Goal: Information Seeking & Learning: Learn about a topic

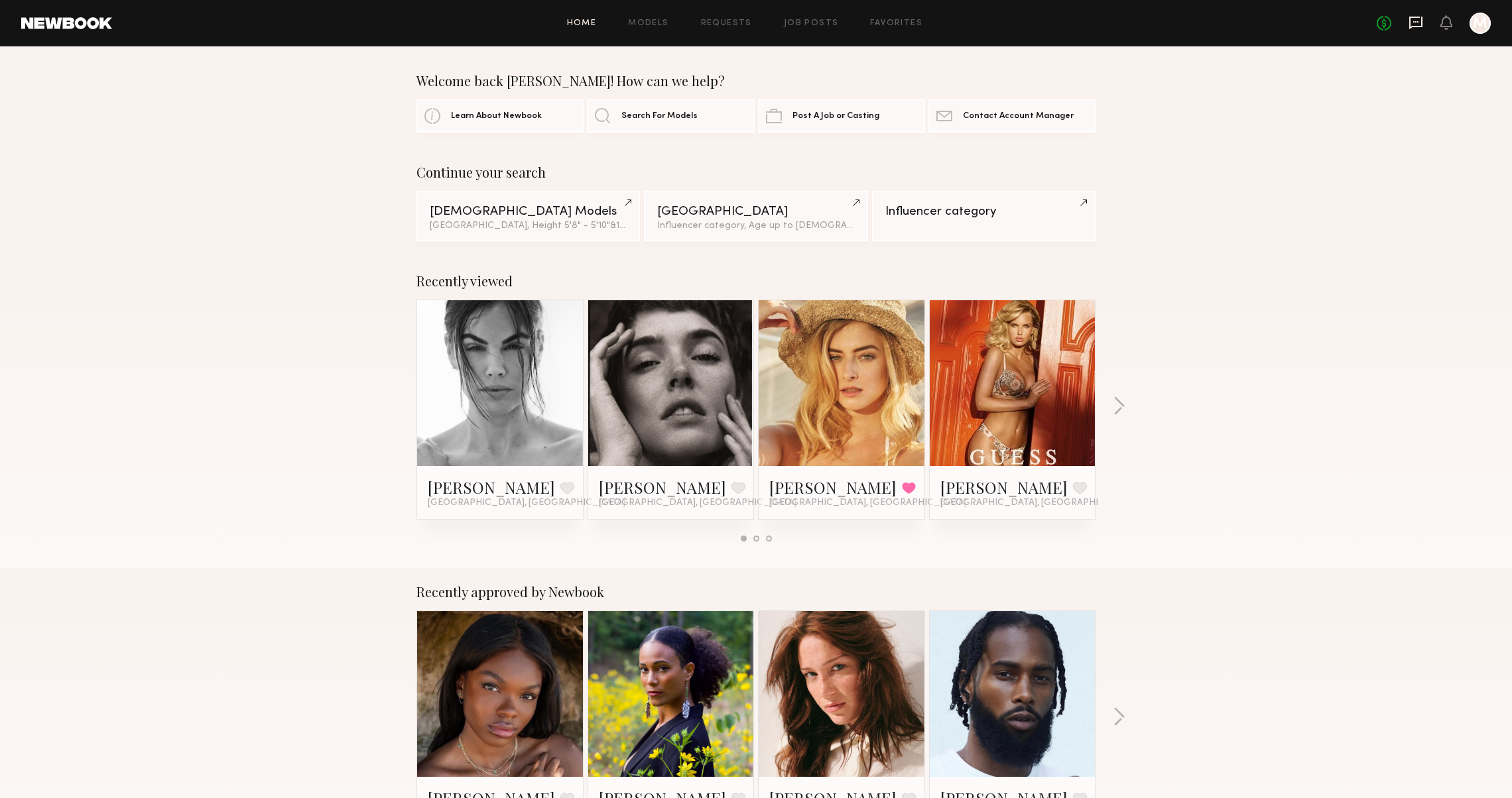
click at [1411, 28] on icon at bounding box center [1416, 22] width 15 height 15
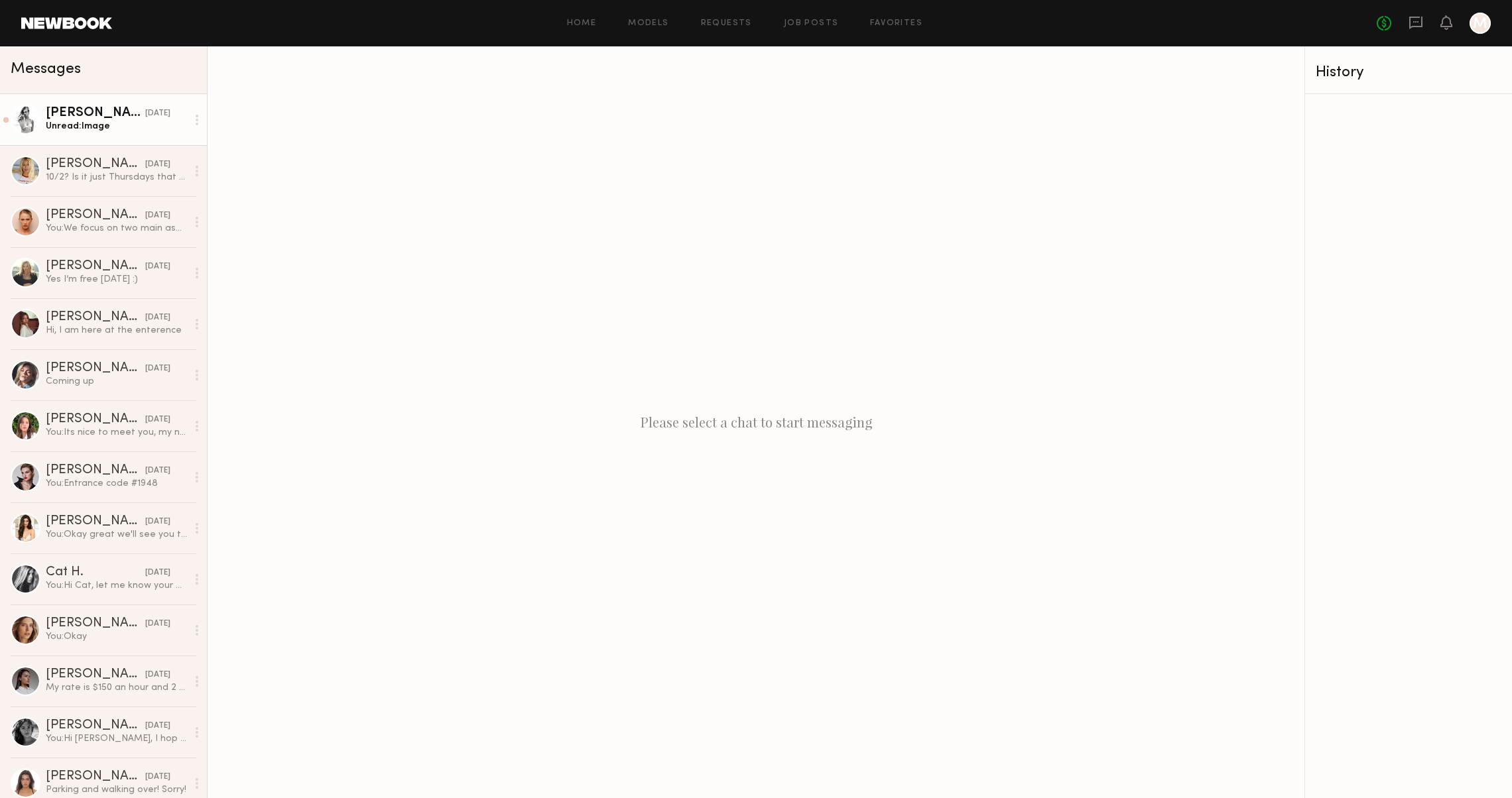
click at [48, 126] on div "Unread: Image" at bounding box center [116, 127] width 141 height 13
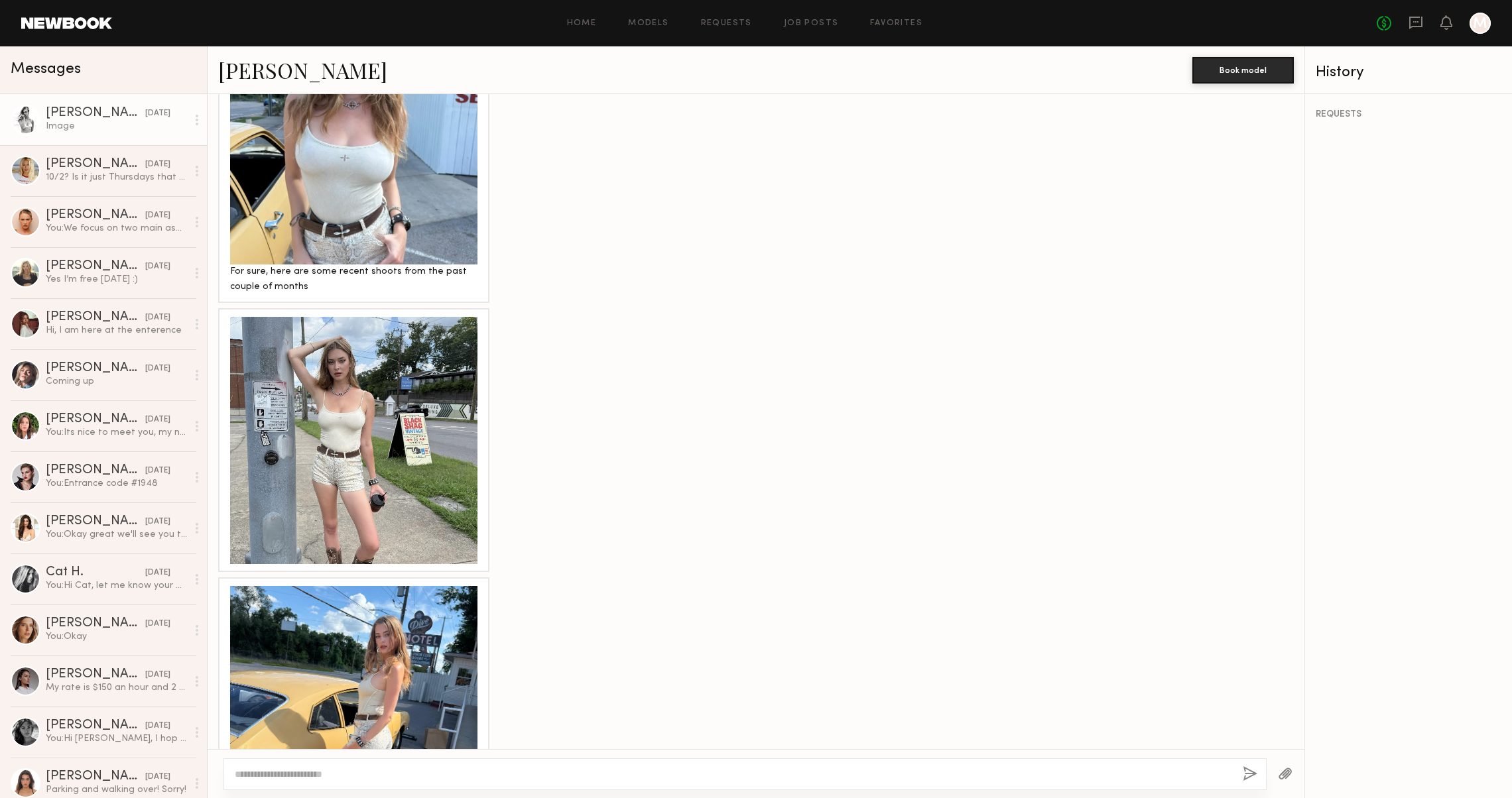
scroll to position [952, 0]
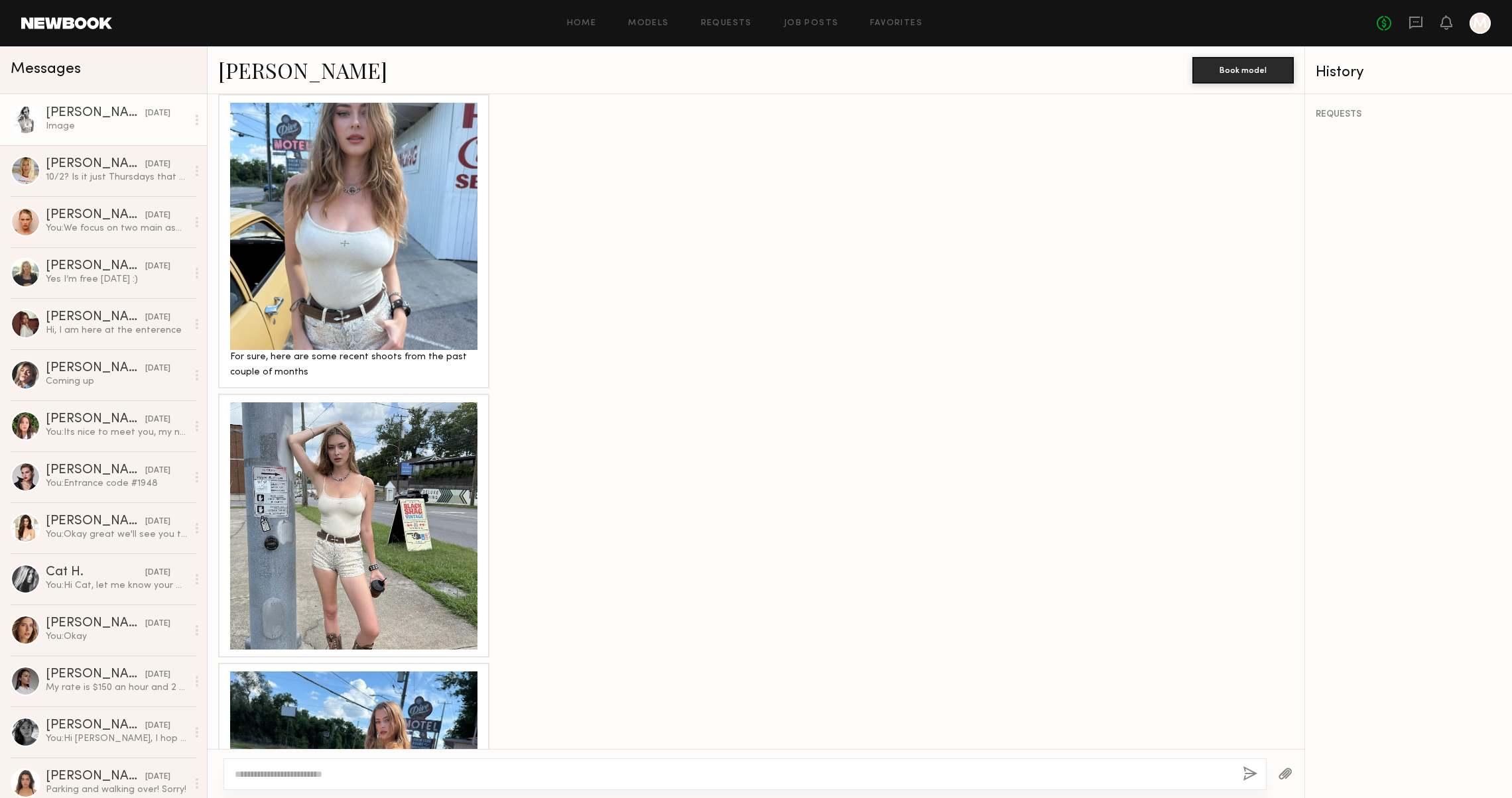
click at [338, 253] on div at bounding box center [354, 226] width 248 height 247
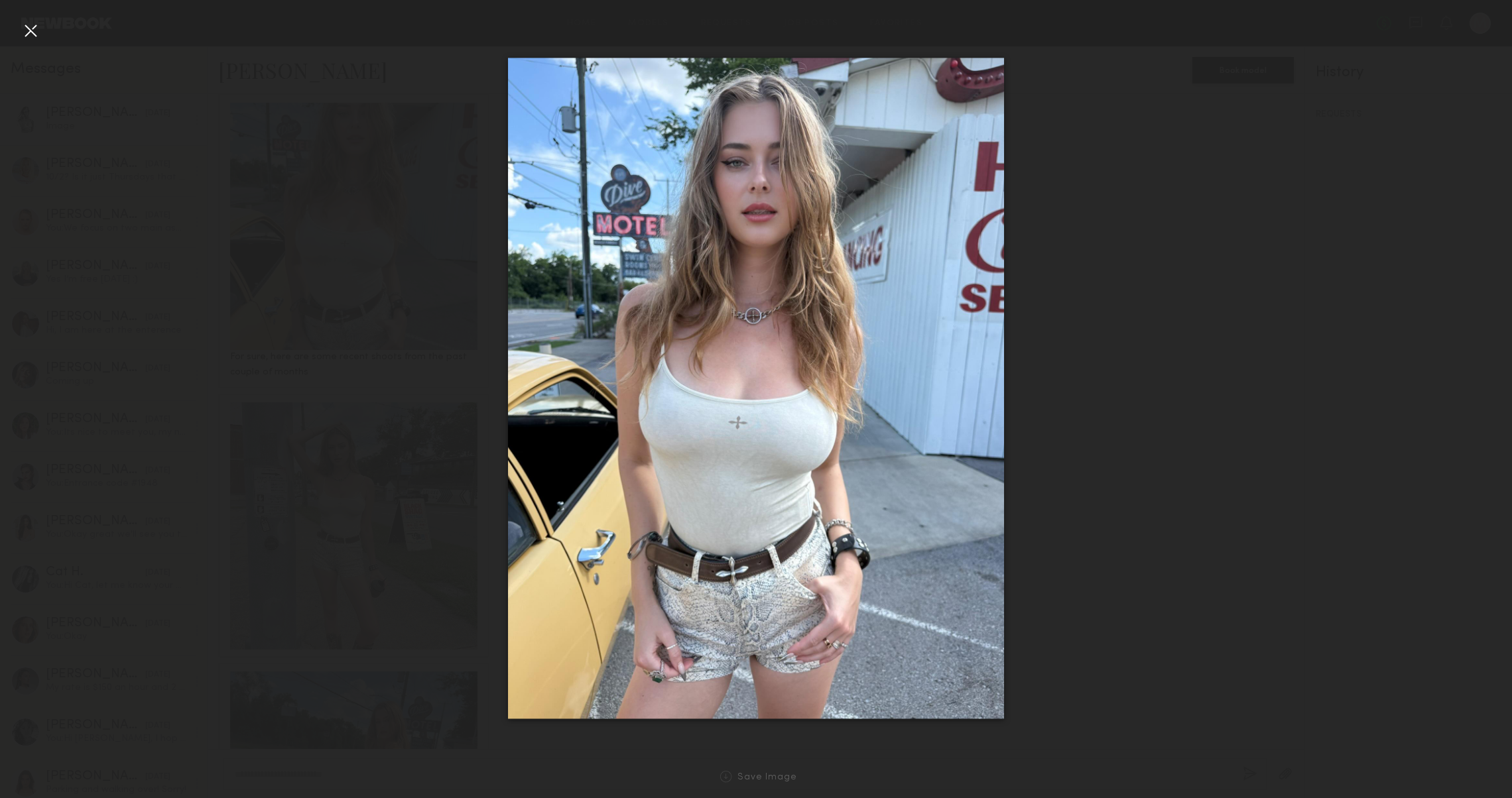
click at [1485, 444] on div at bounding box center [756, 388] width 1512 height 735
click at [1096, 353] on div at bounding box center [756, 388] width 1512 height 735
click at [1042, 576] on div at bounding box center [756, 388] width 1512 height 735
click at [29, 32] on div at bounding box center [30, 30] width 21 height 21
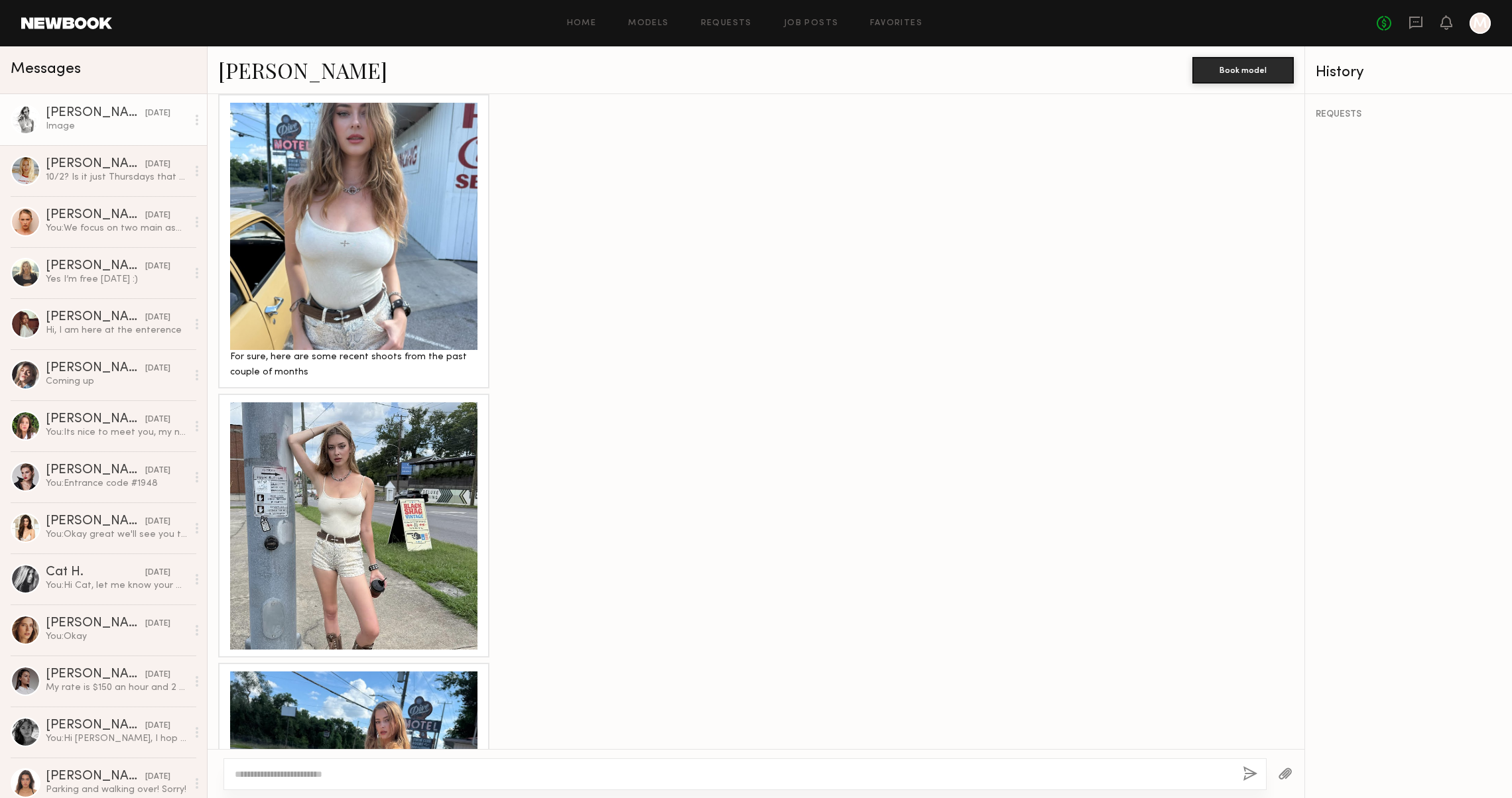
click at [362, 549] on div at bounding box center [354, 526] width 248 height 247
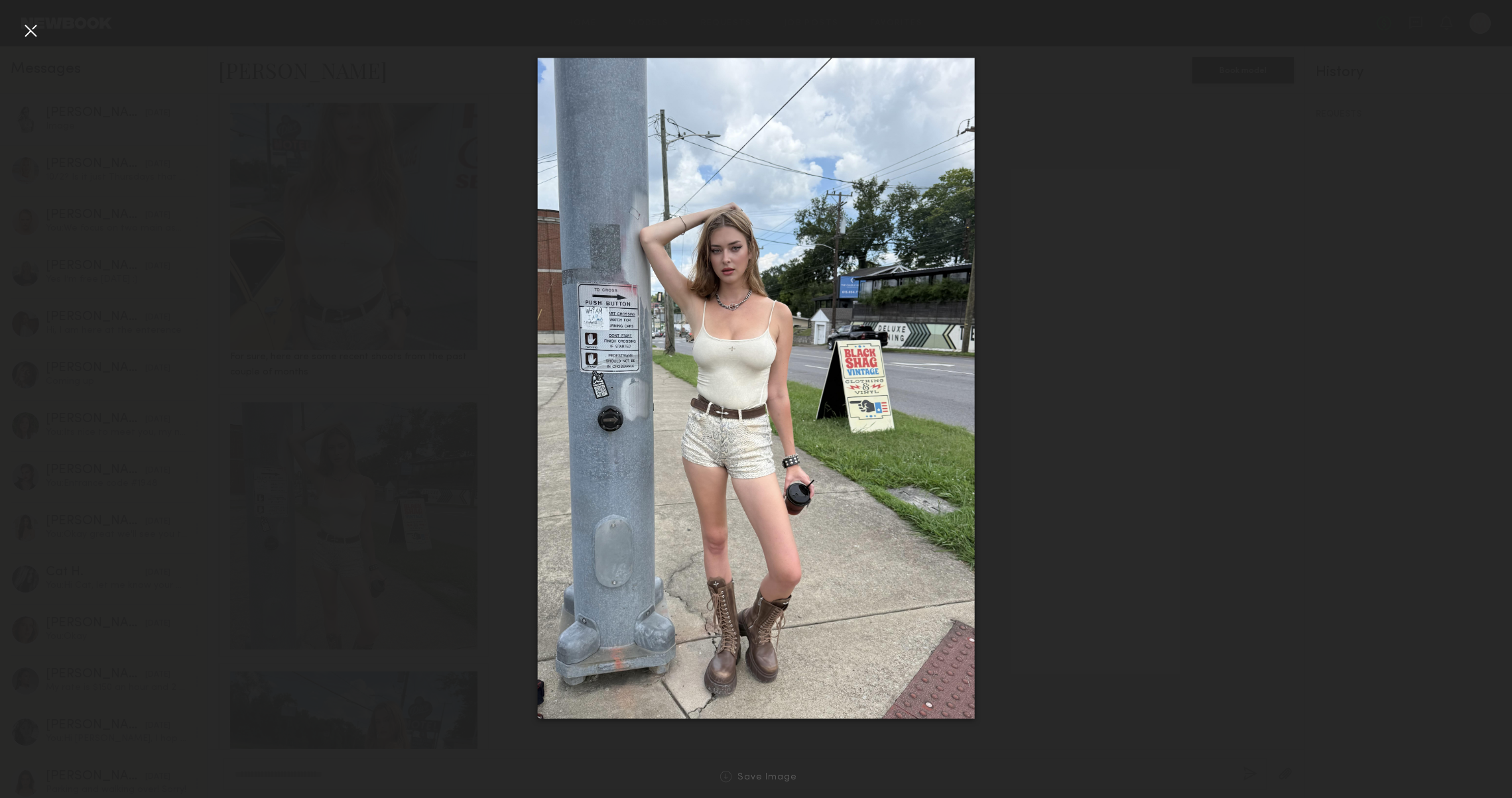
click at [33, 33] on div at bounding box center [30, 30] width 21 height 21
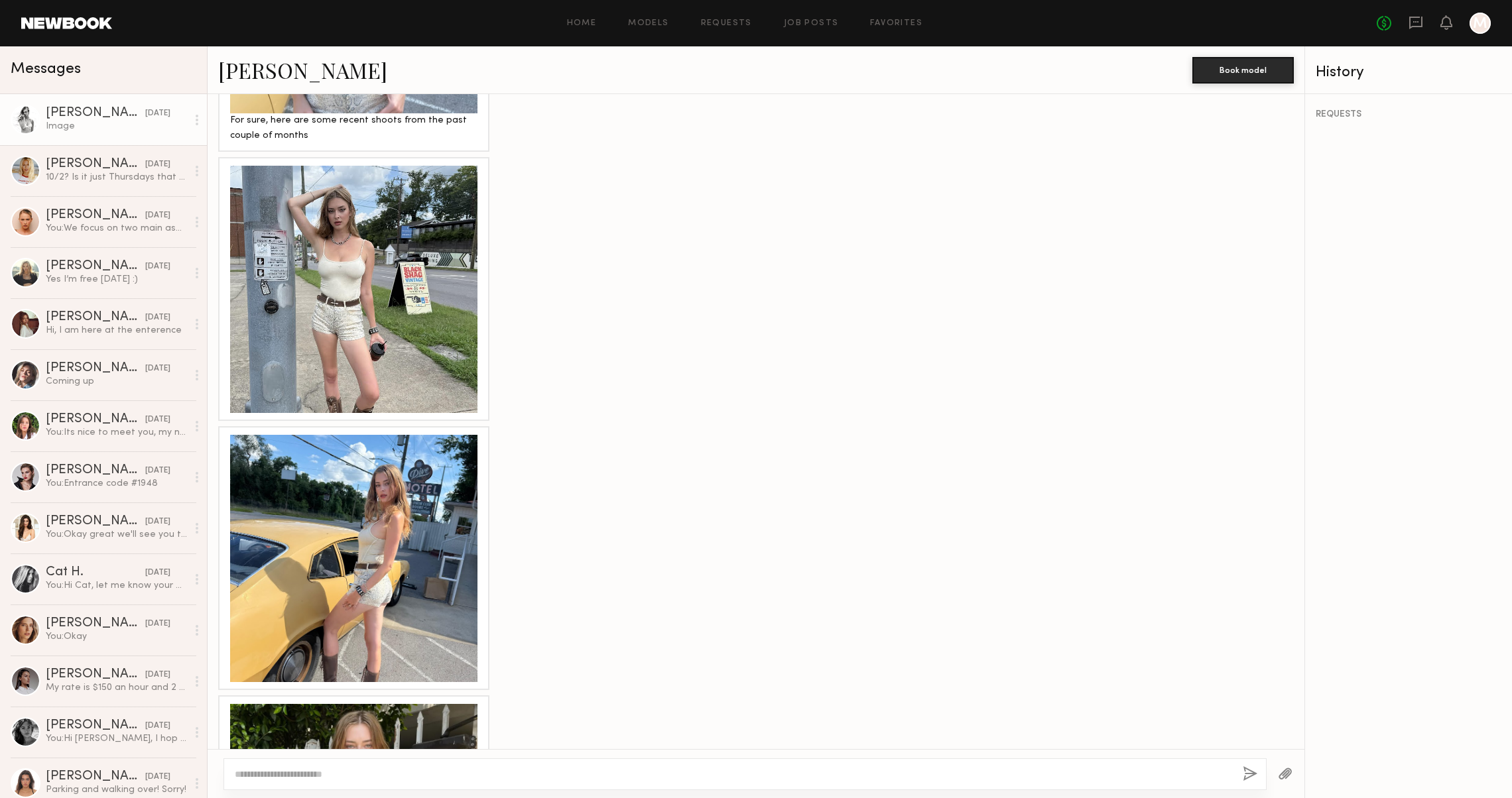
scroll to position [1227, 0]
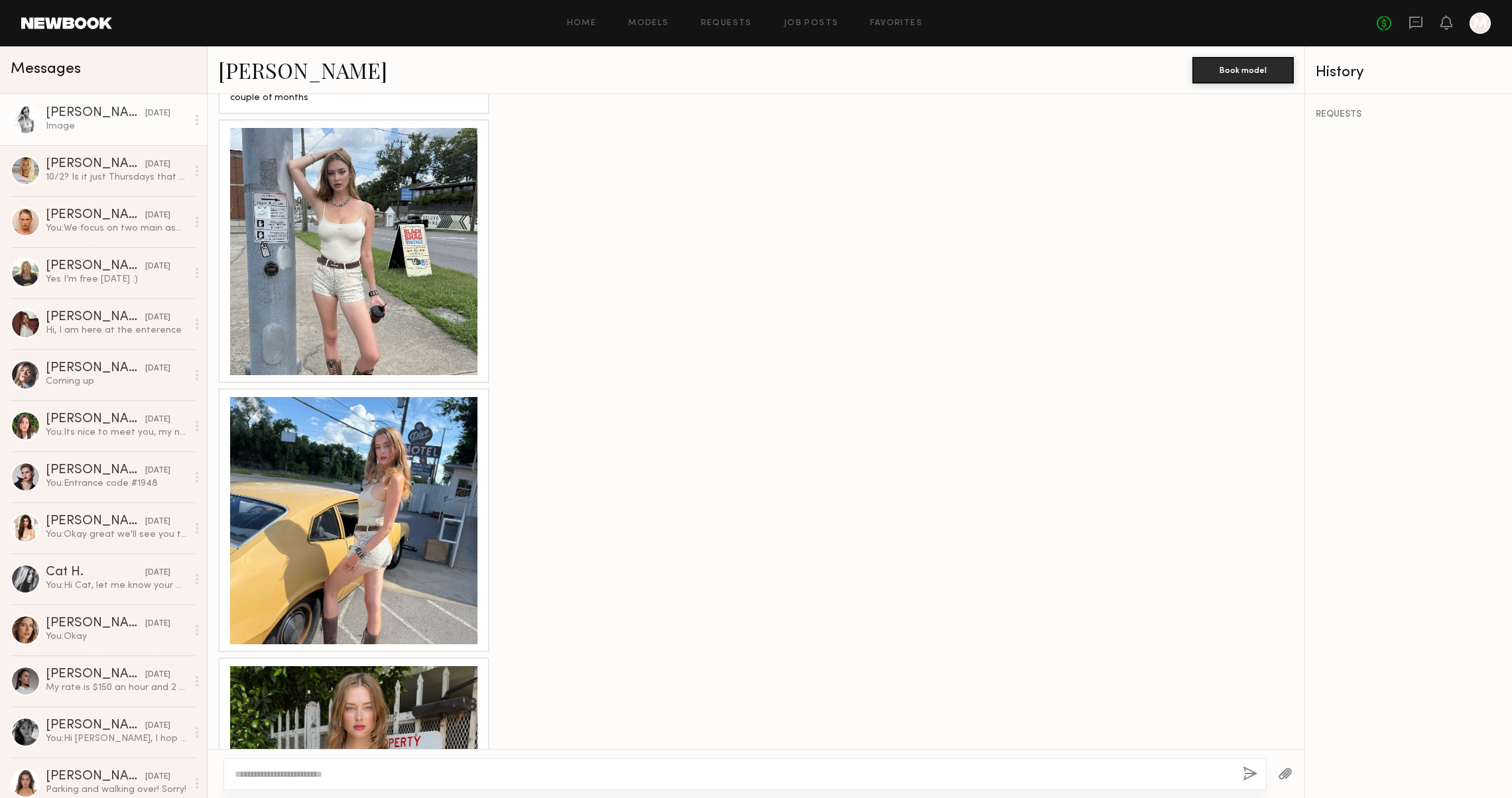
click at [393, 463] on div at bounding box center [354, 521] width 248 height 247
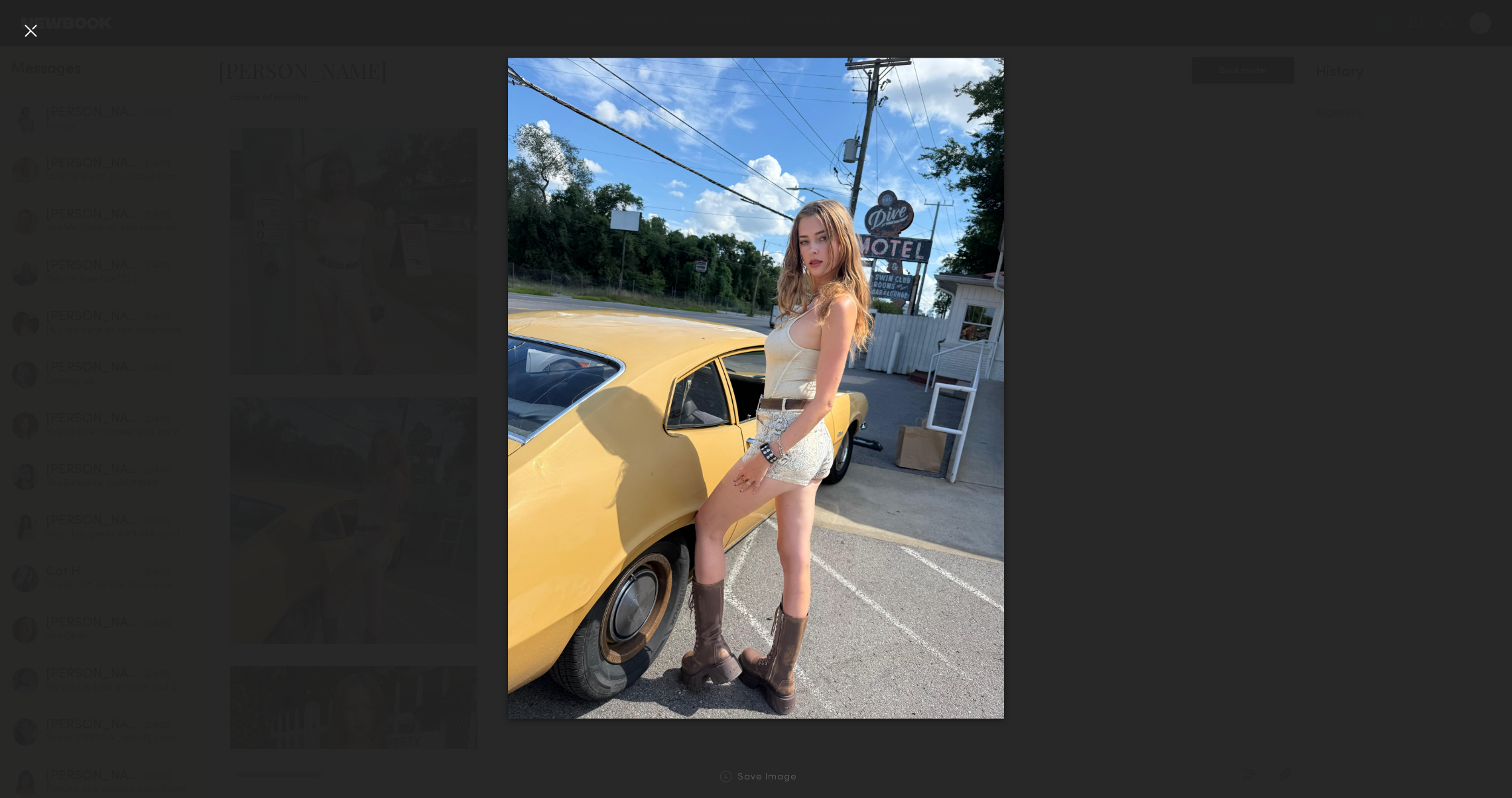
click at [41, 25] on div at bounding box center [30, 30] width 21 height 21
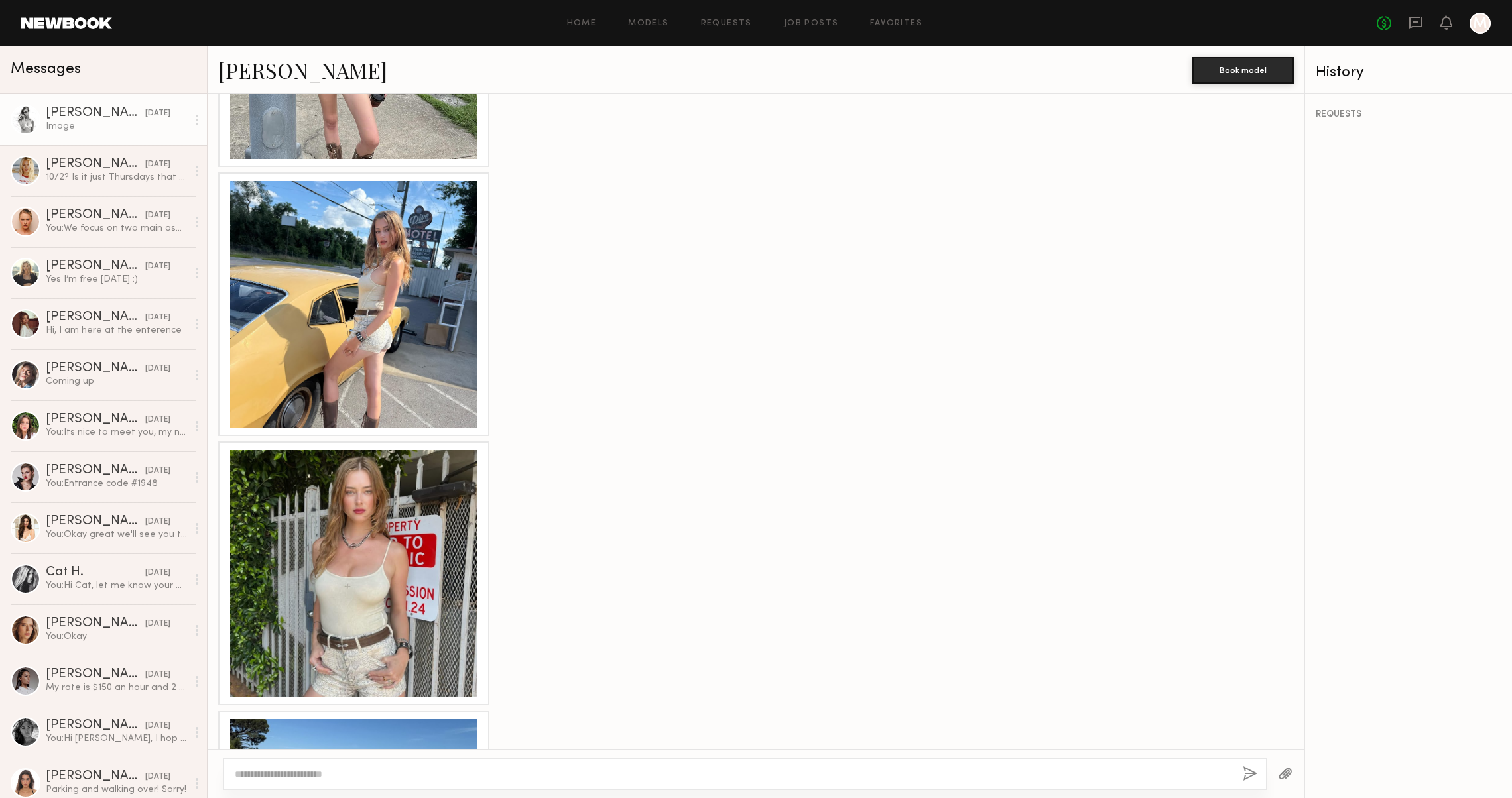
scroll to position [1496, 0]
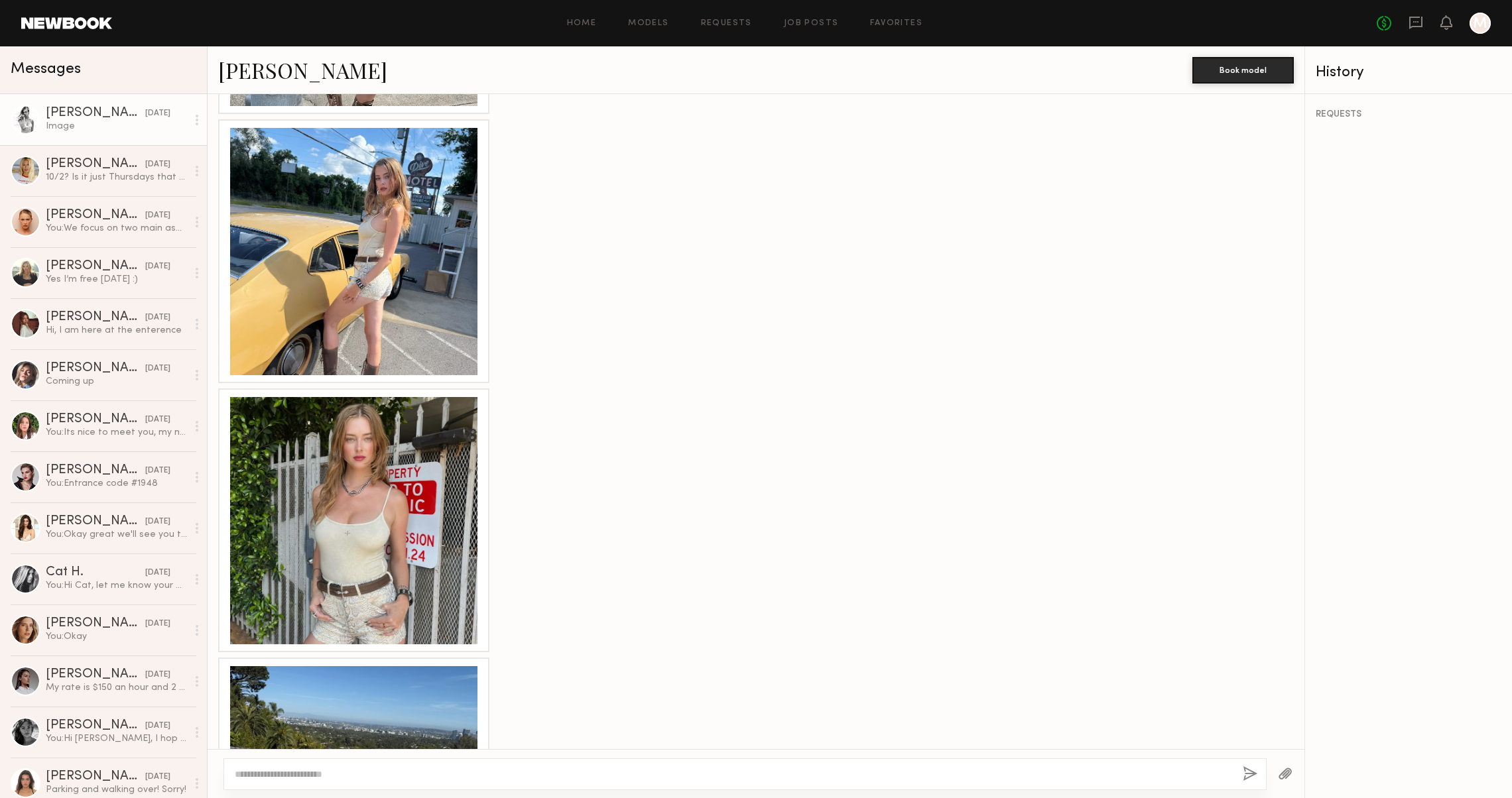
click at [397, 464] on div at bounding box center [354, 521] width 248 height 247
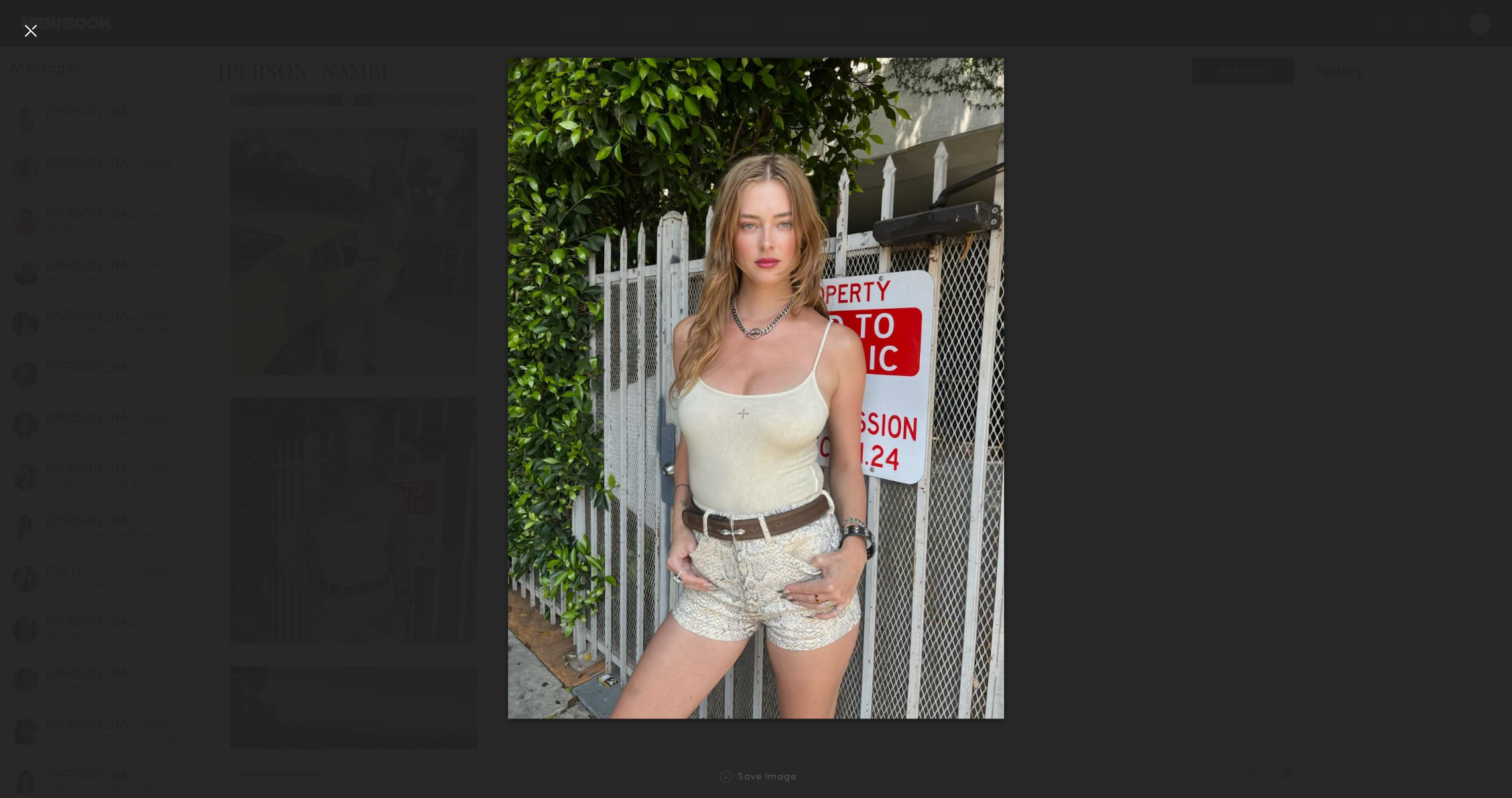
click at [25, 30] on div at bounding box center [30, 30] width 21 height 21
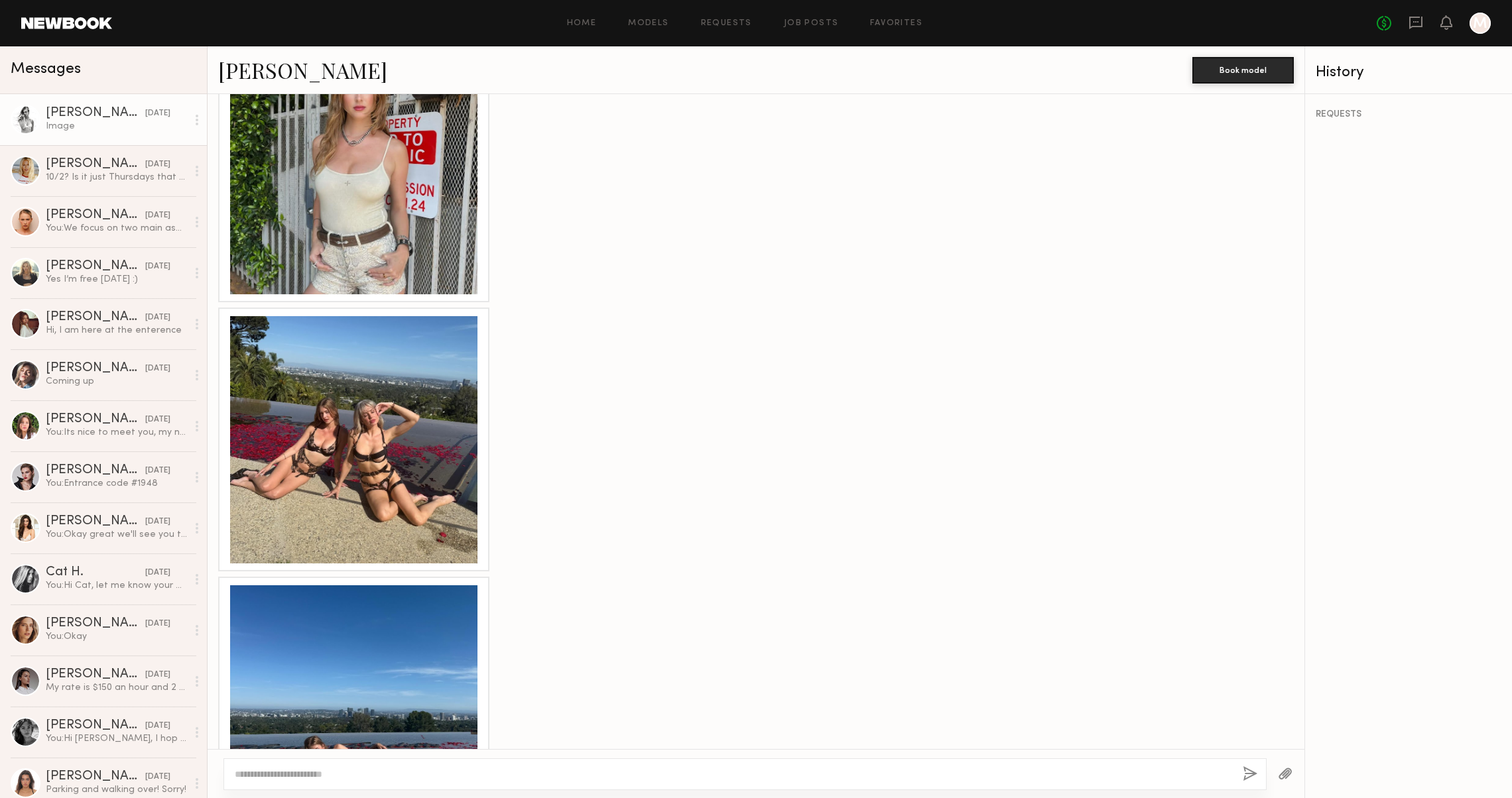
scroll to position [1846, 0]
click at [425, 427] on div at bounding box center [354, 439] width 248 height 247
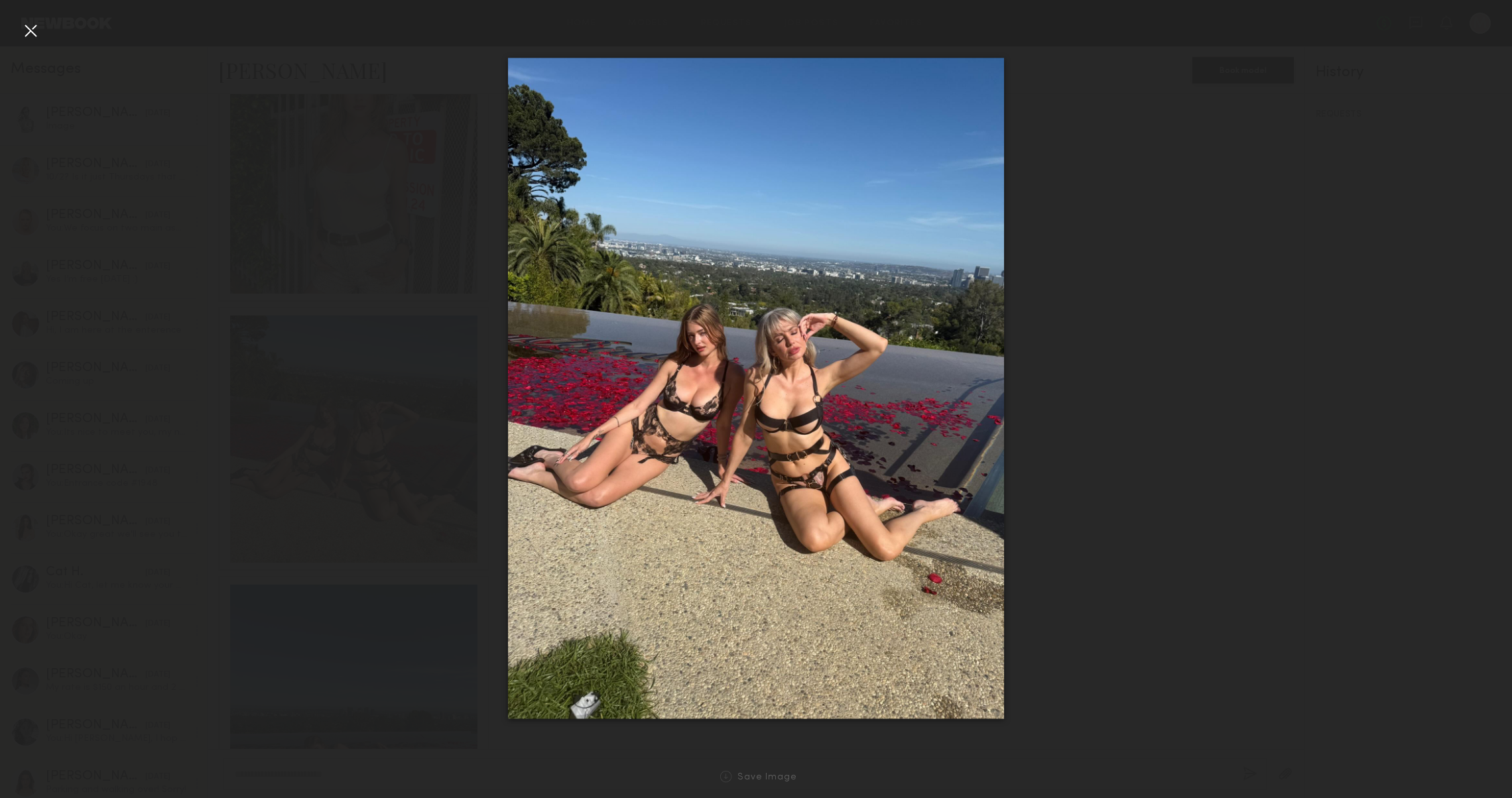
click at [38, 18] on nb-gallery-light "Save Image" at bounding box center [756, 399] width 1512 height 798
click at [35, 25] on div at bounding box center [30, 30] width 21 height 21
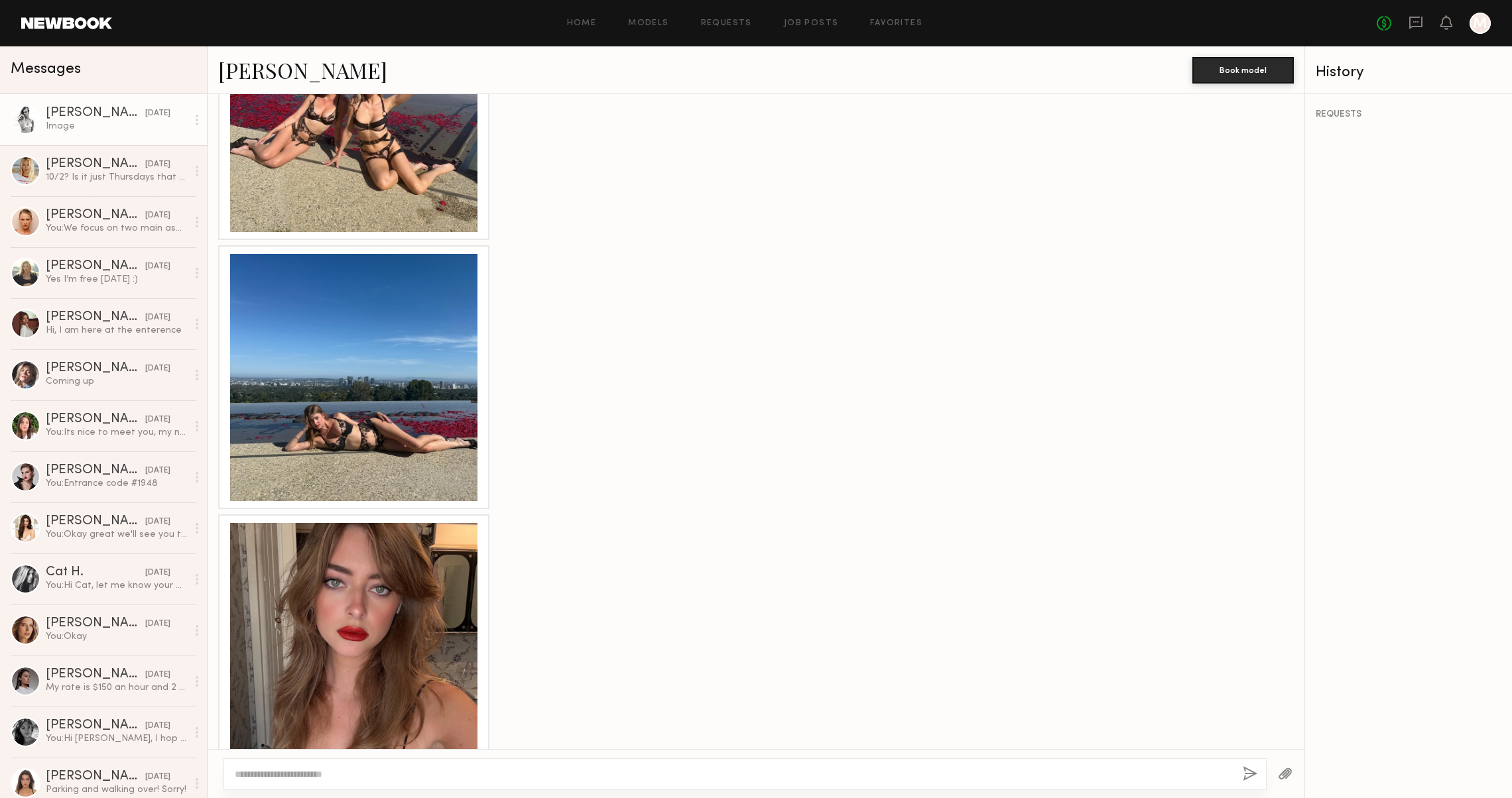
click at [369, 390] on div at bounding box center [354, 378] width 248 height 247
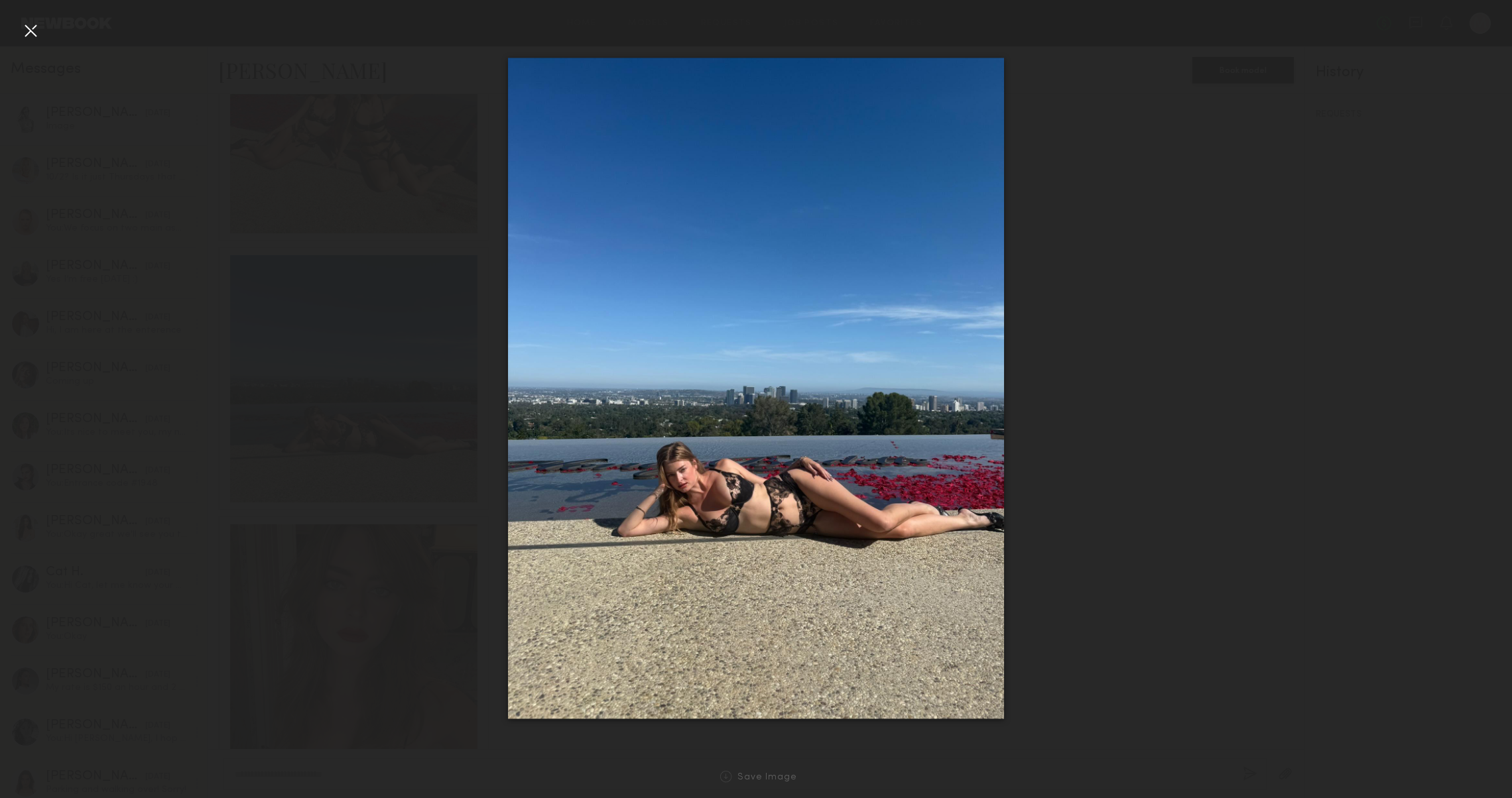
click at [25, 34] on div at bounding box center [30, 30] width 21 height 21
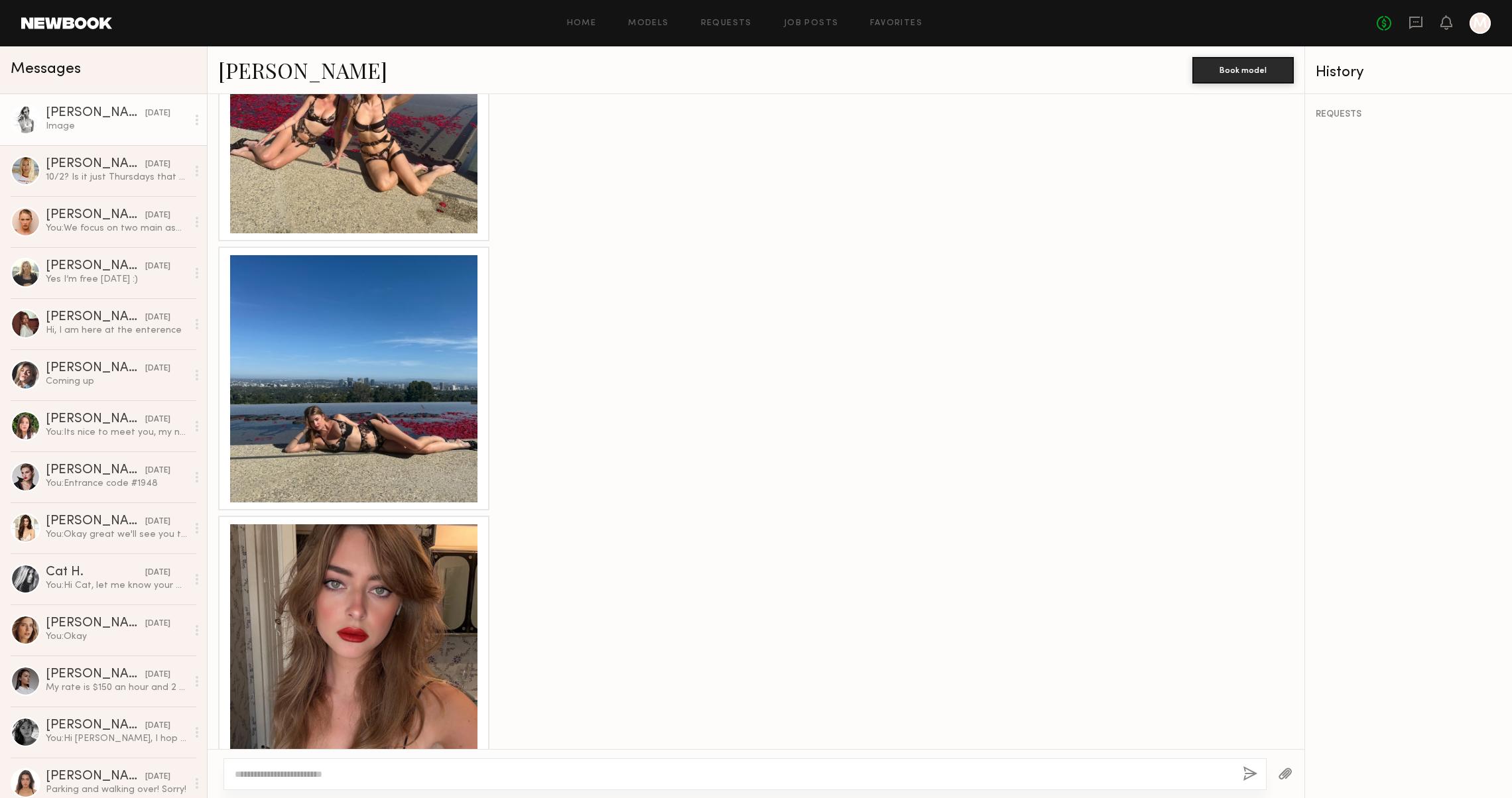
scroll to position [0, 0]
click at [367, 546] on div at bounding box center [354, 648] width 248 height 247
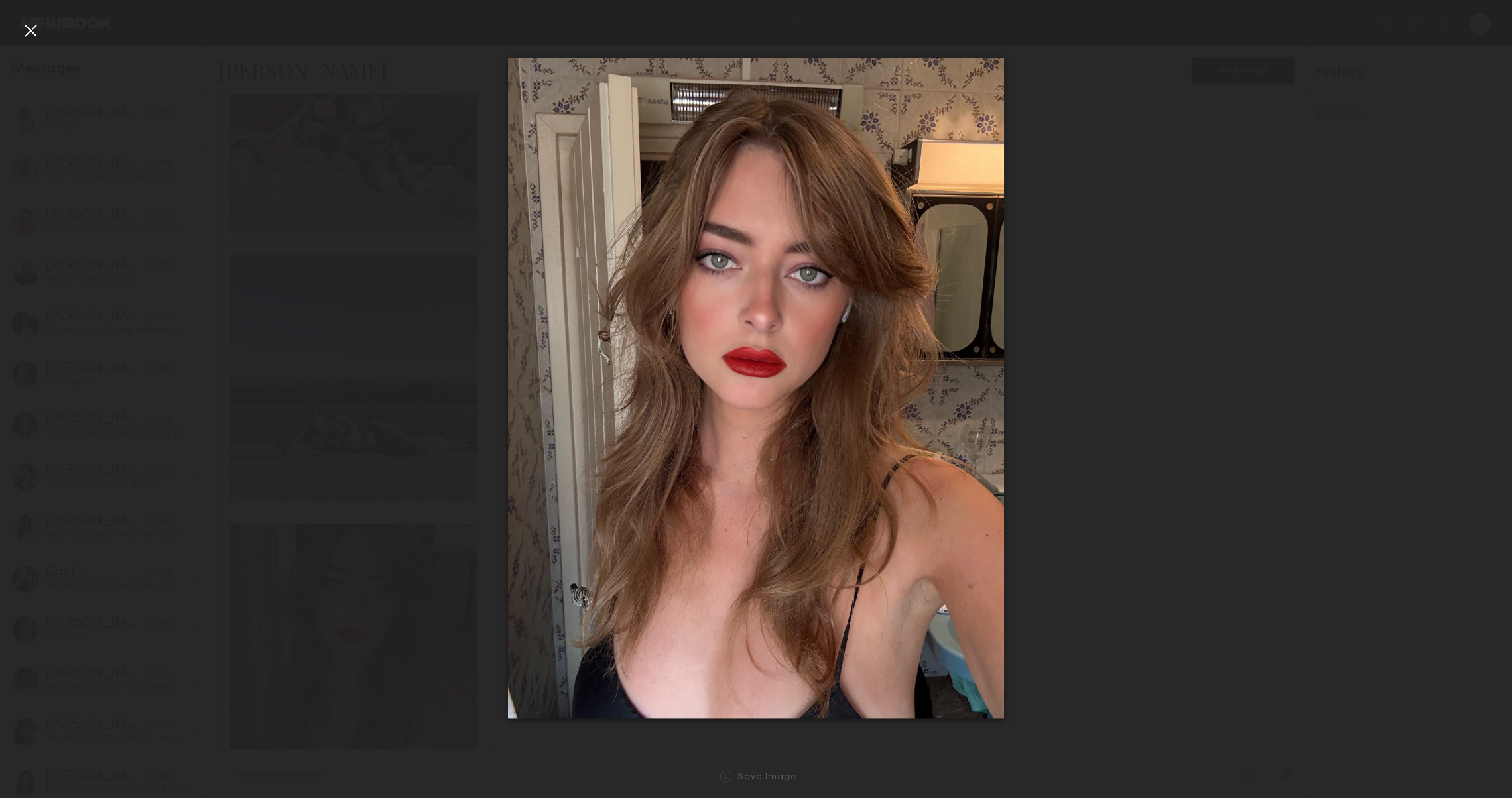
click at [32, 27] on div at bounding box center [30, 30] width 21 height 21
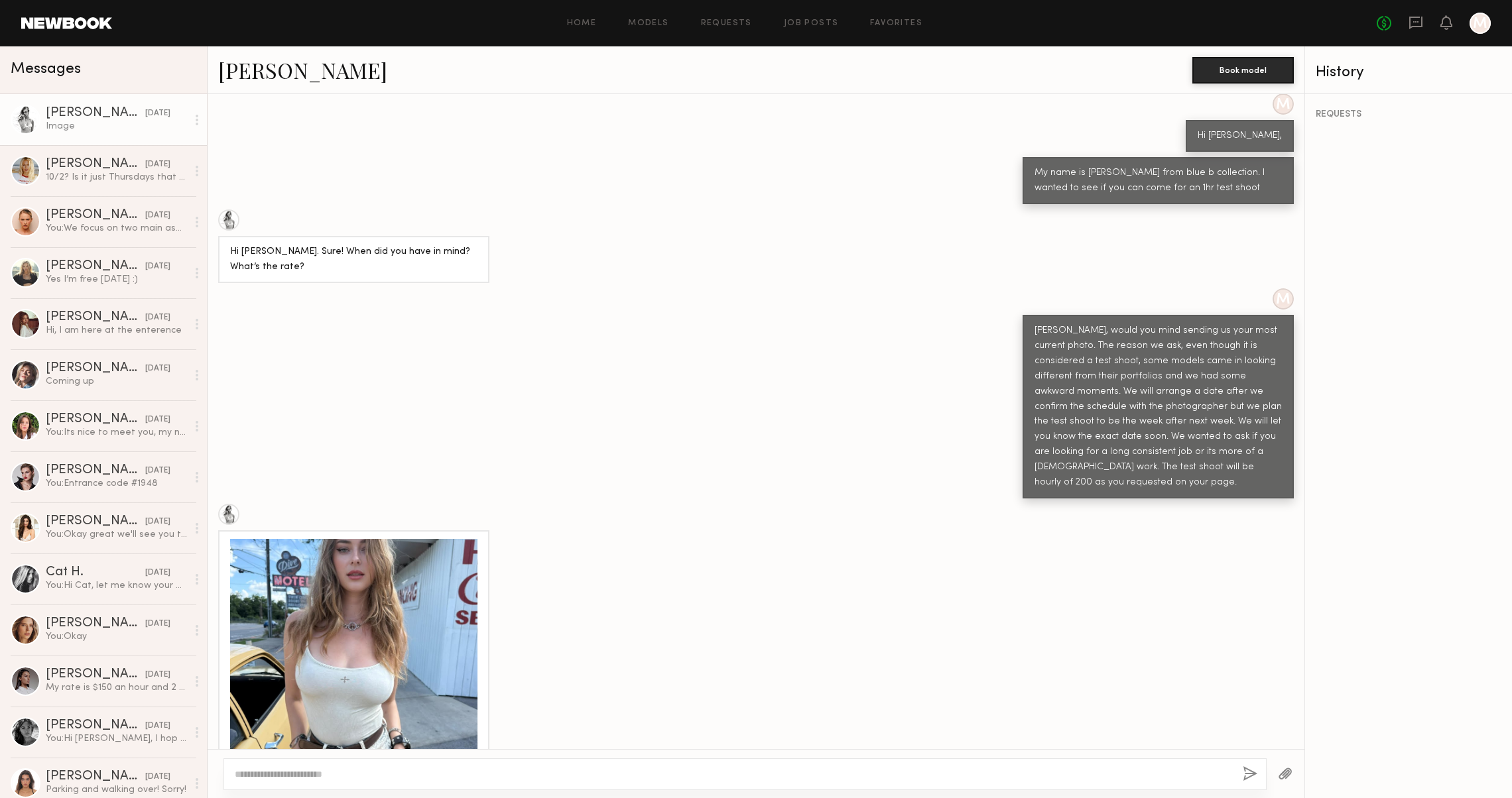
scroll to position [510, 0]
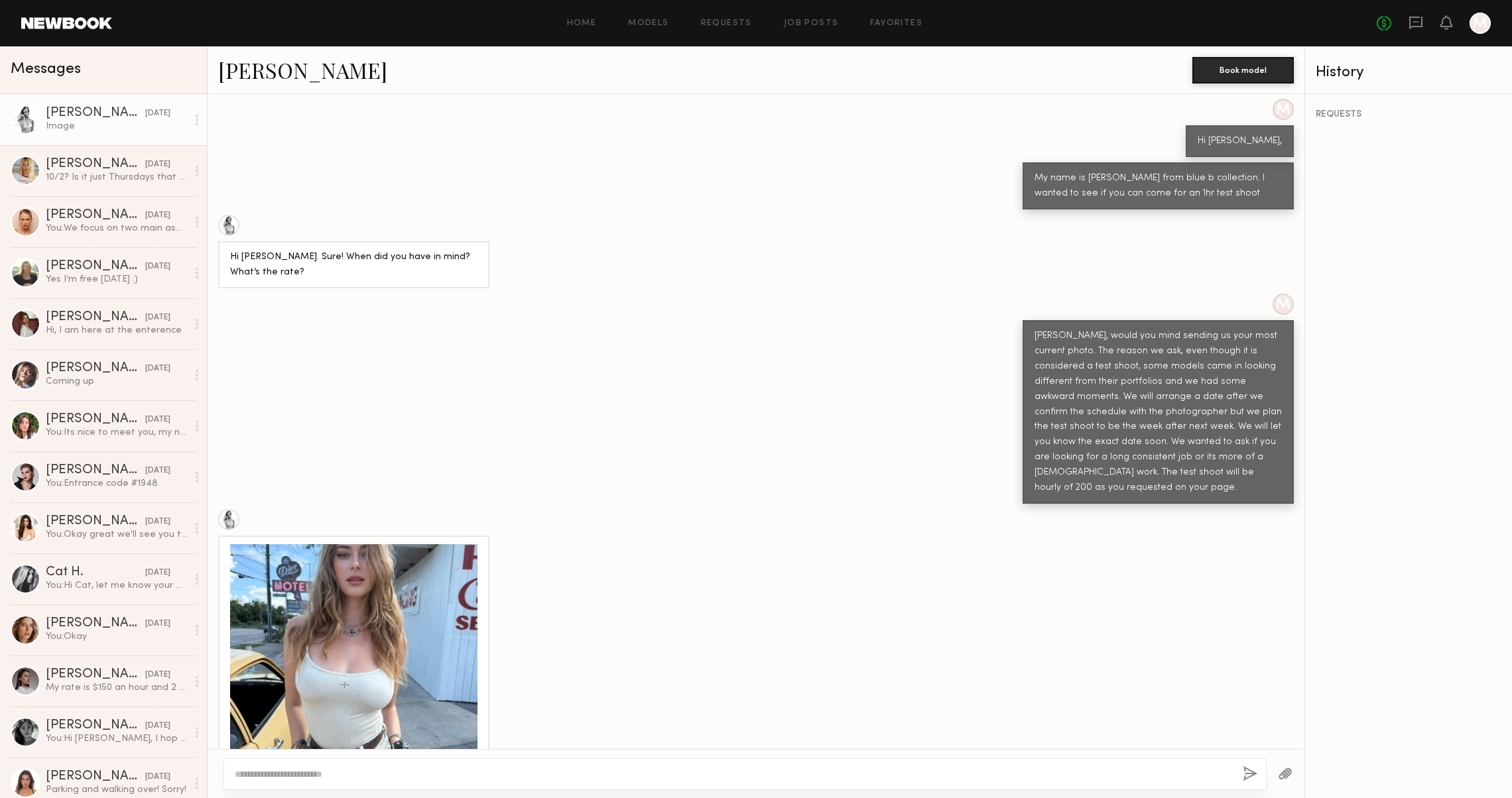
click at [472, 544] on div at bounding box center [354, 668] width 248 height 247
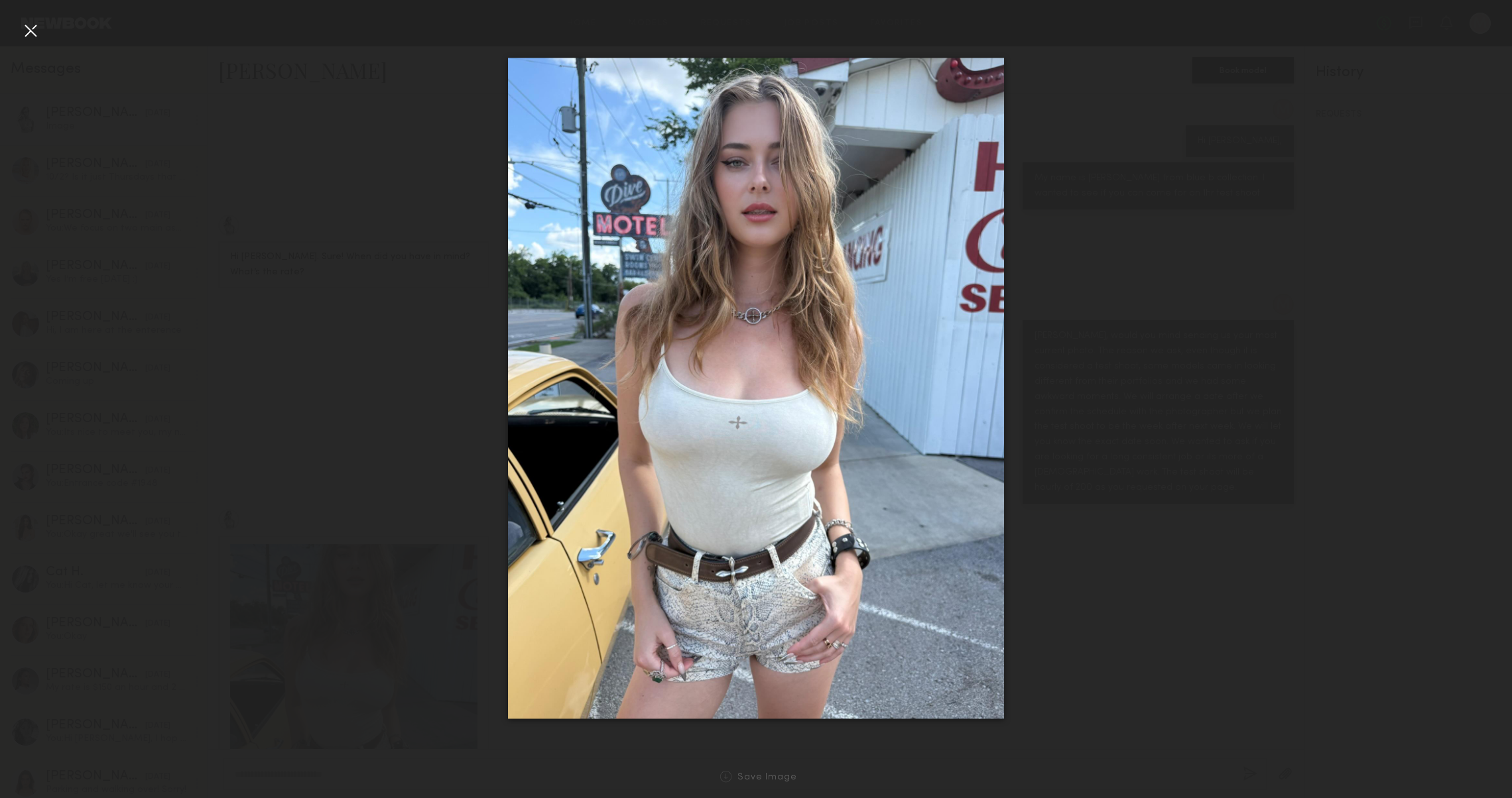
click at [22, 20] on div at bounding box center [30, 30] width 21 height 21
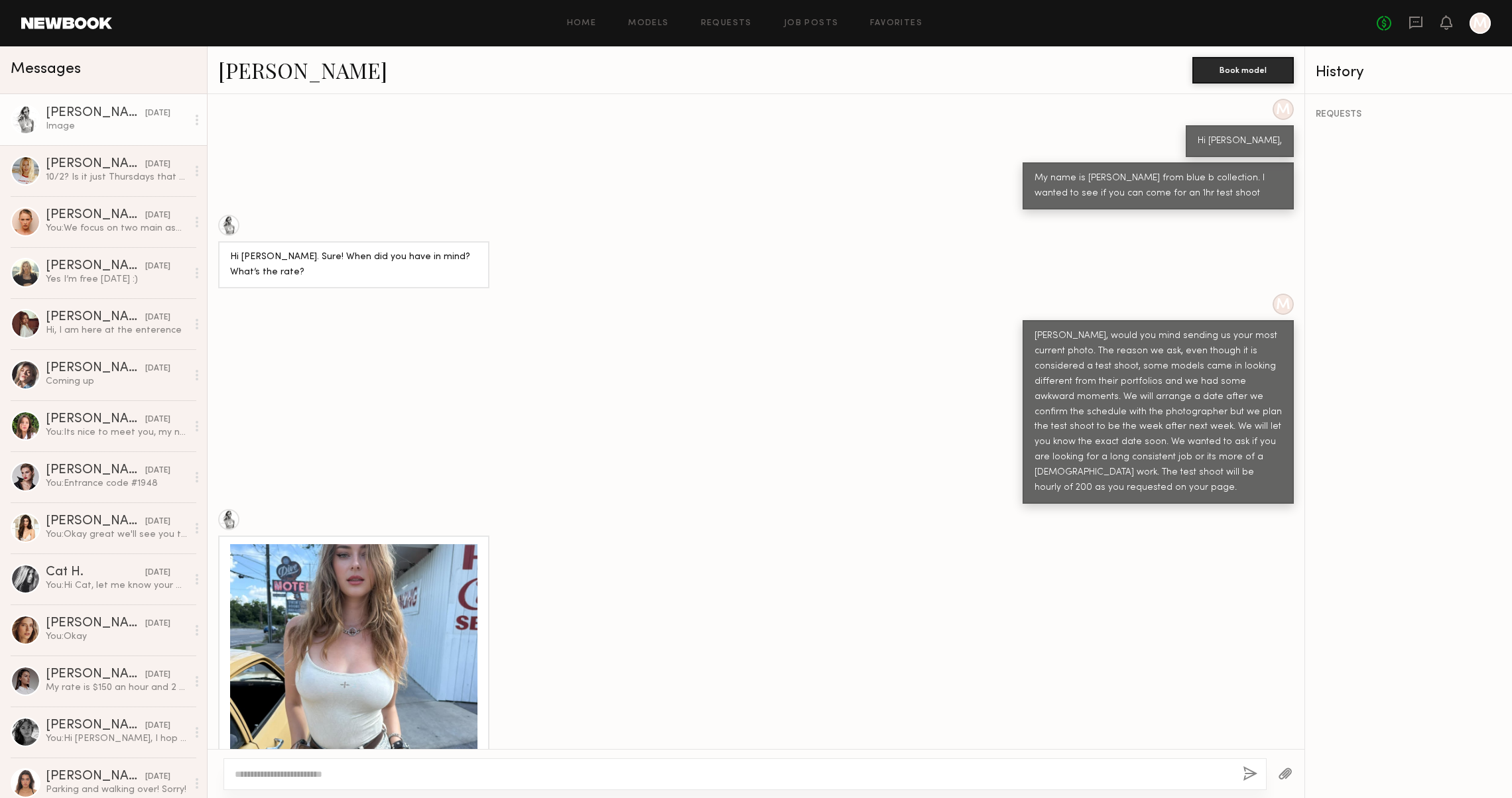
click at [276, 67] on link "Stacey G." at bounding box center [302, 70] width 169 height 29
click at [329, 605] on div at bounding box center [354, 668] width 248 height 247
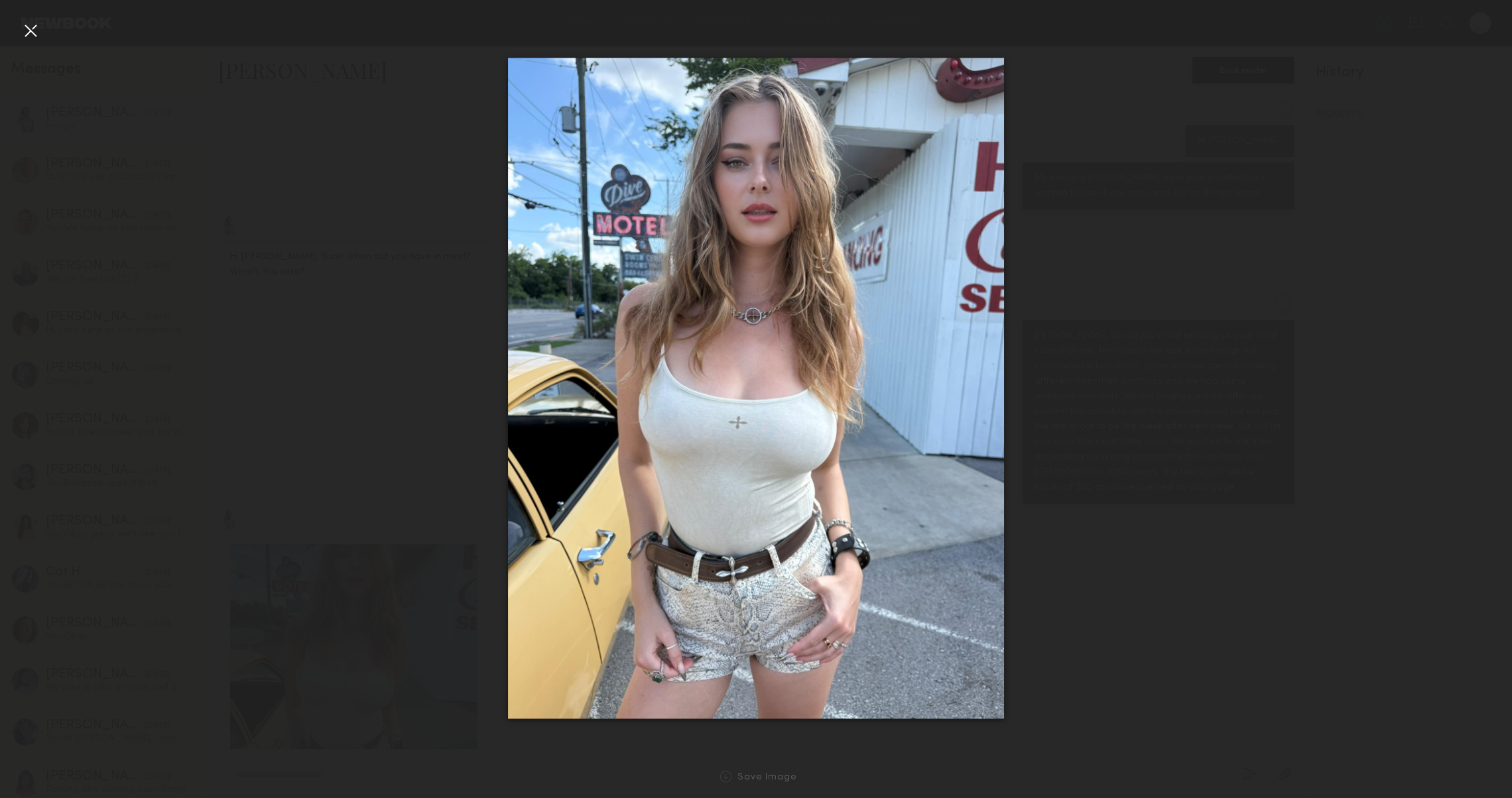
click at [1419, 391] on div at bounding box center [756, 388] width 1512 height 735
click at [37, 34] on div at bounding box center [30, 30] width 21 height 21
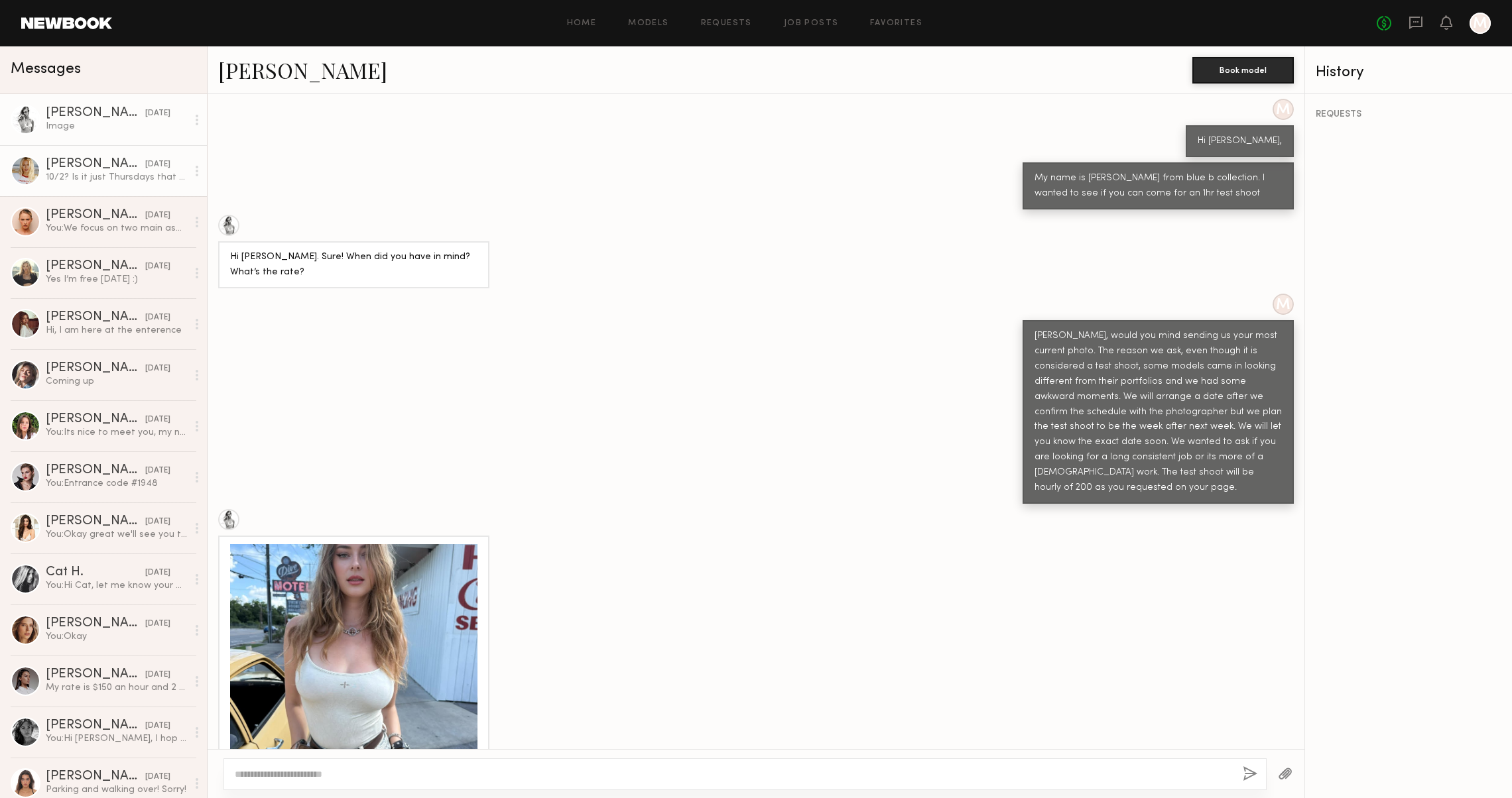
click at [64, 176] on div "10/2? Is it just Thursdays that you have available? If so would the 9th or 16th…" at bounding box center [116, 177] width 141 height 13
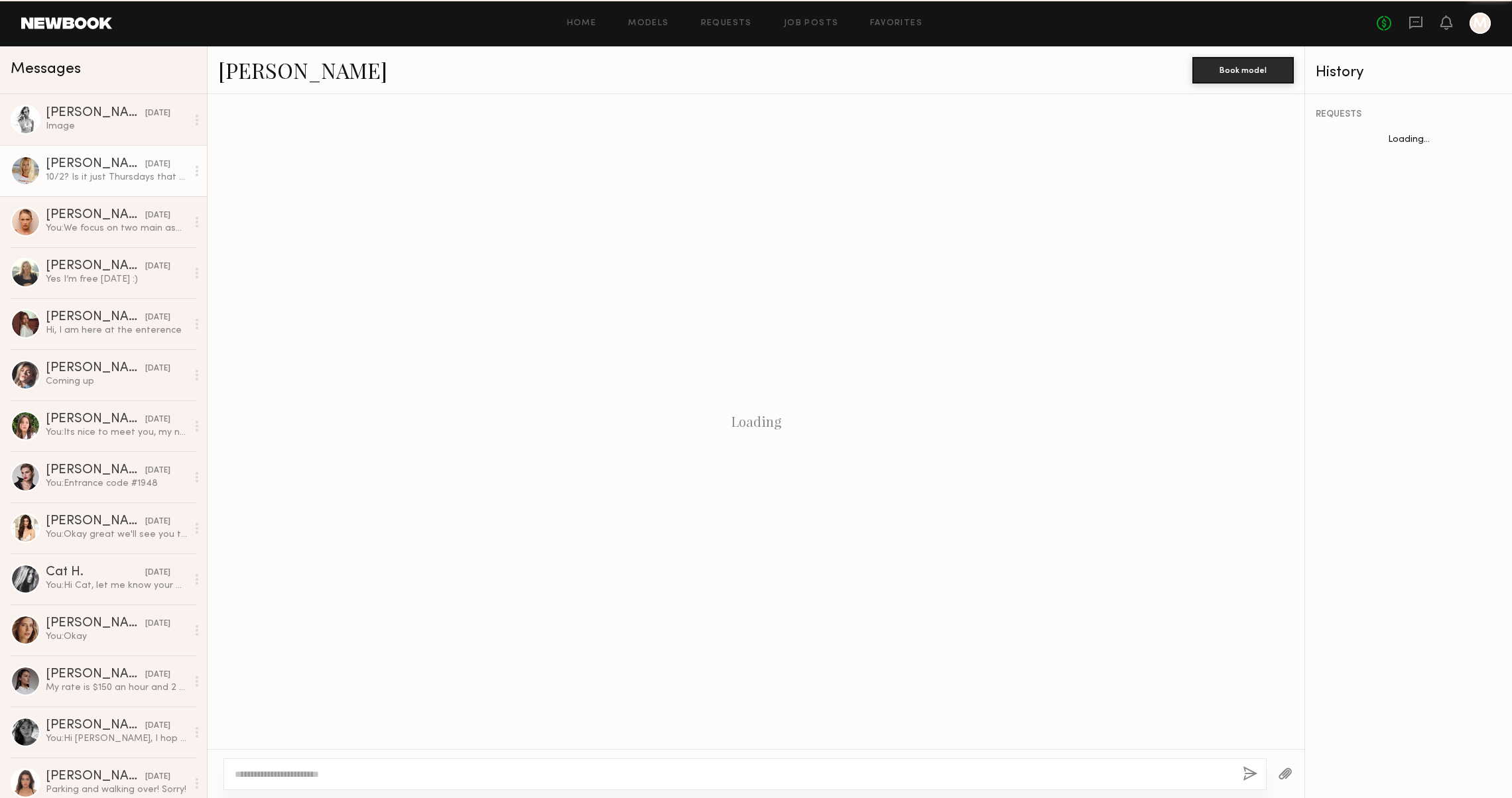
scroll to position [588, 0]
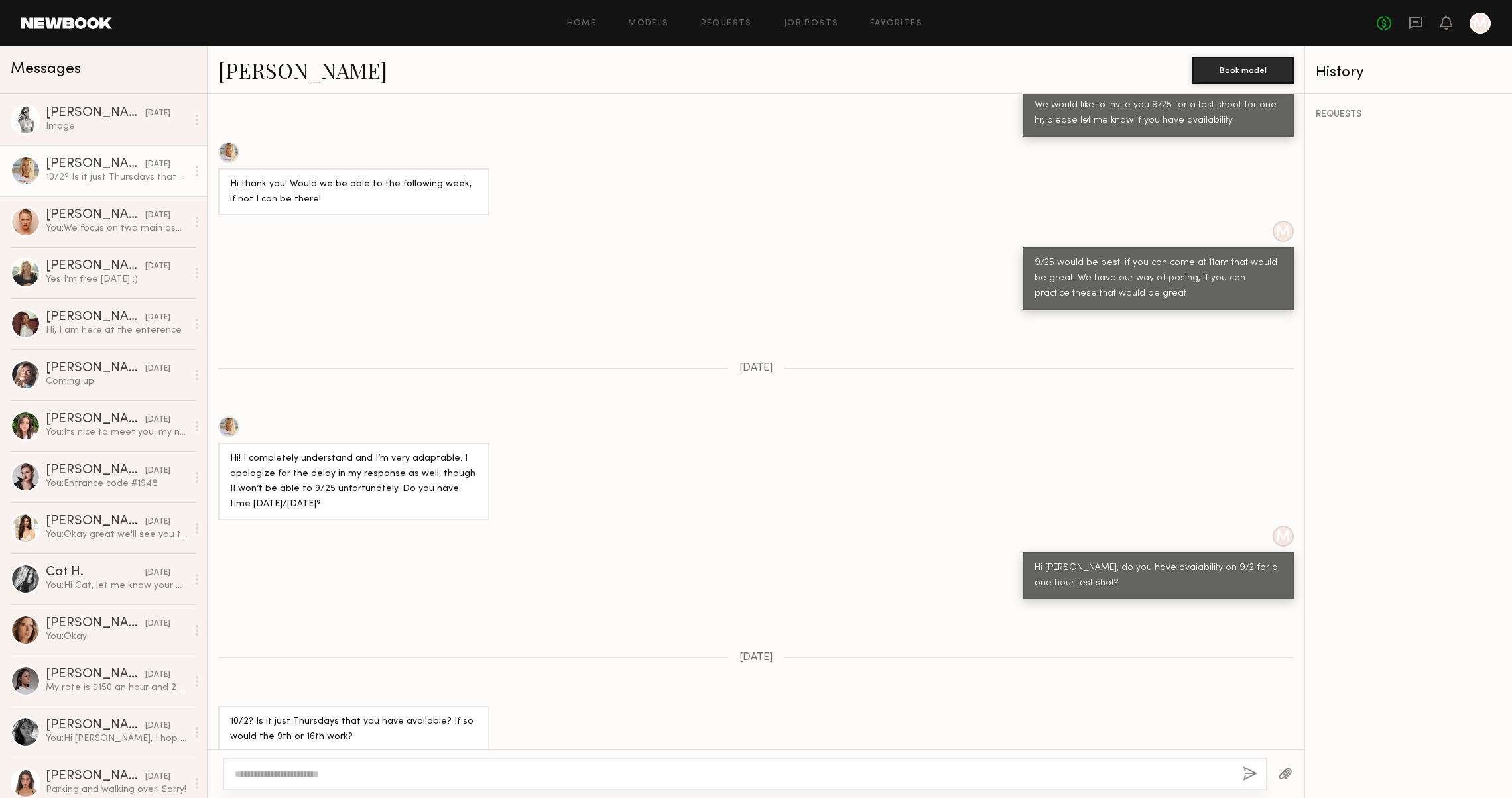
click at [80, 29] on header "Home Models Requests Job Posts Favorites Sign Out No fees up to $5,000 M" at bounding box center [756, 23] width 1512 height 46
click at [660, 27] on div "Home Models Requests Job Posts Favorites Sign Out No fees up to $5,000 M" at bounding box center [801, 23] width 1379 height 21
click at [656, 27] on div "Home Models Requests Job Posts Favorites Sign Out No fees up to $5,000 M" at bounding box center [801, 23] width 1379 height 21
click at [60, 22] on link at bounding box center [66, 23] width 91 height 12
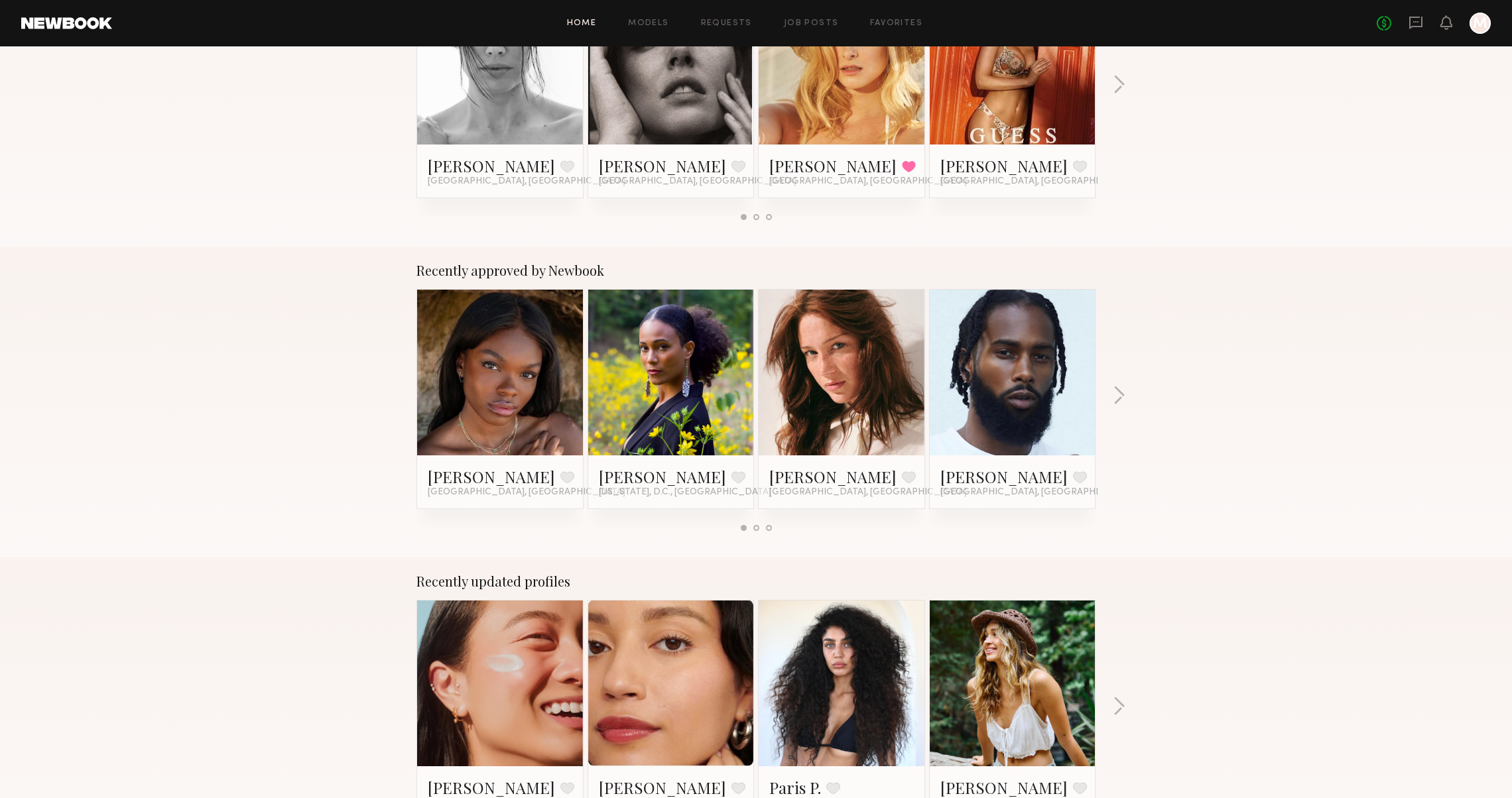
scroll to position [413, 0]
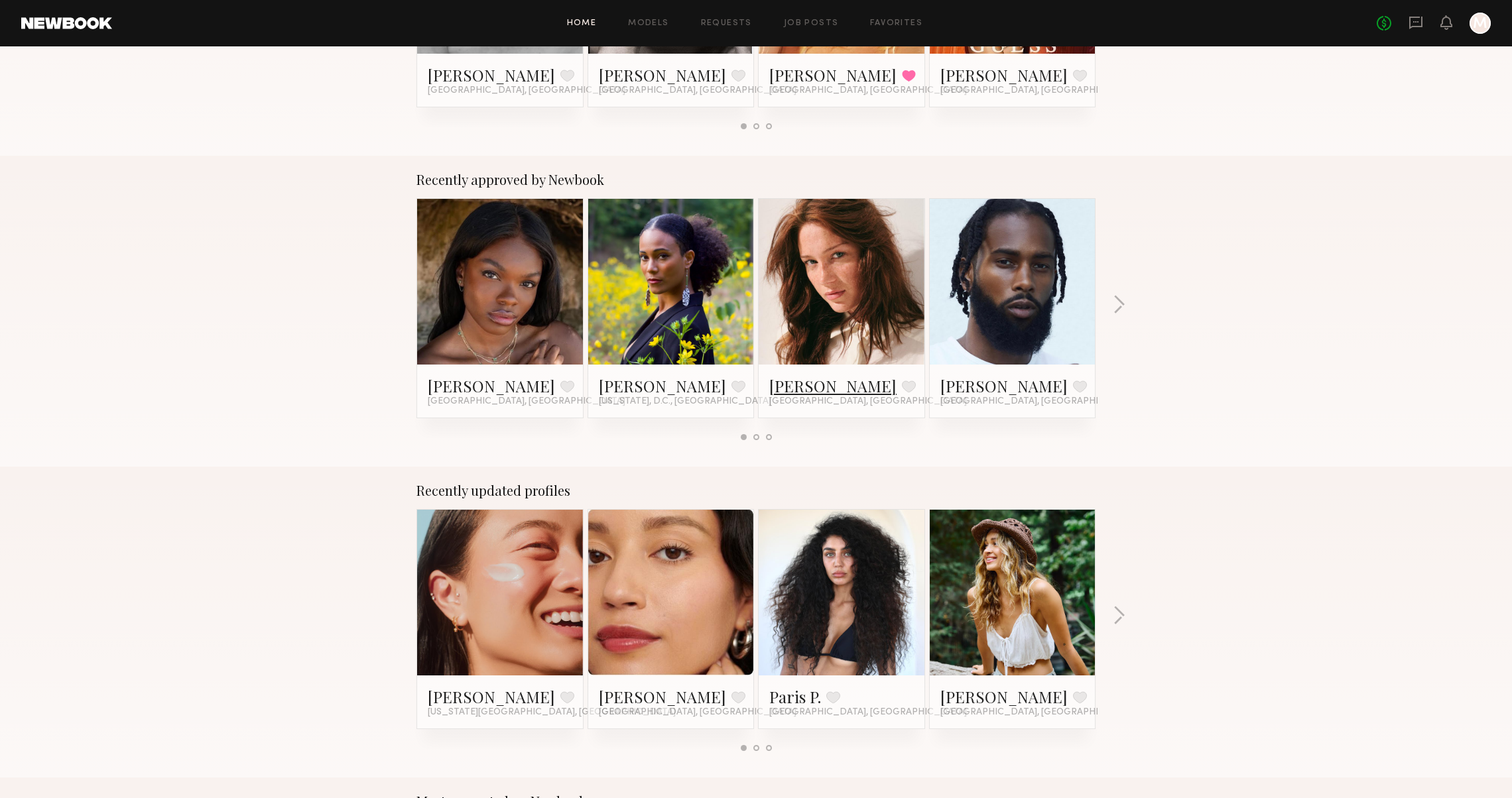
click at [786, 380] on link "Diana F." at bounding box center [833, 386] width 127 height 21
click at [1115, 303] on button "button" at bounding box center [1119, 306] width 13 height 22
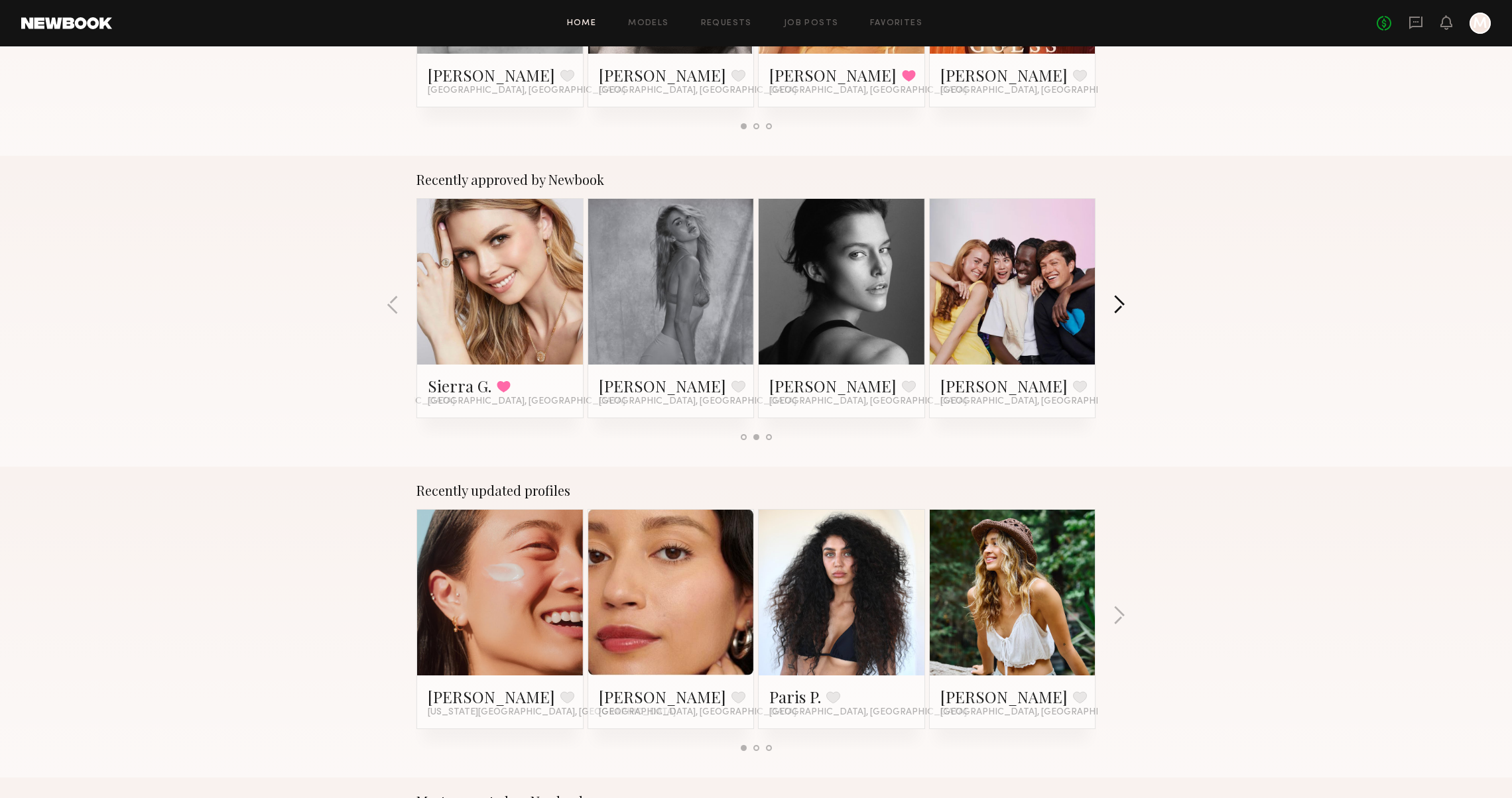
click at [1114, 302] on button "button" at bounding box center [1119, 306] width 13 height 22
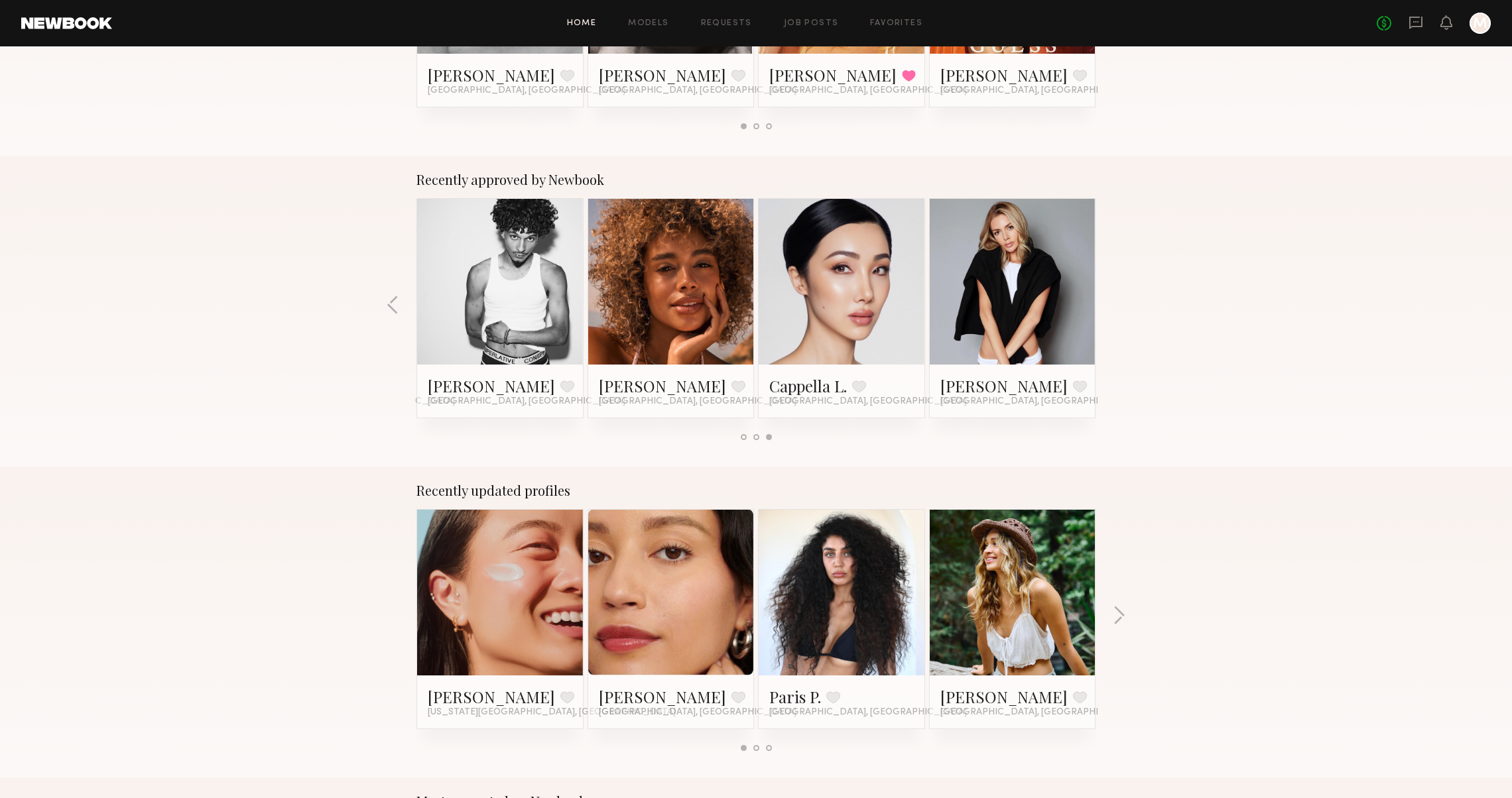
click at [1114, 302] on div "Recently approved by Newbook Mia H. Favorite Los Angeles, CA Katherine Z. Favor…" at bounding box center [756, 311] width 1512 height 311
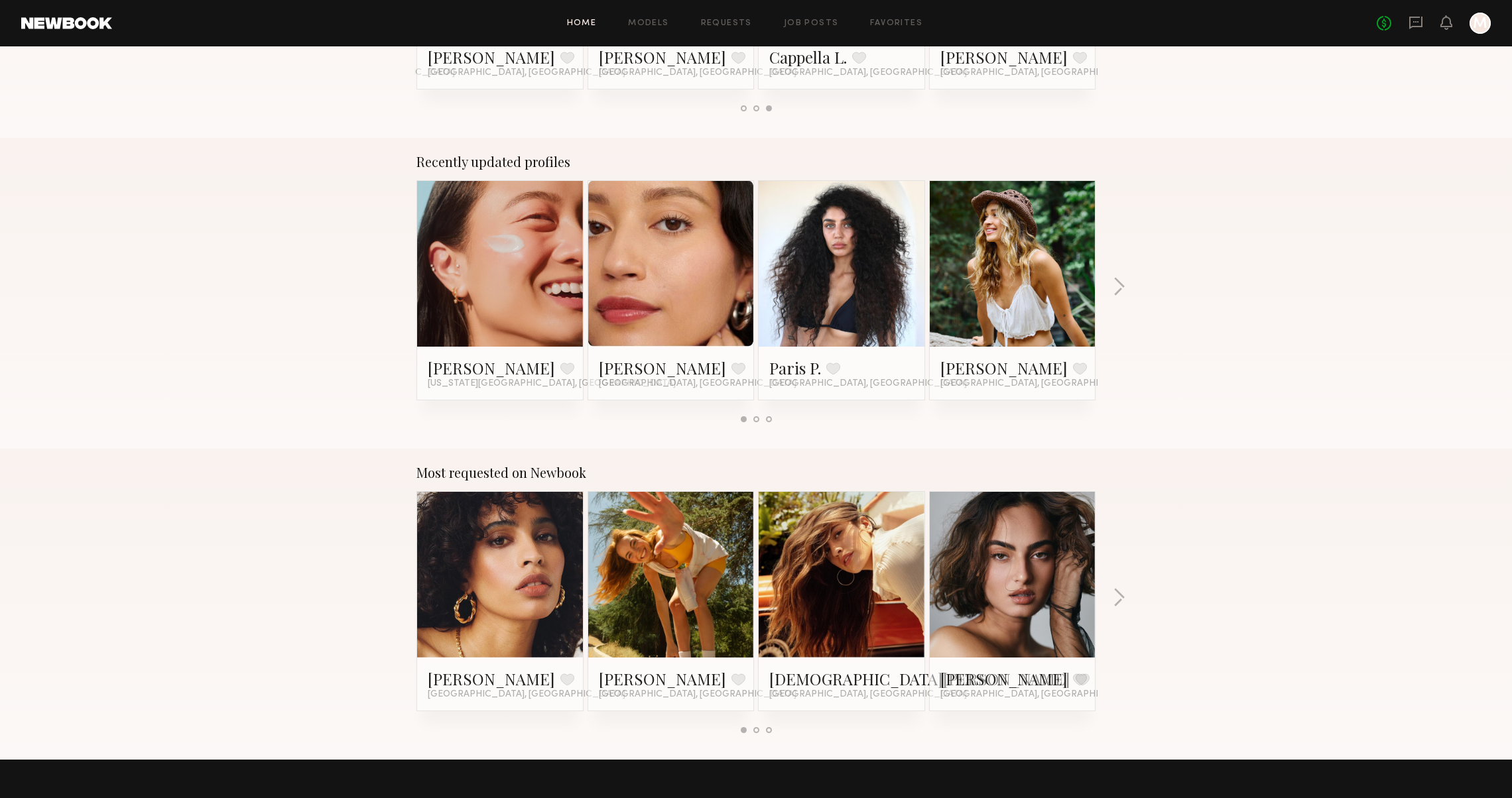
scroll to position [709, 0]
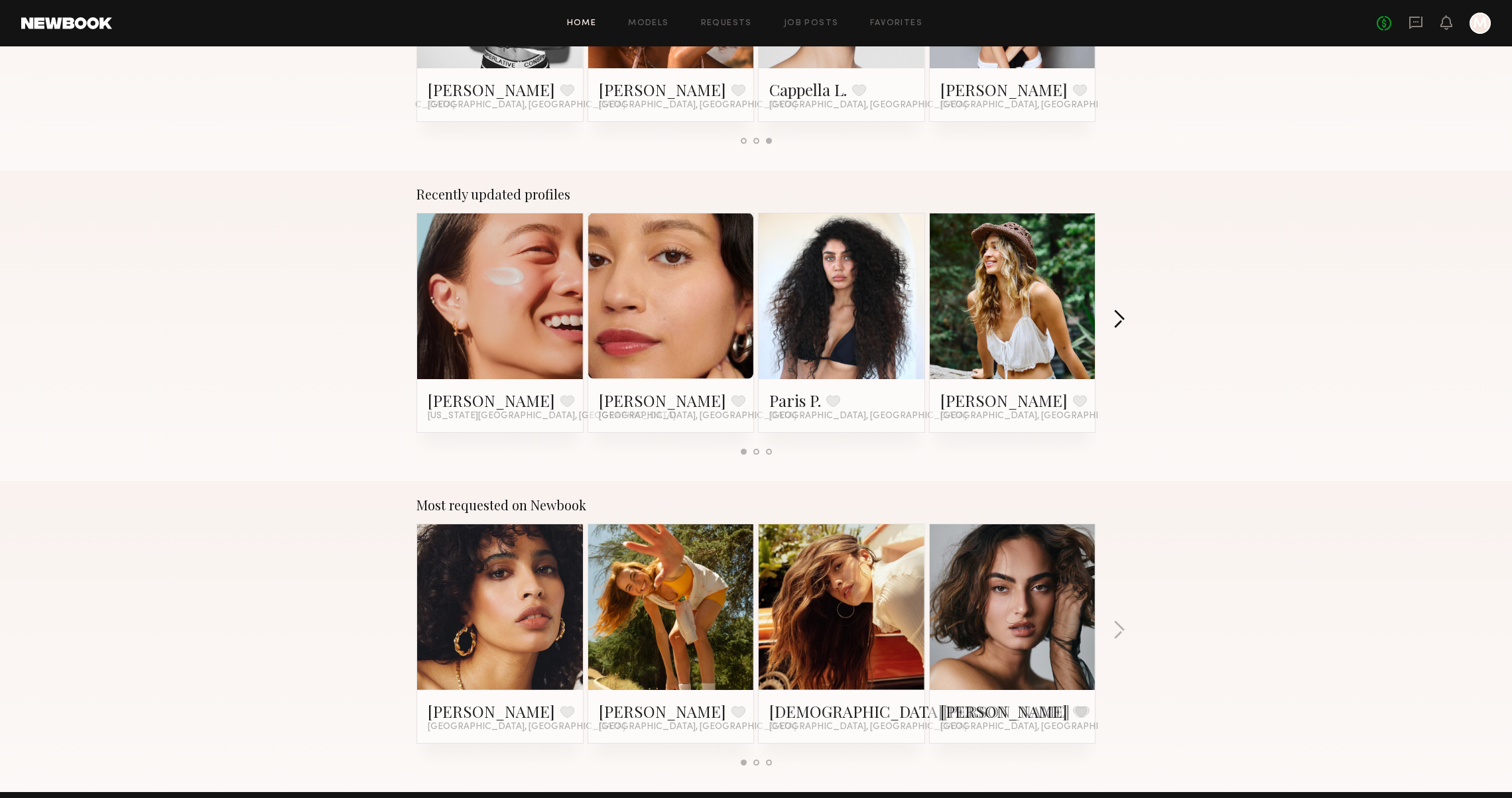
click at [1115, 316] on button "button" at bounding box center [1119, 320] width 13 height 22
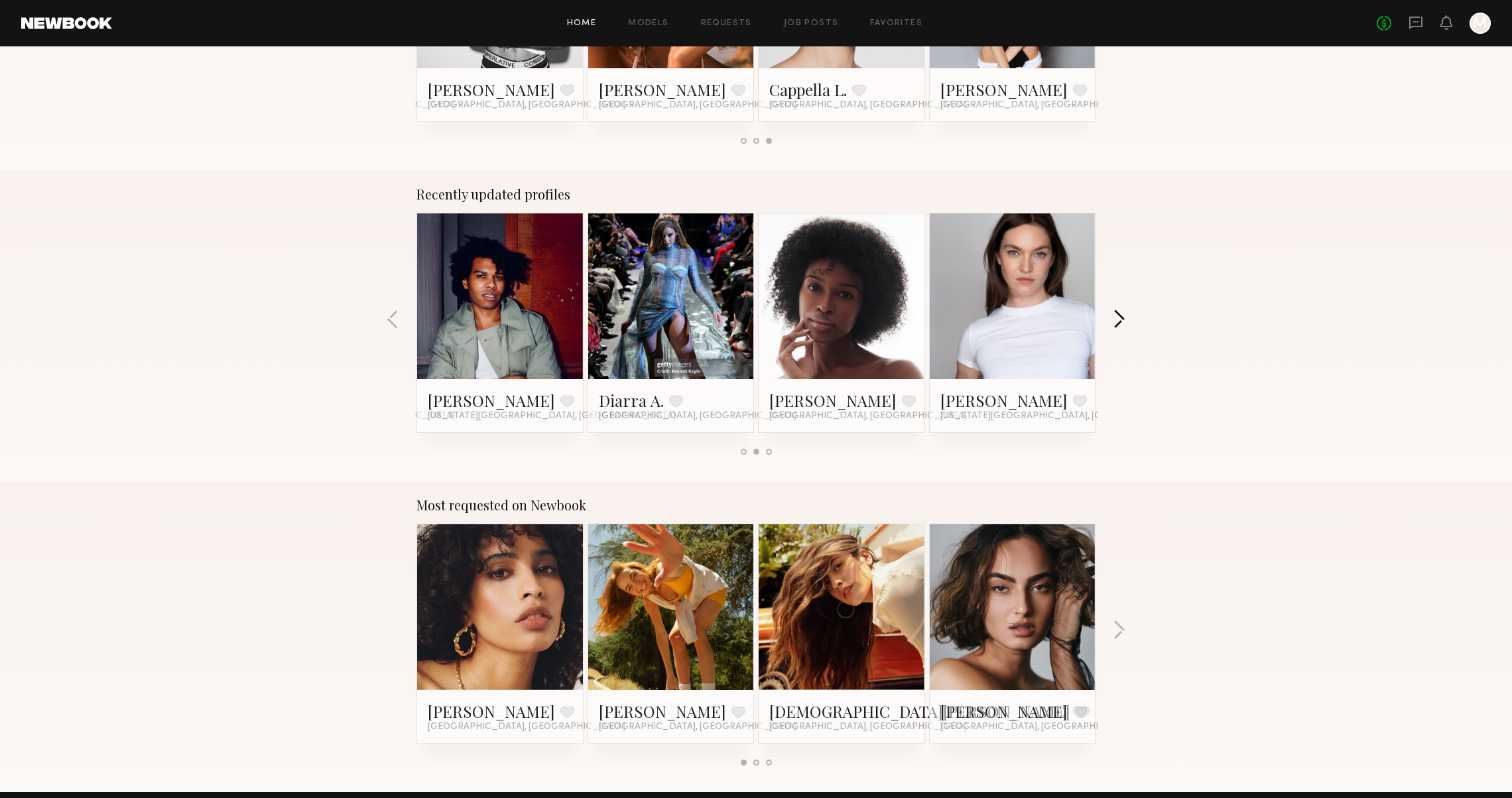
click at [1115, 316] on button "button" at bounding box center [1119, 320] width 13 height 22
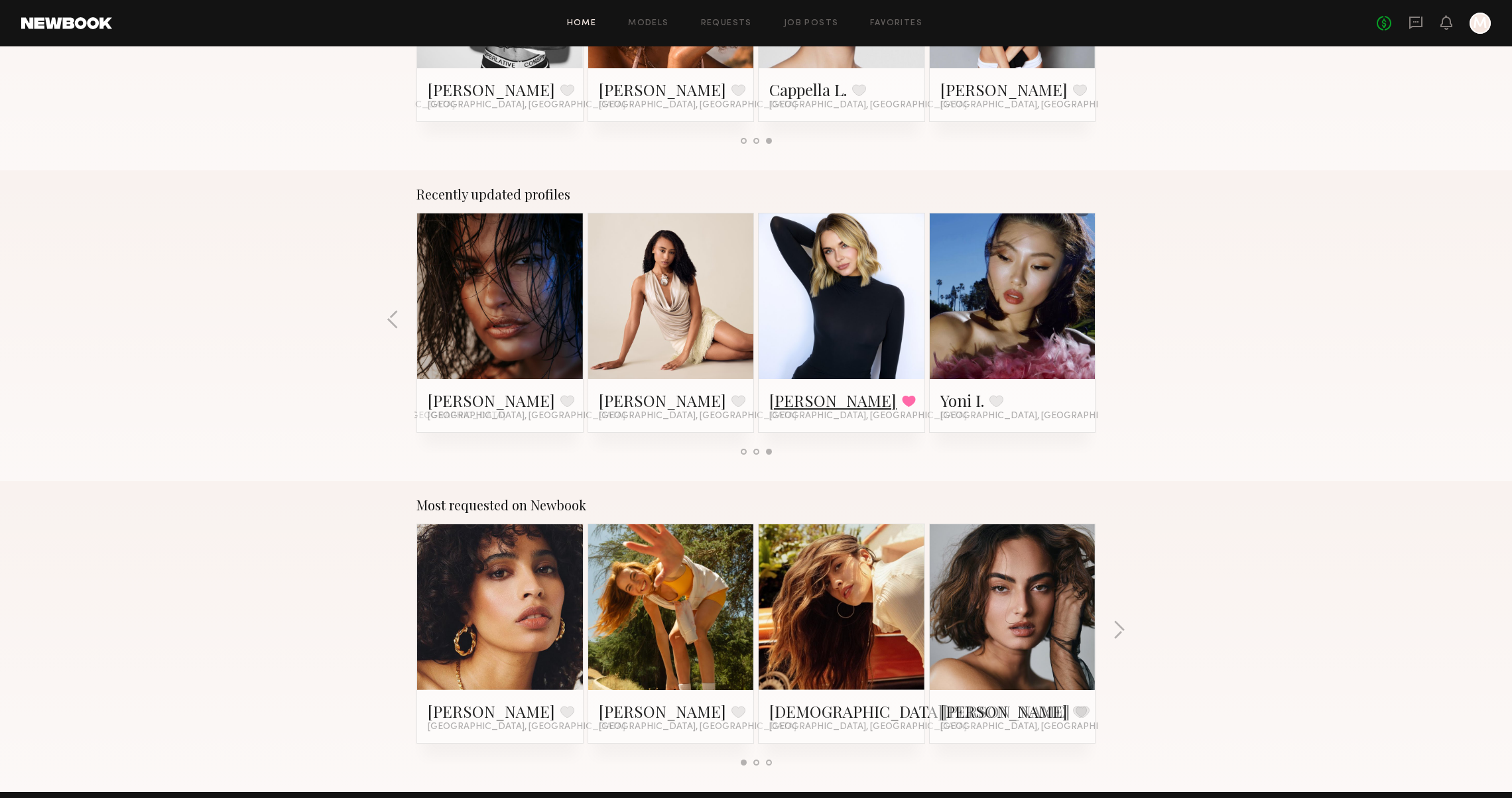
click at [786, 404] on link "[PERSON_NAME]" at bounding box center [833, 401] width 127 height 21
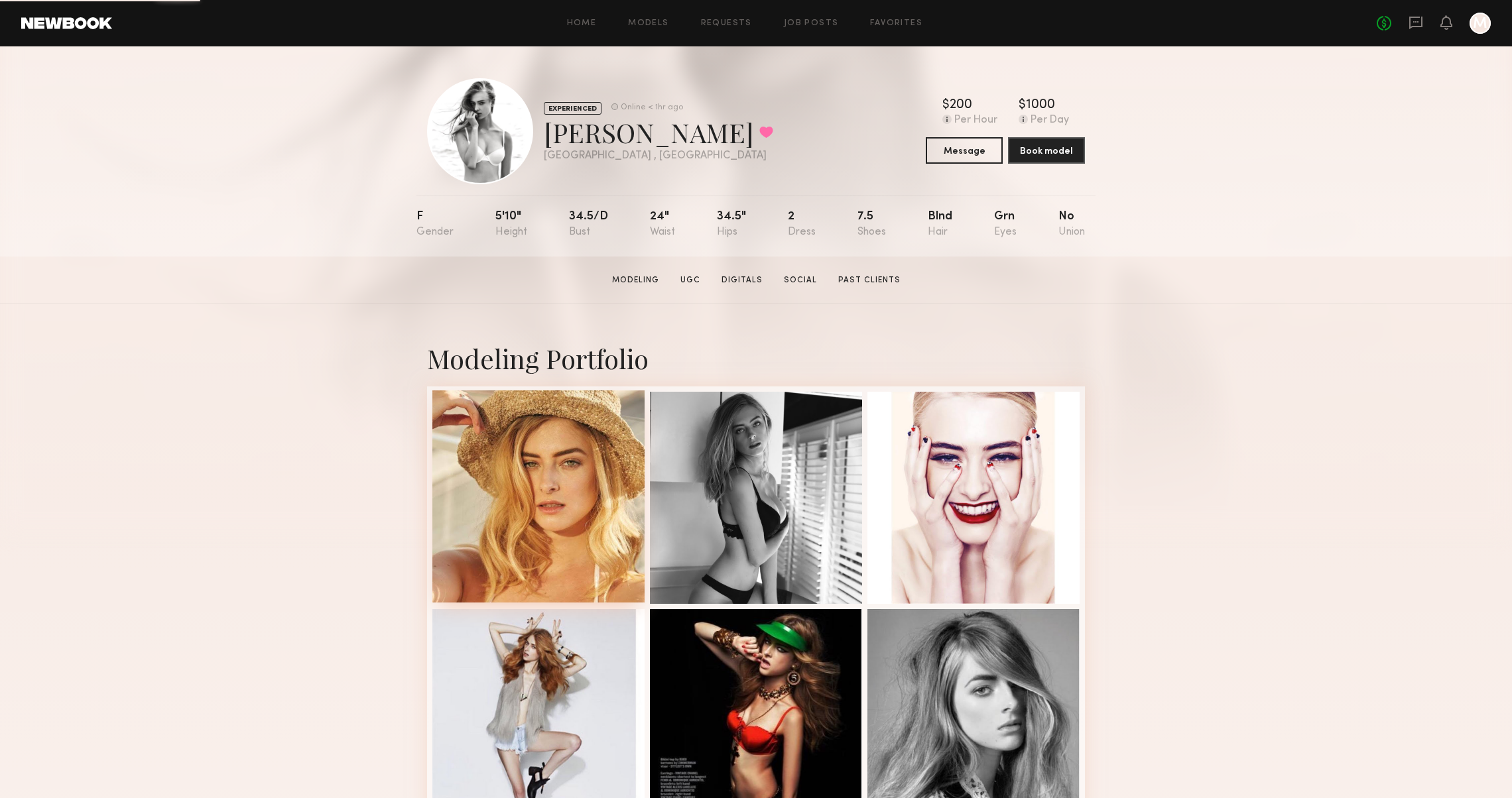
click at [564, 468] on div at bounding box center [539, 496] width 212 height 212
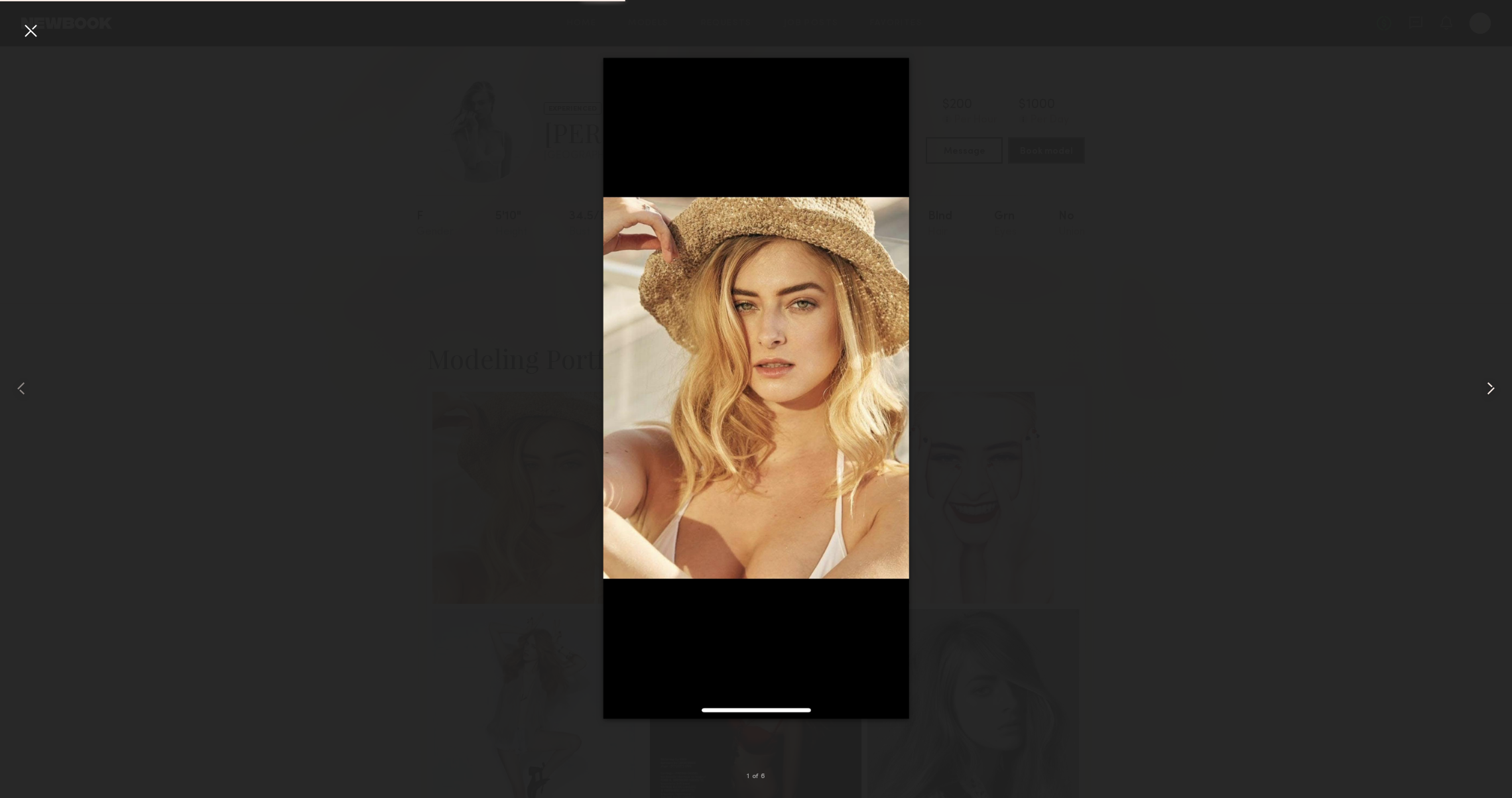
click at [1479, 385] on div at bounding box center [1482, 388] width 60 height 735
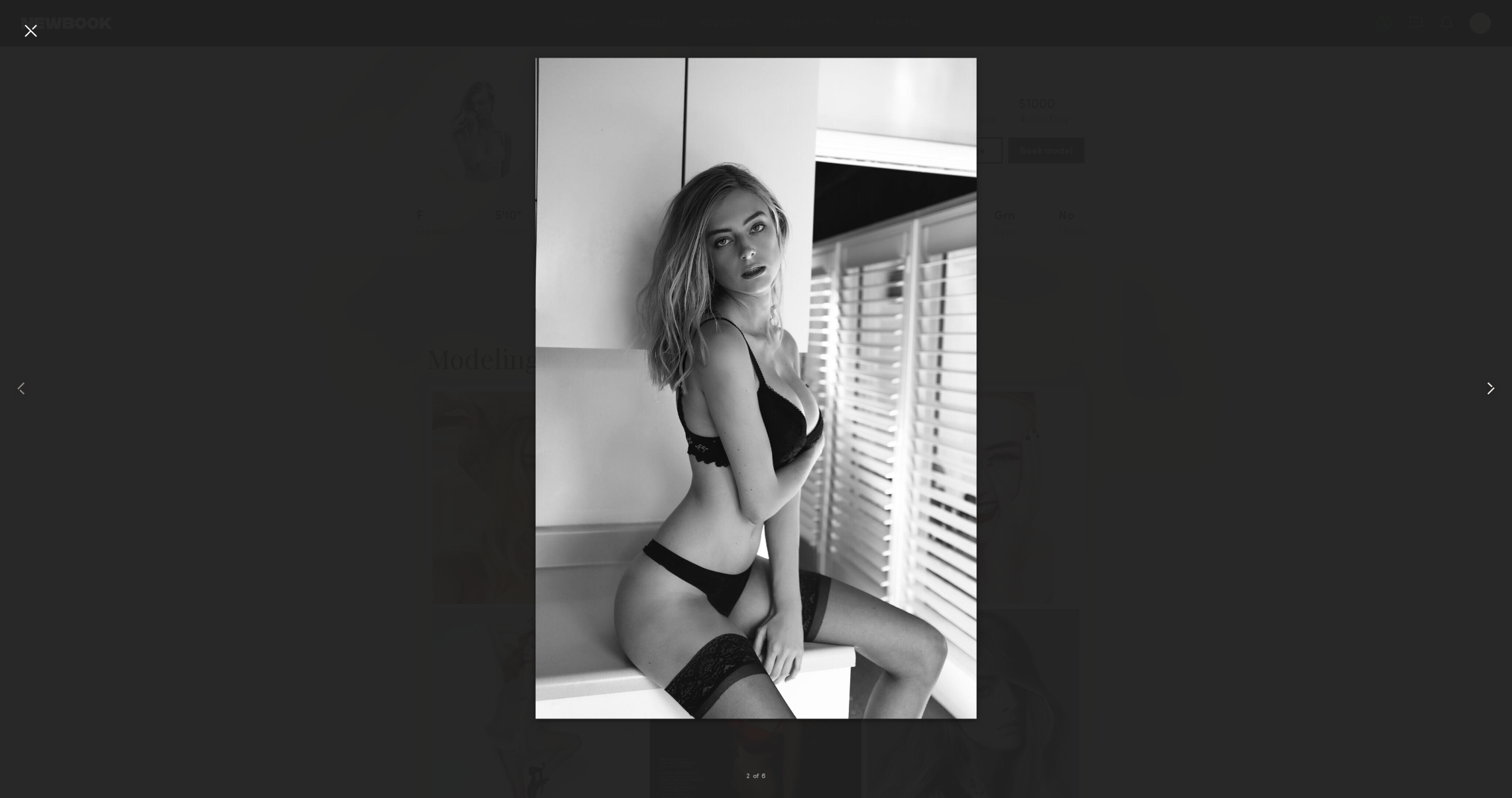
click at [1479, 385] on div at bounding box center [1482, 388] width 60 height 735
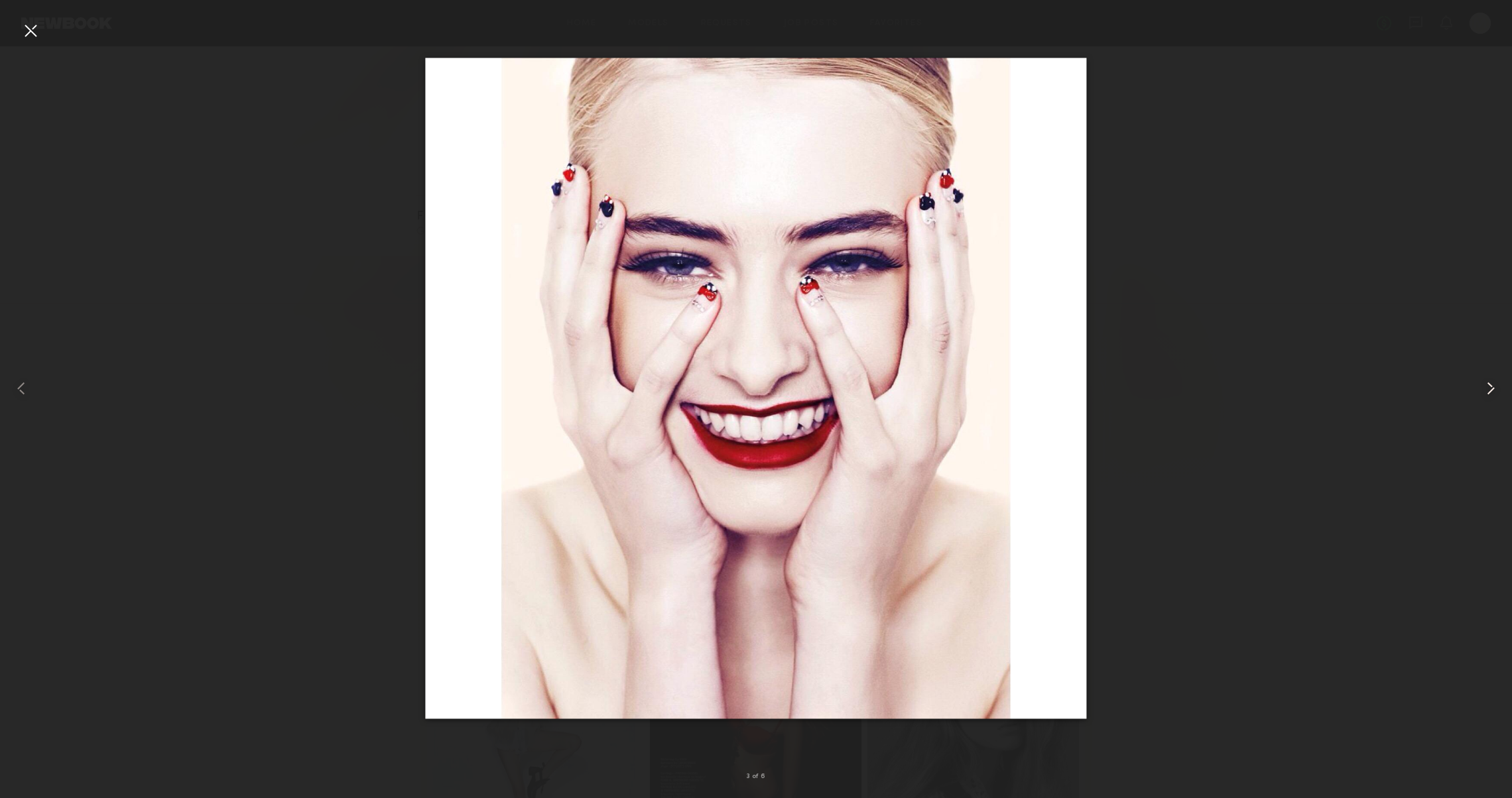
click at [1479, 385] on div at bounding box center [1482, 388] width 60 height 735
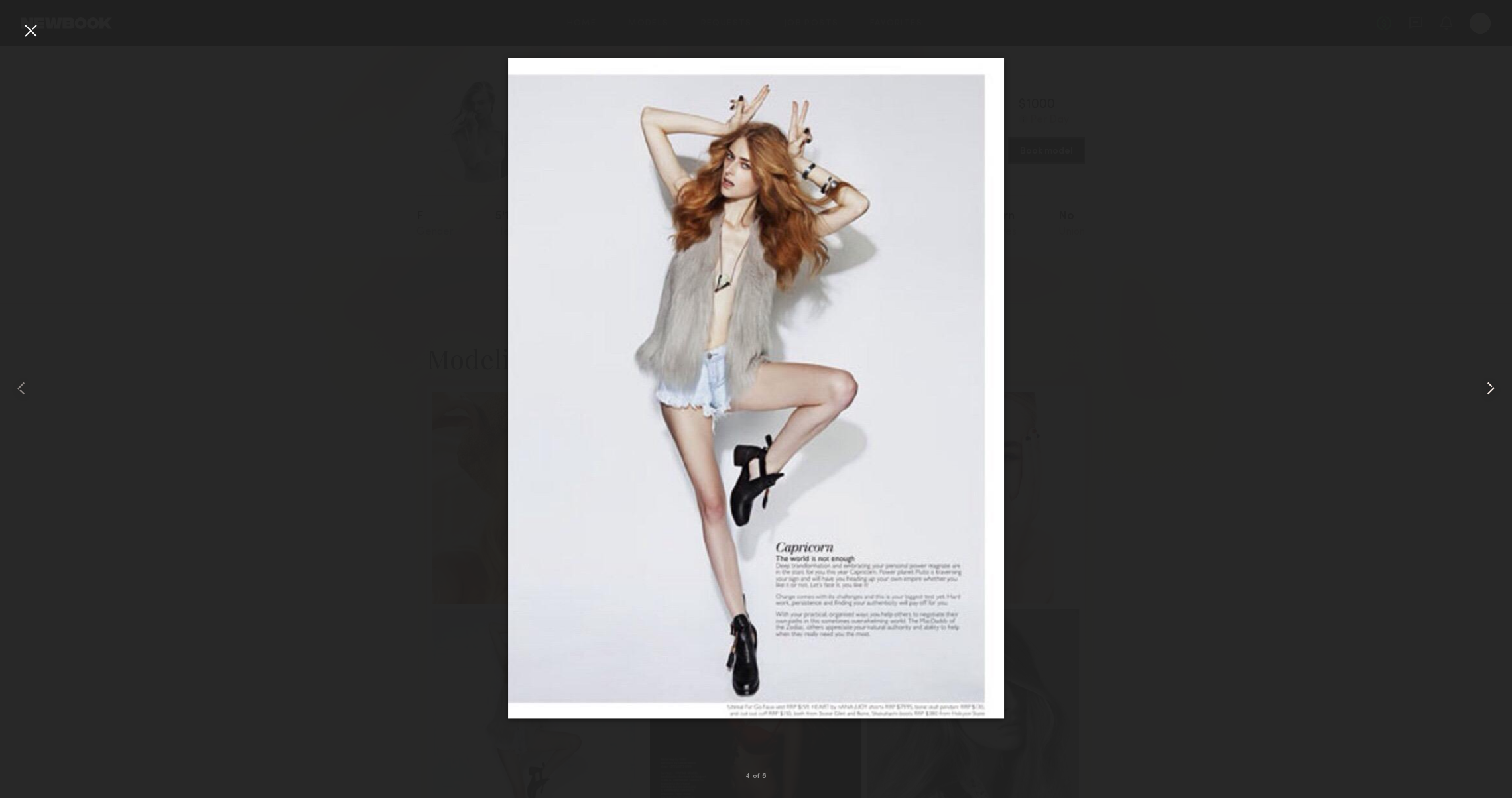
click at [1479, 385] on div at bounding box center [1482, 388] width 60 height 735
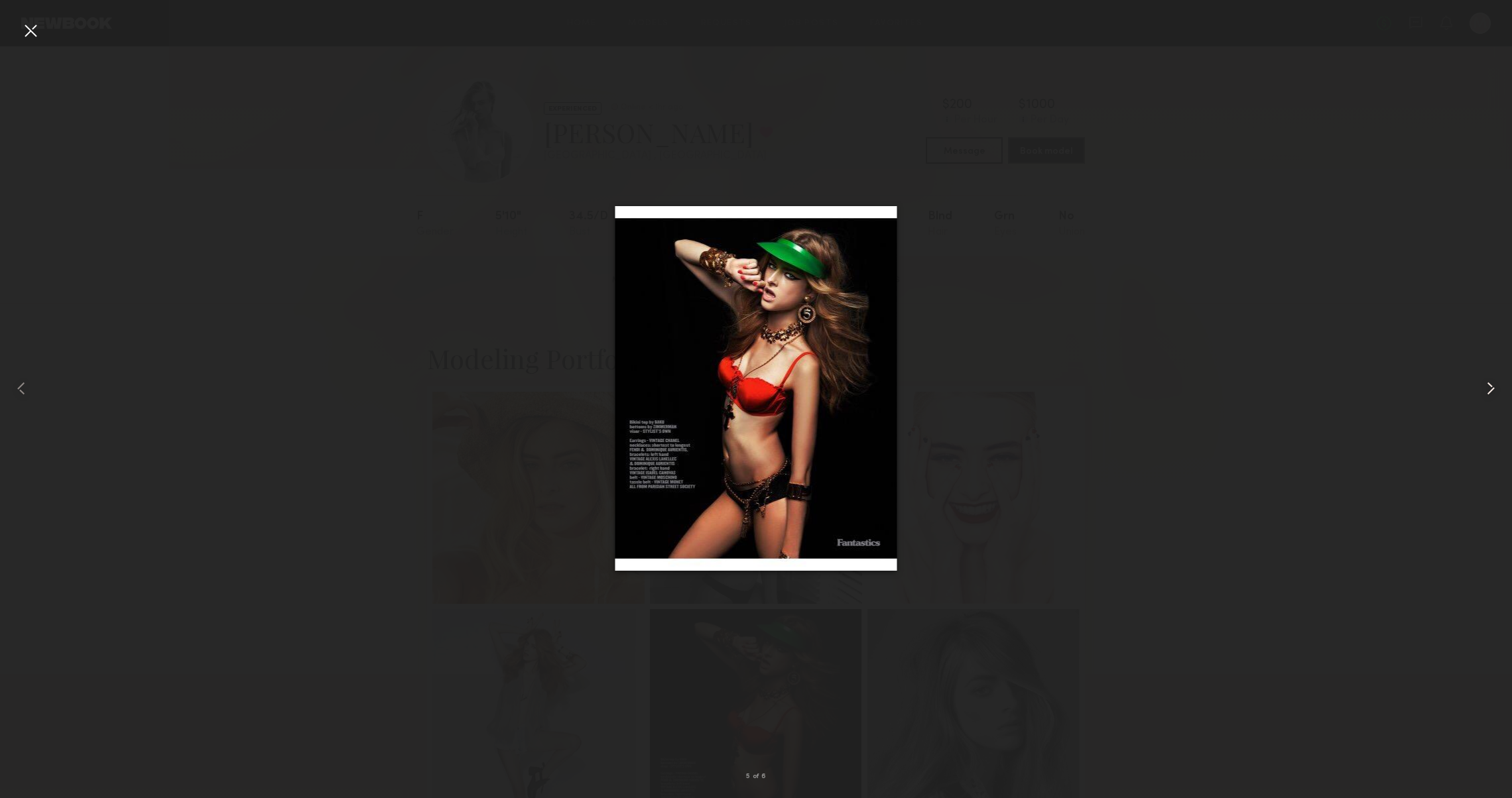
click at [1483, 386] on common-icon at bounding box center [1491, 389] width 21 height 21
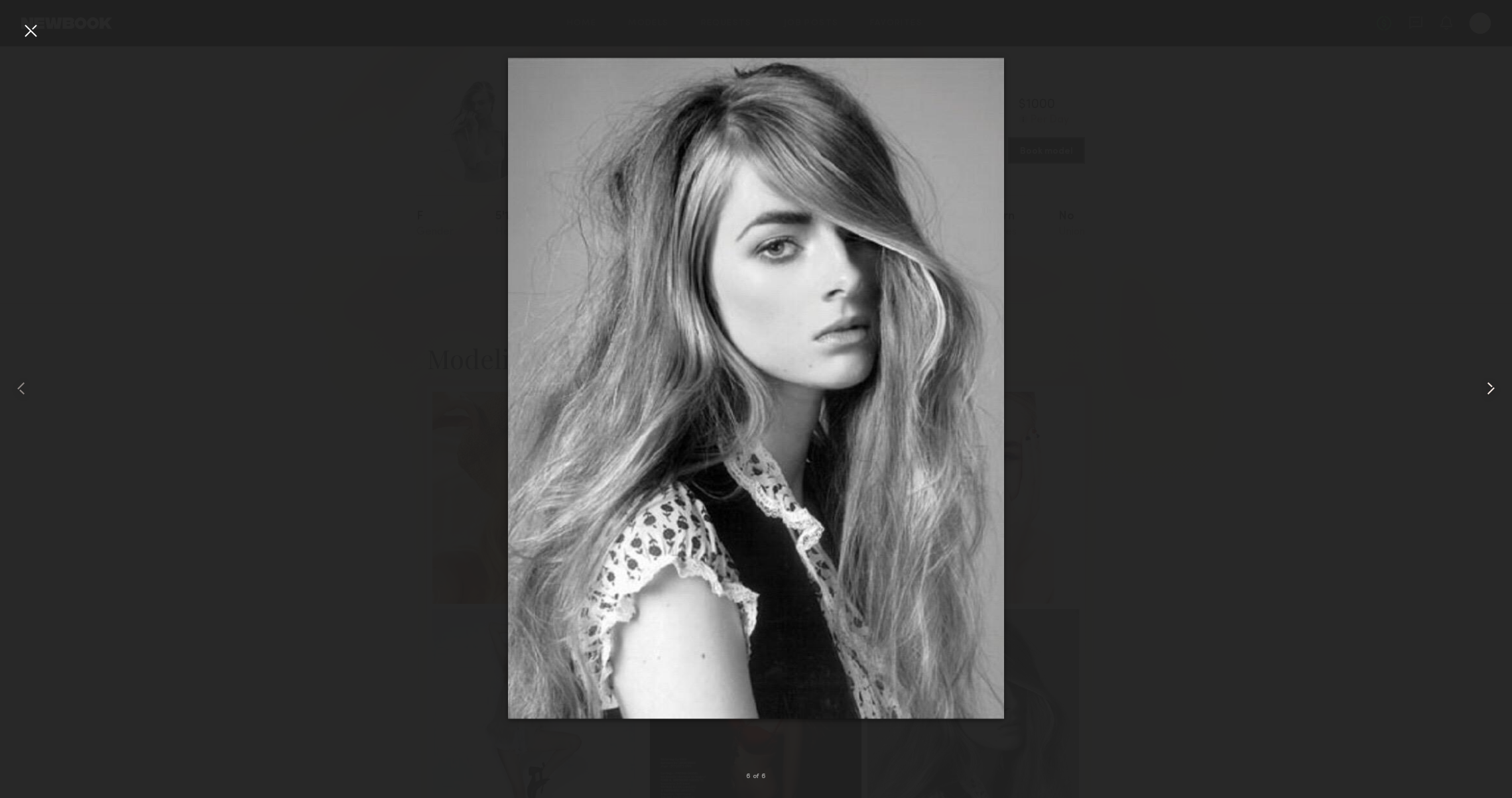
click at [1485, 388] on common-icon at bounding box center [1491, 389] width 21 height 21
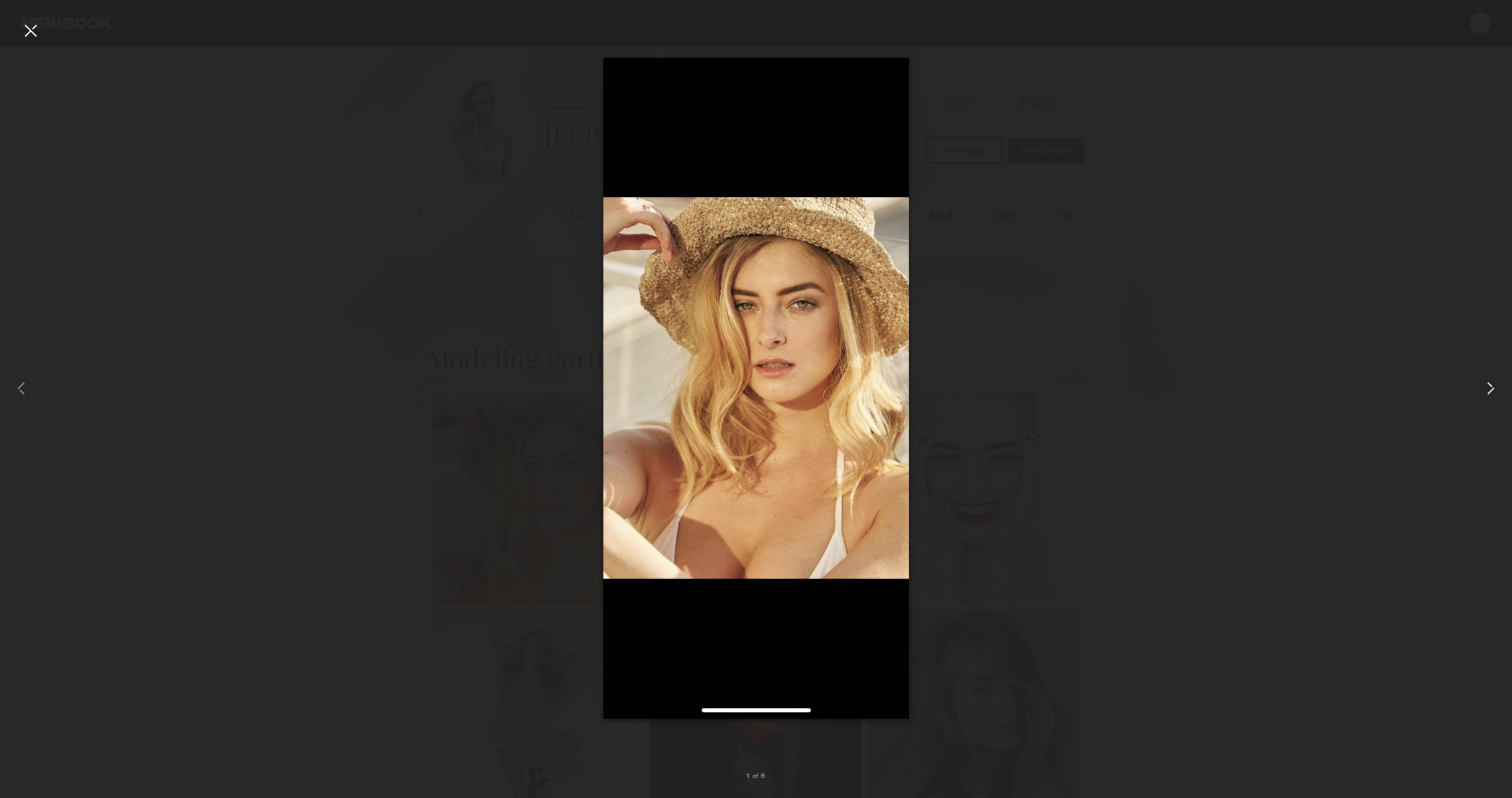
click at [1485, 388] on common-icon at bounding box center [1491, 389] width 21 height 21
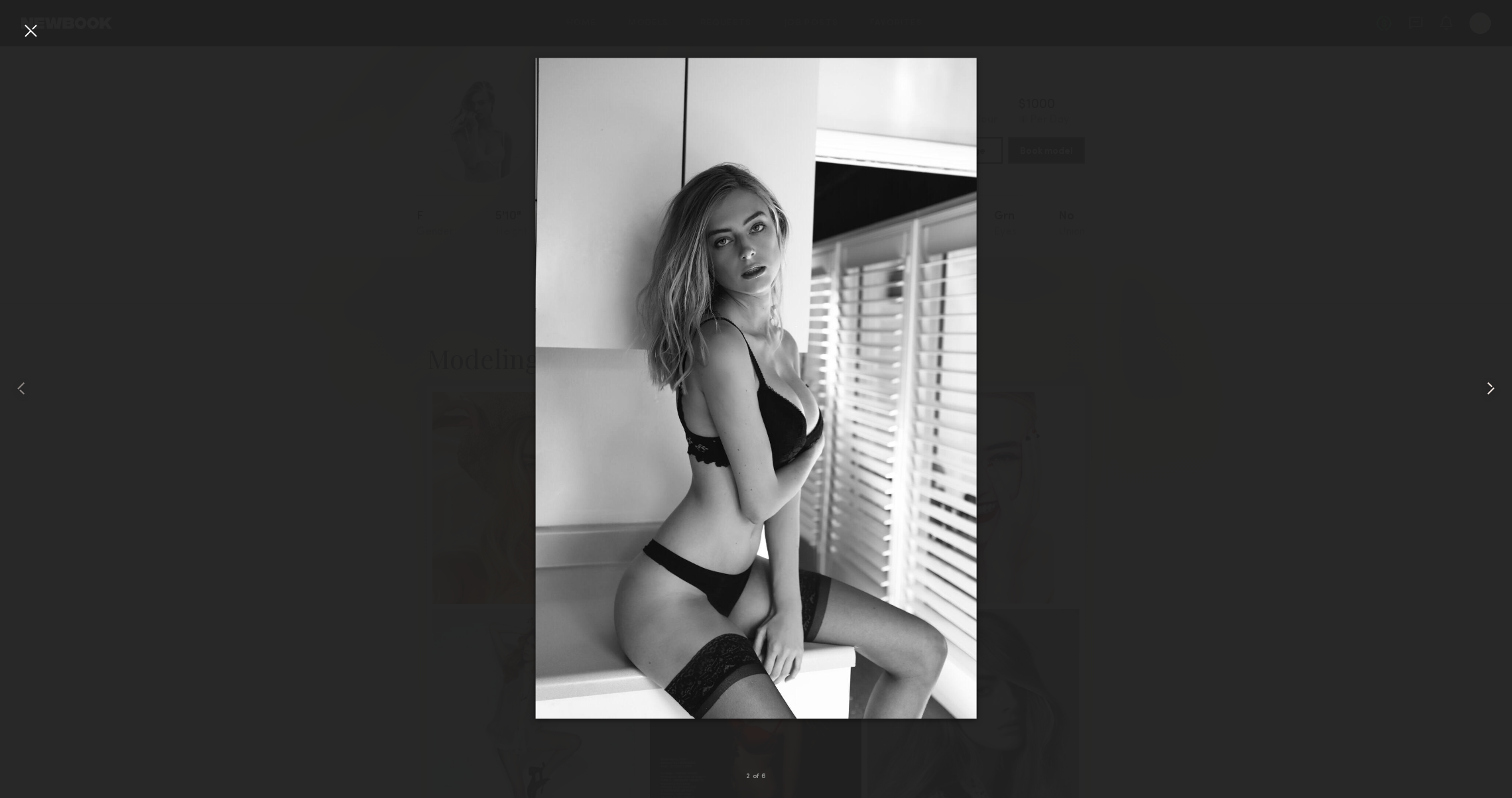
click at [1486, 389] on common-icon at bounding box center [1491, 389] width 21 height 21
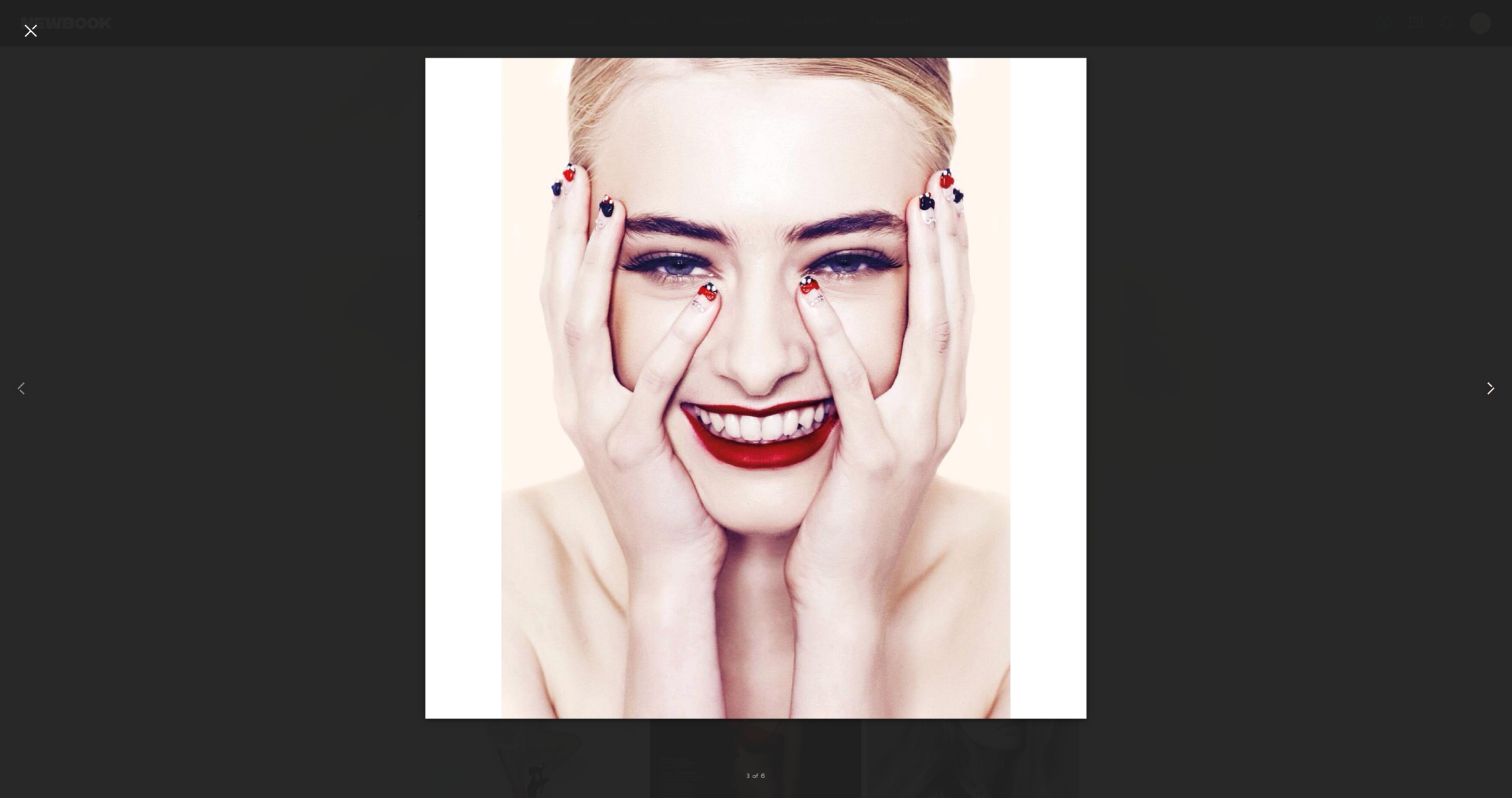
click at [1486, 389] on common-icon at bounding box center [1491, 389] width 21 height 21
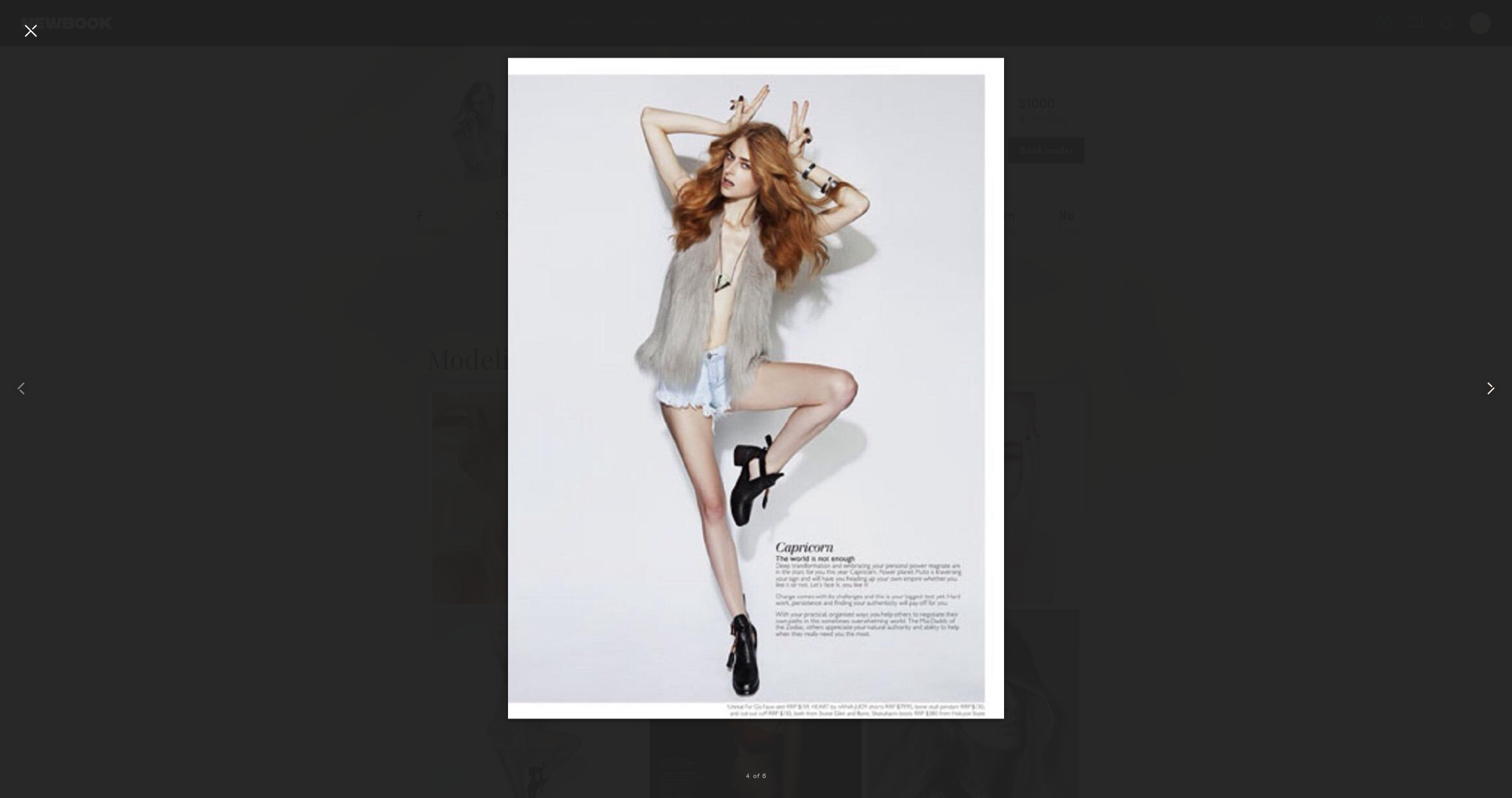
click at [1491, 395] on common-icon at bounding box center [1491, 389] width 21 height 21
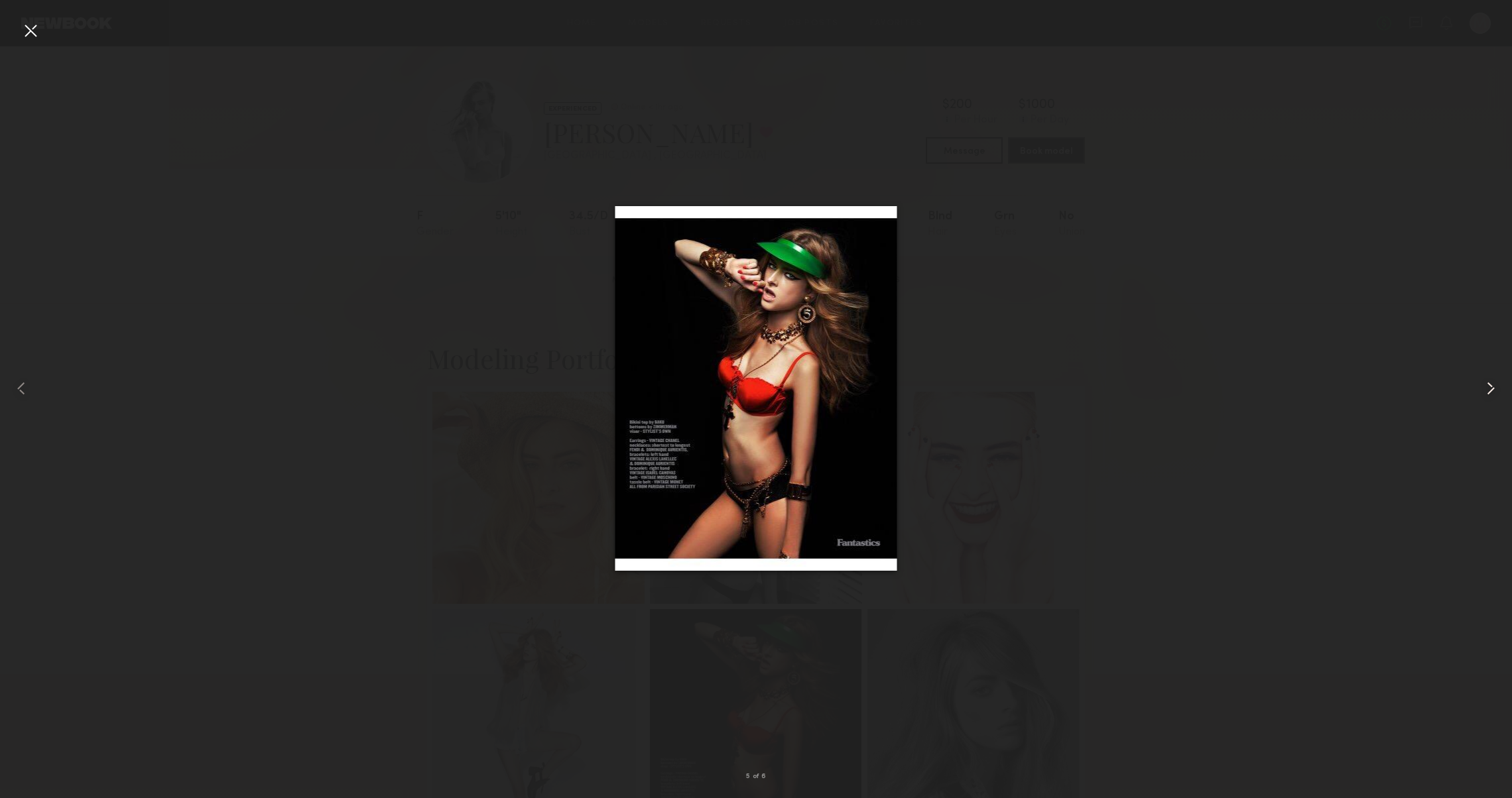
click at [1491, 395] on common-icon at bounding box center [1491, 389] width 21 height 21
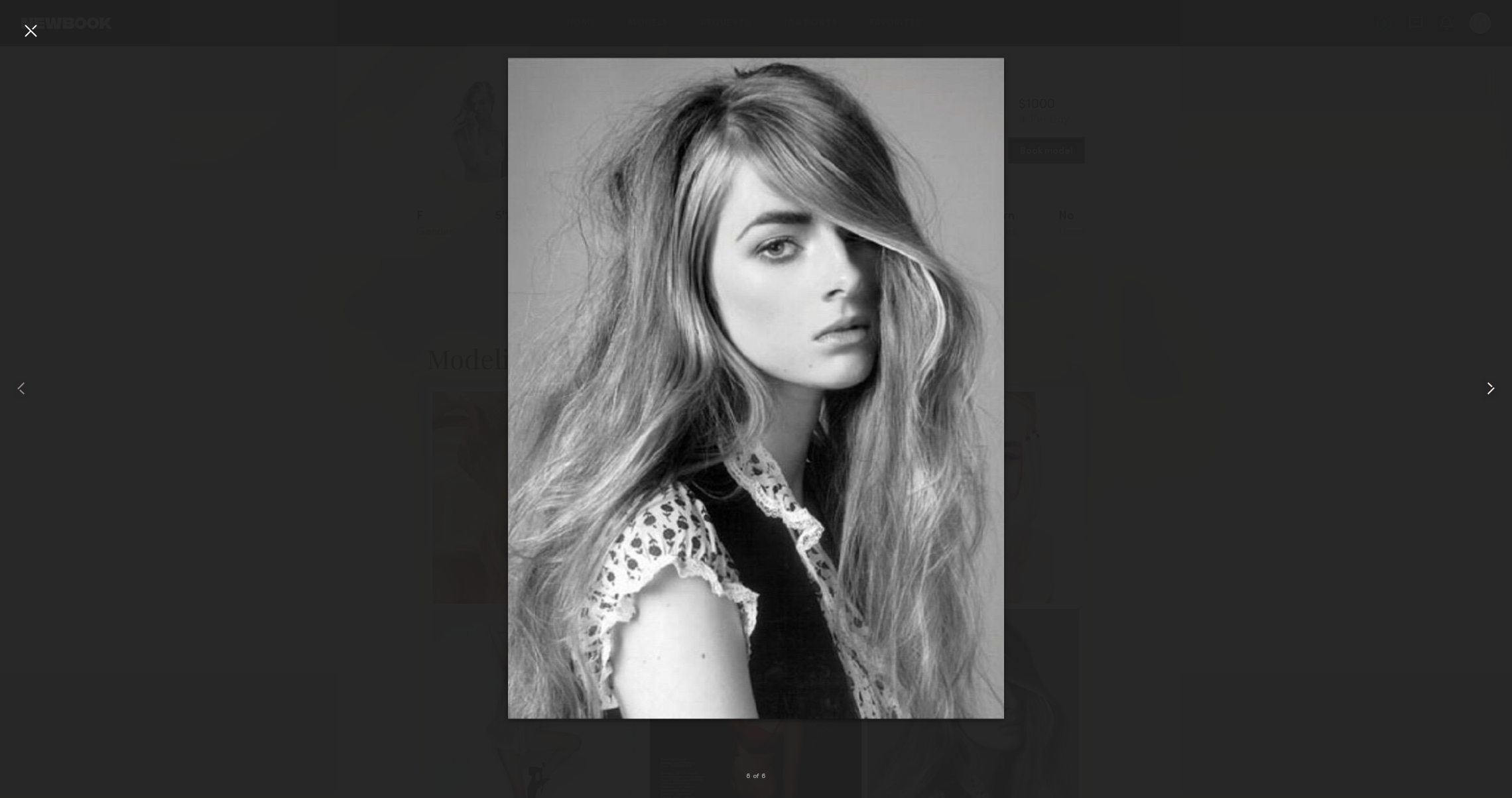
click at [1491, 395] on common-icon at bounding box center [1491, 389] width 21 height 21
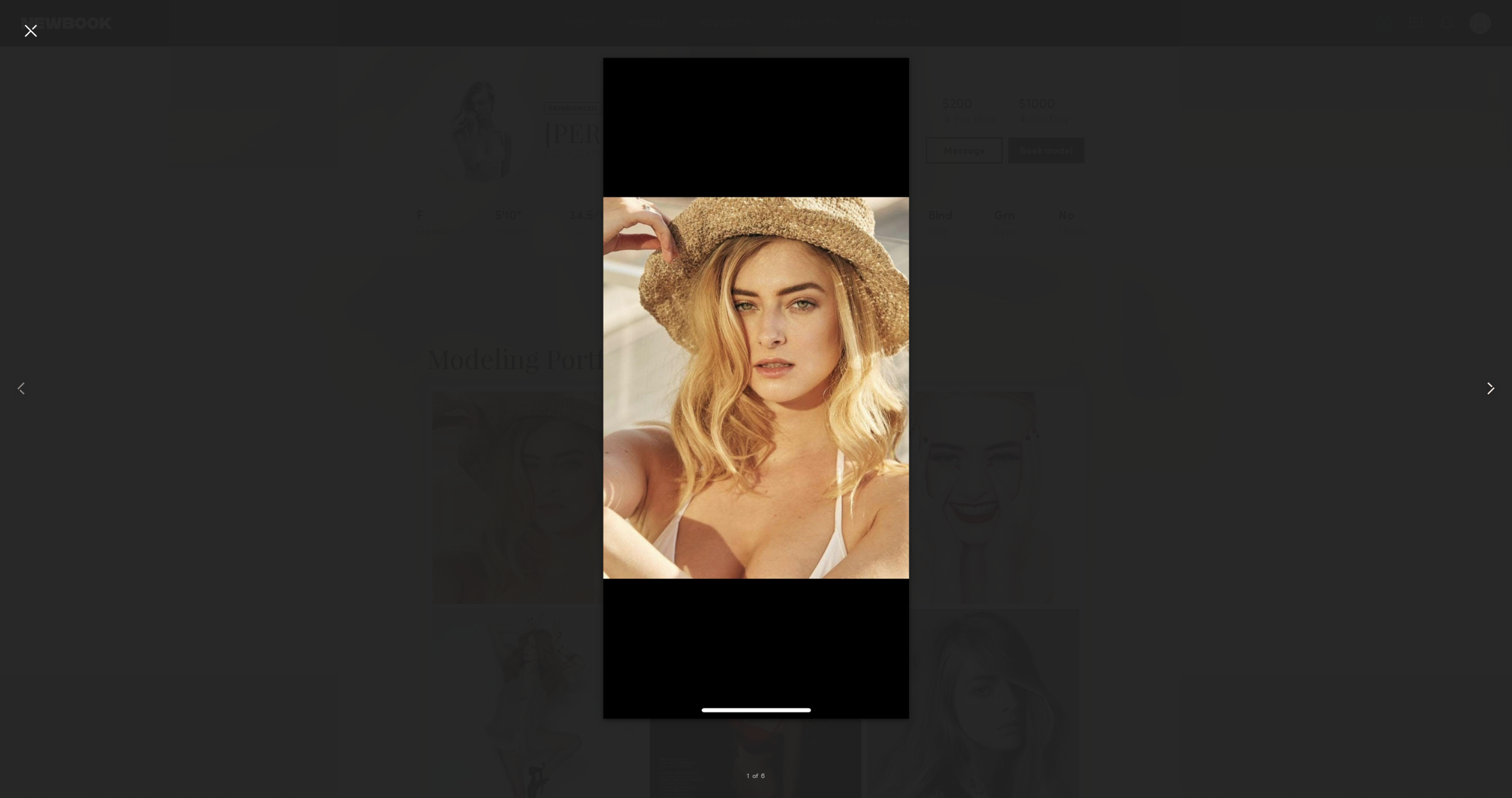
click at [1491, 395] on common-icon at bounding box center [1491, 389] width 21 height 21
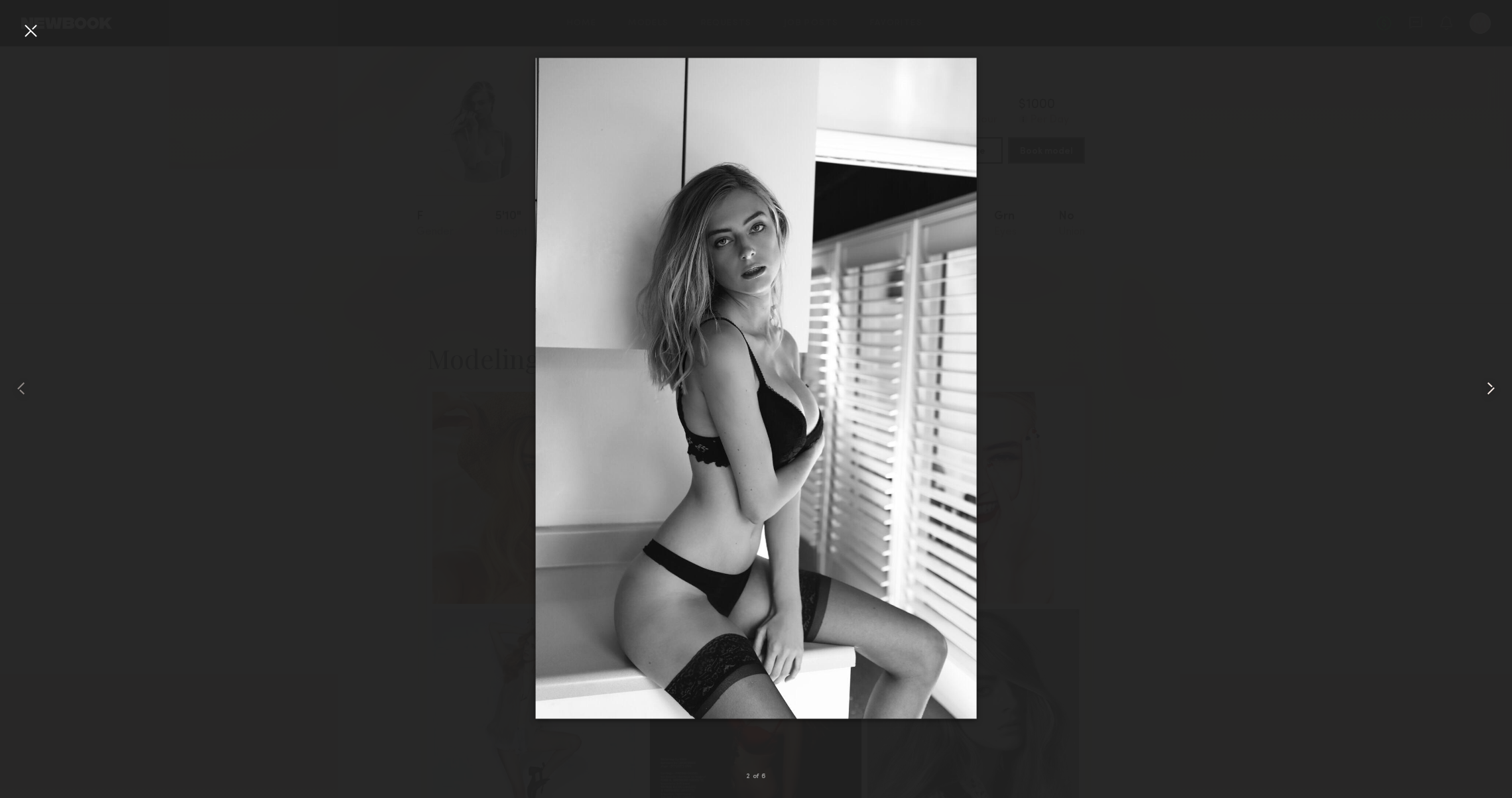
click at [1491, 395] on common-icon at bounding box center [1491, 389] width 21 height 21
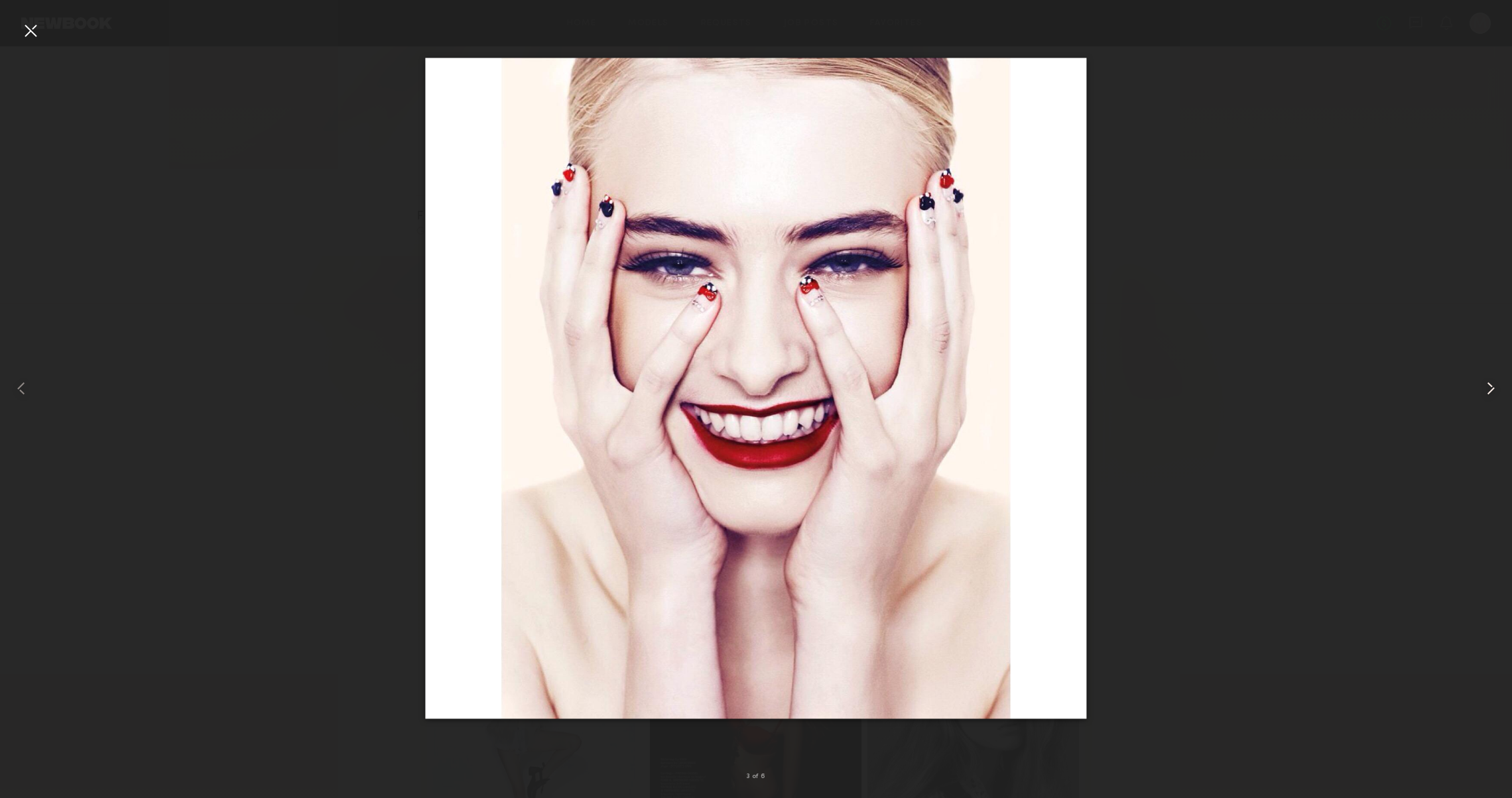
click at [1491, 395] on common-icon at bounding box center [1491, 389] width 21 height 21
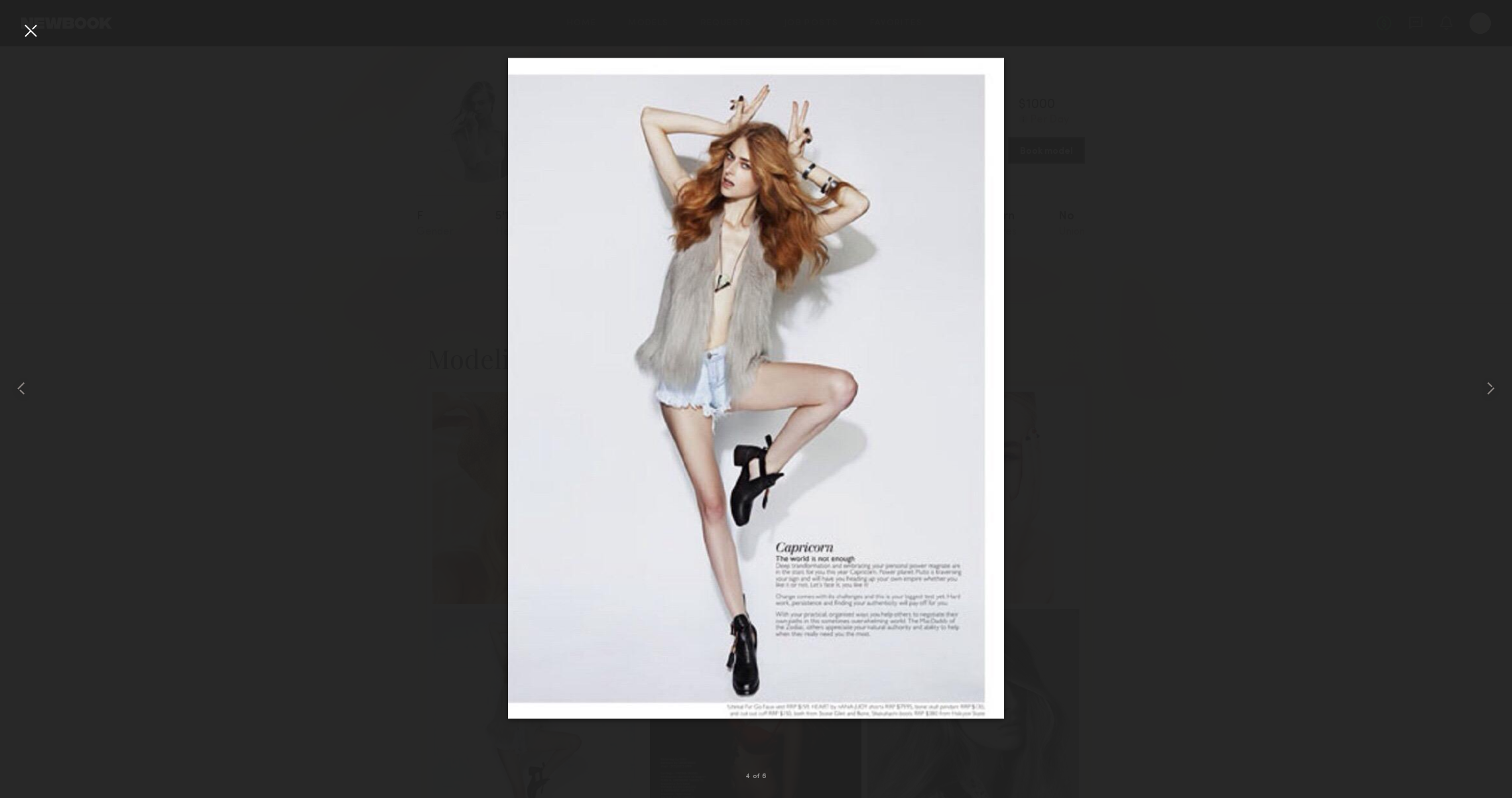
click at [32, 27] on div at bounding box center [30, 30] width 21 height 21
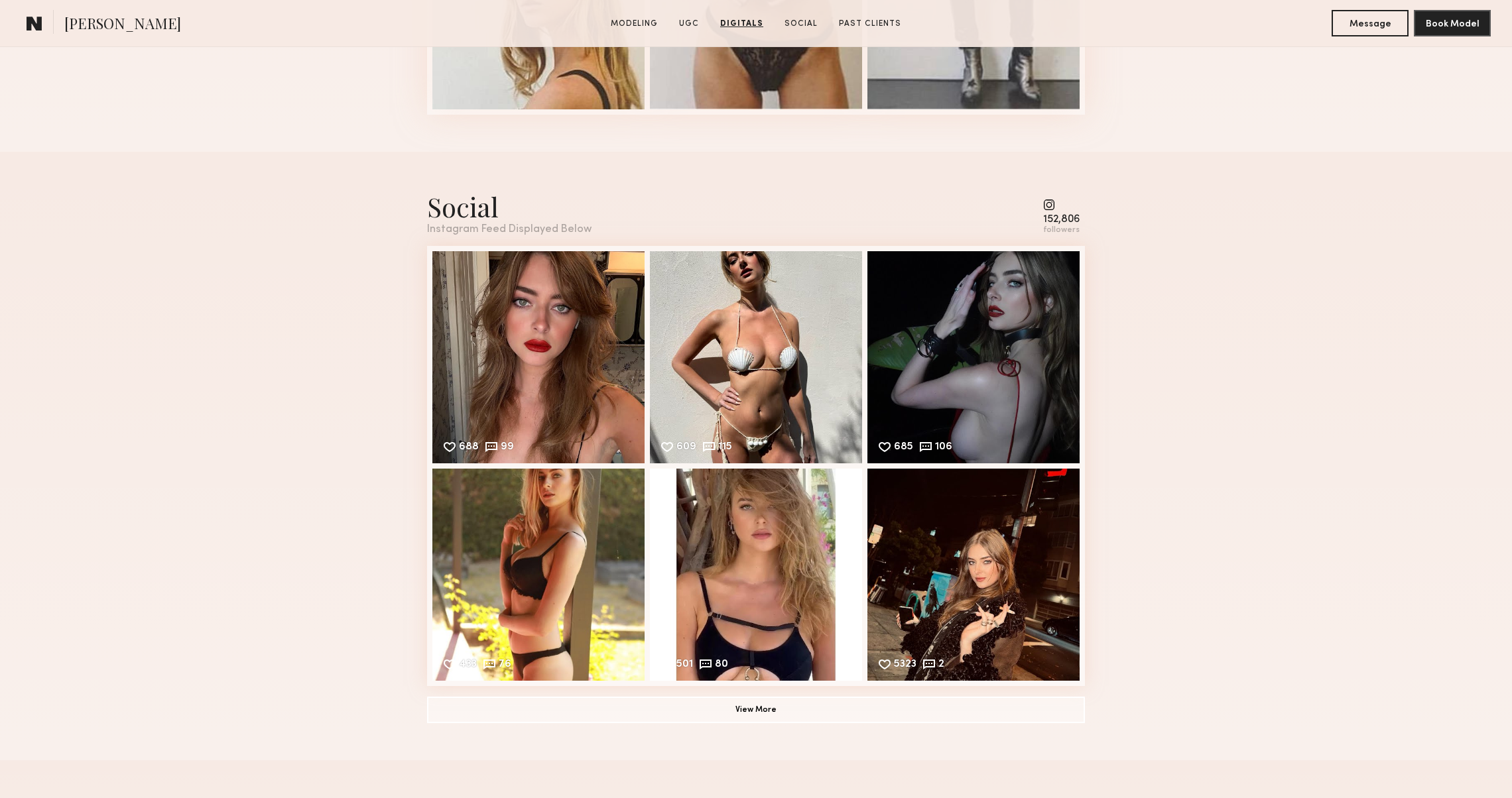
scroll to position [1841, 0]
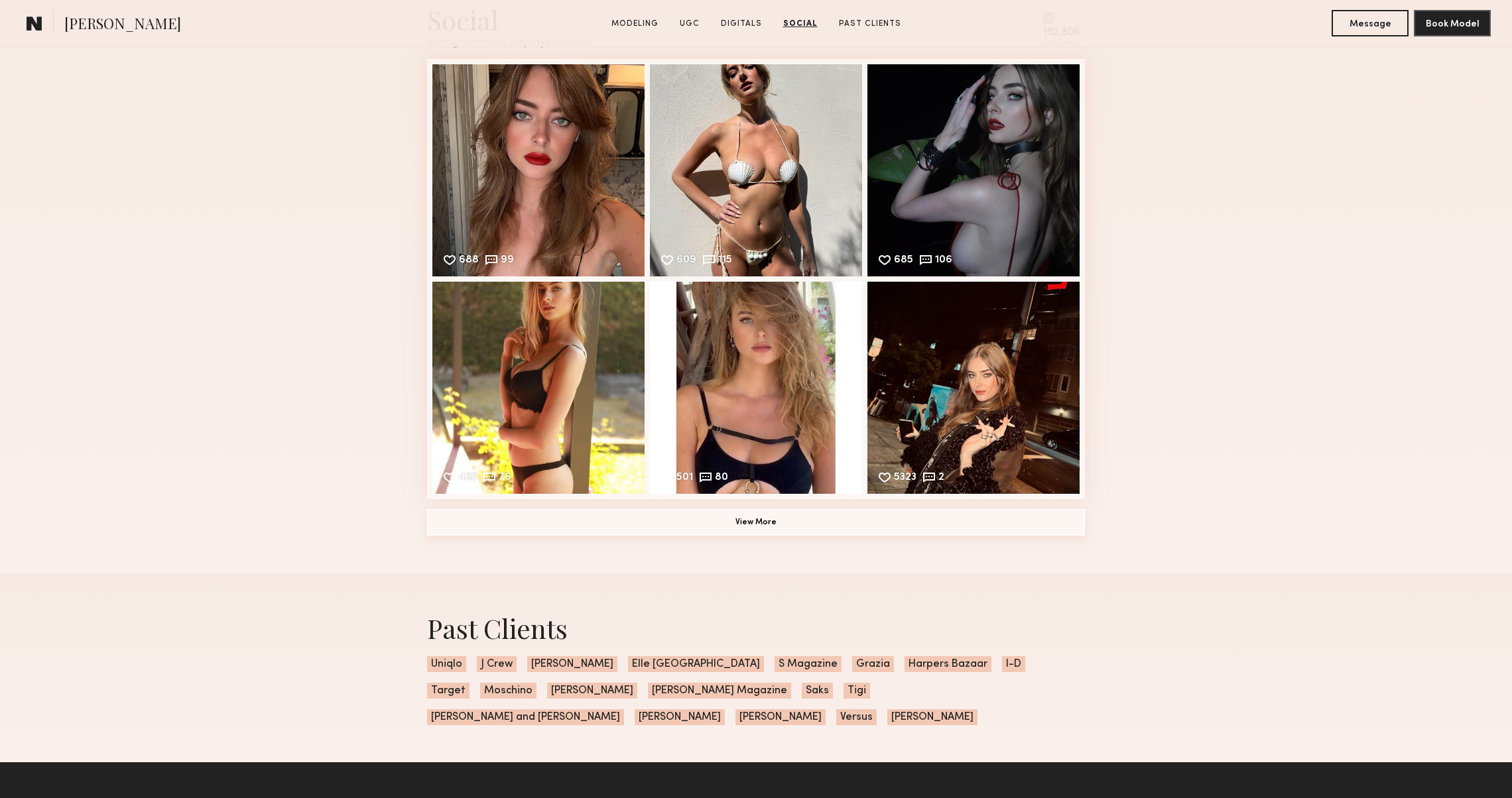
click at [444, 528] on button "View More" at bounding box center [756, 522] width 658 height 27
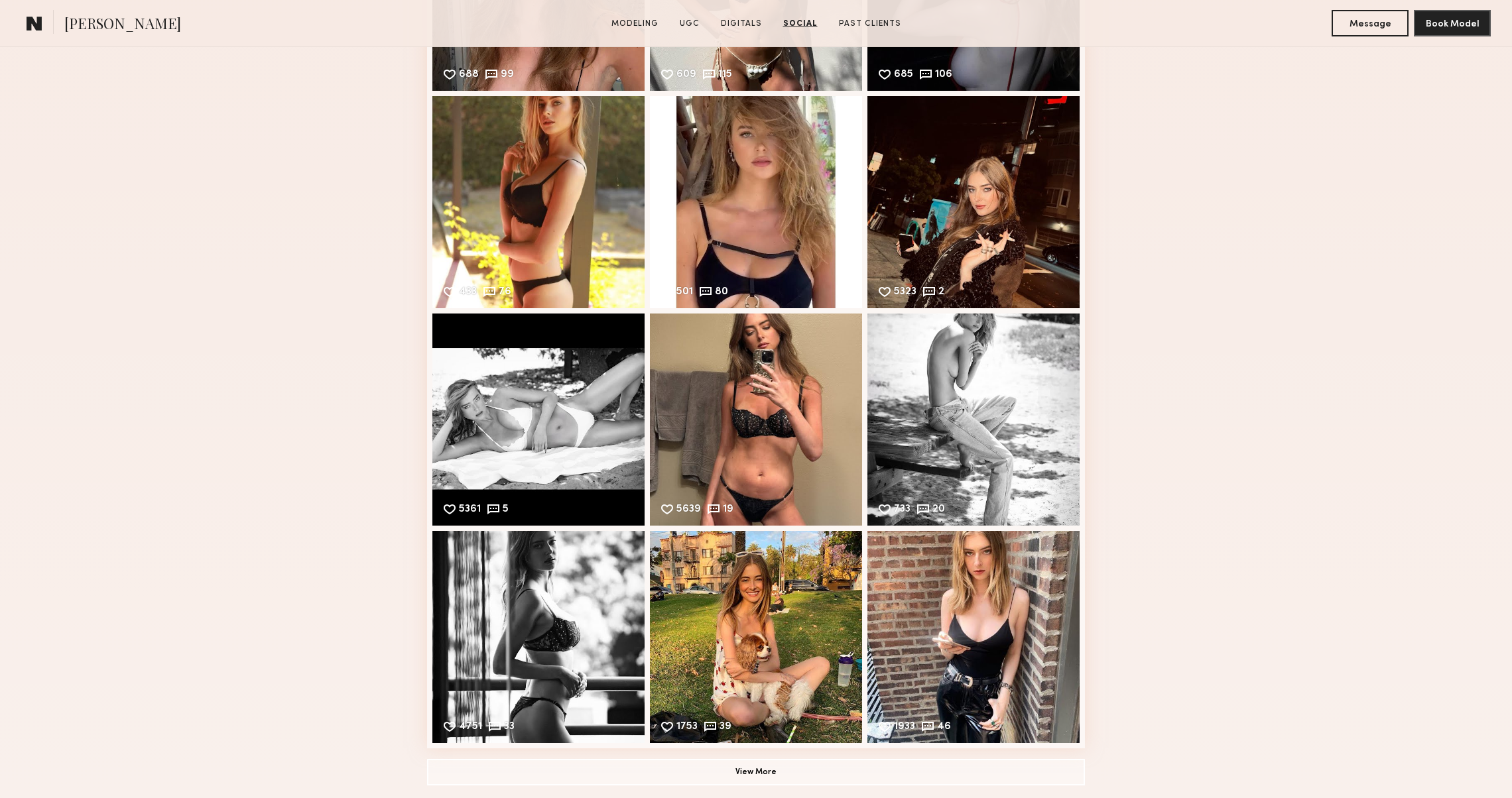
scroll to position [2113, 0]
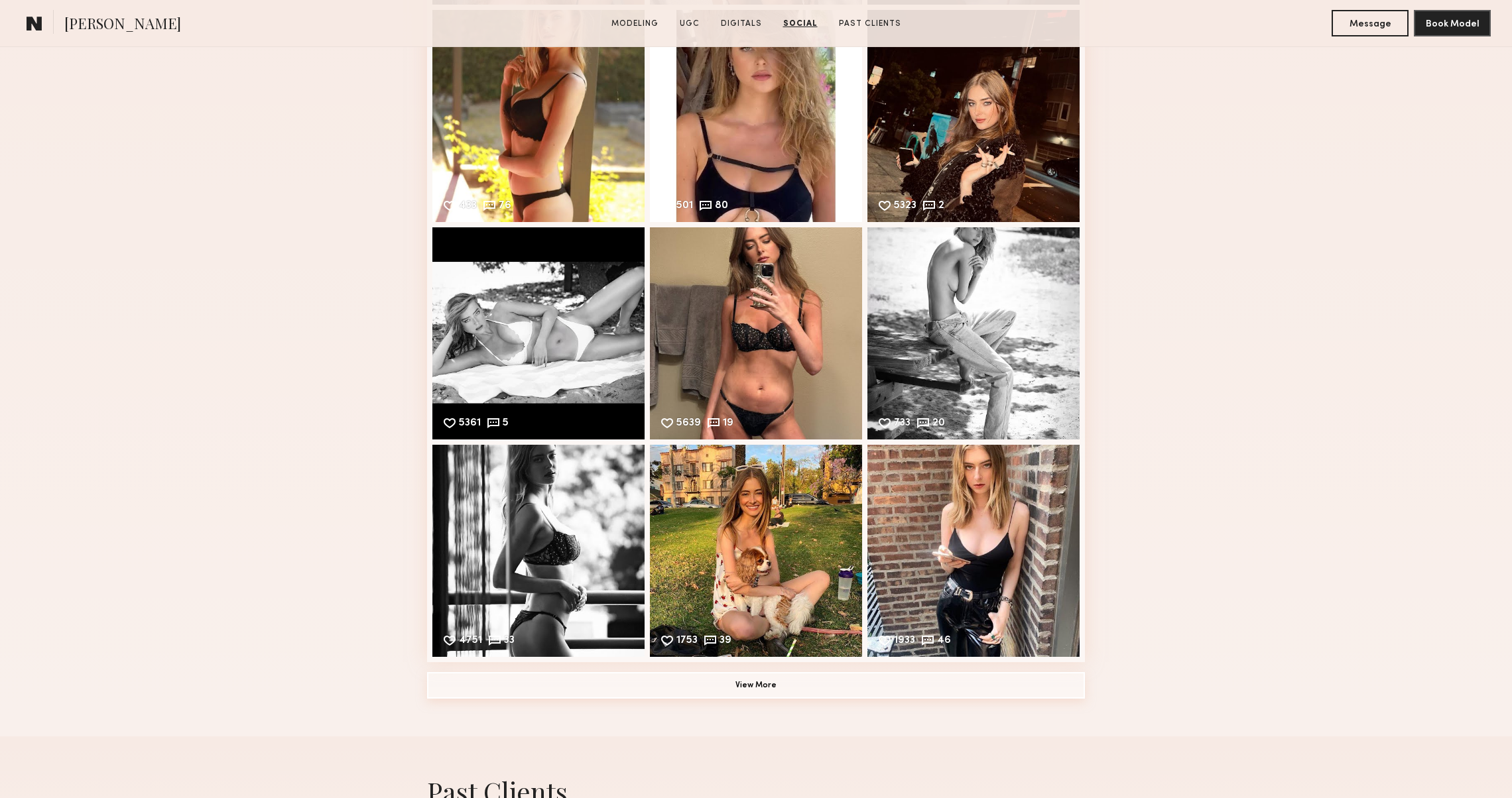
click at [639, 698] on button "View More" at bounding box center [756, 686] width 658 height 27
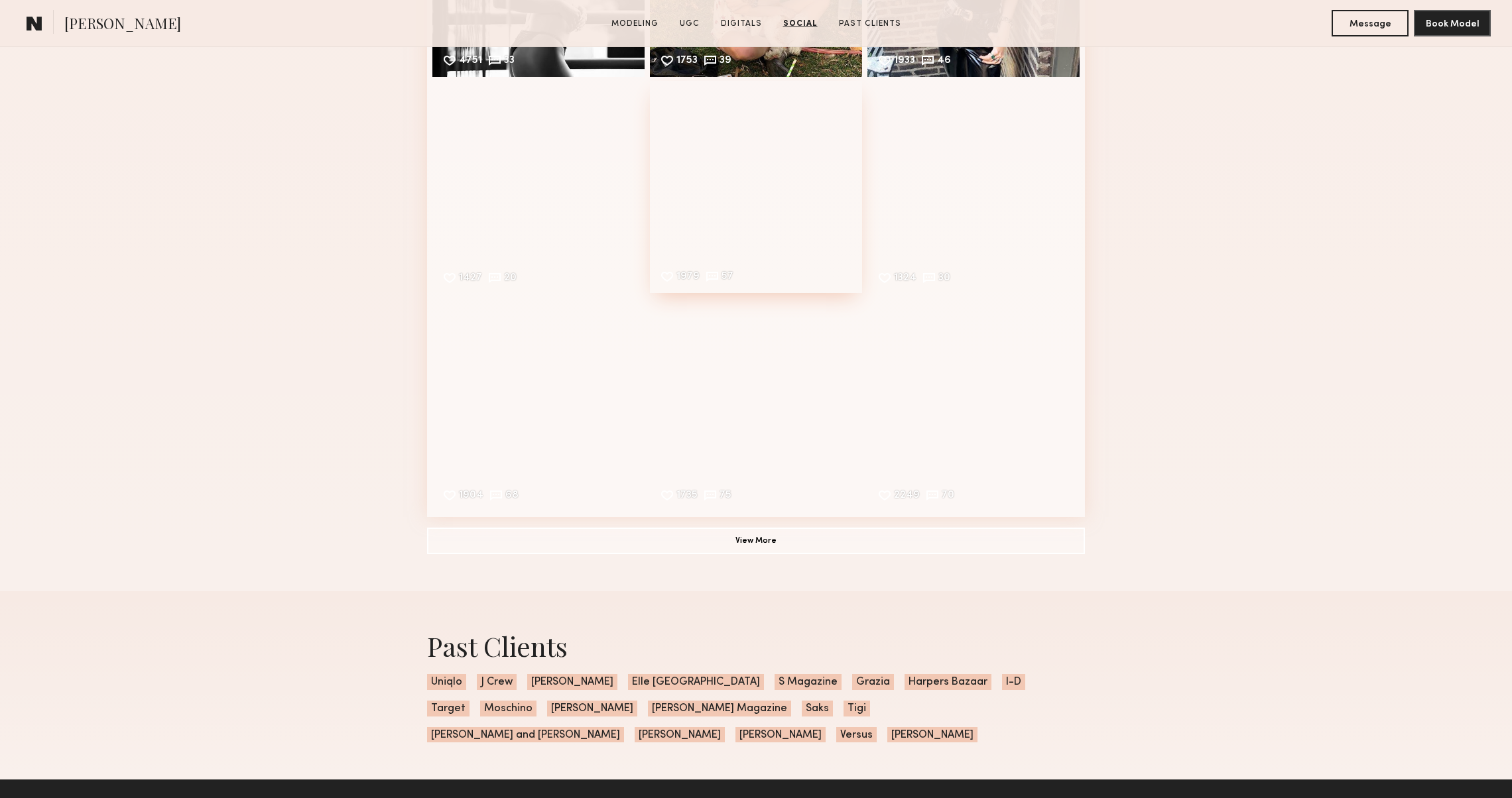
scroll to position [2823, 0]
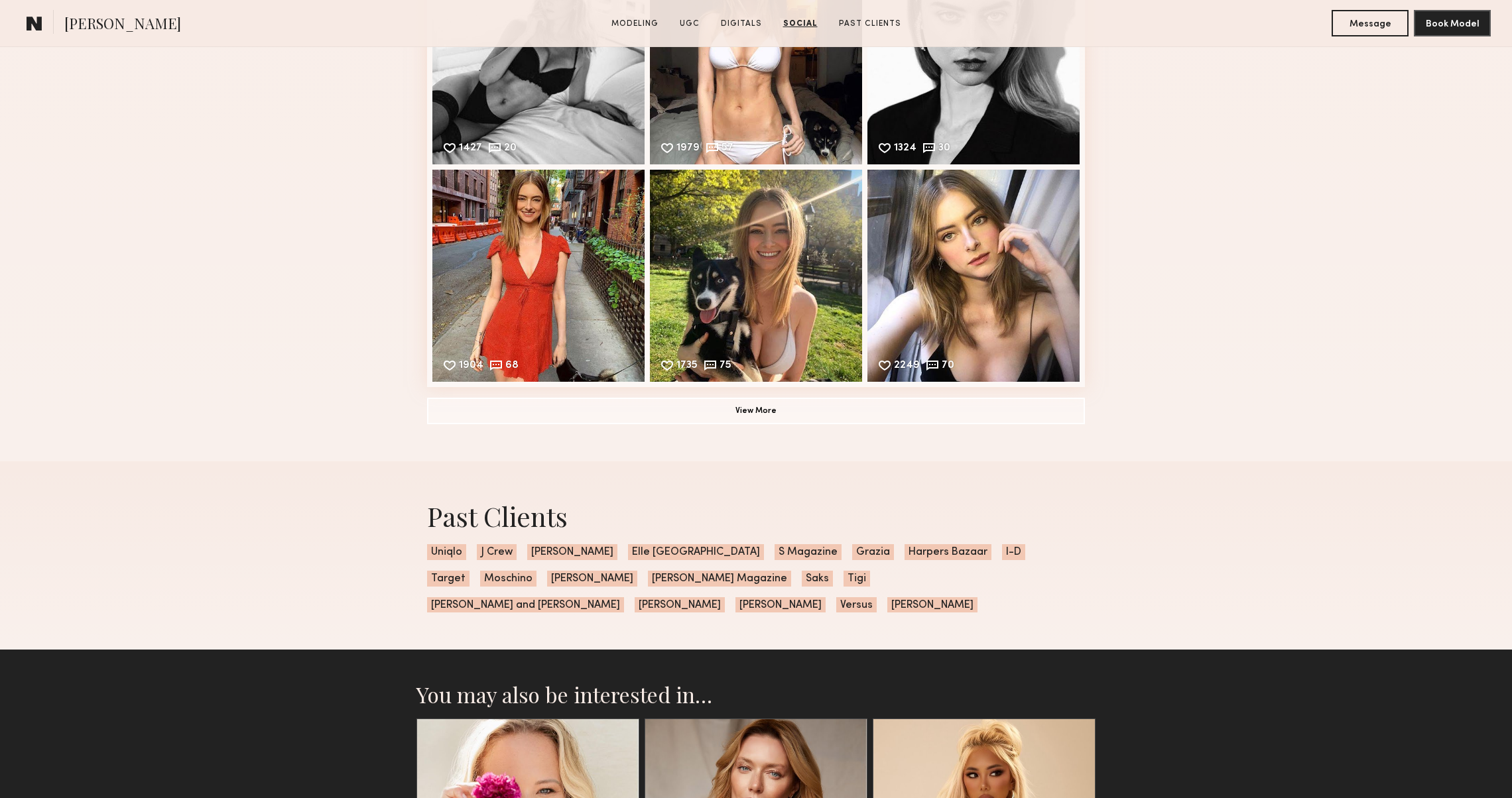
click at [717, 408] on button "View More" at bounding box center [756, 411] width 658 height 27
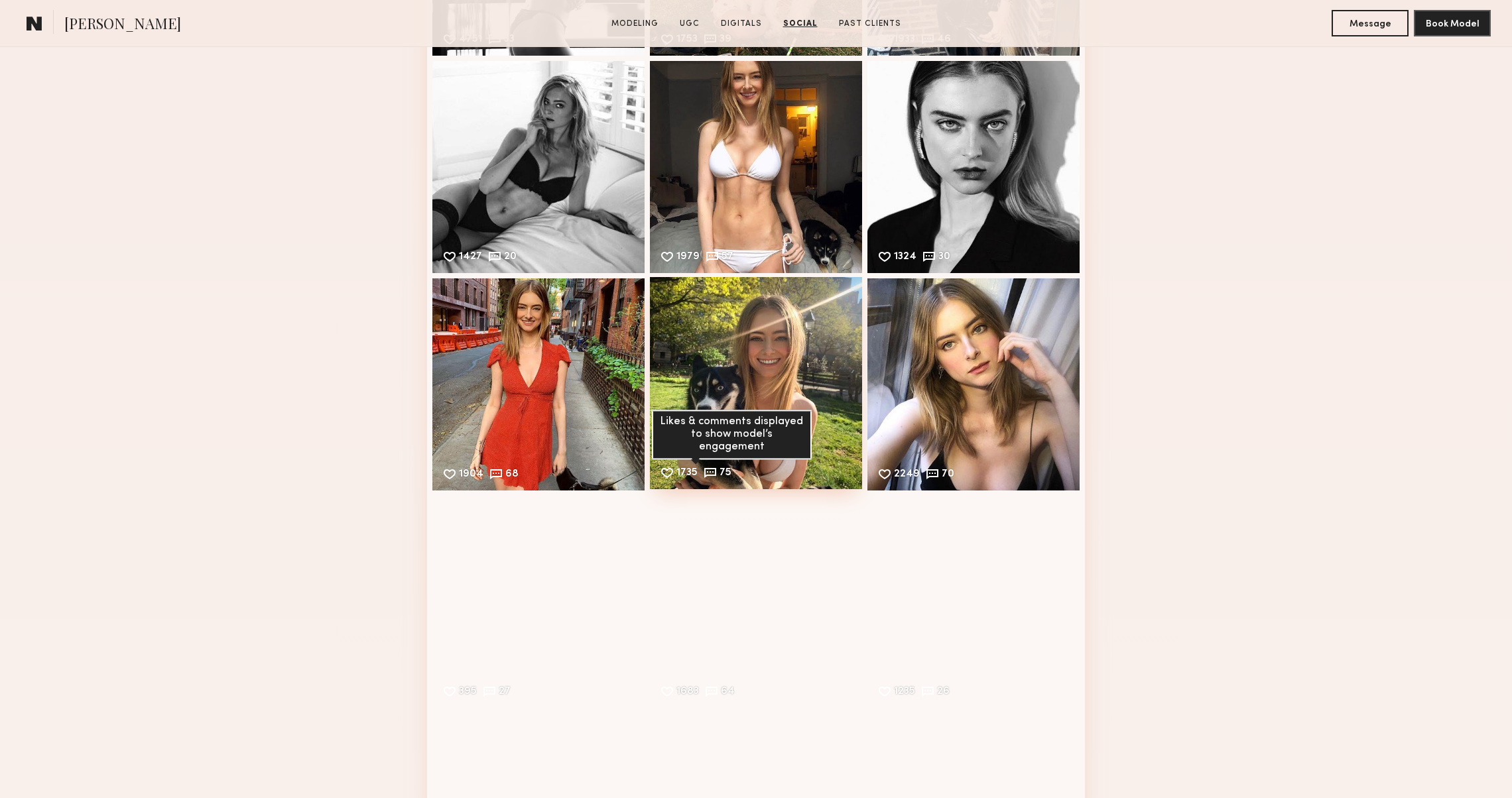
scroll to position [2710, 0]
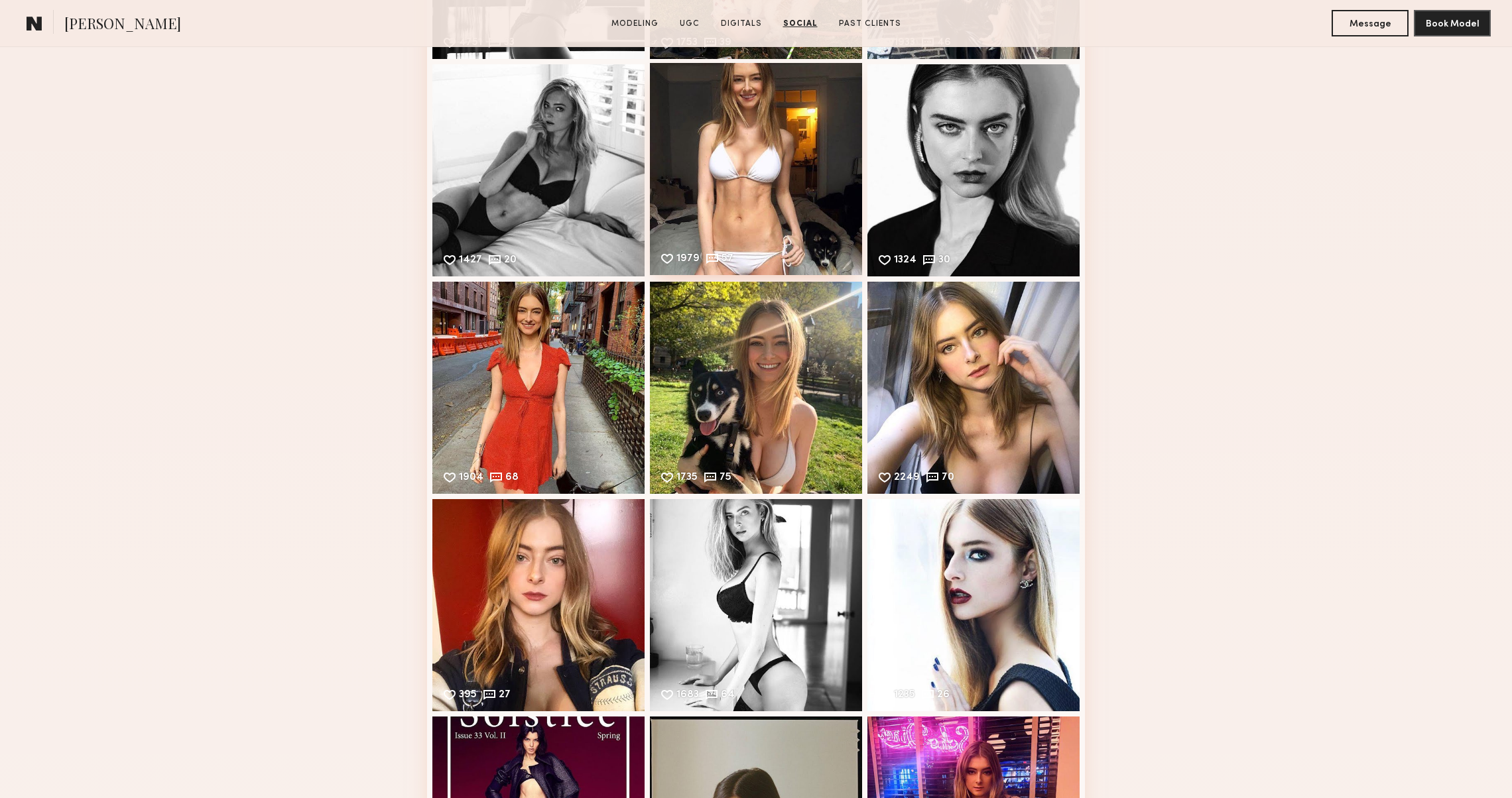
click at [726, 210] on div "1979 57 Likes & comments displayed to show model’s engagement" at bounding box center [756, 169] width 212 height 212
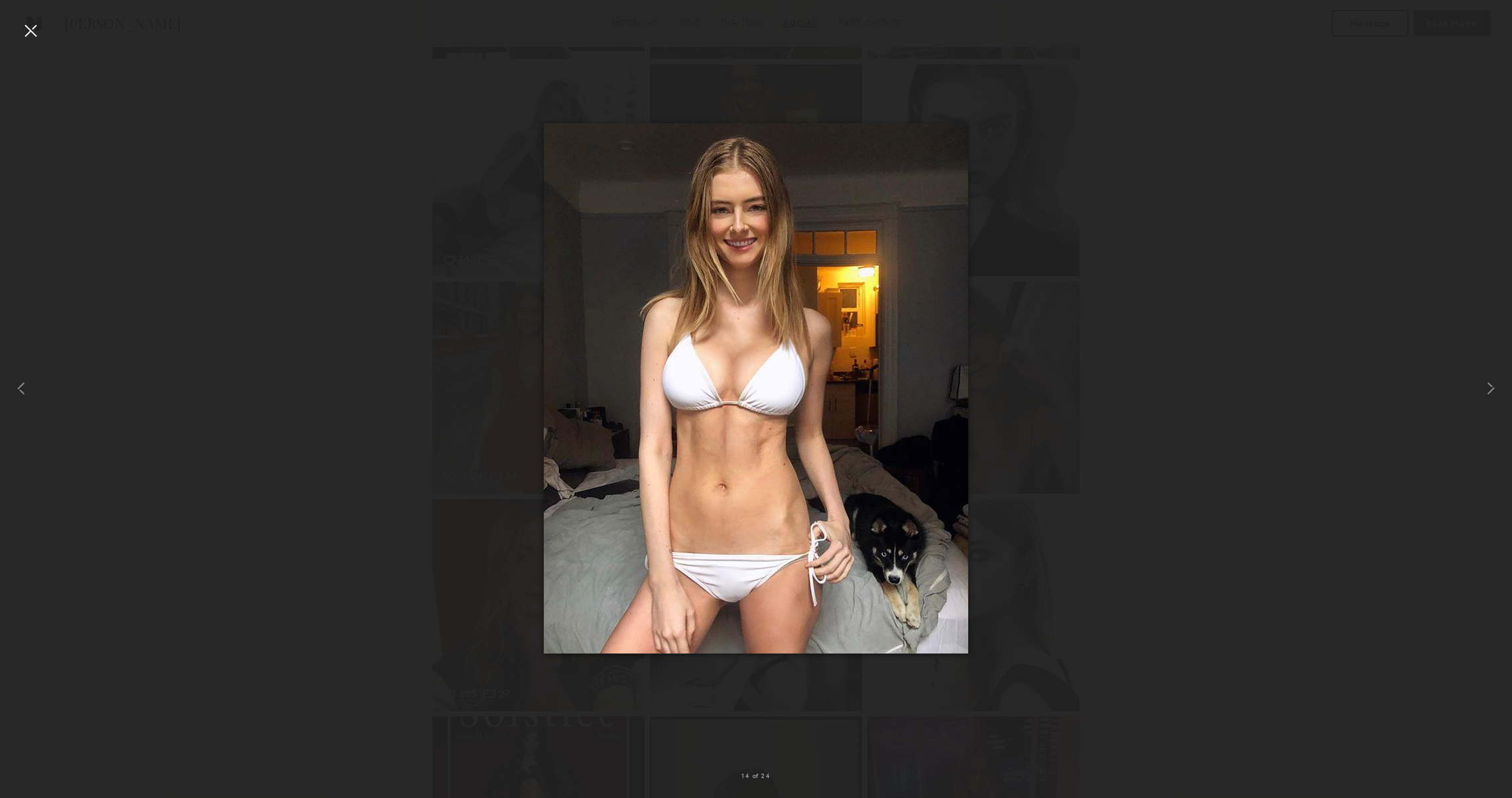
click at [28, 27] on div at bounding box center [30, 30] width 21 height 21
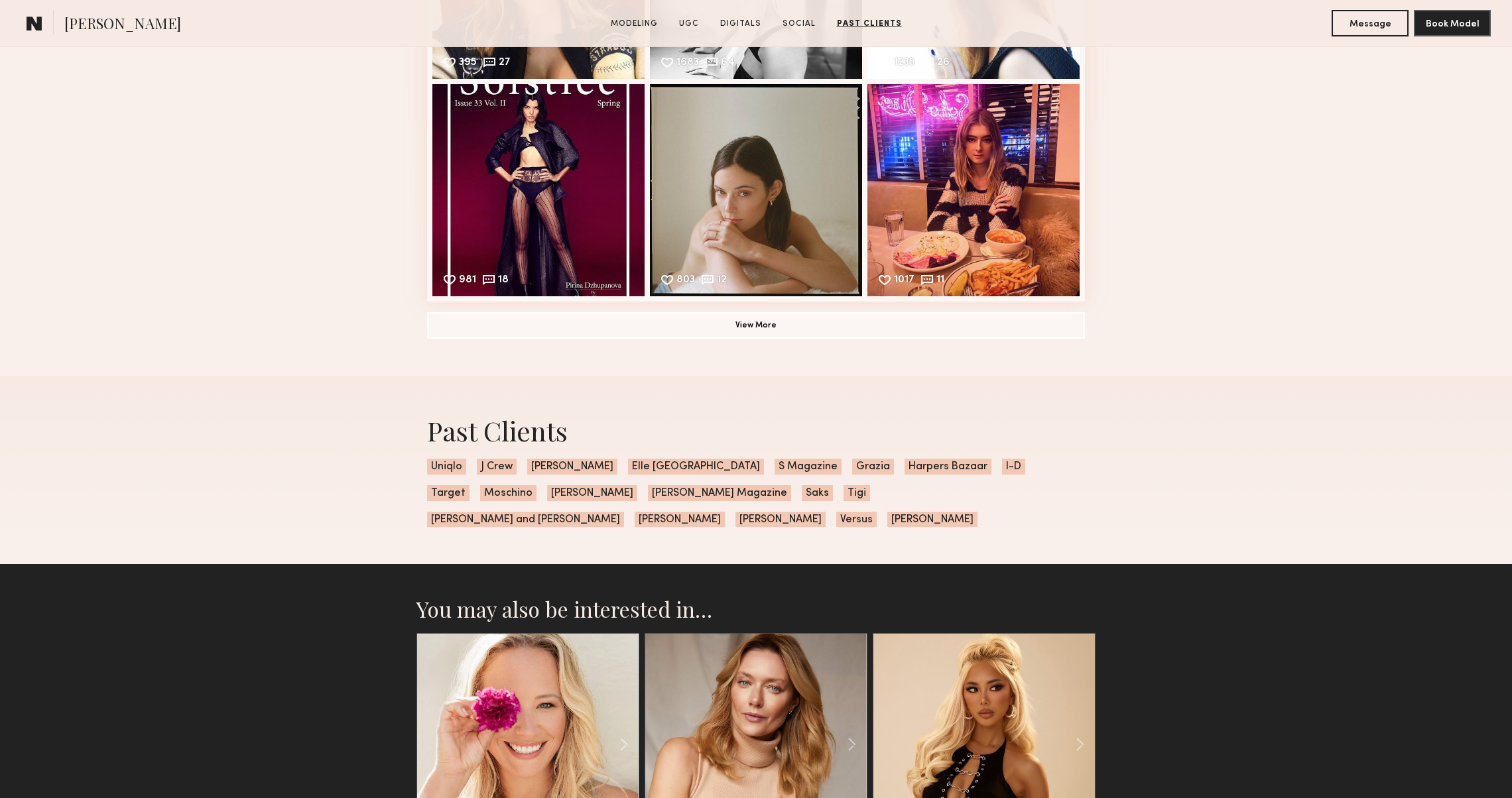
scroll to position [3255, 0]
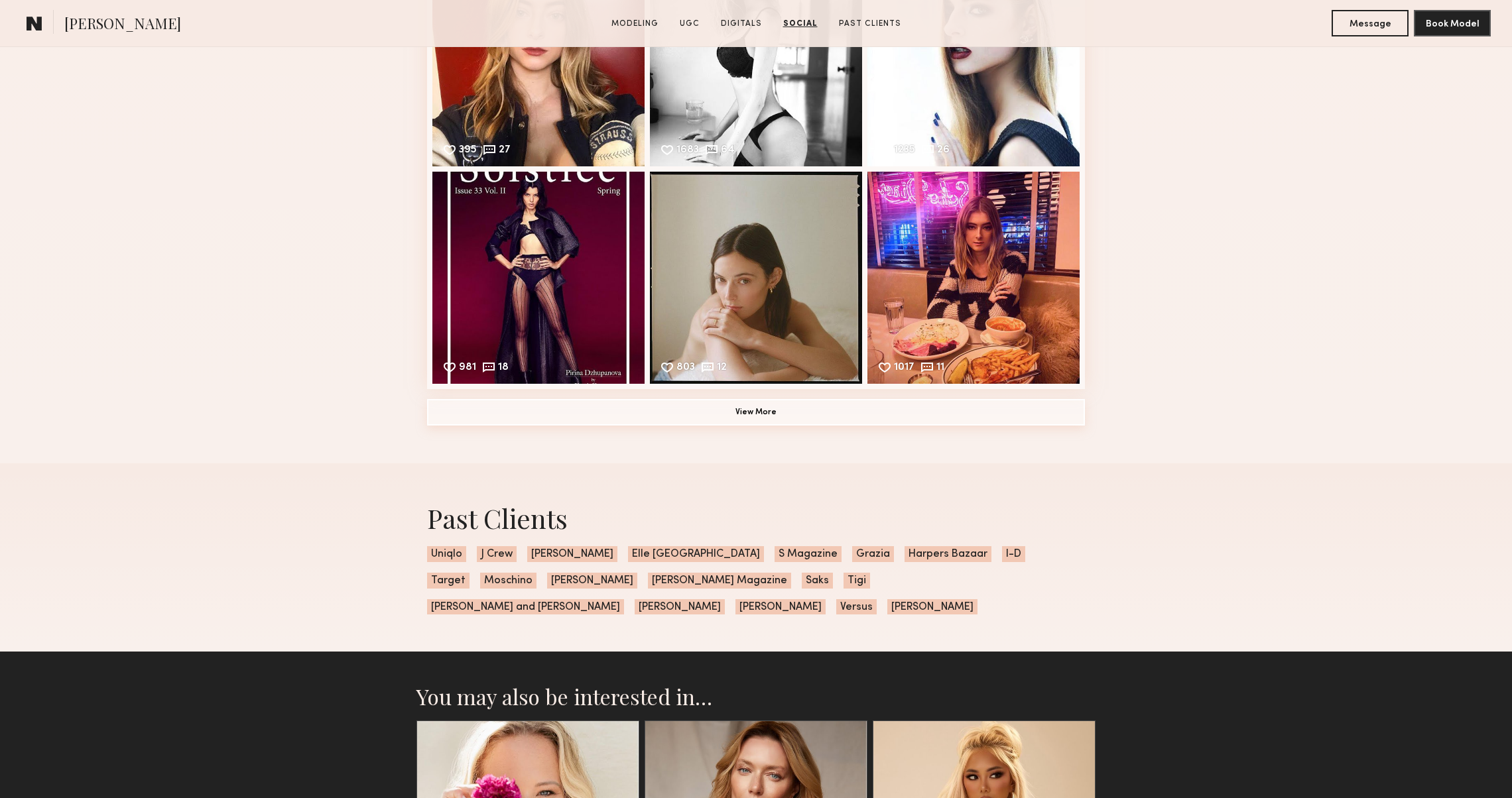
click at [501, 412] on button "View More" at bounding box center [756, 413] width 658 height 27
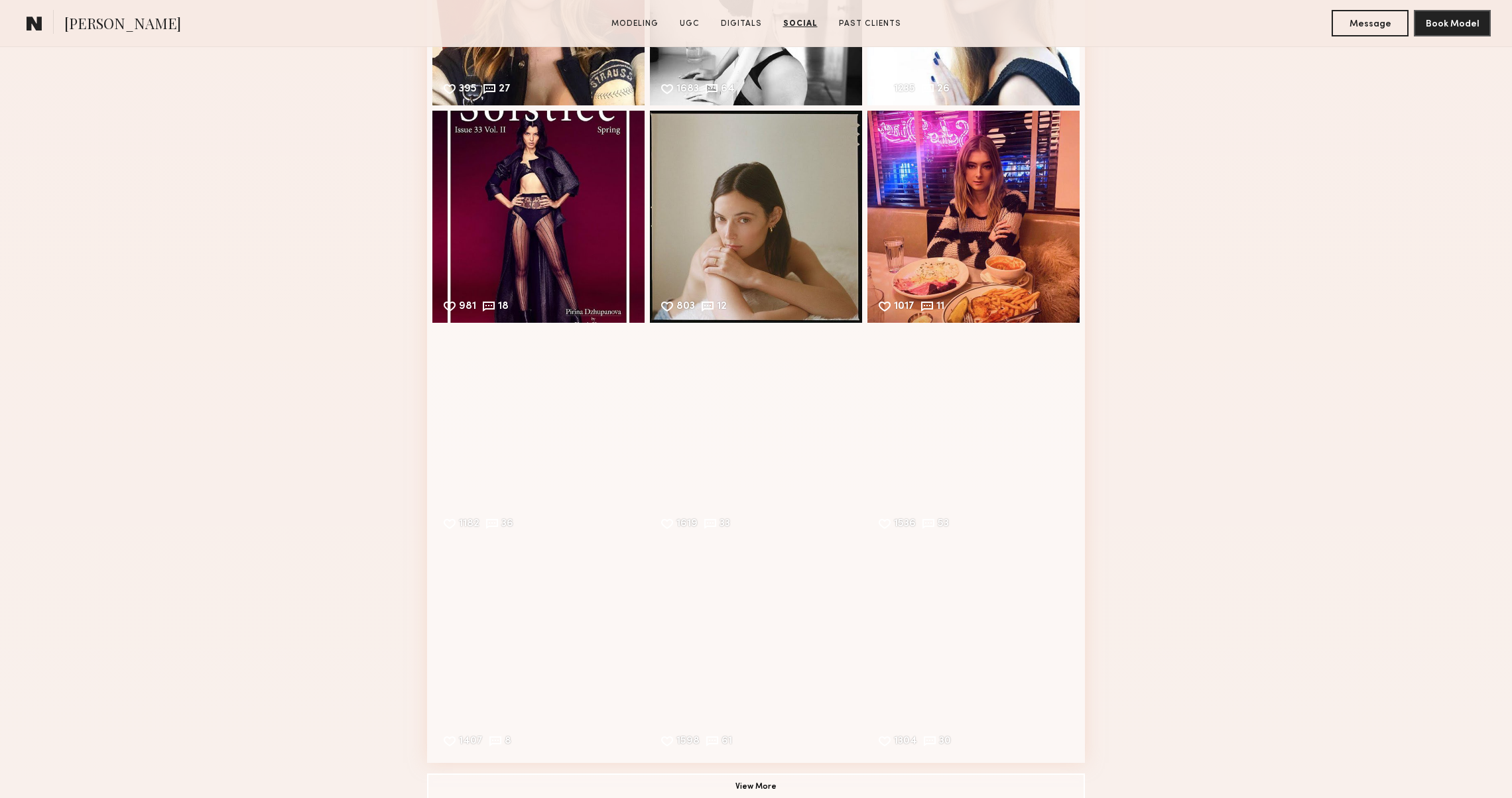
scroll to position [3406, 0]
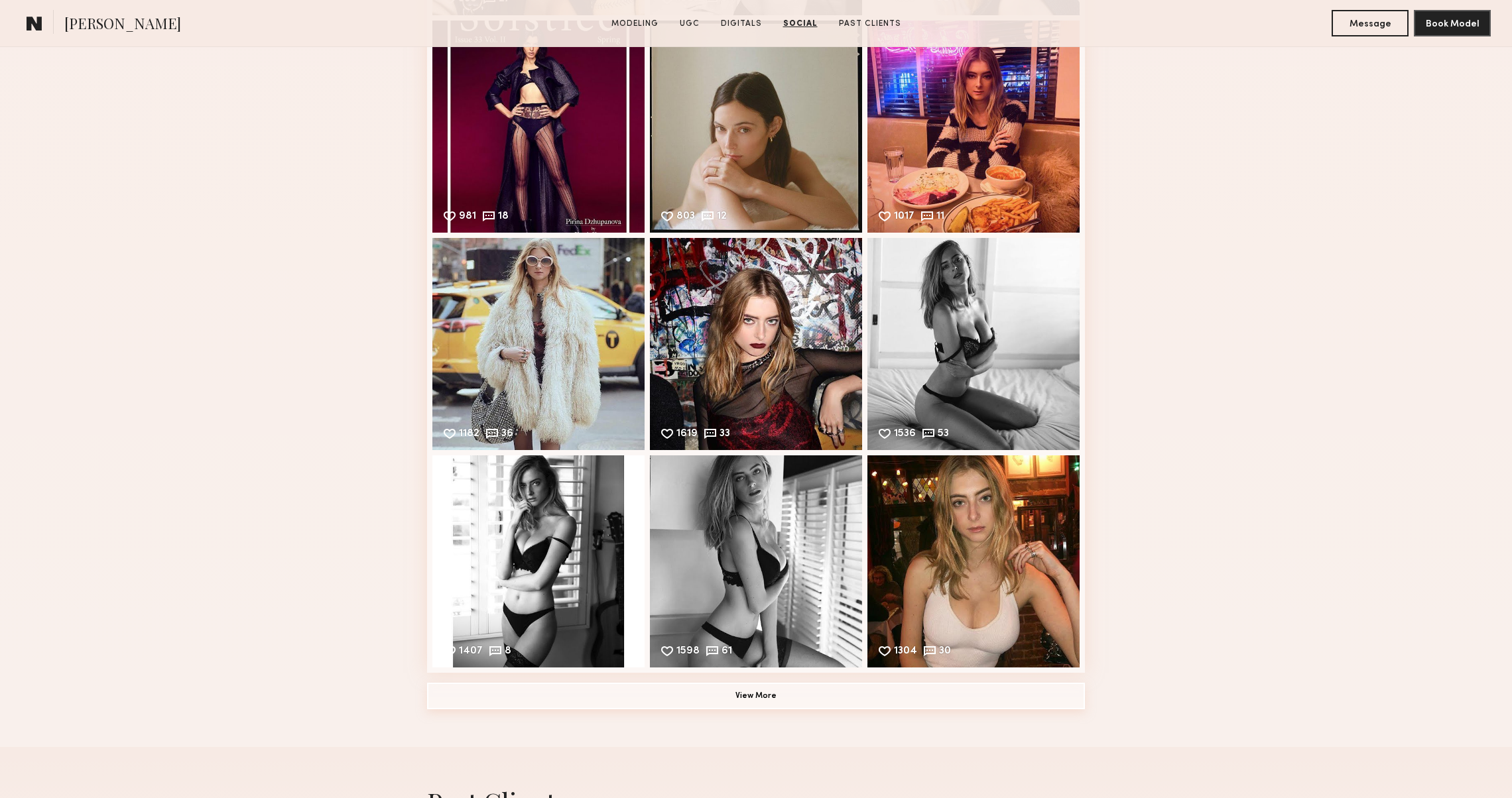
click at [460, 686] on button "View More" at bounding box center [756, 696] width 658 height 27
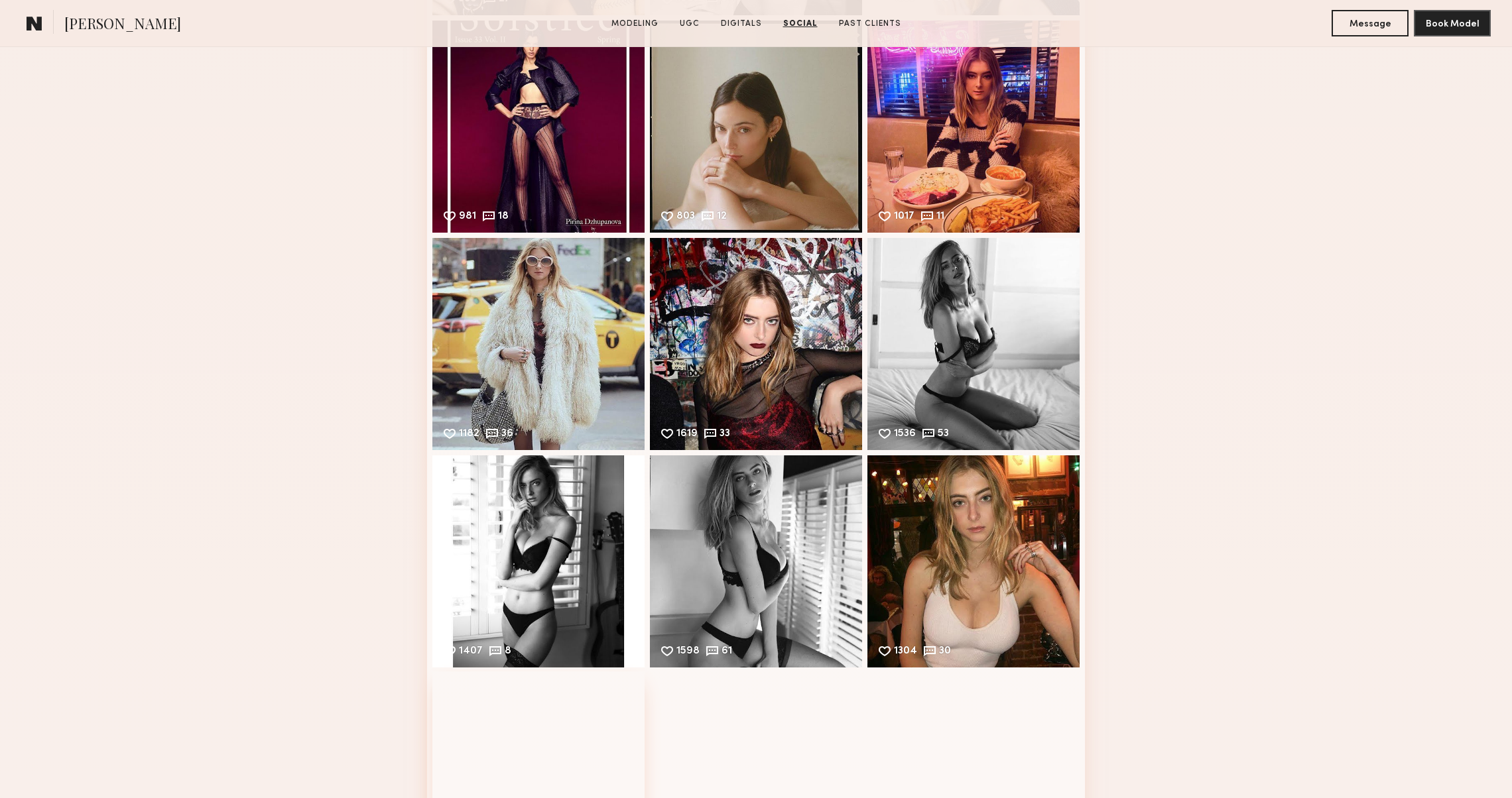
scroll to position [4228, 0]
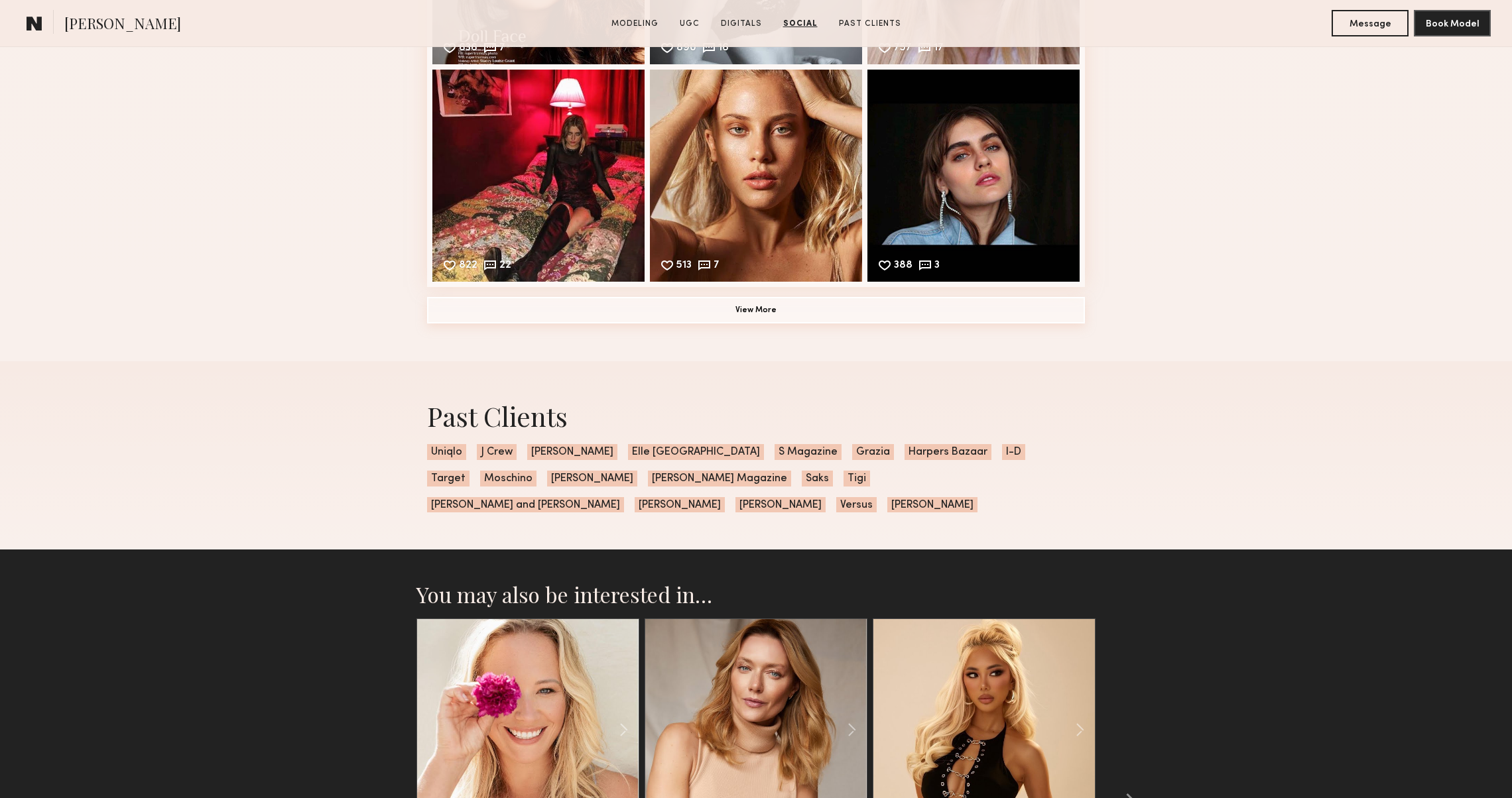
click at [608, 321] on button "View More" at bounding box center [756, 310] width 658 height 27
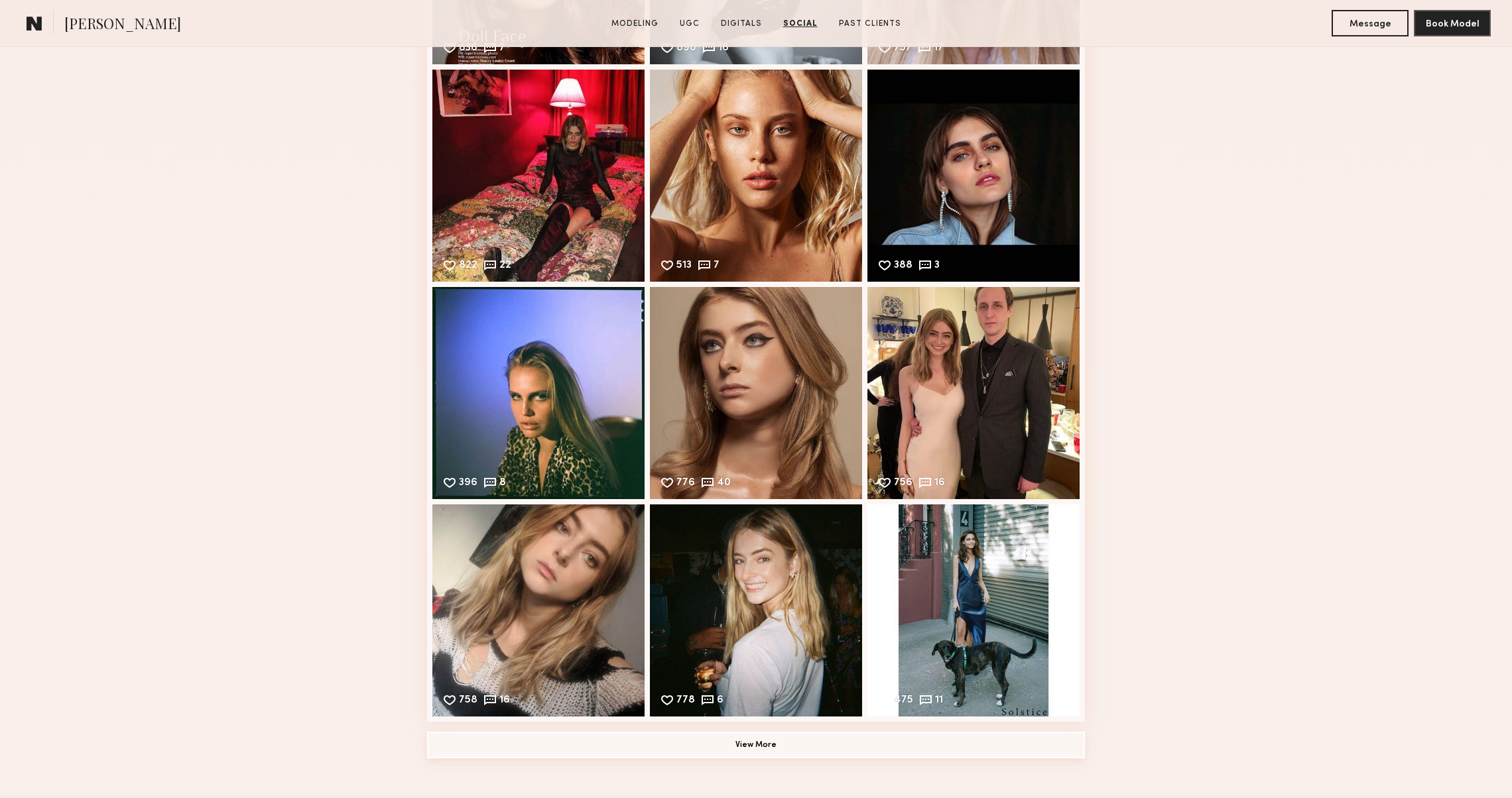
click at [700, 749] on button "View More" at bounding box center [756, 745] width 658 height 27
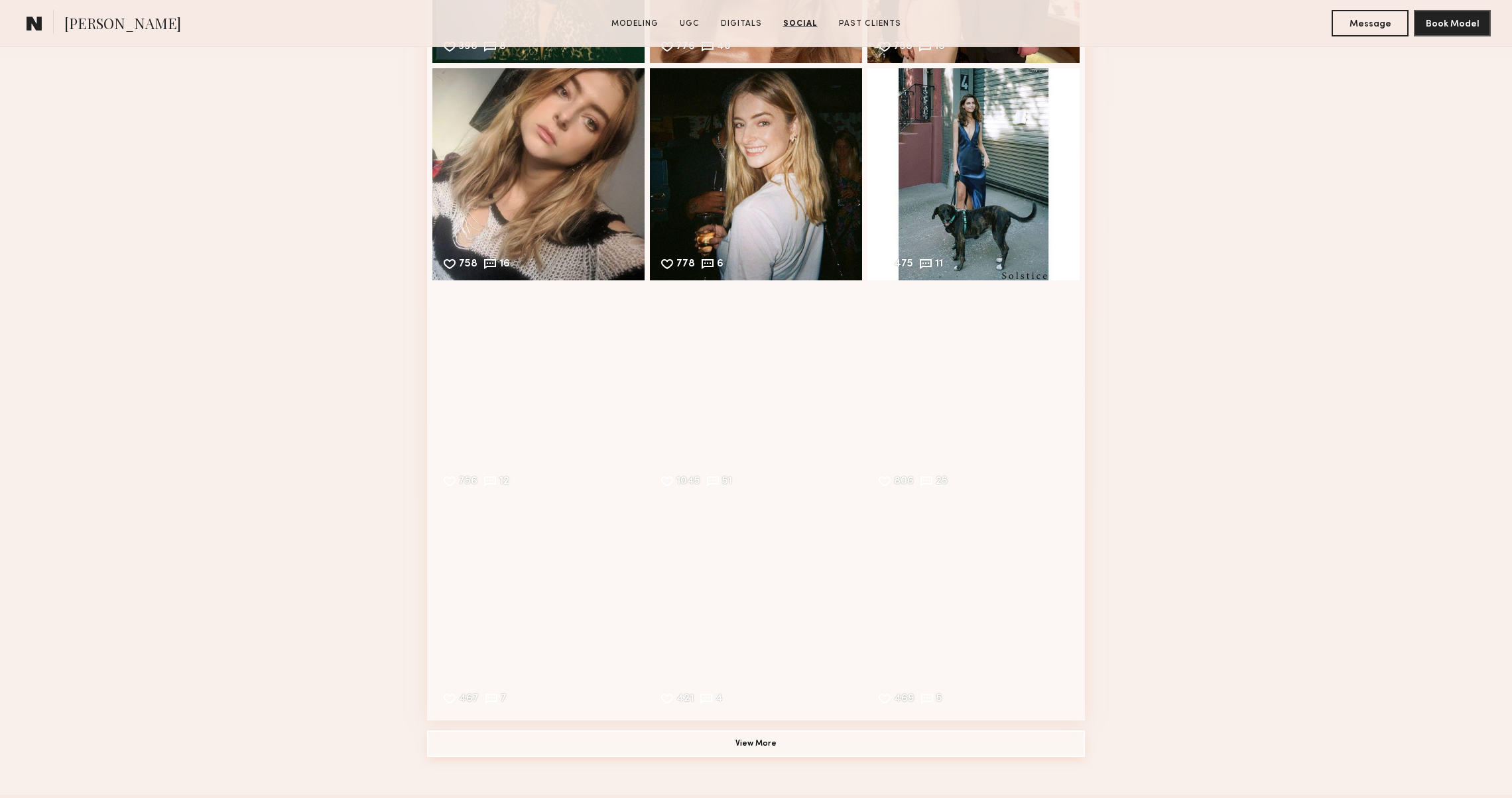
scroll to position [4818, 0]
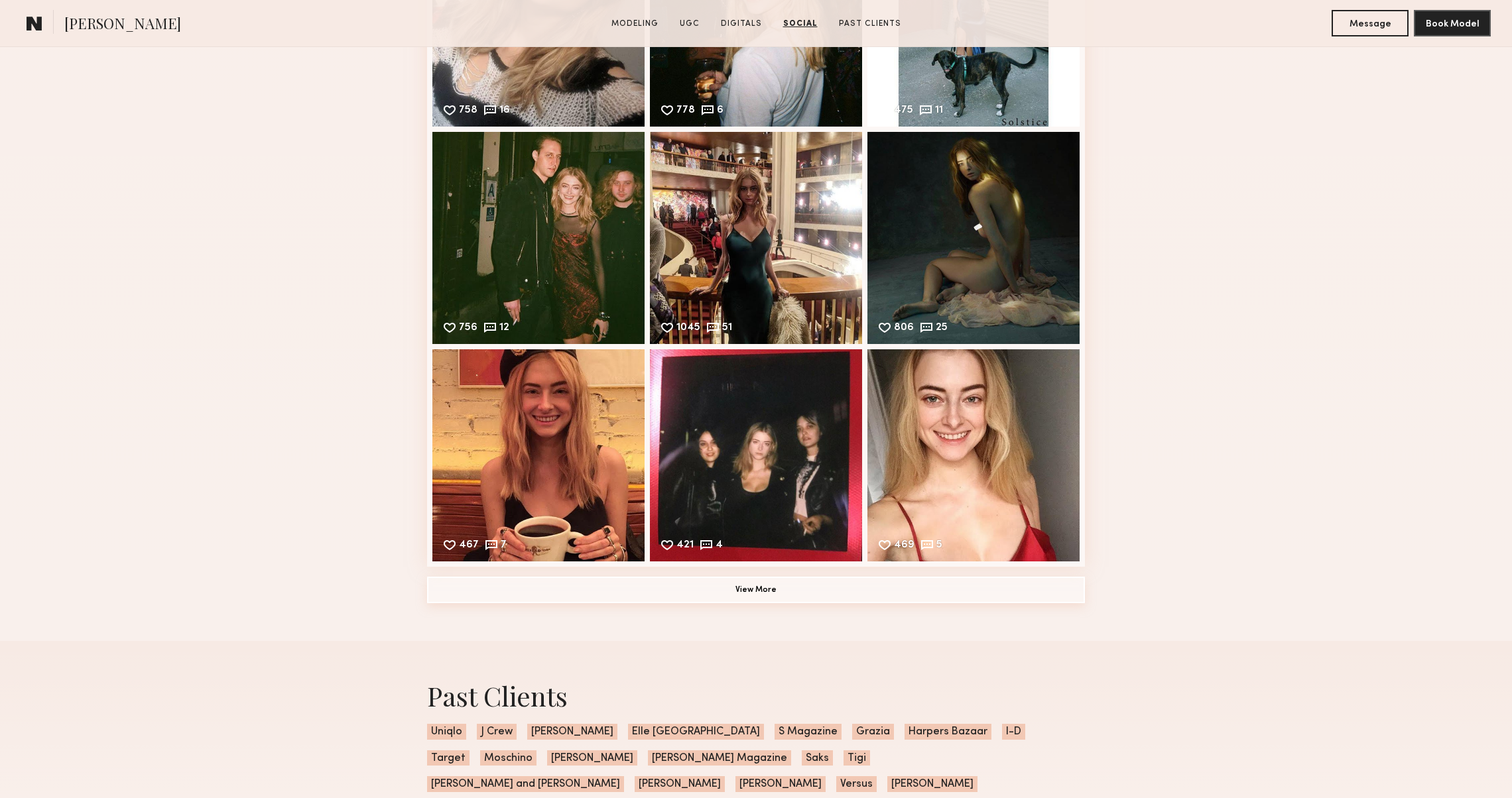
click at [701, 585] on button "View More" at bounding box center [756, 590] width 658 height 27
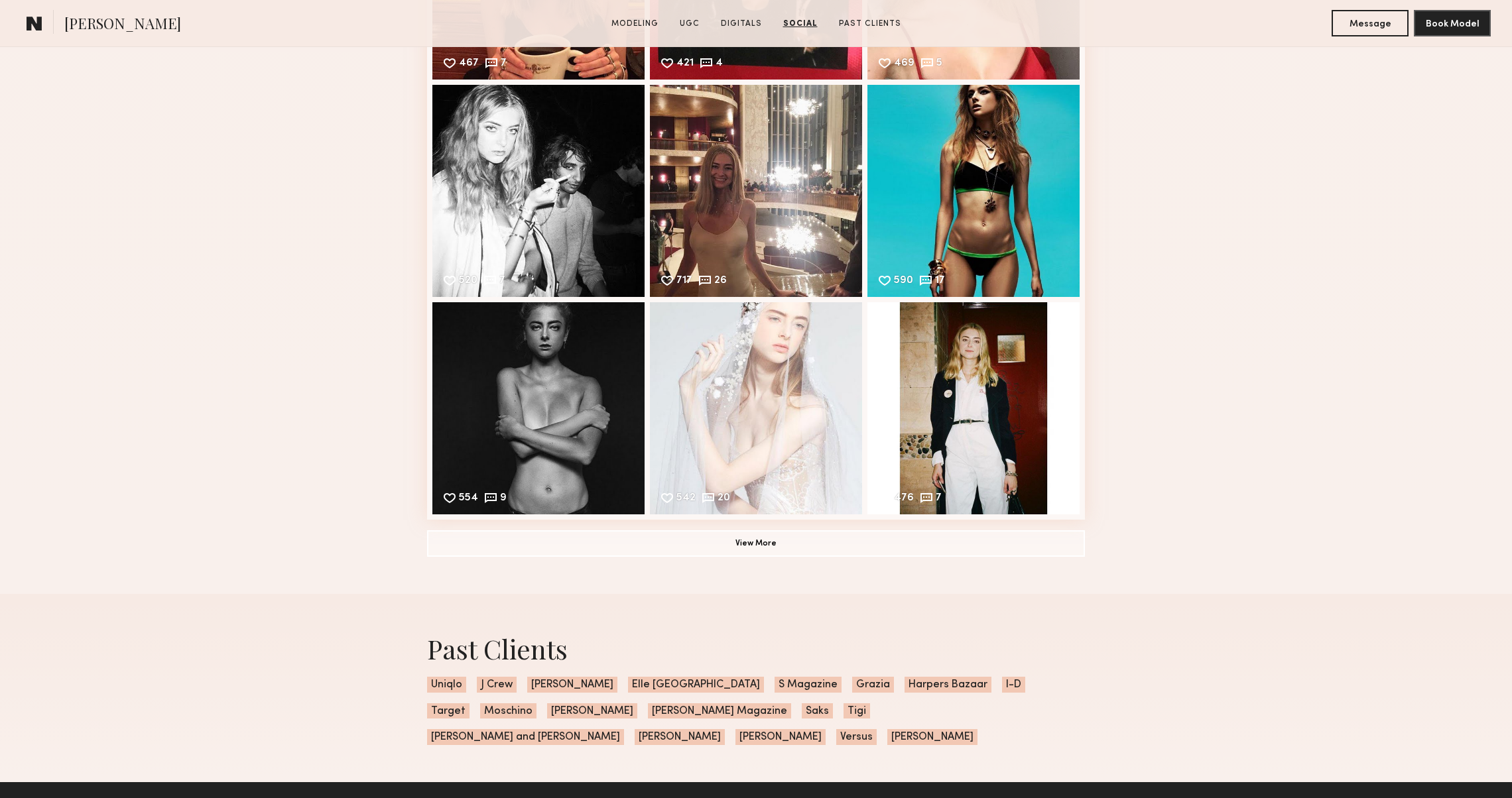
scroll to position [5286, 0]
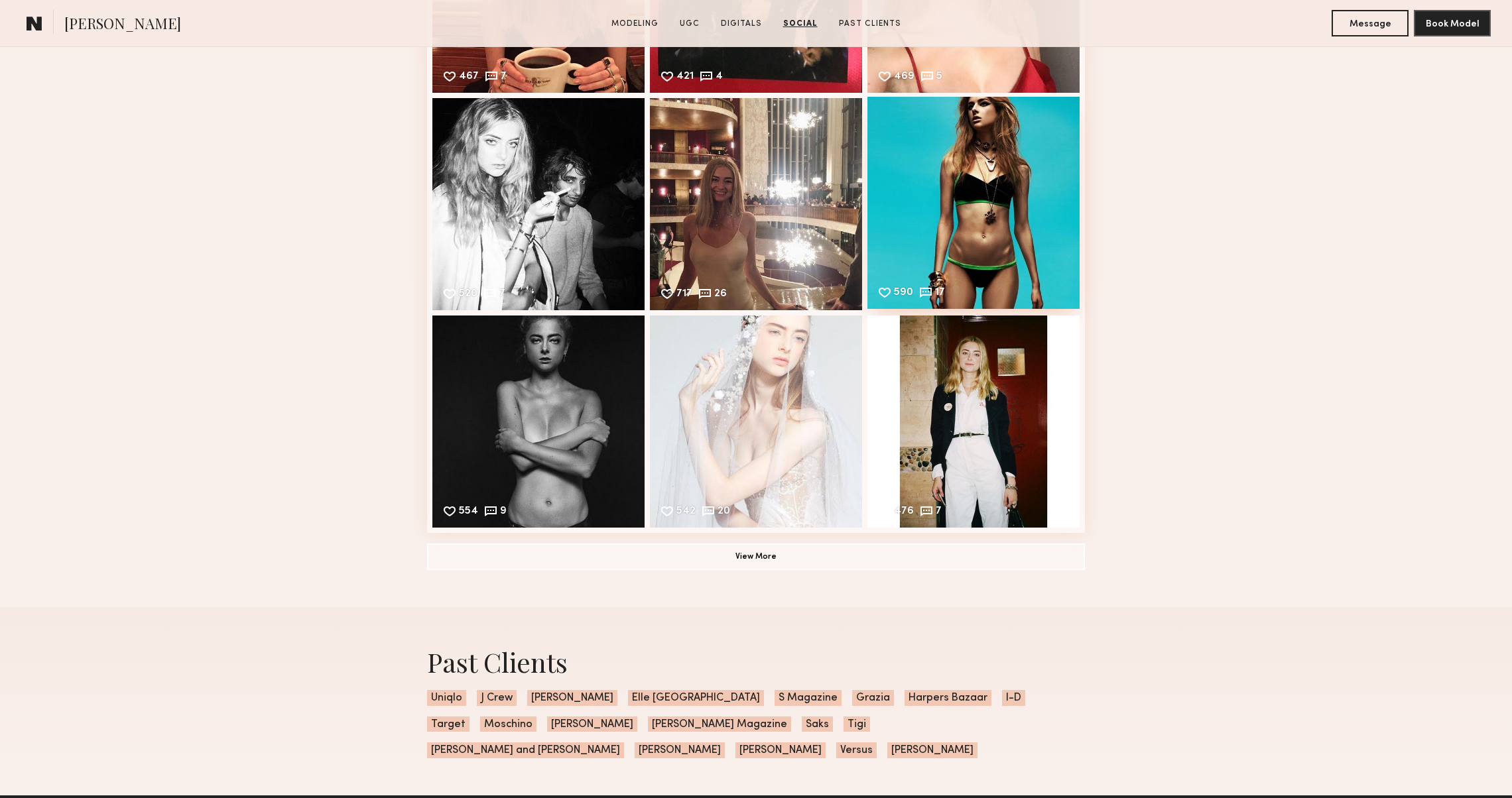
click at [995, 281] on div "590 17 Likes & comments displayed to show model’s engagement" at bounding box center [974, 203] width 212 height 212
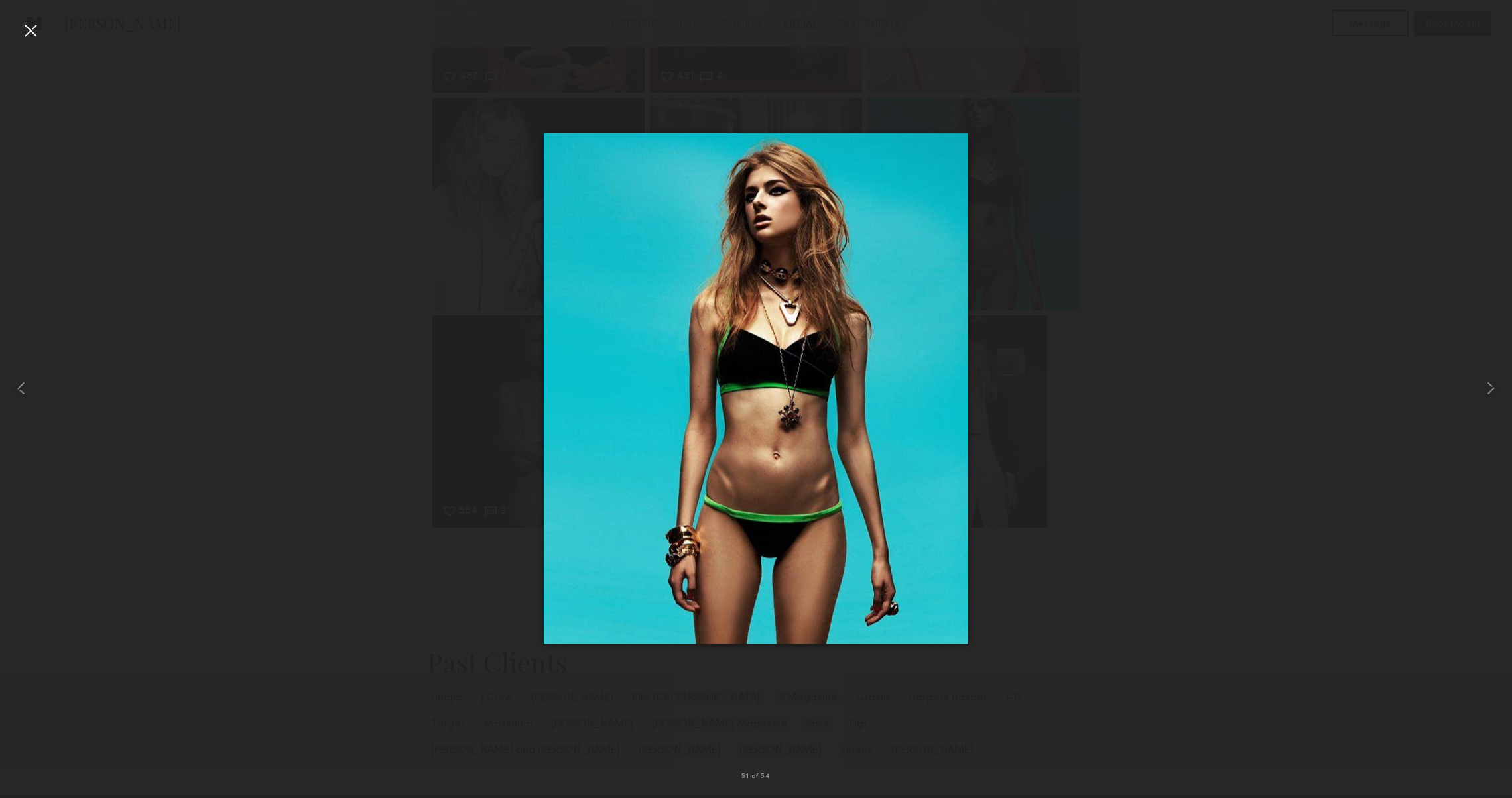
click at [32, 25] on div at bounding box center [30, 30] width 21 height 21
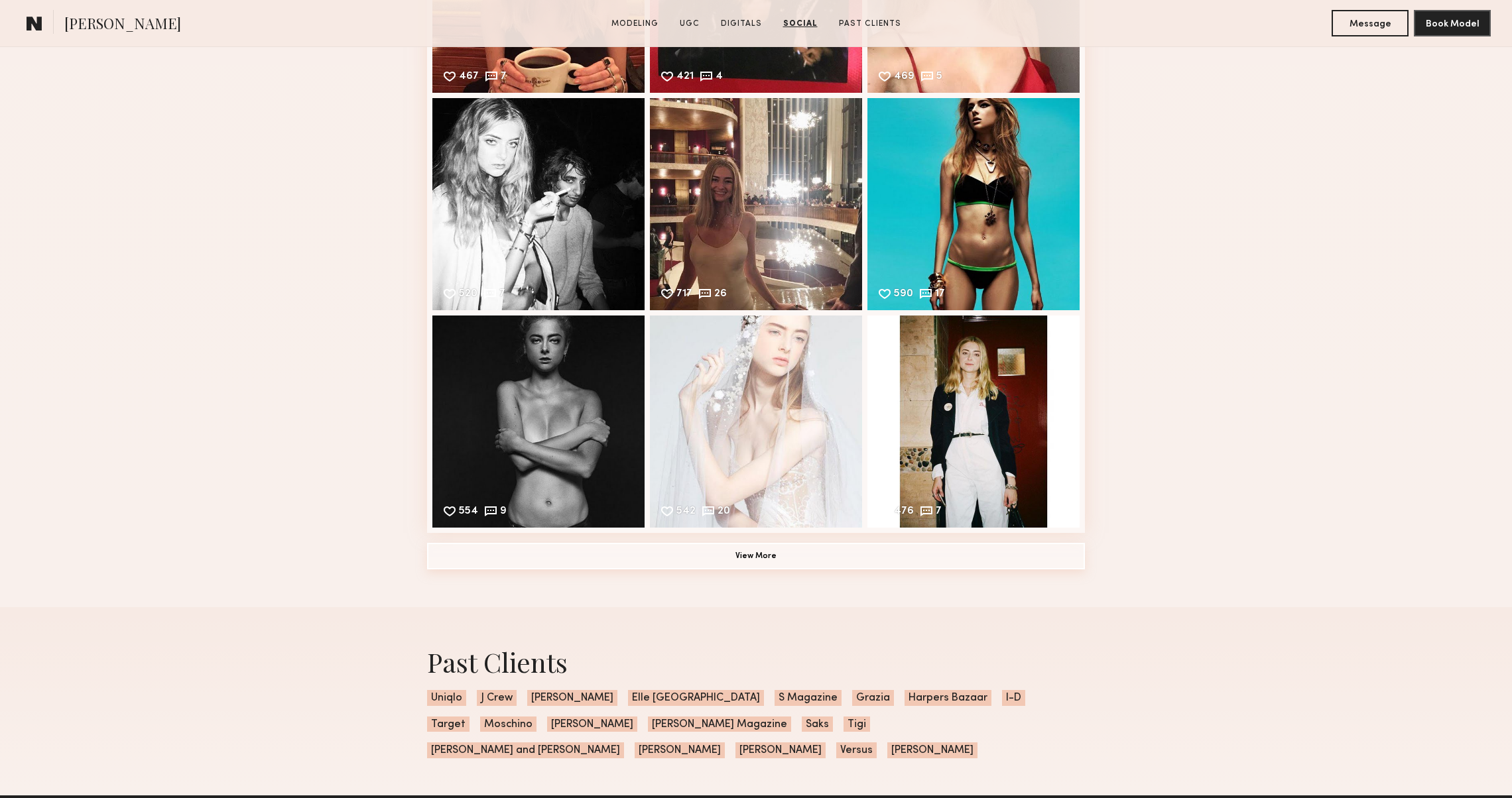
click at [518, 569] on button "View More" at bounding box center [756, 556] width 658 height 27
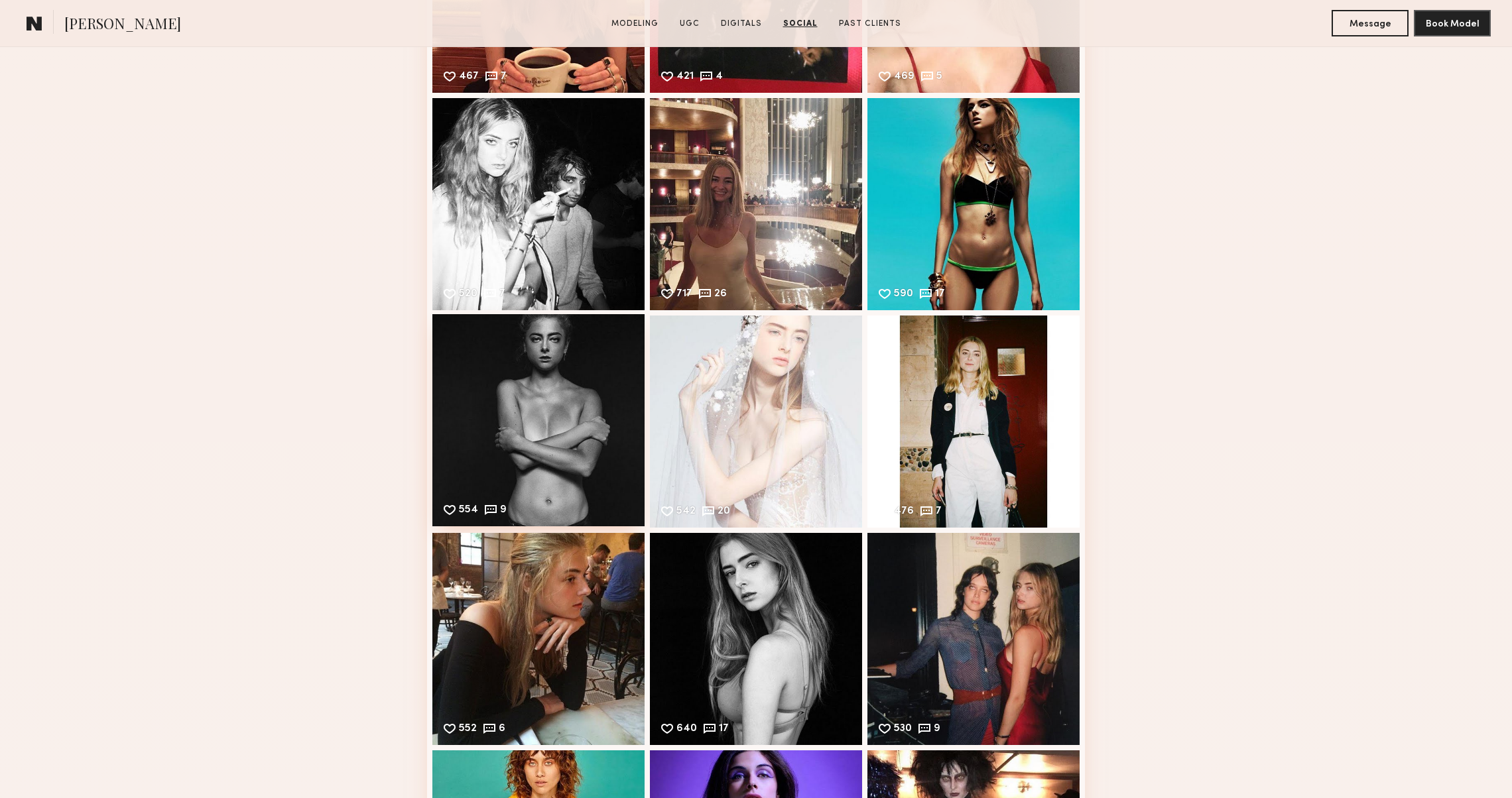
click at [455, 409] on div "554 9 Likes & comments displayed to show model’s engagement" at bounding box center [539, 420] width 212 height 212
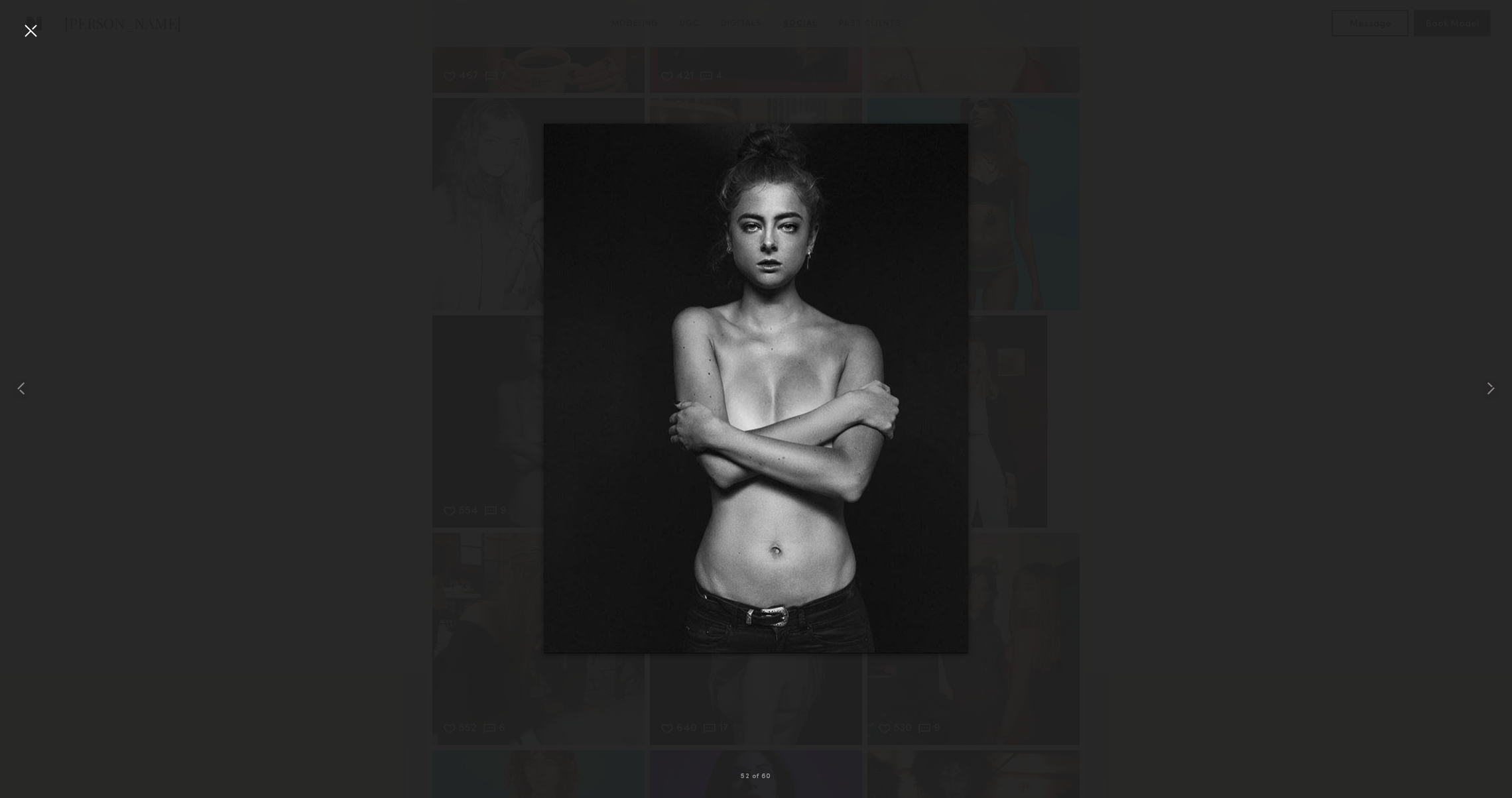
click at [32, 29] on div at bounding box center [30, 30] width 21 height 21
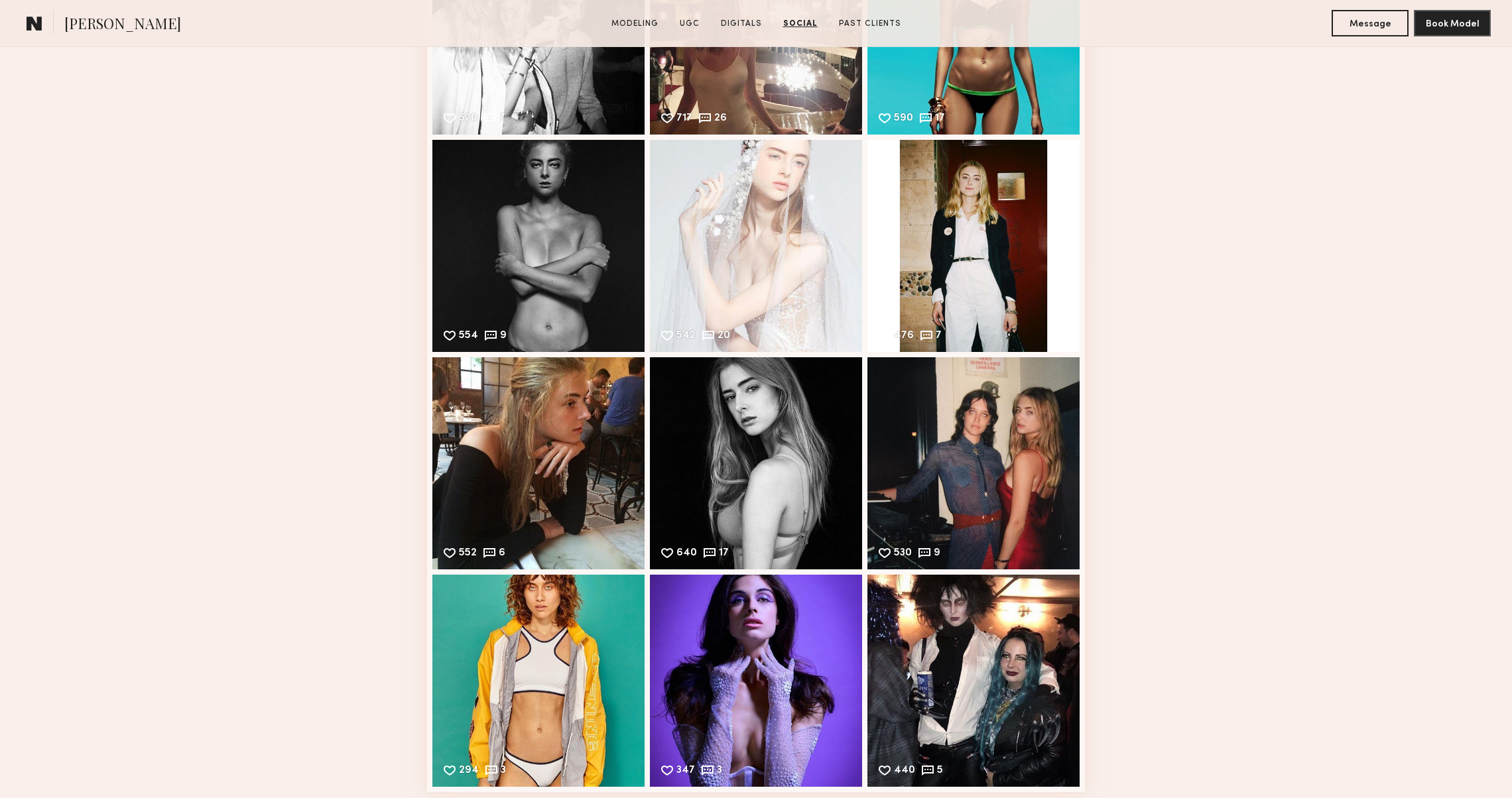
scroll to position [5650, 0]
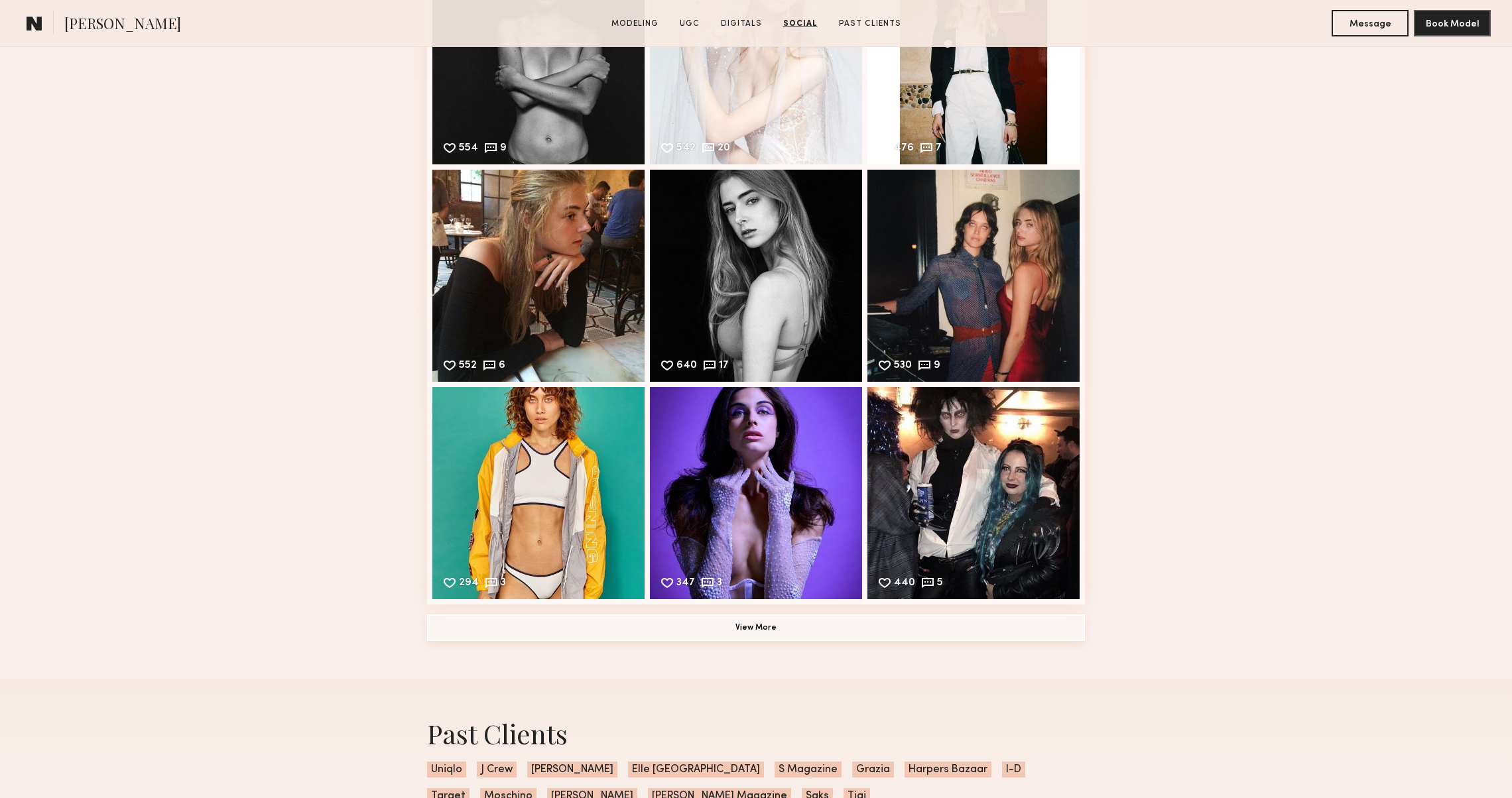
click at [589, 633] on button "View More" at bounding box center [756, 628] width 658 height 27
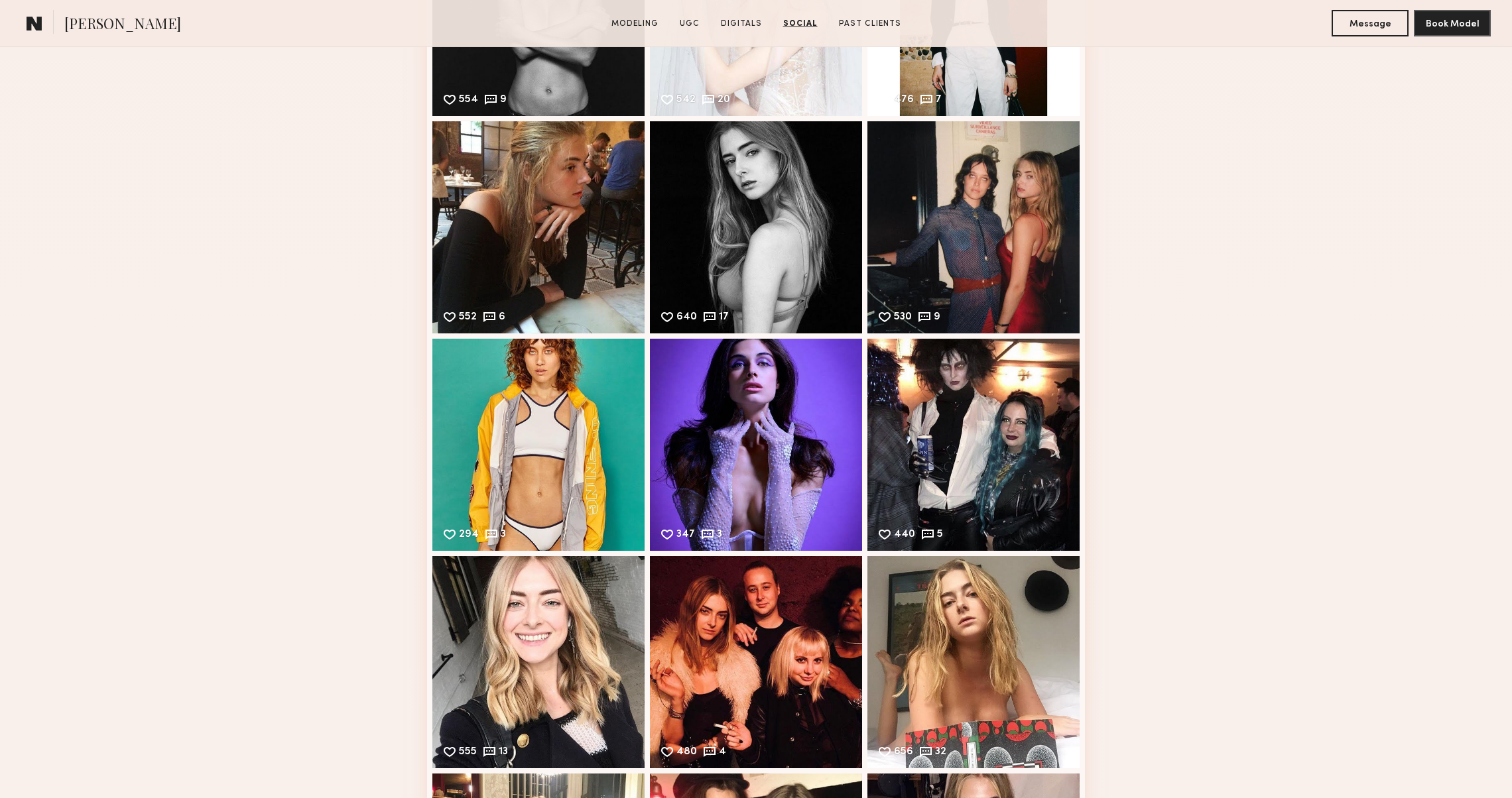
scroll to position [5733, 0]
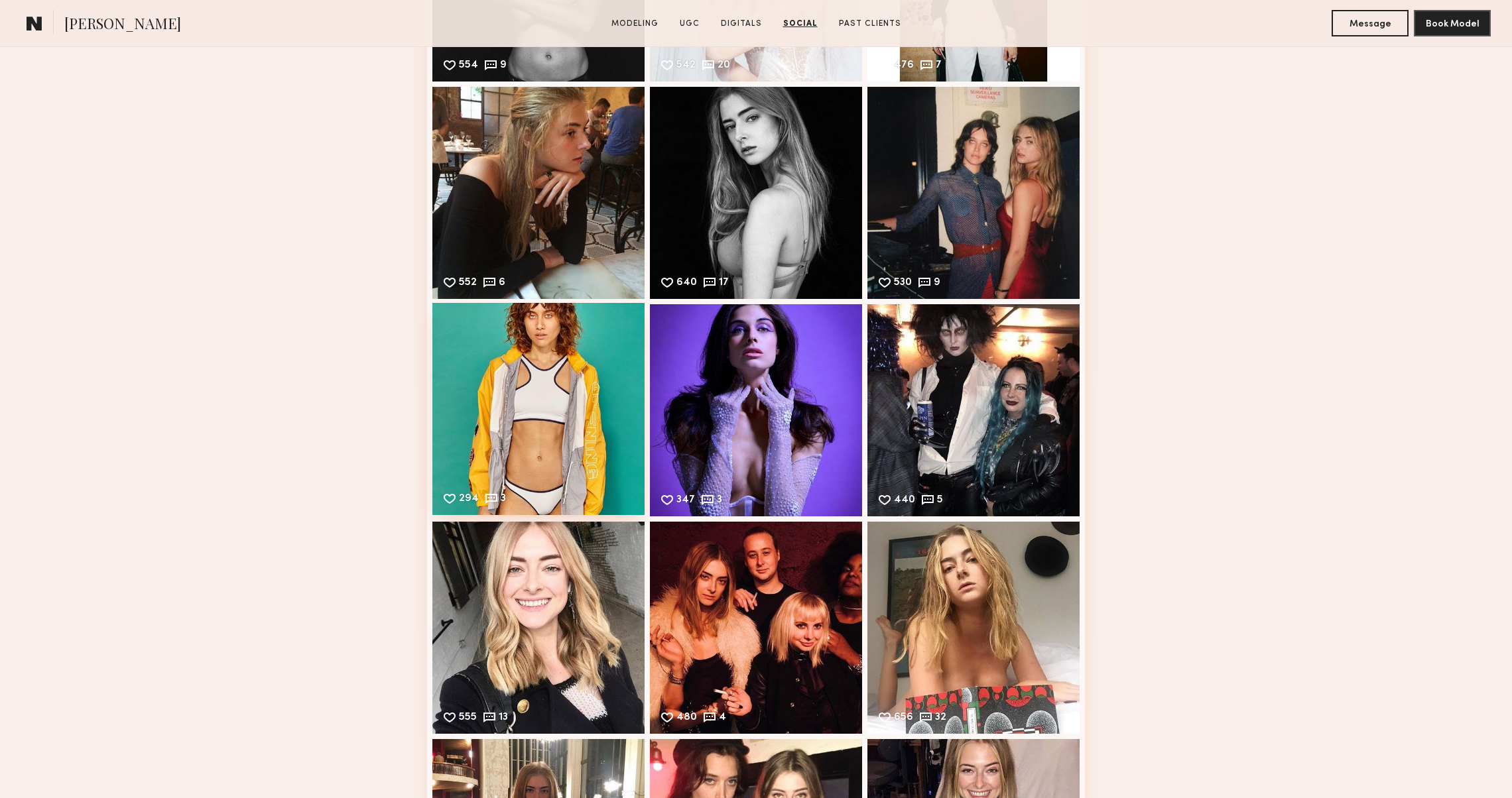
click at [558, 474] on div "294 3 Likes & comments displayed to show model’s engagement" at bounding box center [539, 409] width 212 height 212
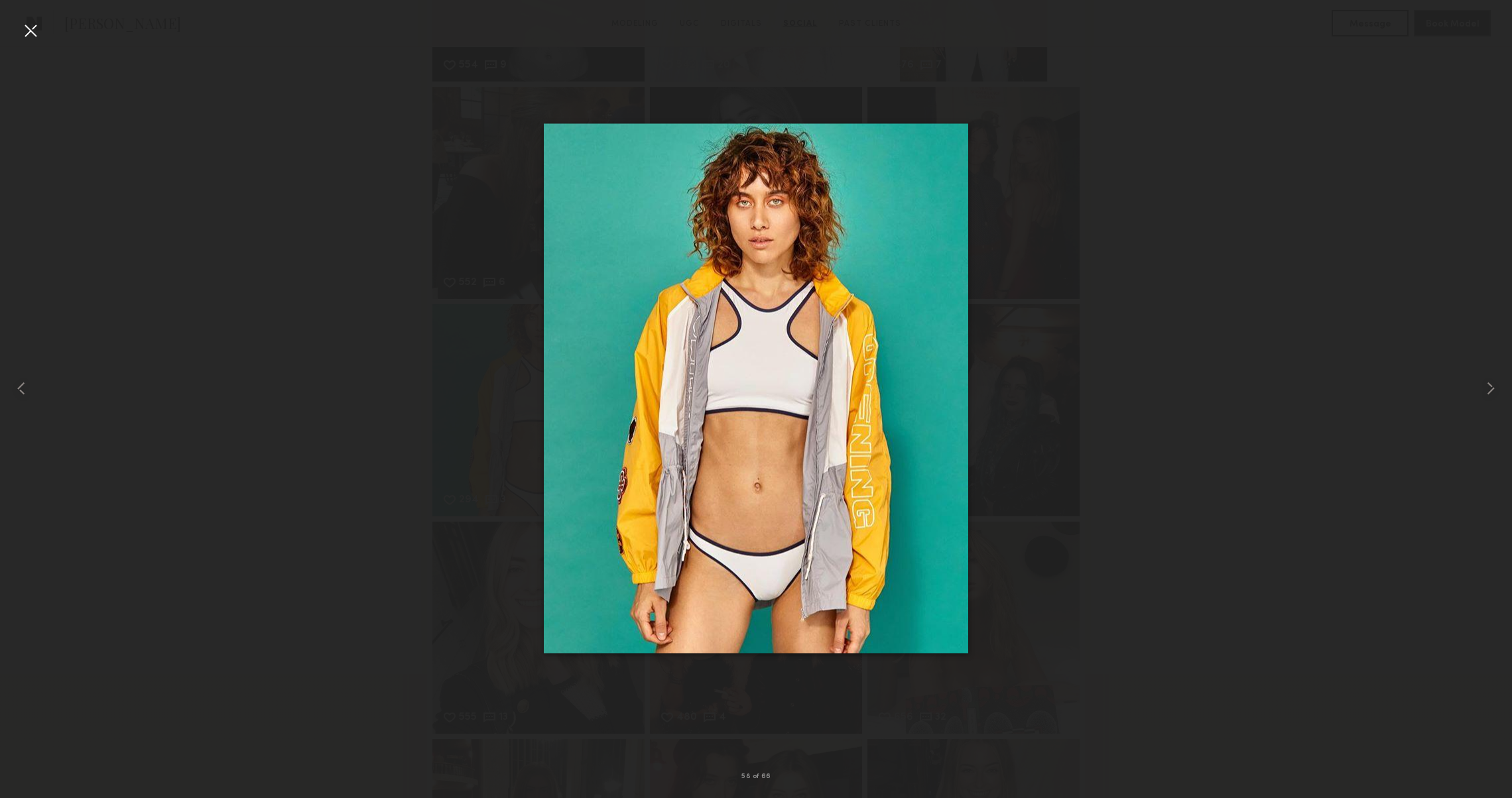
click at [32, 31] on div at bounding box center [30, 30] width 21 height 21
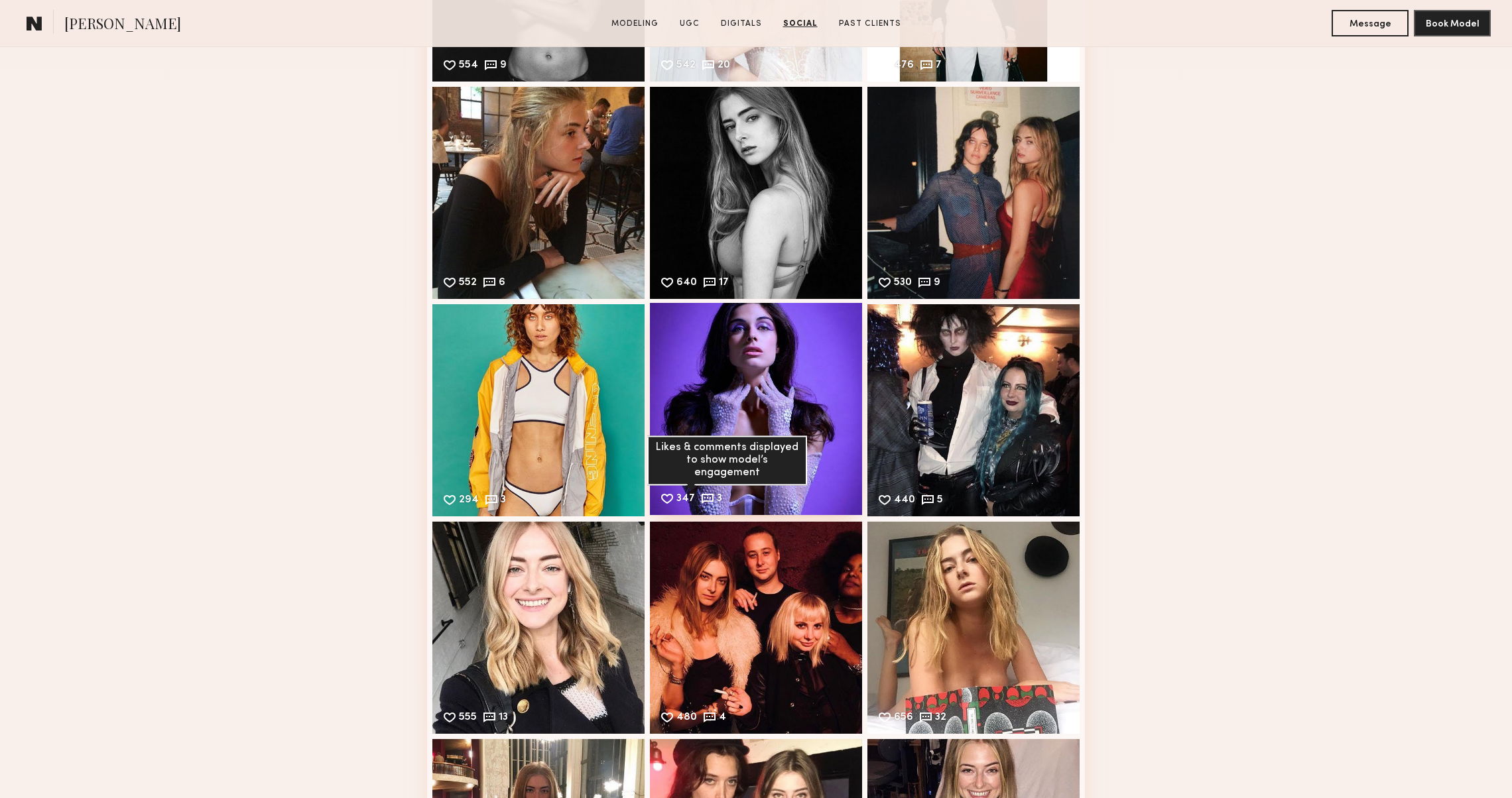
click at [727, 471] on div "Likes & comments displayed to show model’s engagement" at bounding box center [726, 461] width 160 height 51
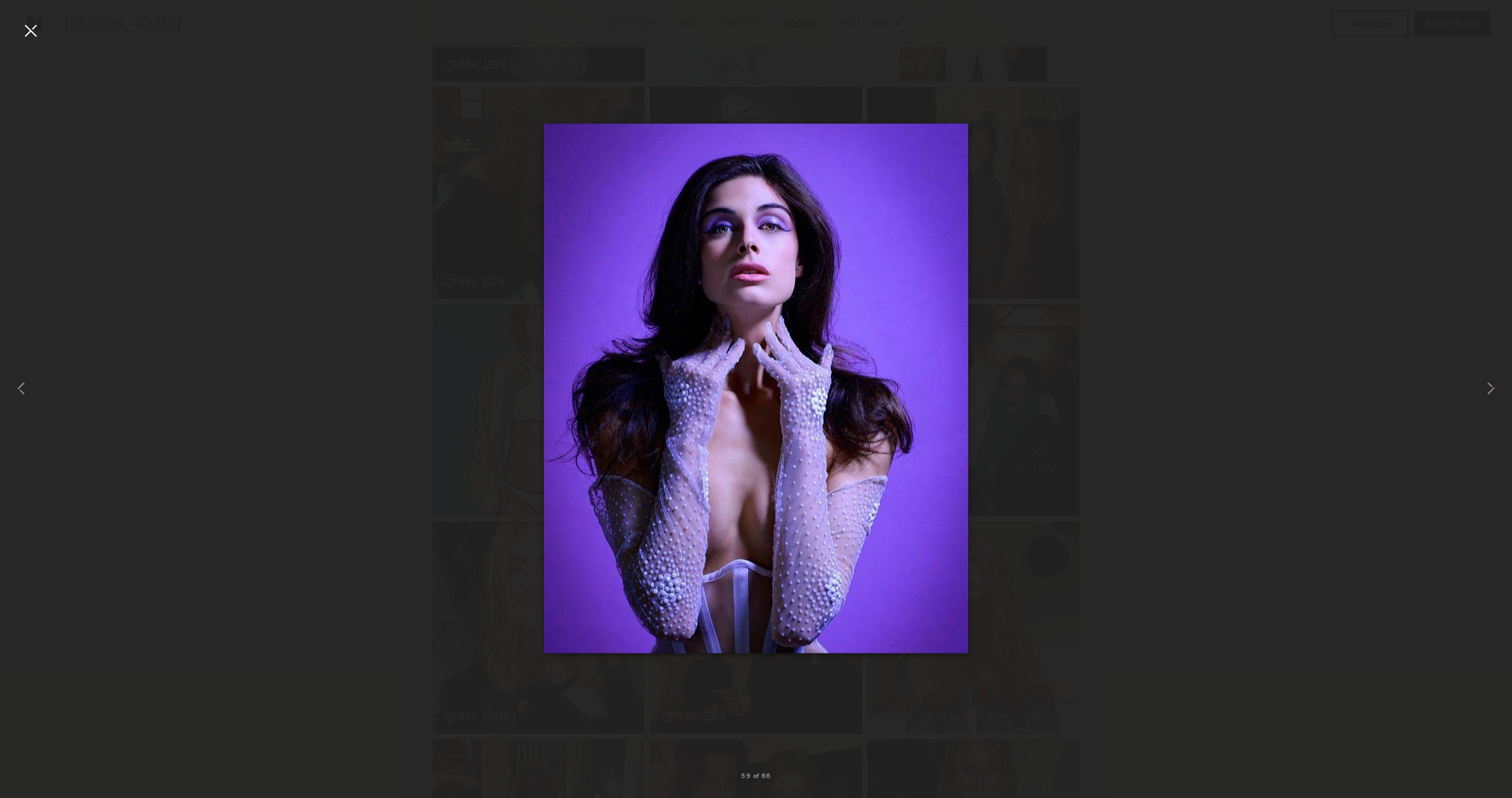
click at [33, 39] on div at bounding box center [30, 30] width 21 height 21
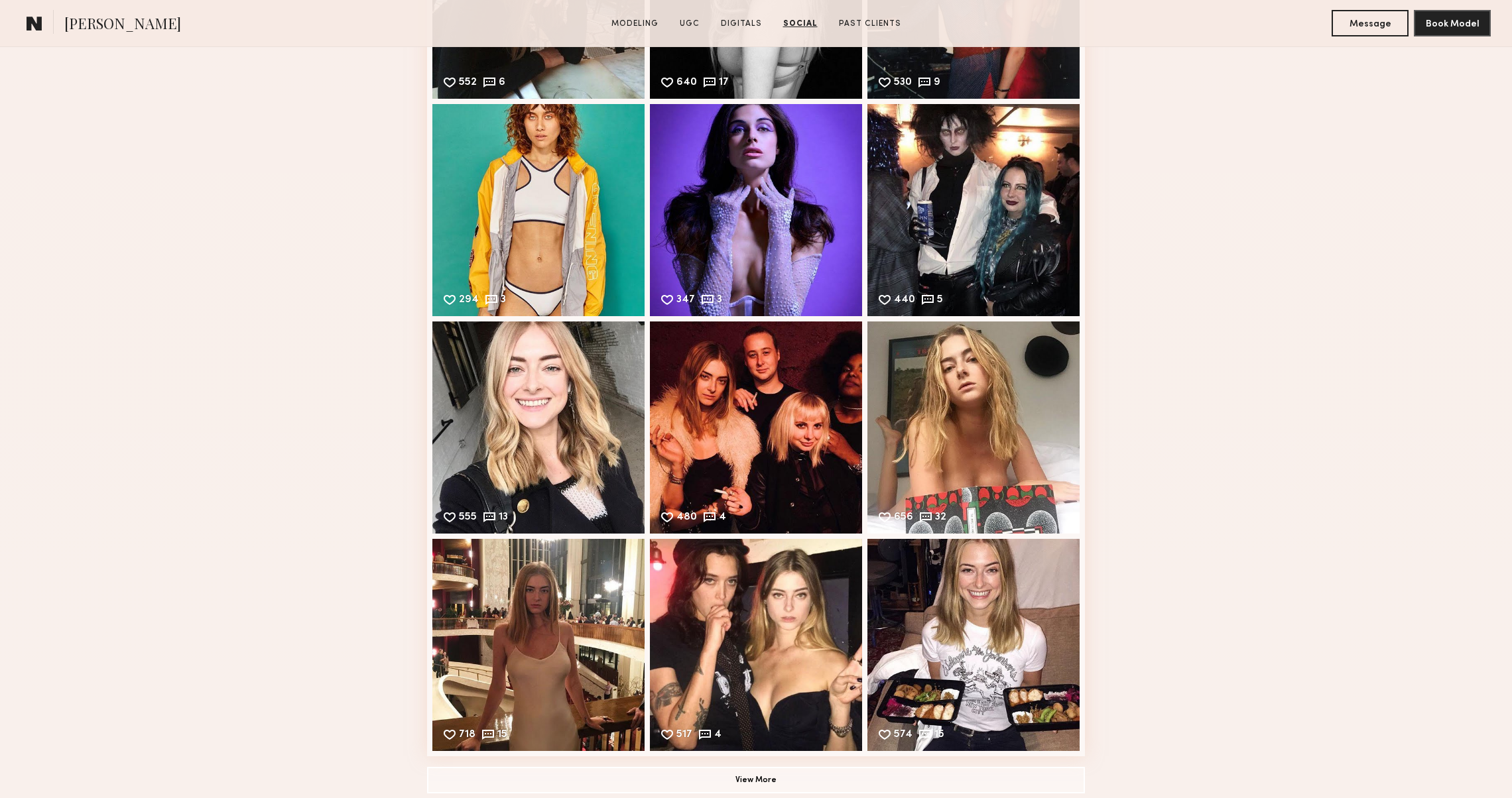
scroll to position [5957, 0]
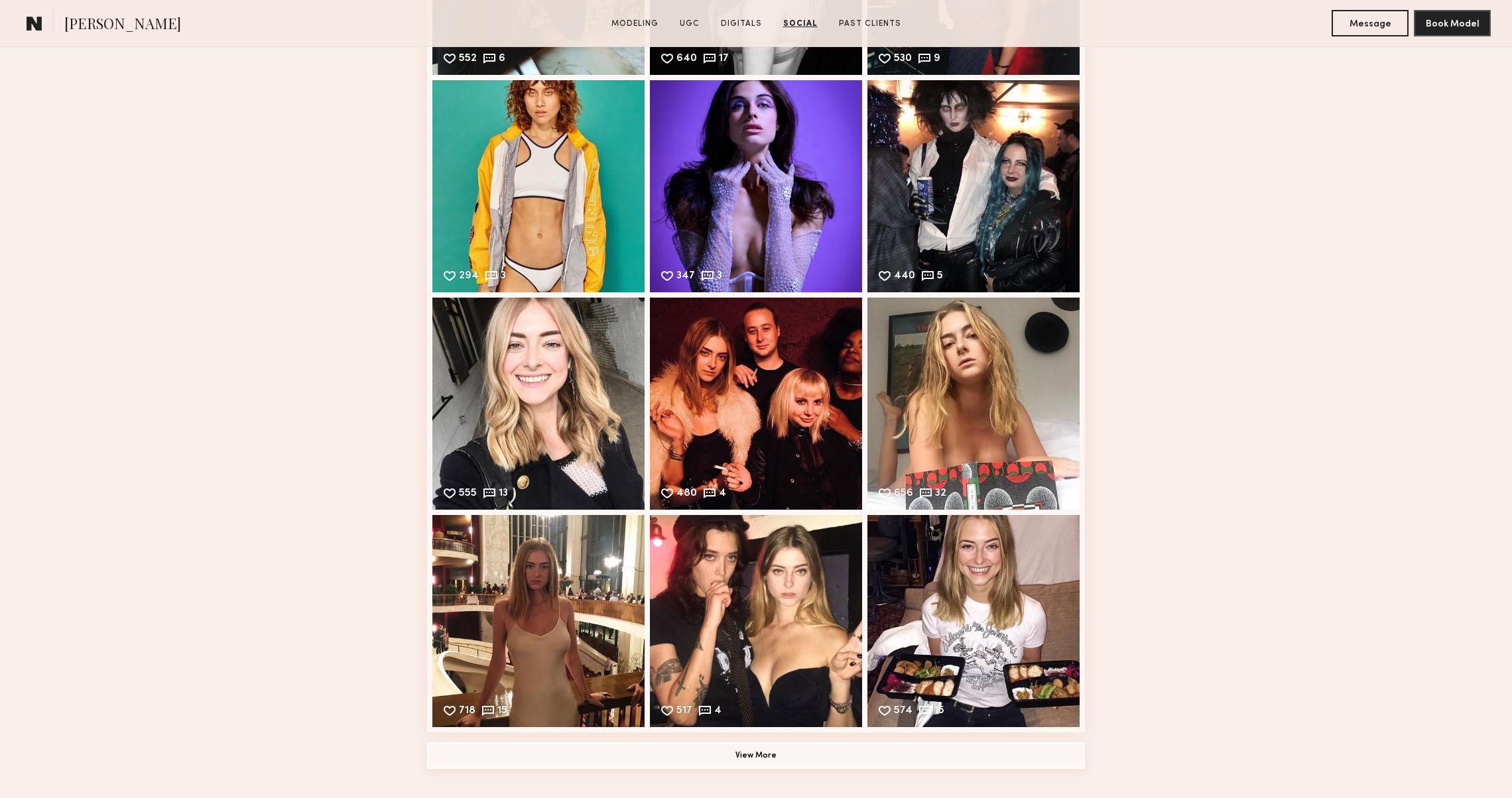
click at [682, 759] on button "View More" at bounding box center [756, 756] width 658 height 27
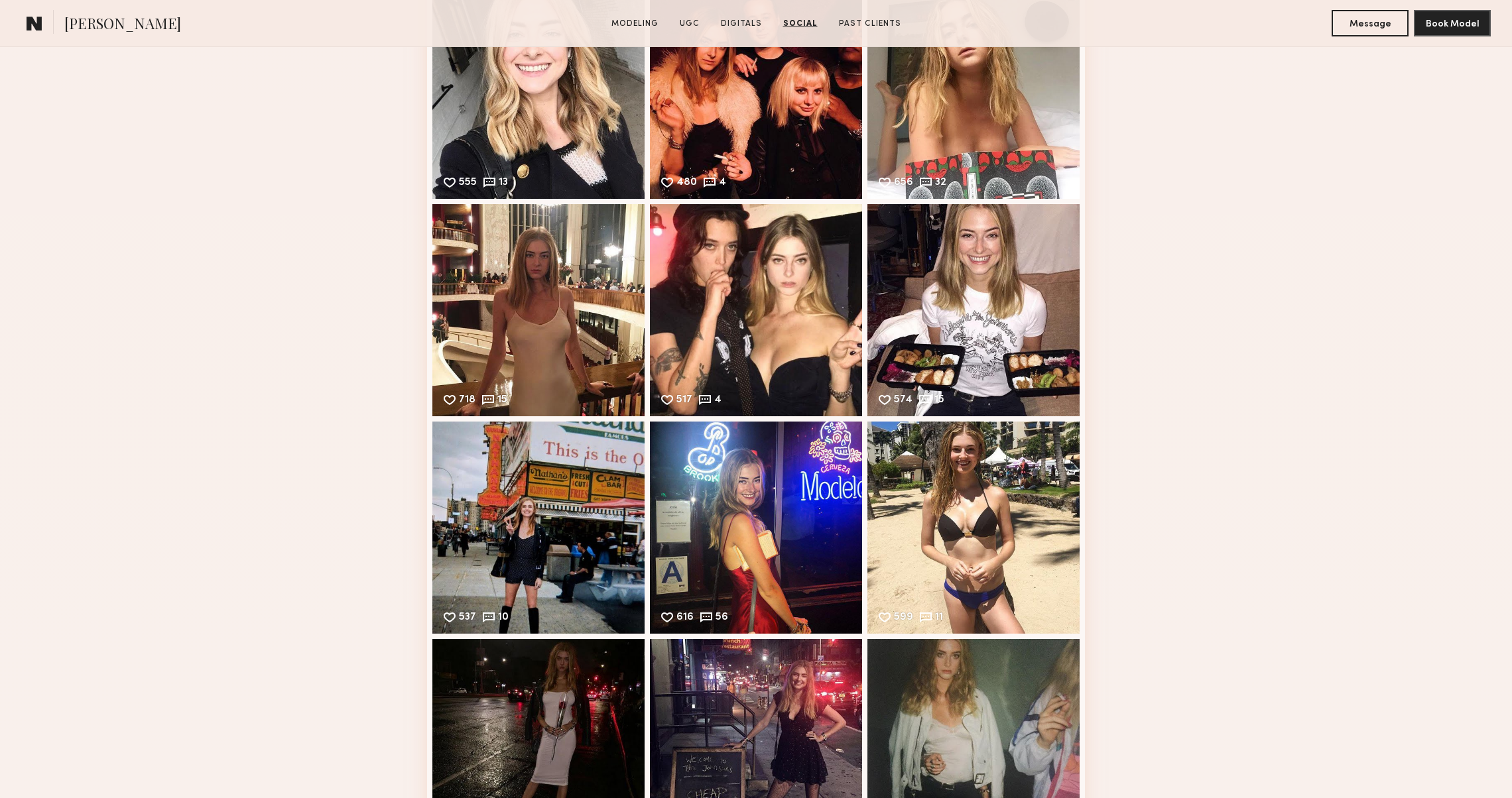
scroll to position [6425, 0]
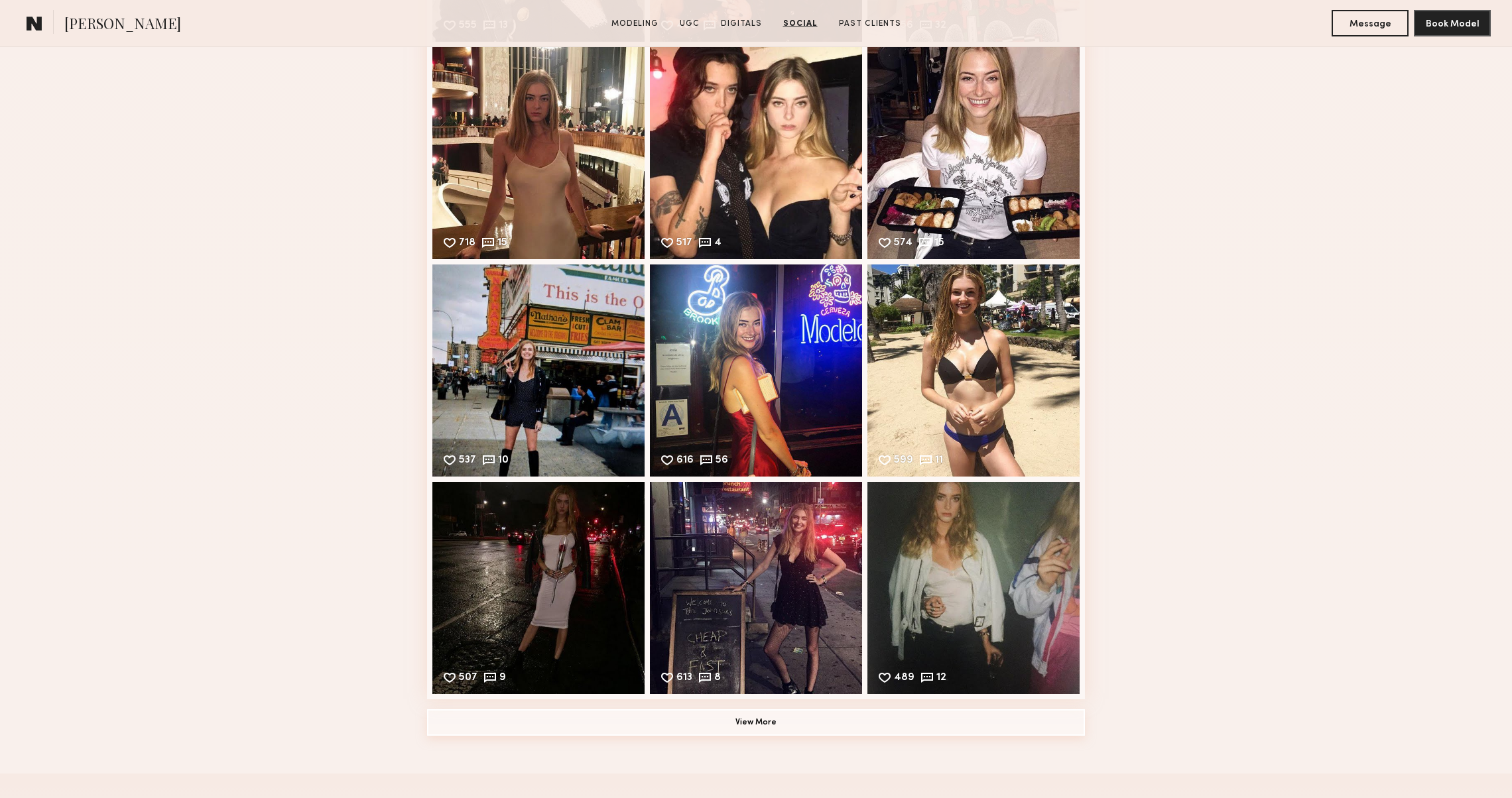
click at [696, 726] on button "View More" at bounding box center [756, 723] width 658 height 27
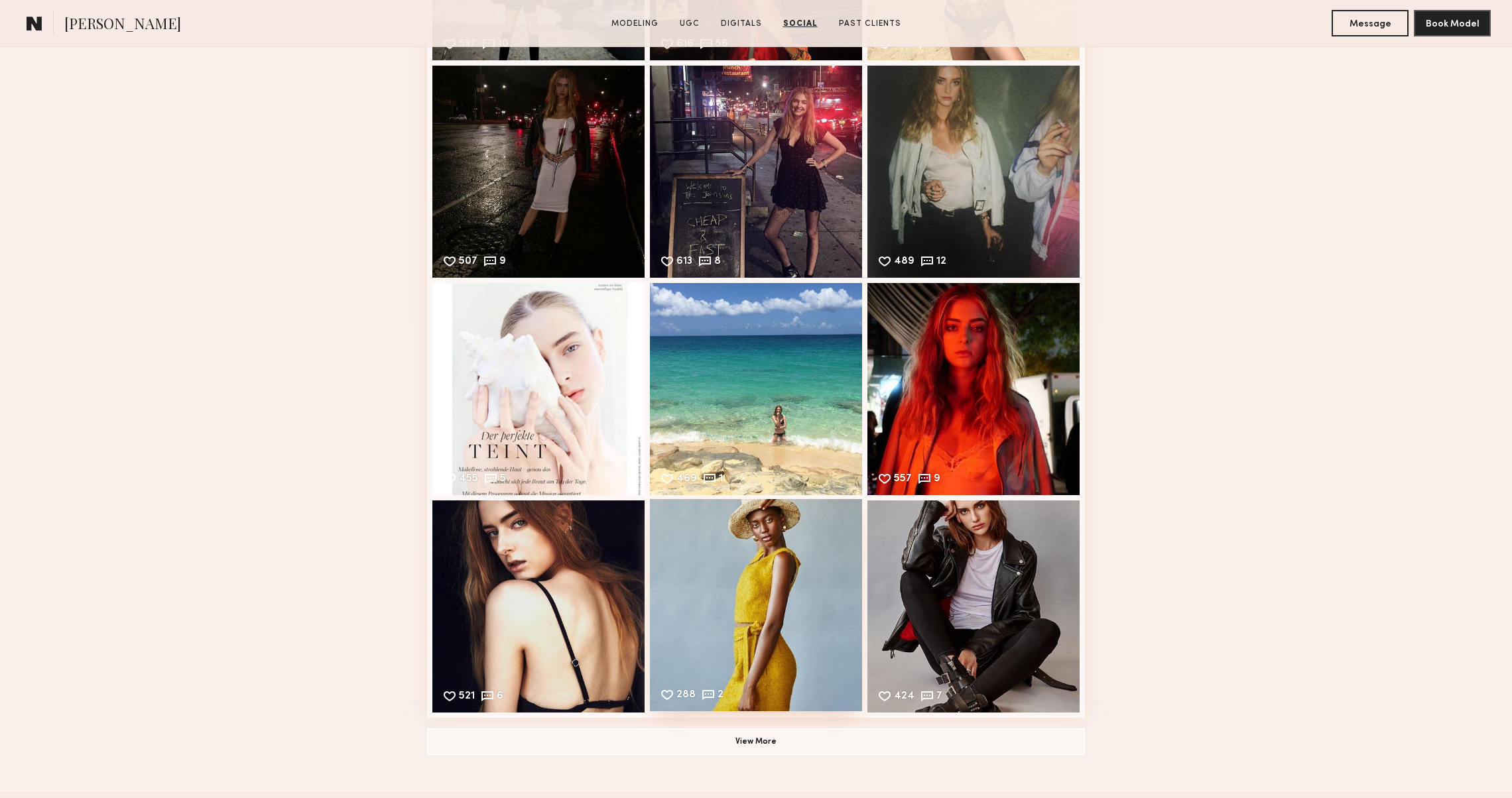
scroll to position [6848, 0]
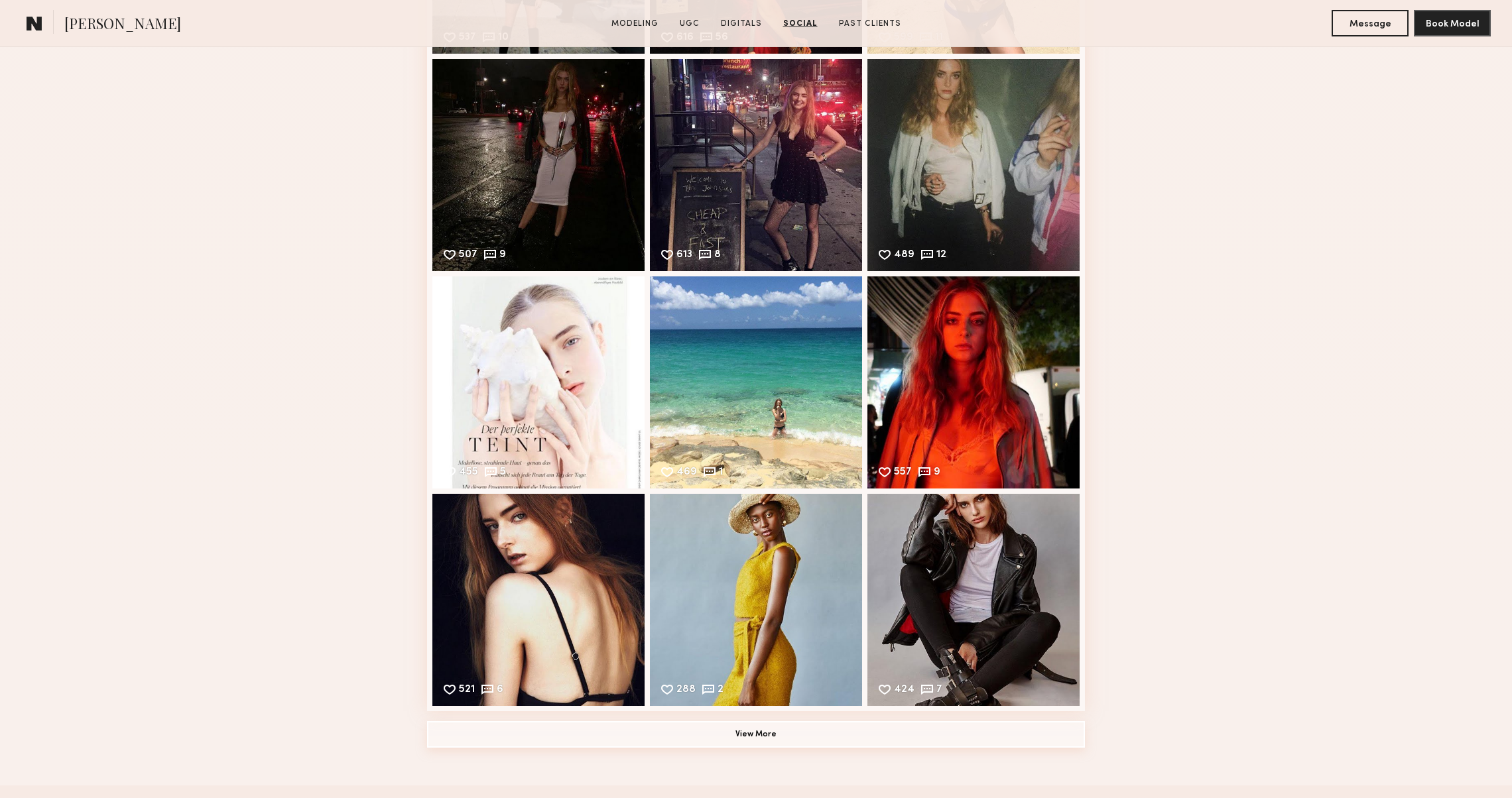
click at [725, 730] on button "View More" at bounding box center [756, 735] width 658 height 27
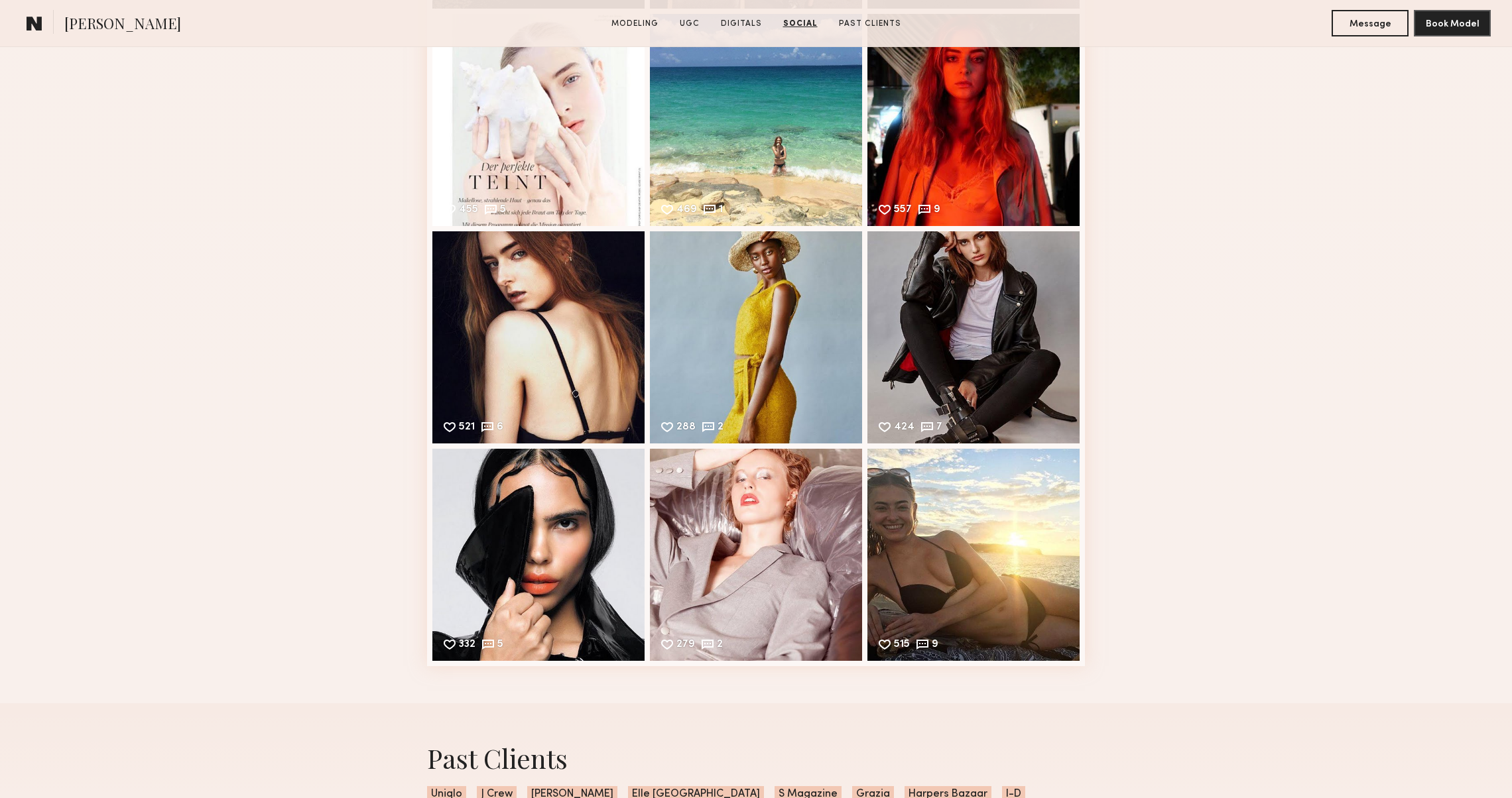
scroll to position [7162, 0]
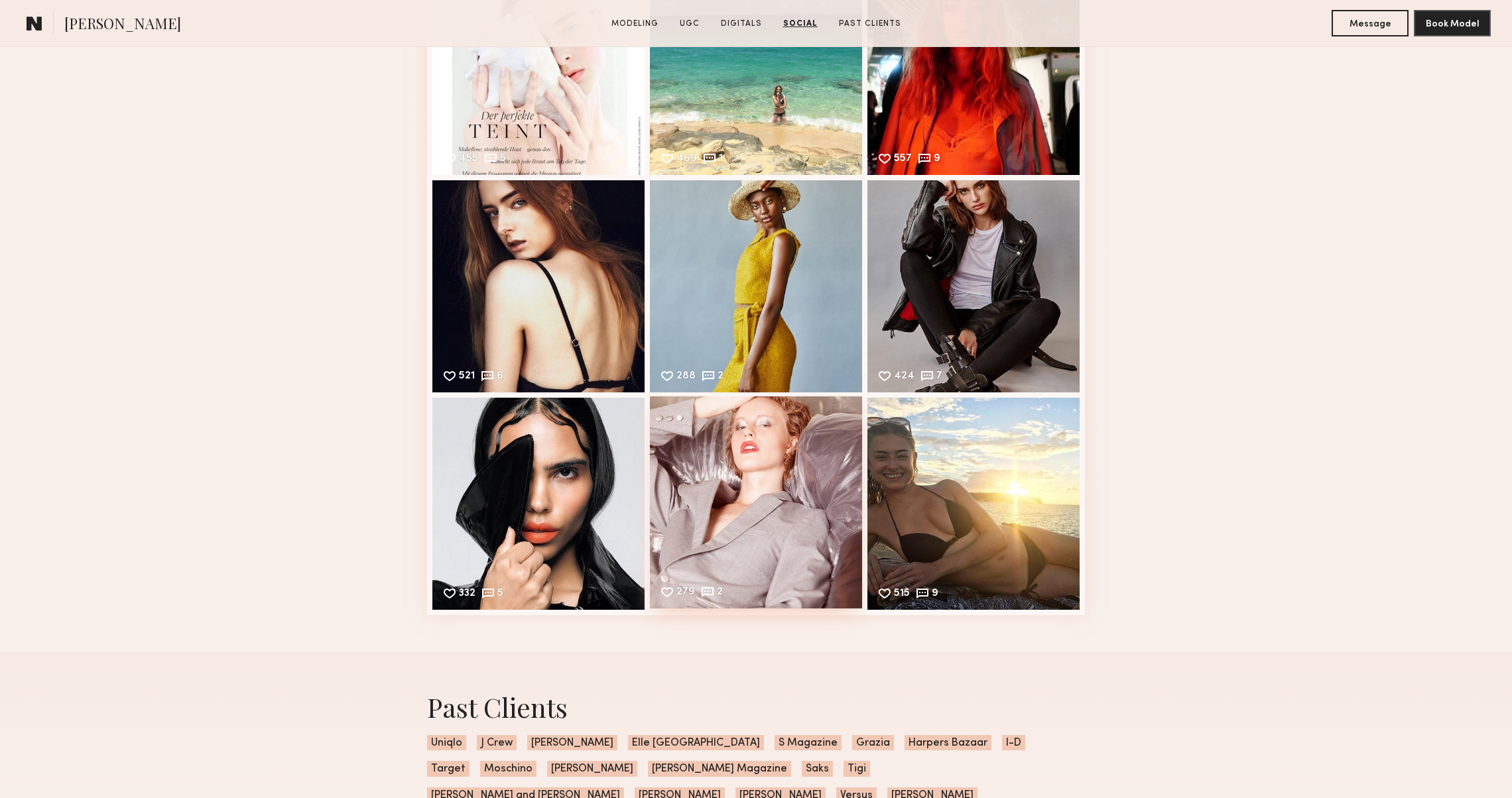
click at [801, 541] on div "279 2 Likes & comments displayed to show model’s engagement" at bounding box center [756, 503] width 212 height 212
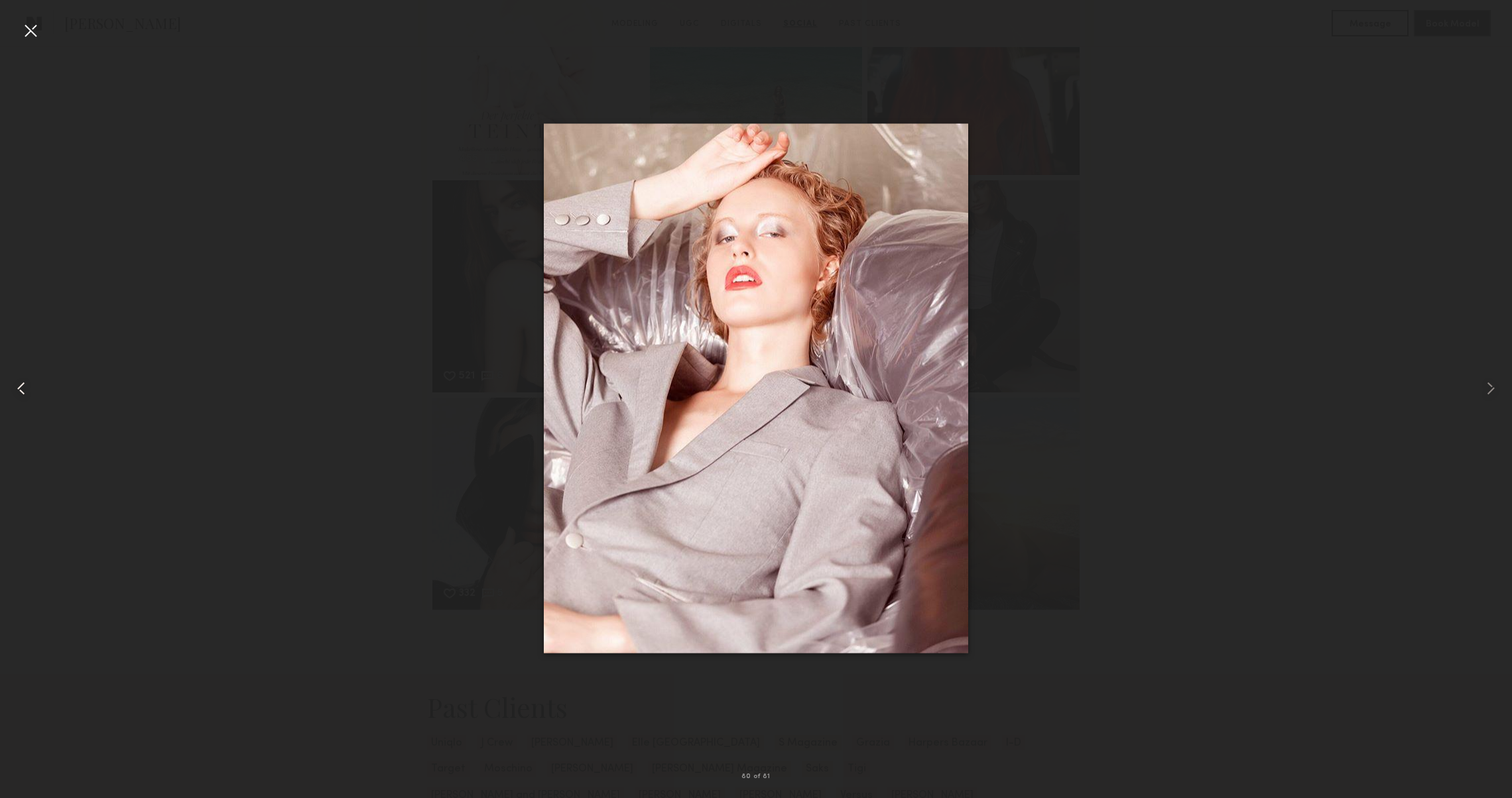
click at [18, 387] on common-icon at bounding box center [21, 389] width 21 height 21
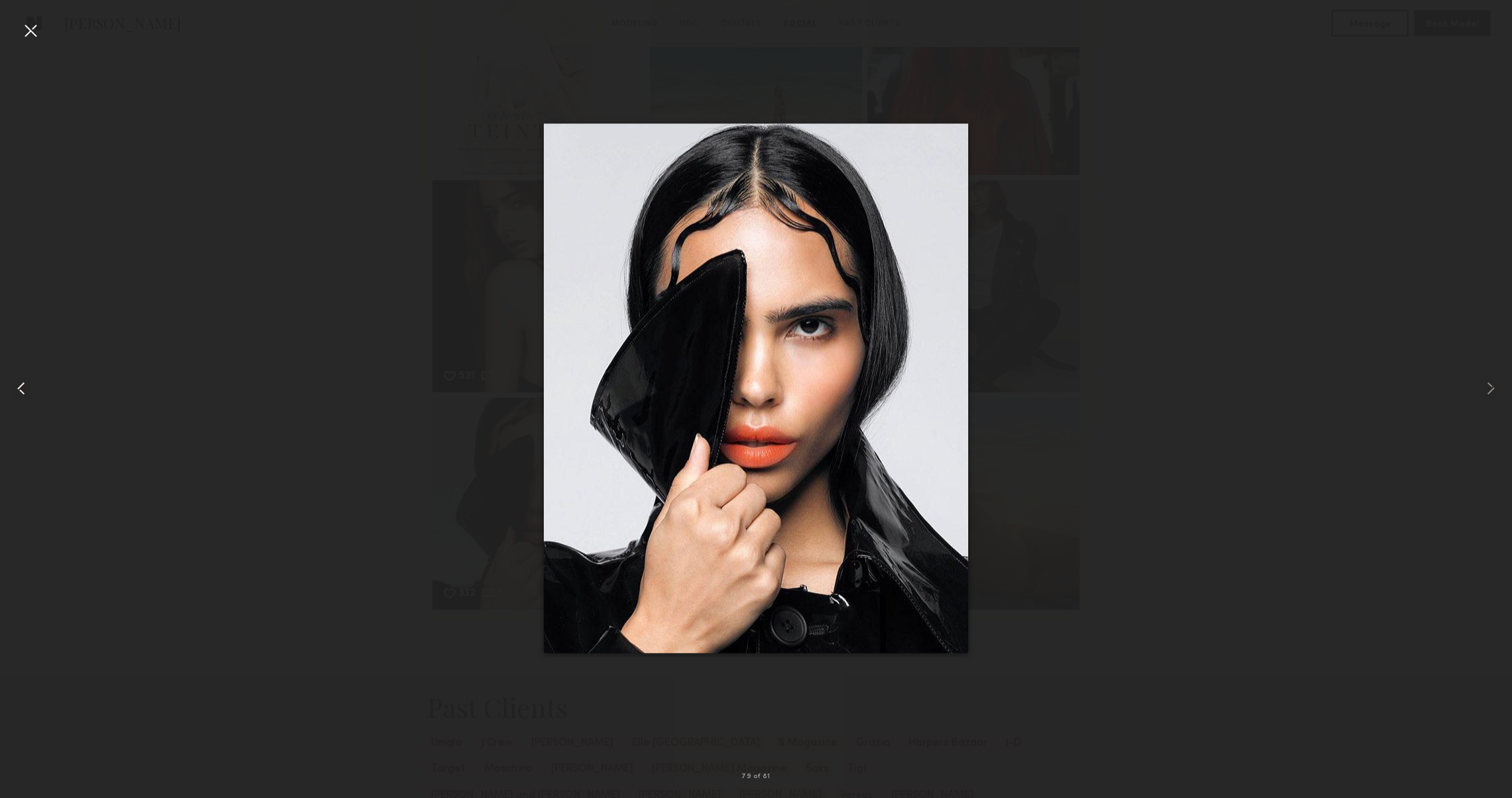
click at [17, 388] on common-icon at bounding box center [21, 389] width 21 height 21
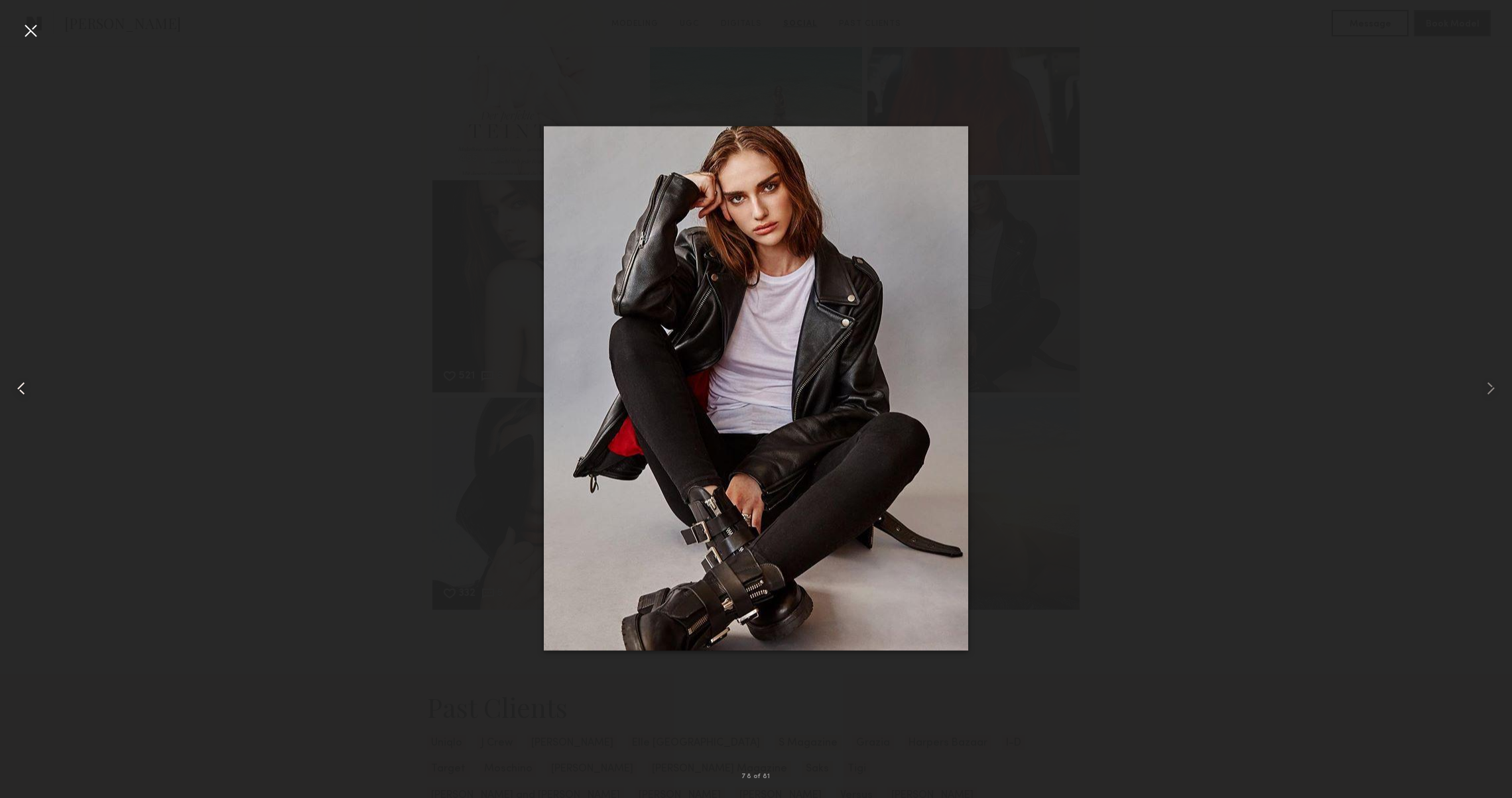
click at [16, 388] on common-icon at bounding box center [21, 389] width 21 height 21
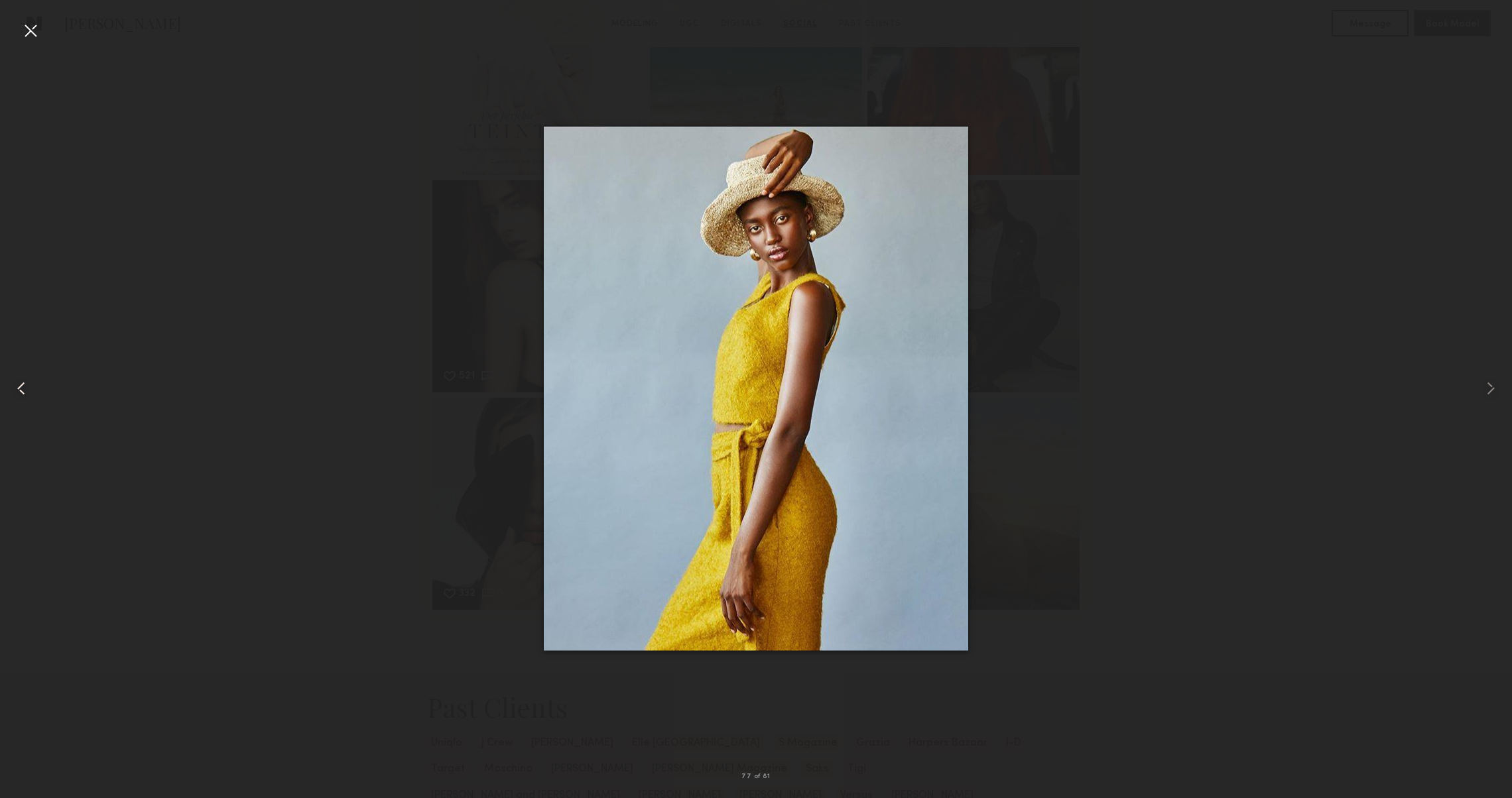
click at [16, 388] on common-icon at bounding box center [21, 389] width 21 height 21
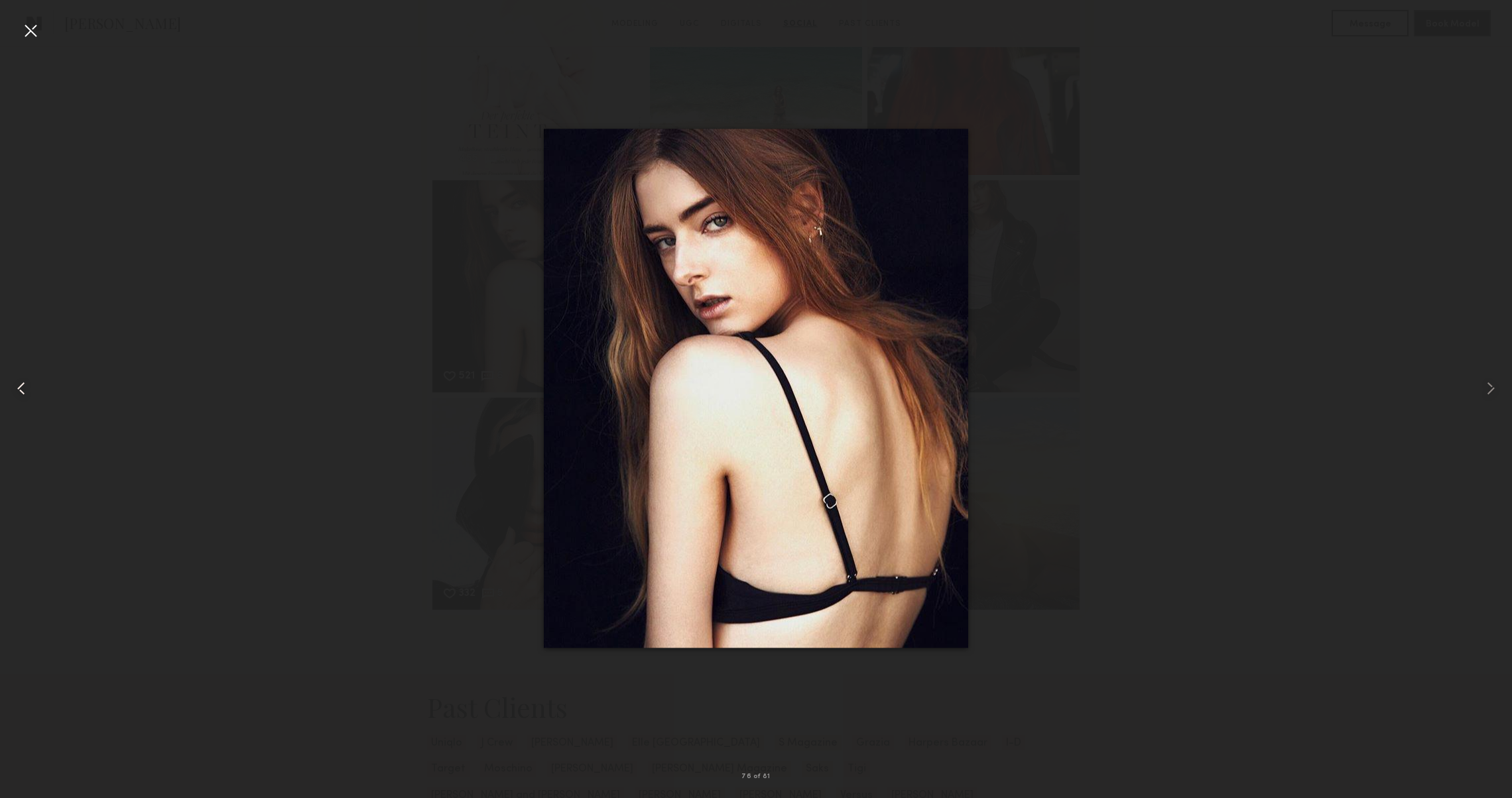
click at [15, 389] on common-icon at bounding box center [21, 389] width 21 height 21
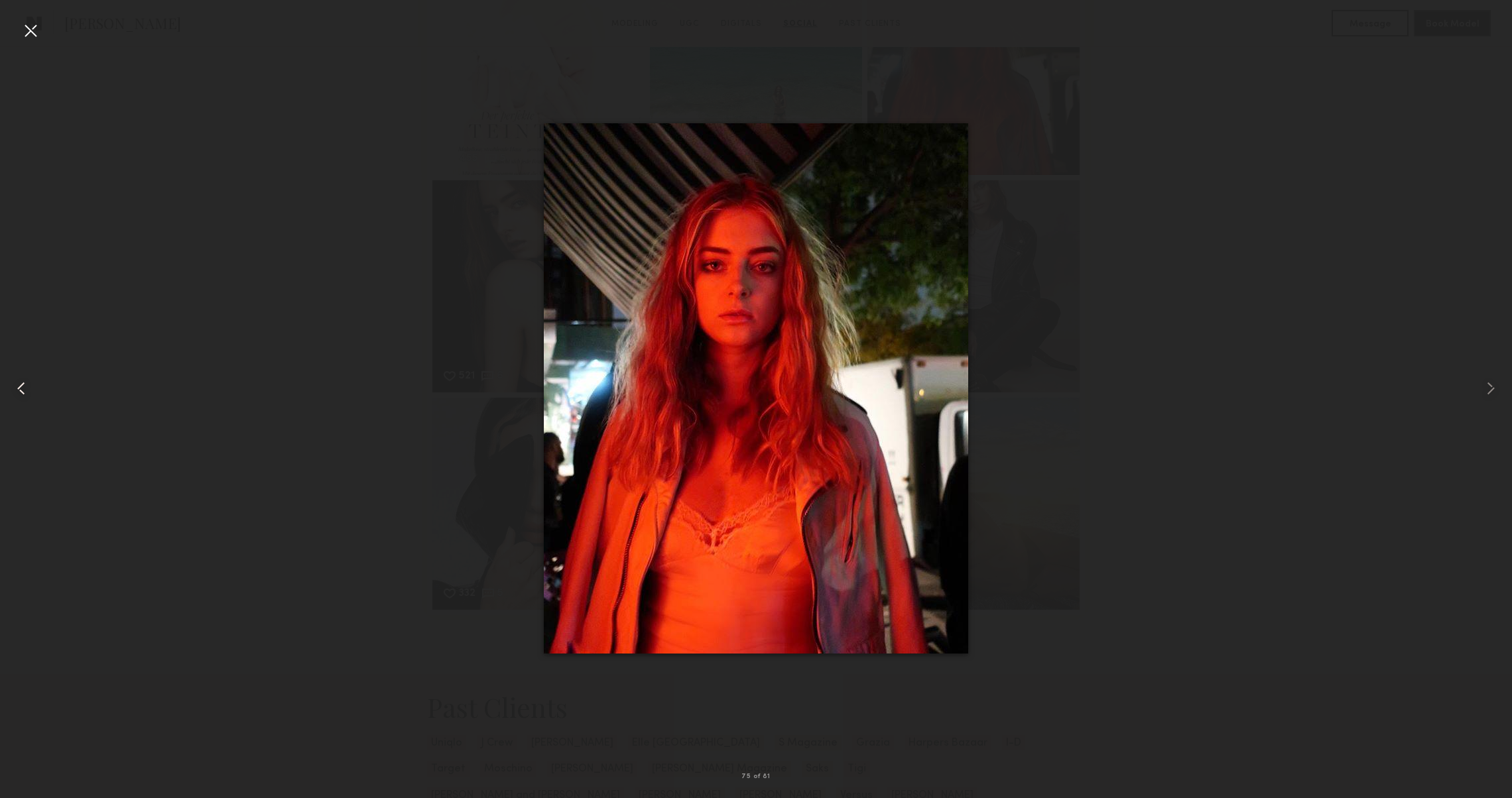
click at [13, 389] on common-icon at bounding box center [21, 389] width 21 height 21
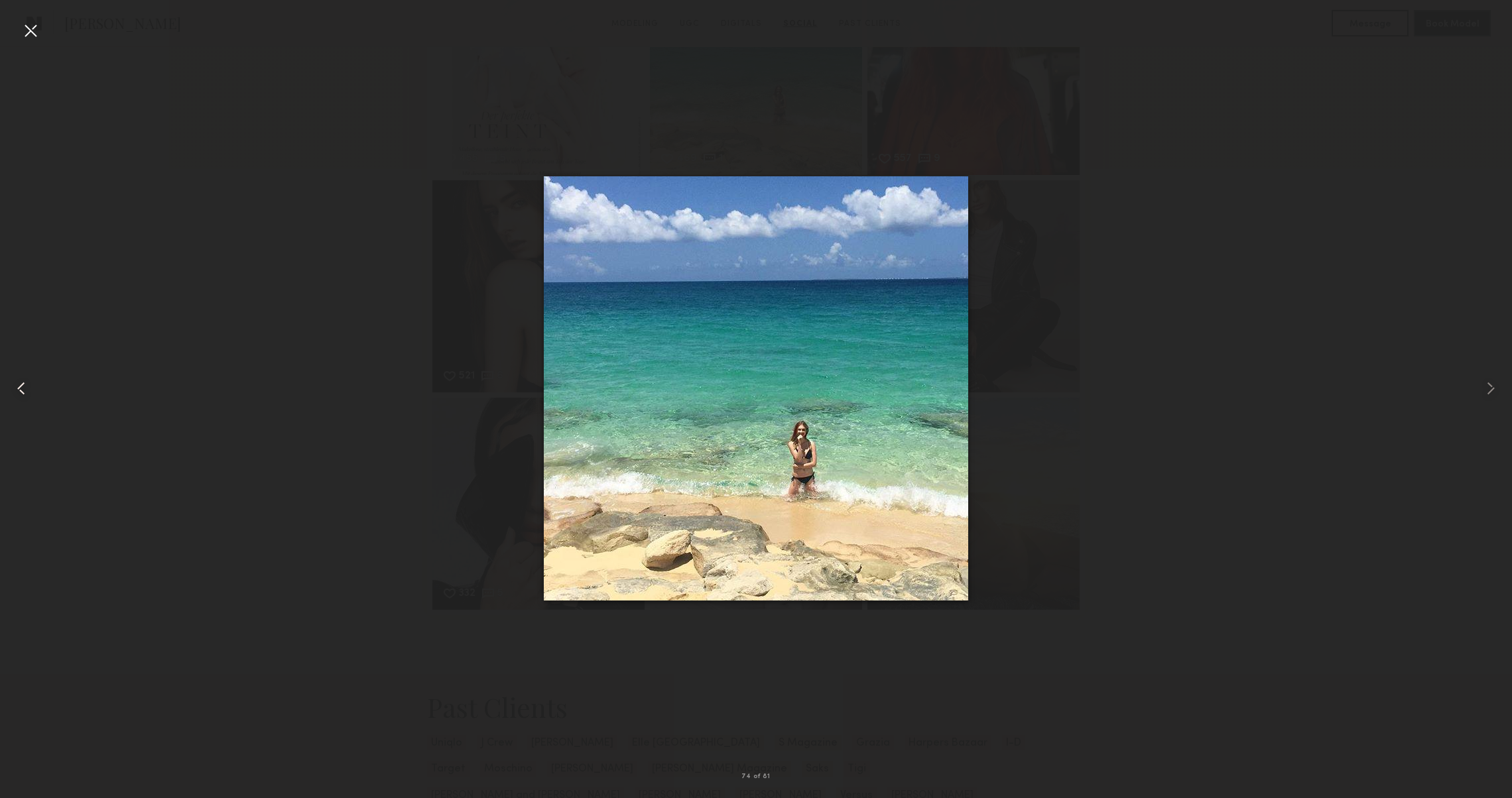
click at [13, 389] on common-icon at bounding box center [21, 389] width 21 height 21
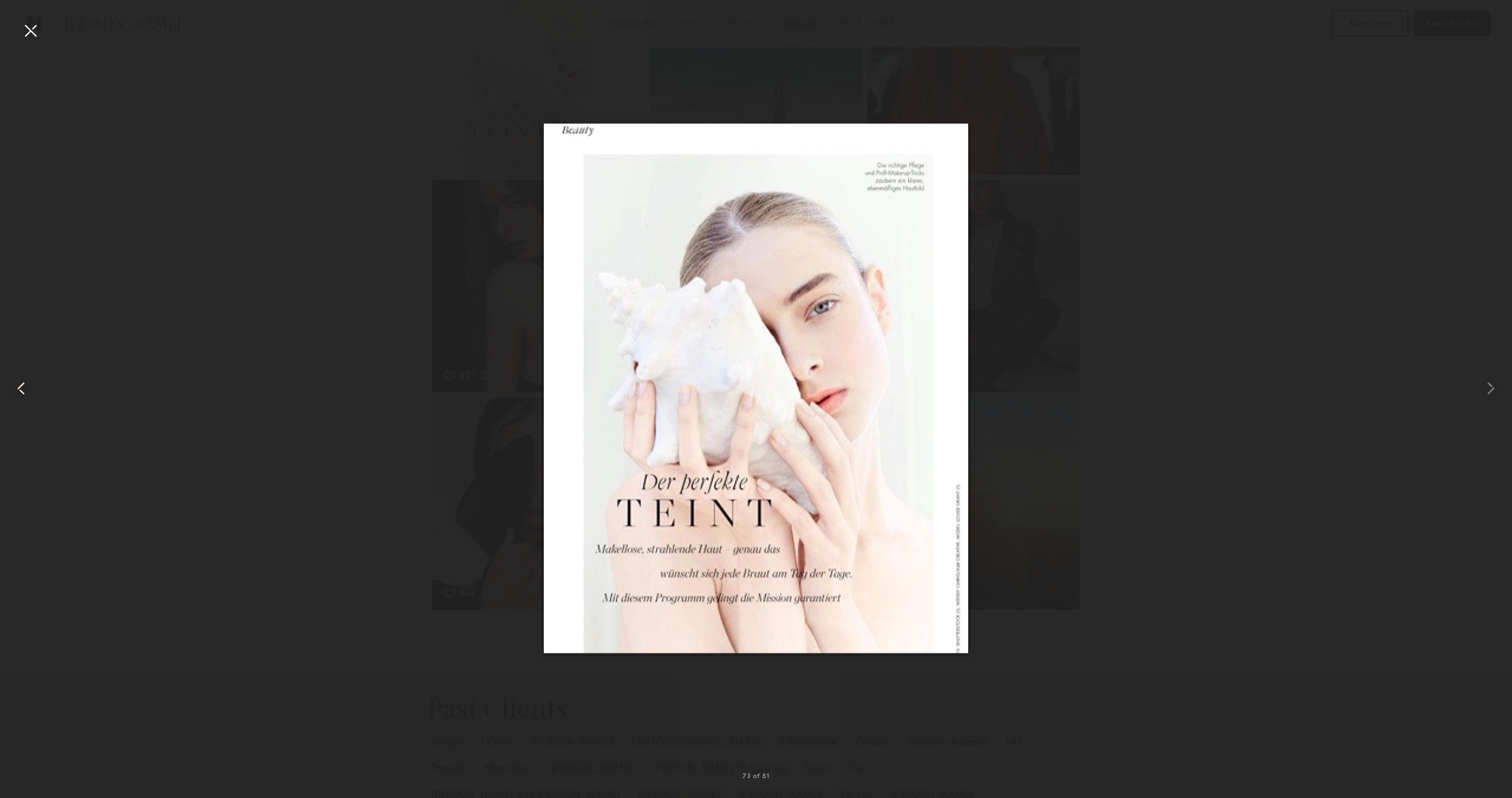
click at [13, 389] on common-icon at bounding box center [21, 389] width 21 height 21
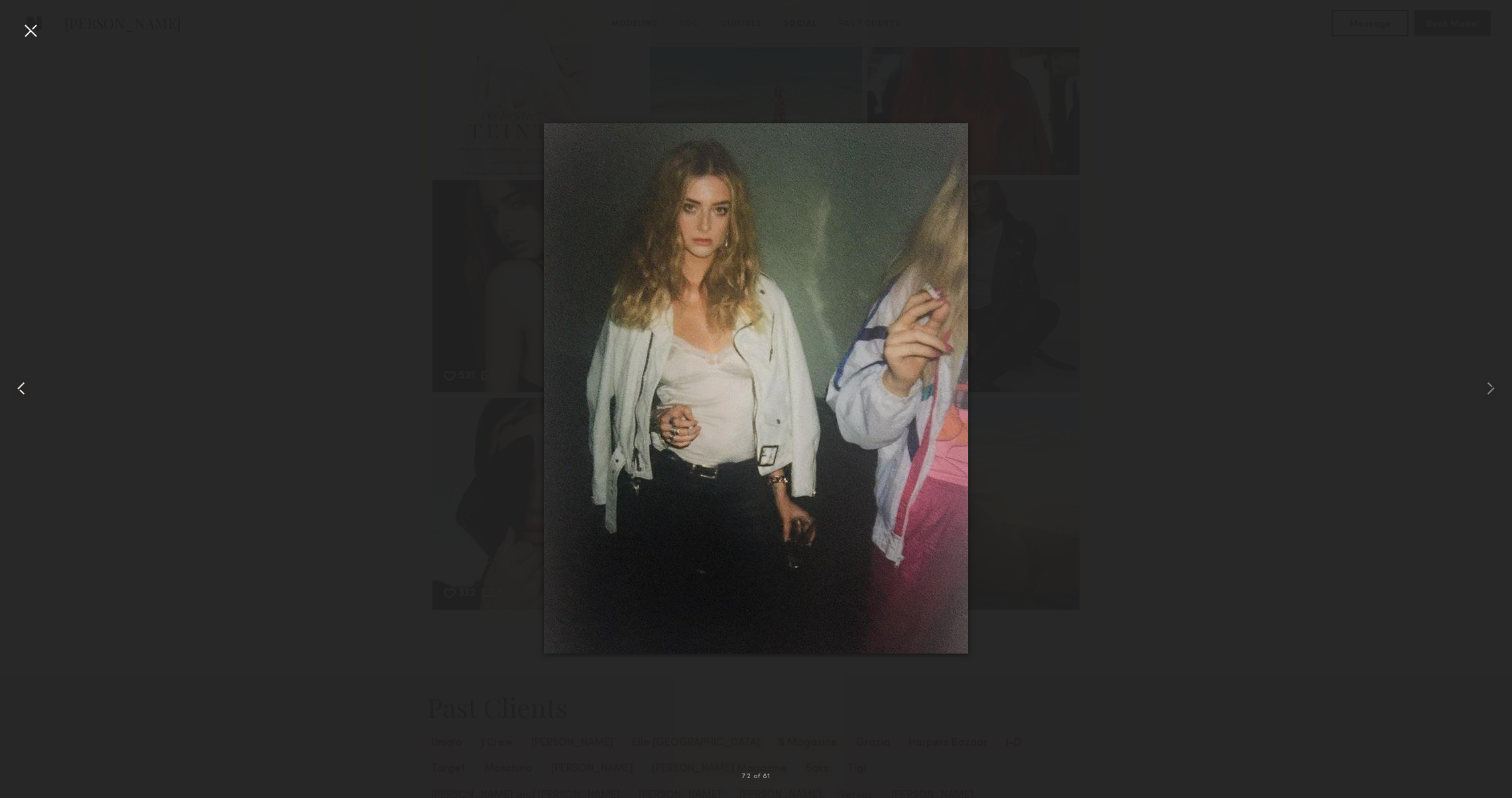
click at [13, 389] on common-icon at bounding box center [21, 389] width 21 height 21
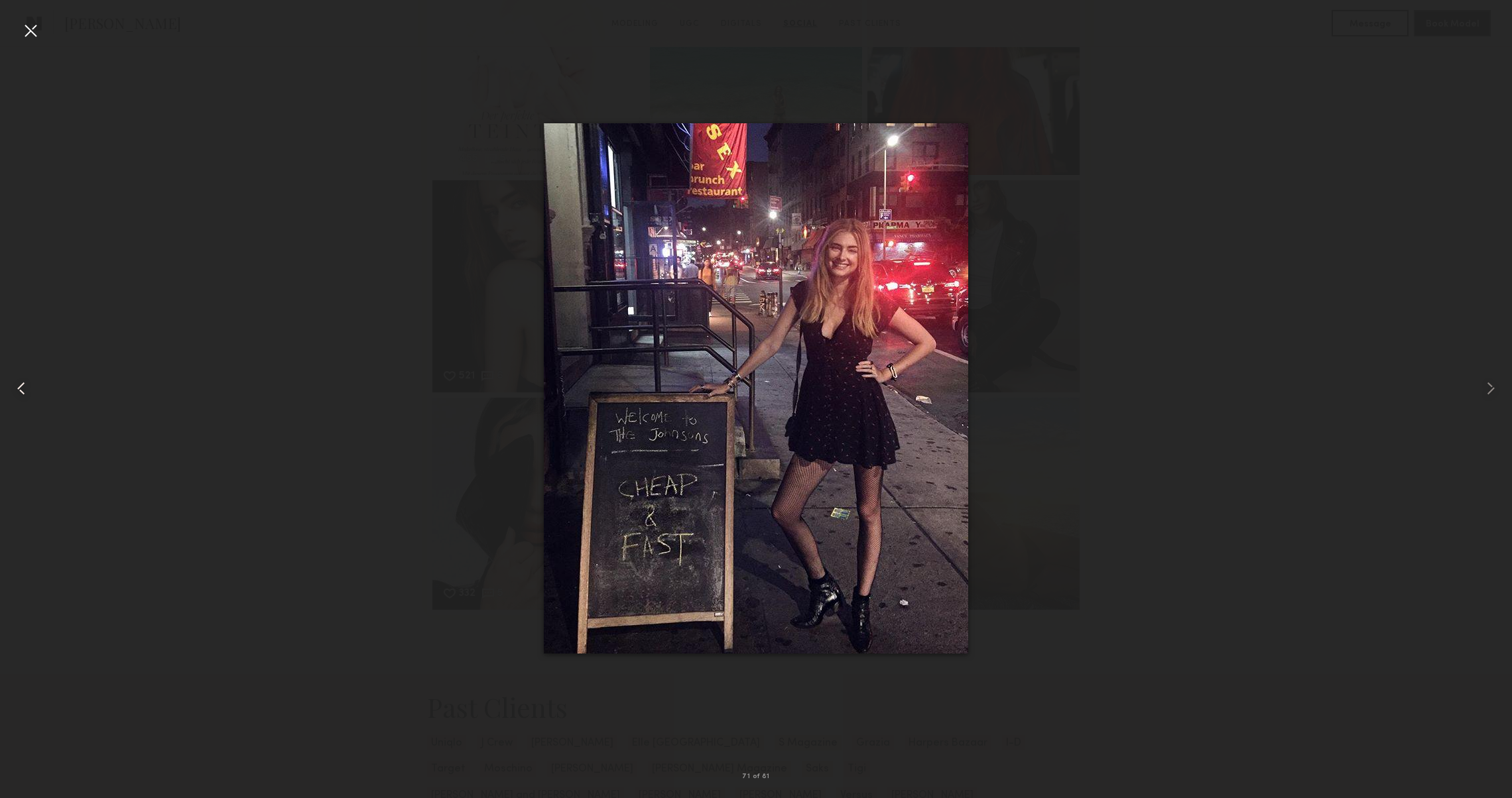
click at [13, 389] on common-icon at bounding box center [21, 389] width 21 height 21
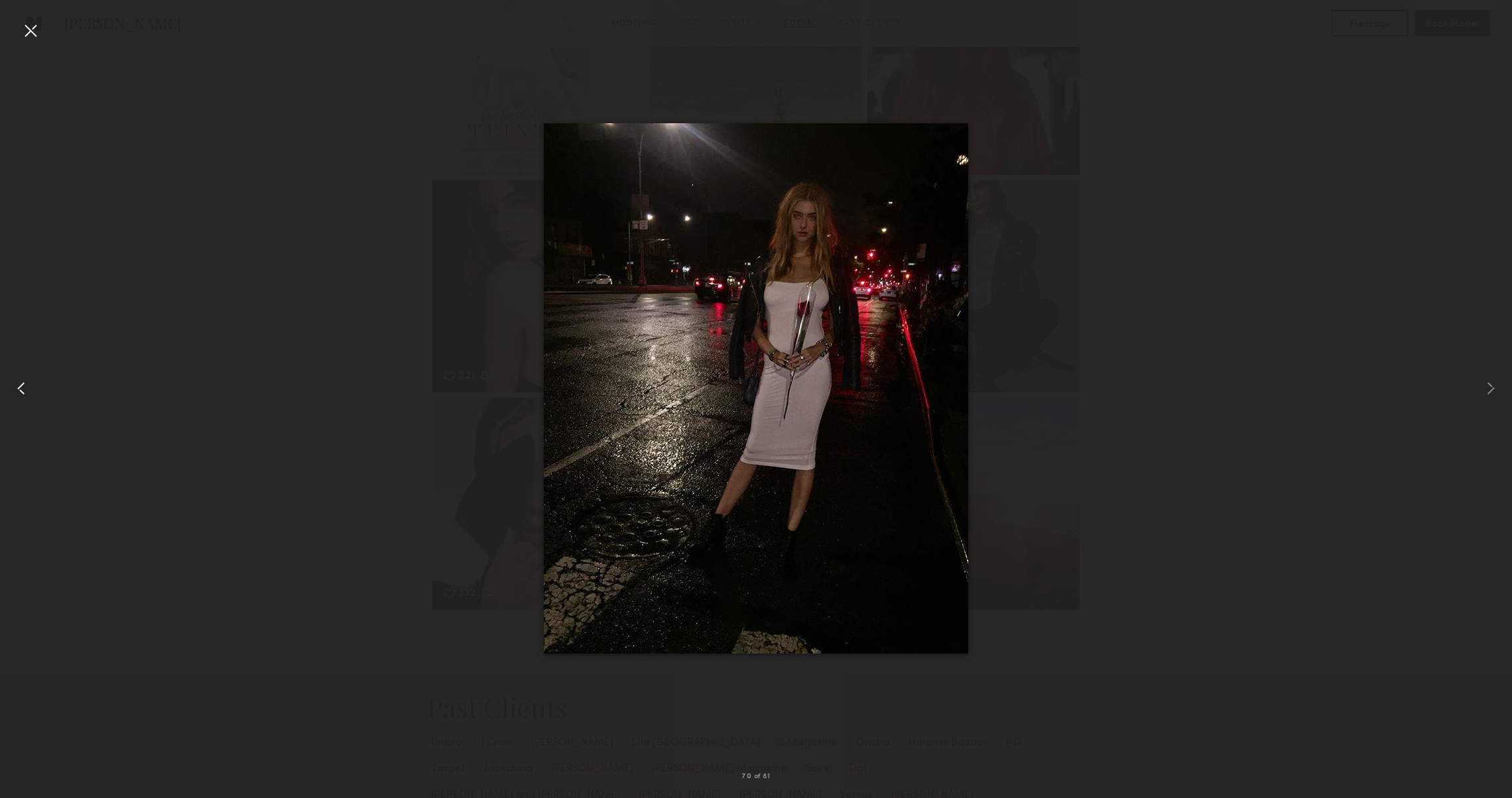
click at [13, 389] on common-icon at bounding box center [21, 389] width 21 height 21
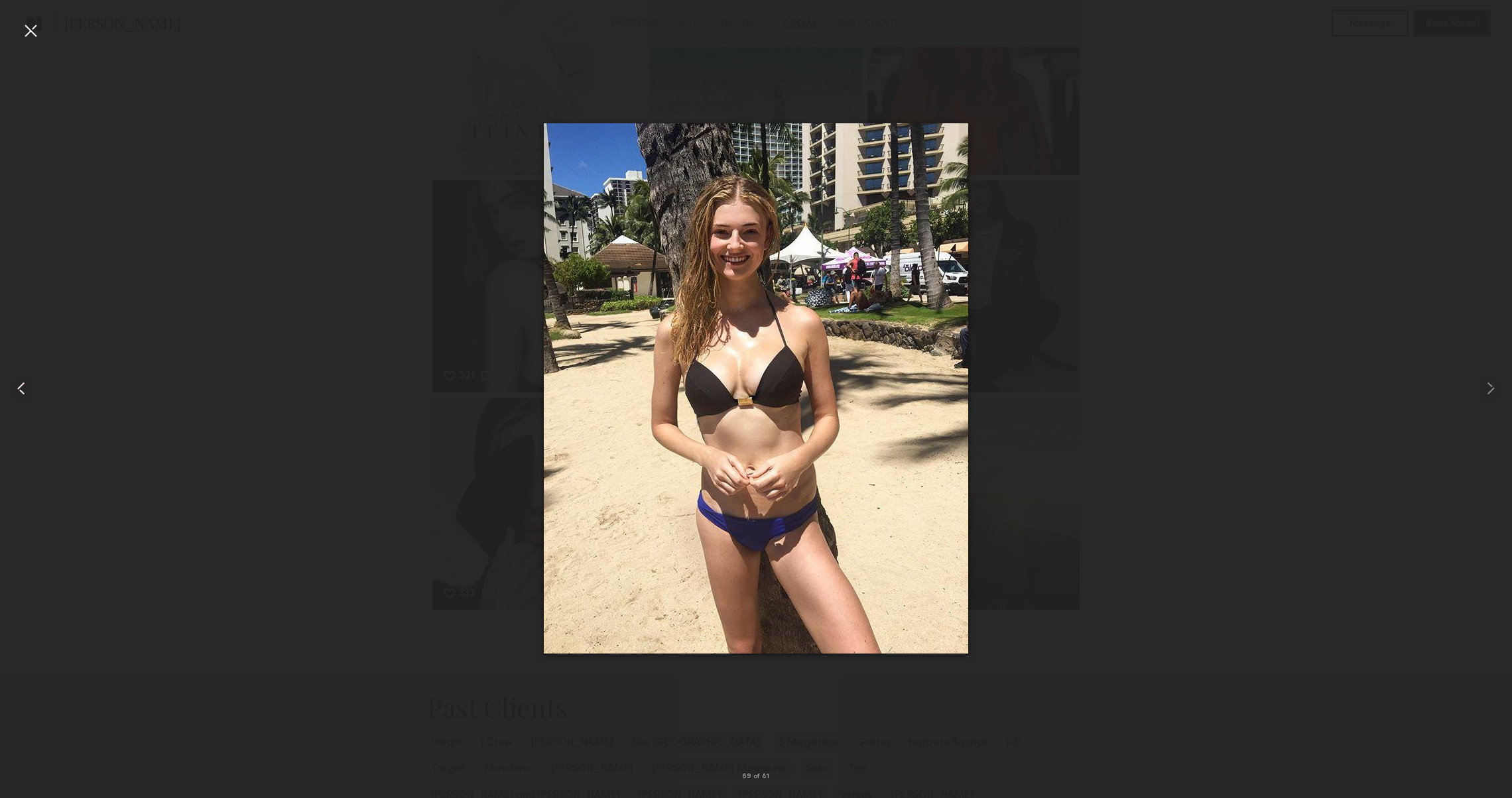
click at [13, 389] on common-icon at bounding box center [21, 389] width 21 height 21
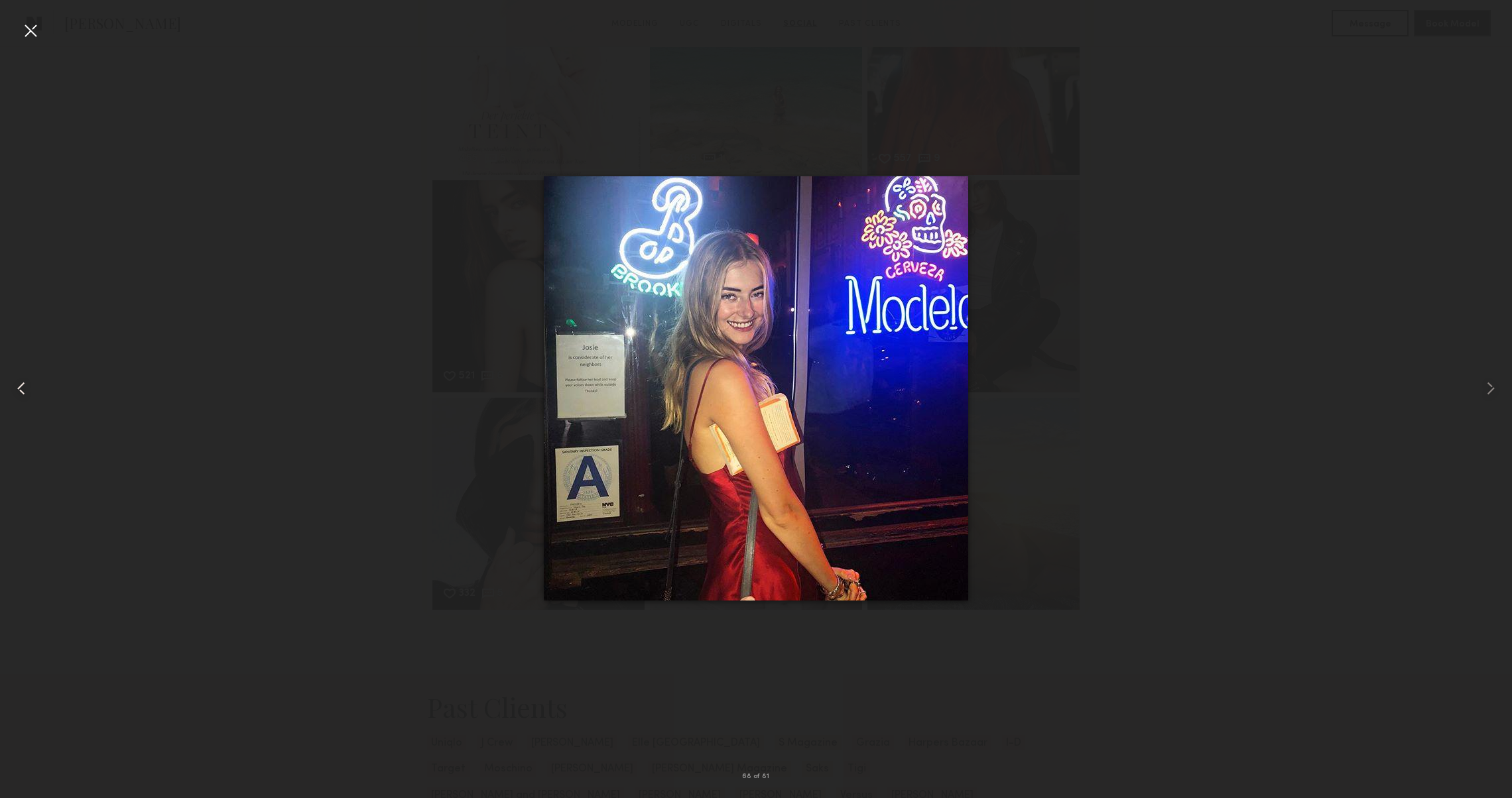
click at [13, 389] on common-icon at bounding box center [21, 389] width 21 height 21
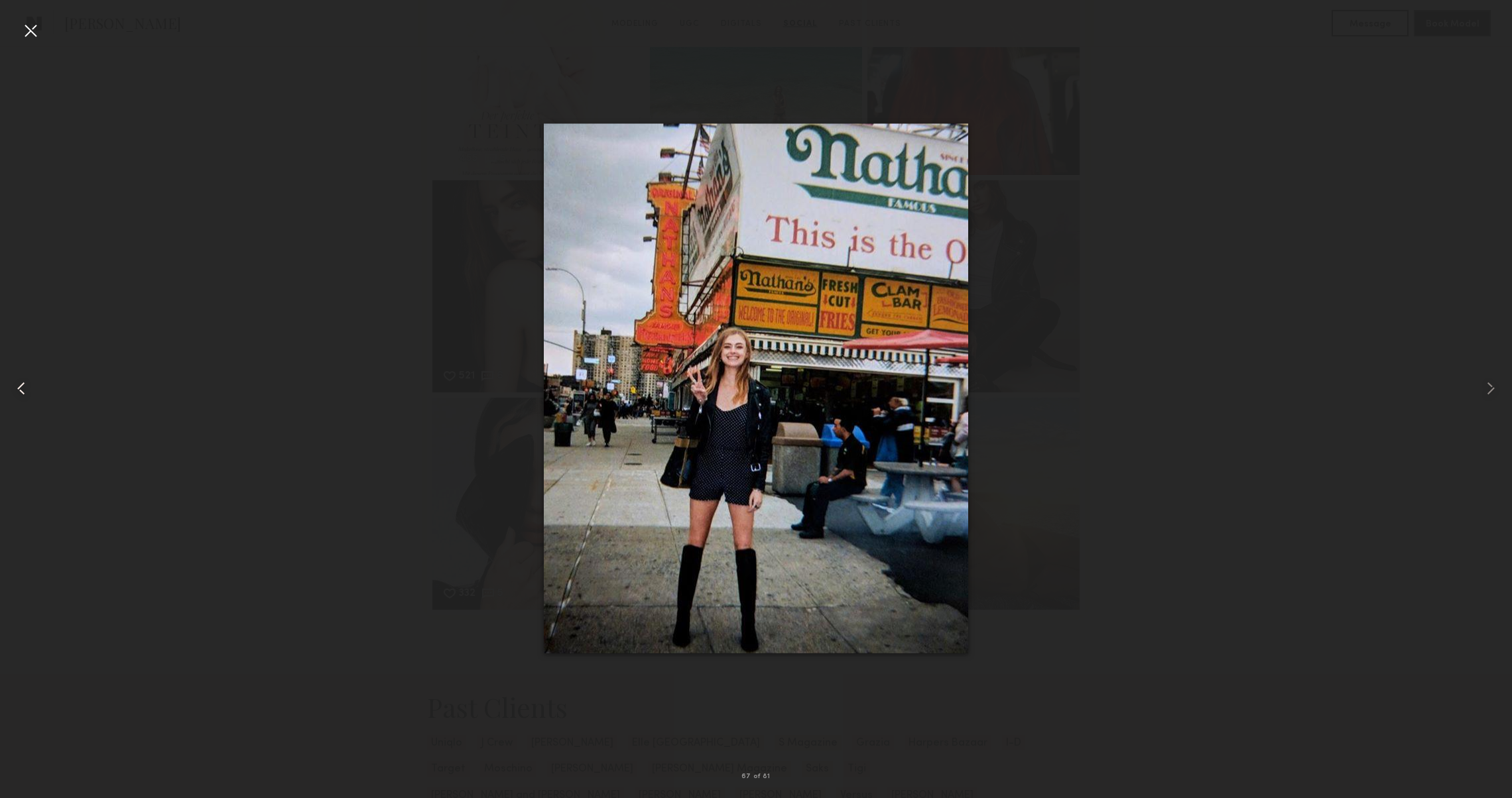
click at [13, 389] on common-icon at bounding box center [21, 389] width 21 height 21
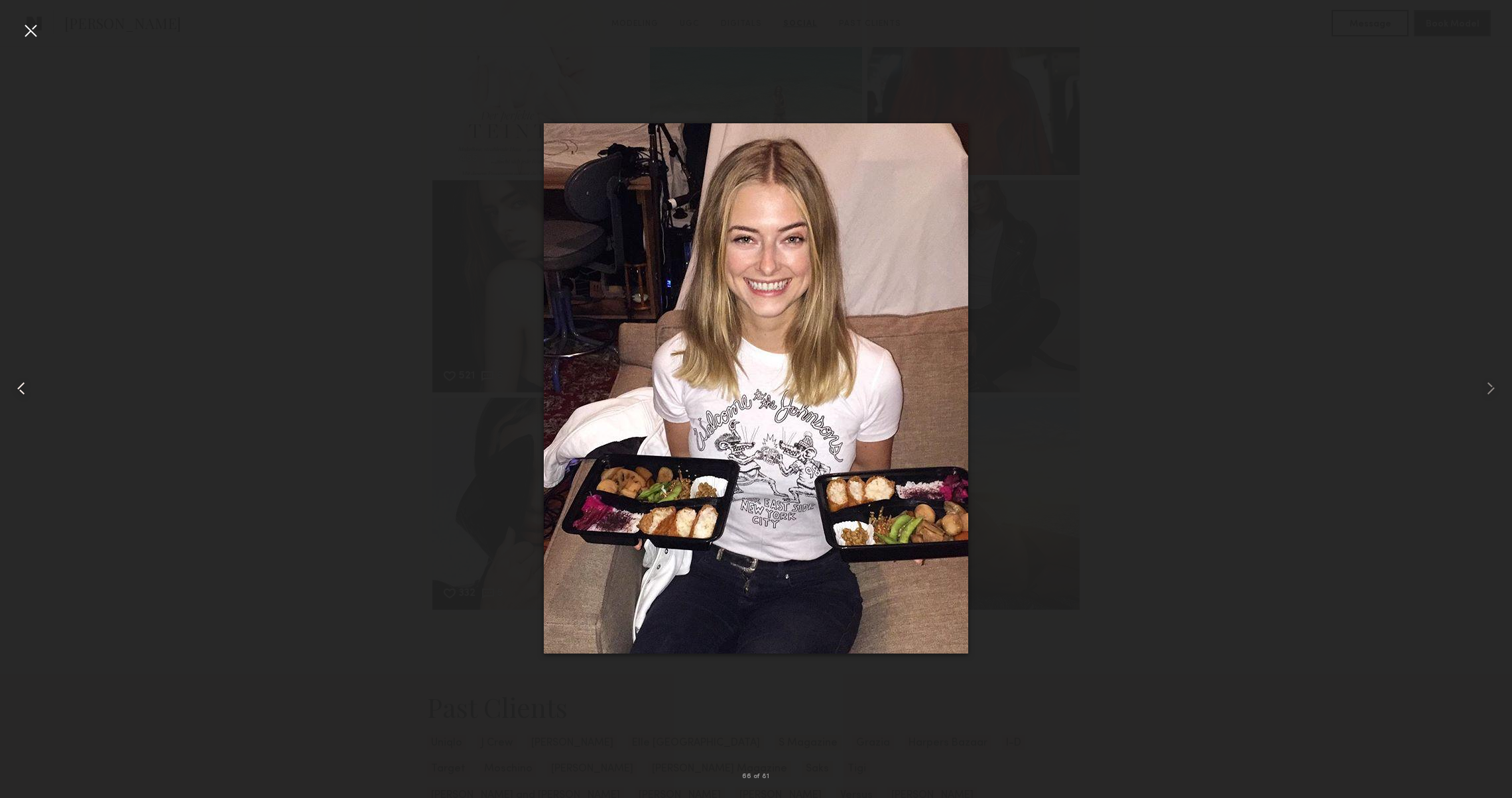
click at [28, 386] on common-icon at bounding box center [21, 389] width 21 height 21
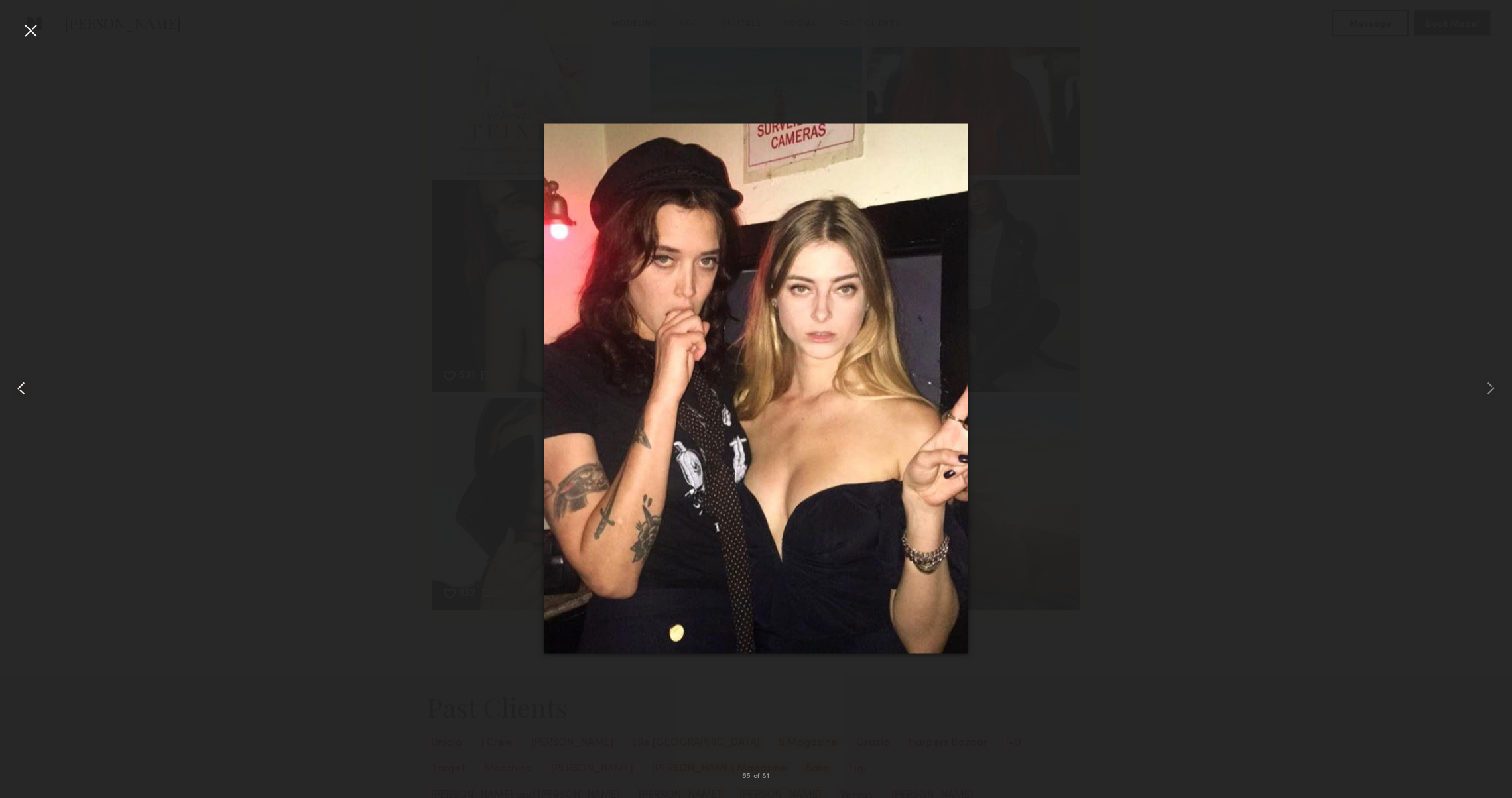
click at [28, 386] on common-icon at bounding box center [21, 389] width 21 height 21
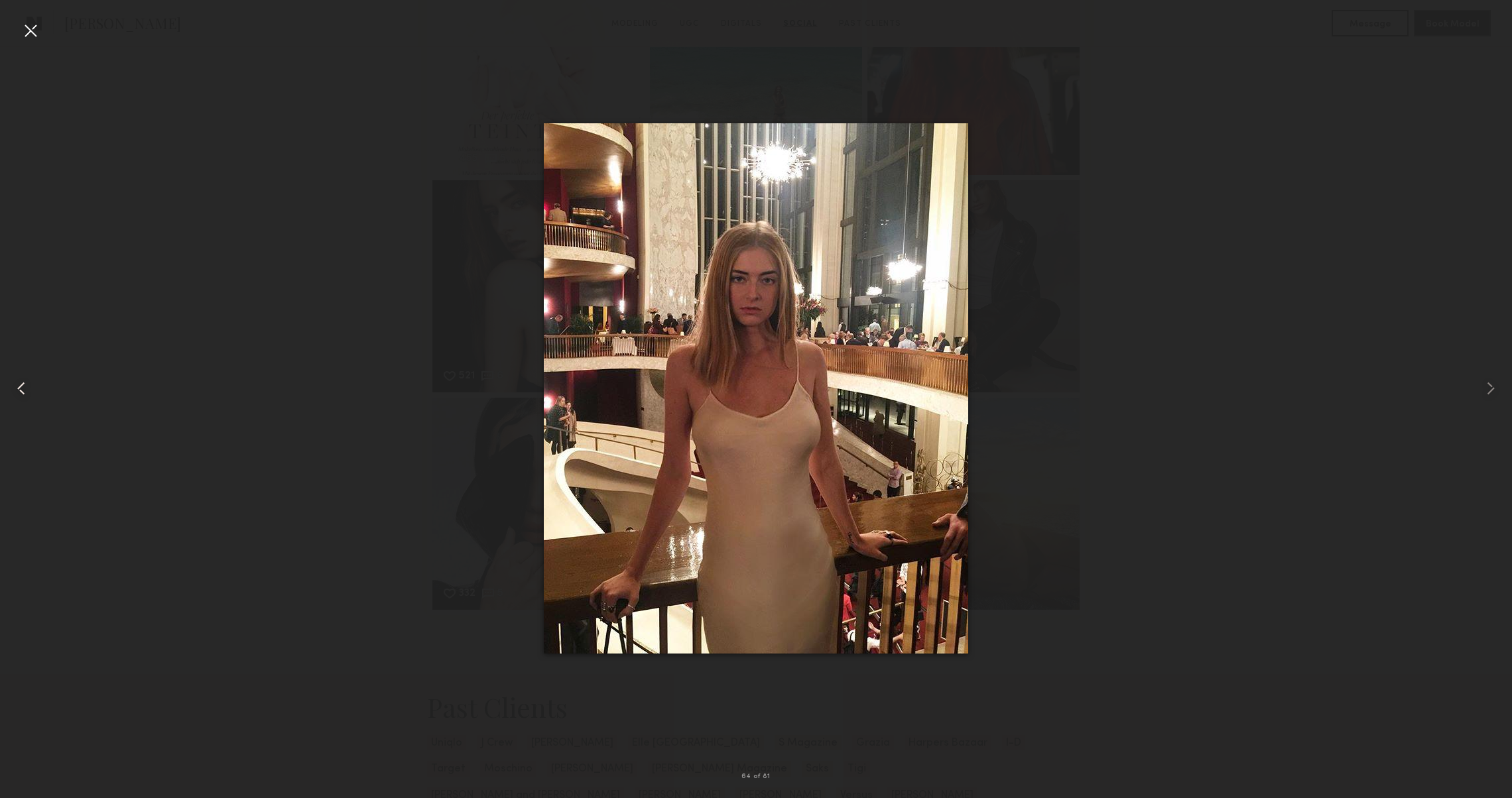
click at [28, 386] on common-icon at bounding box center [21, 389] width 21 height 21
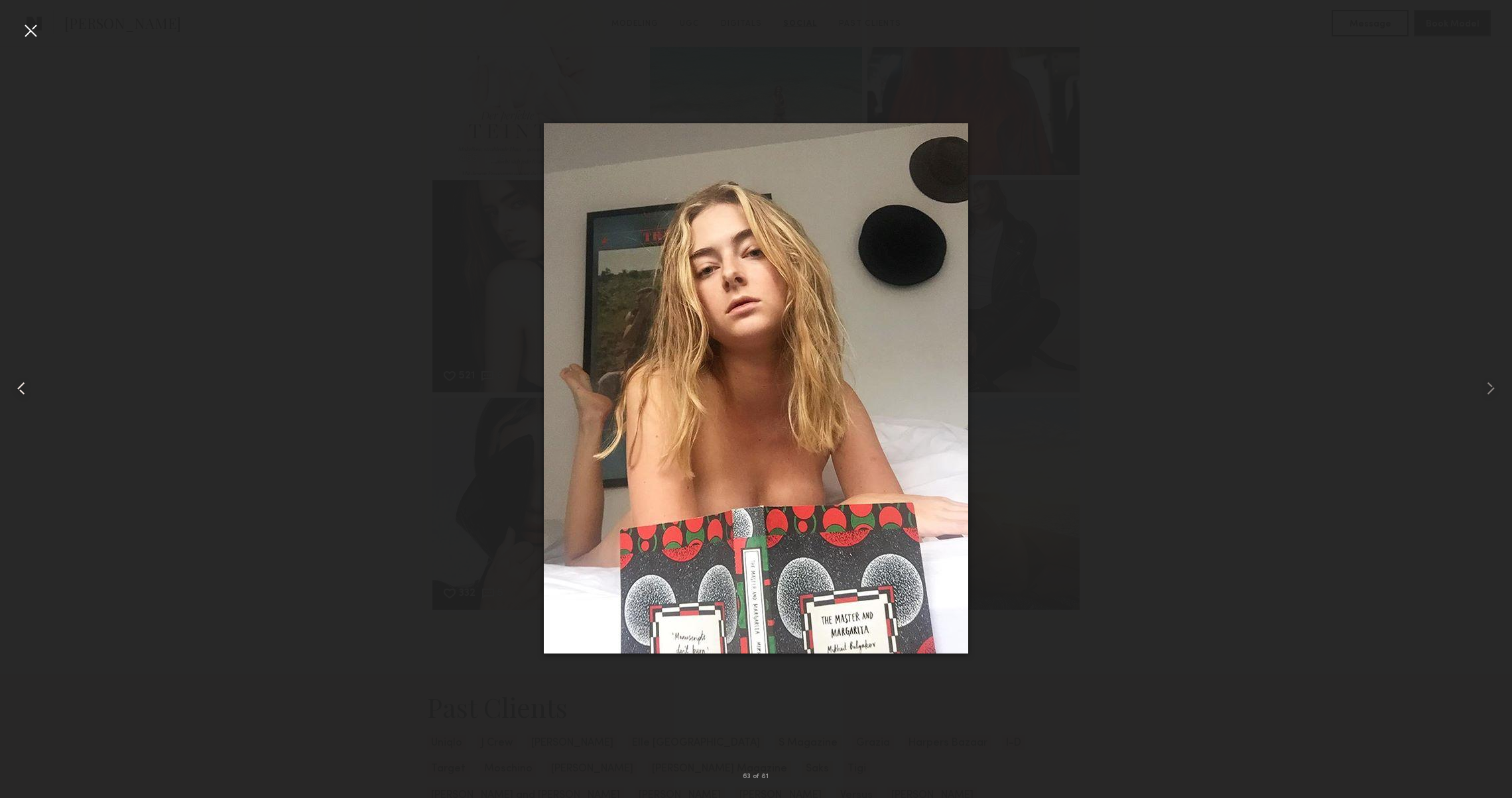
click at [28, 386] on common-icon at bounding box center [21, 389] width 21 height 21
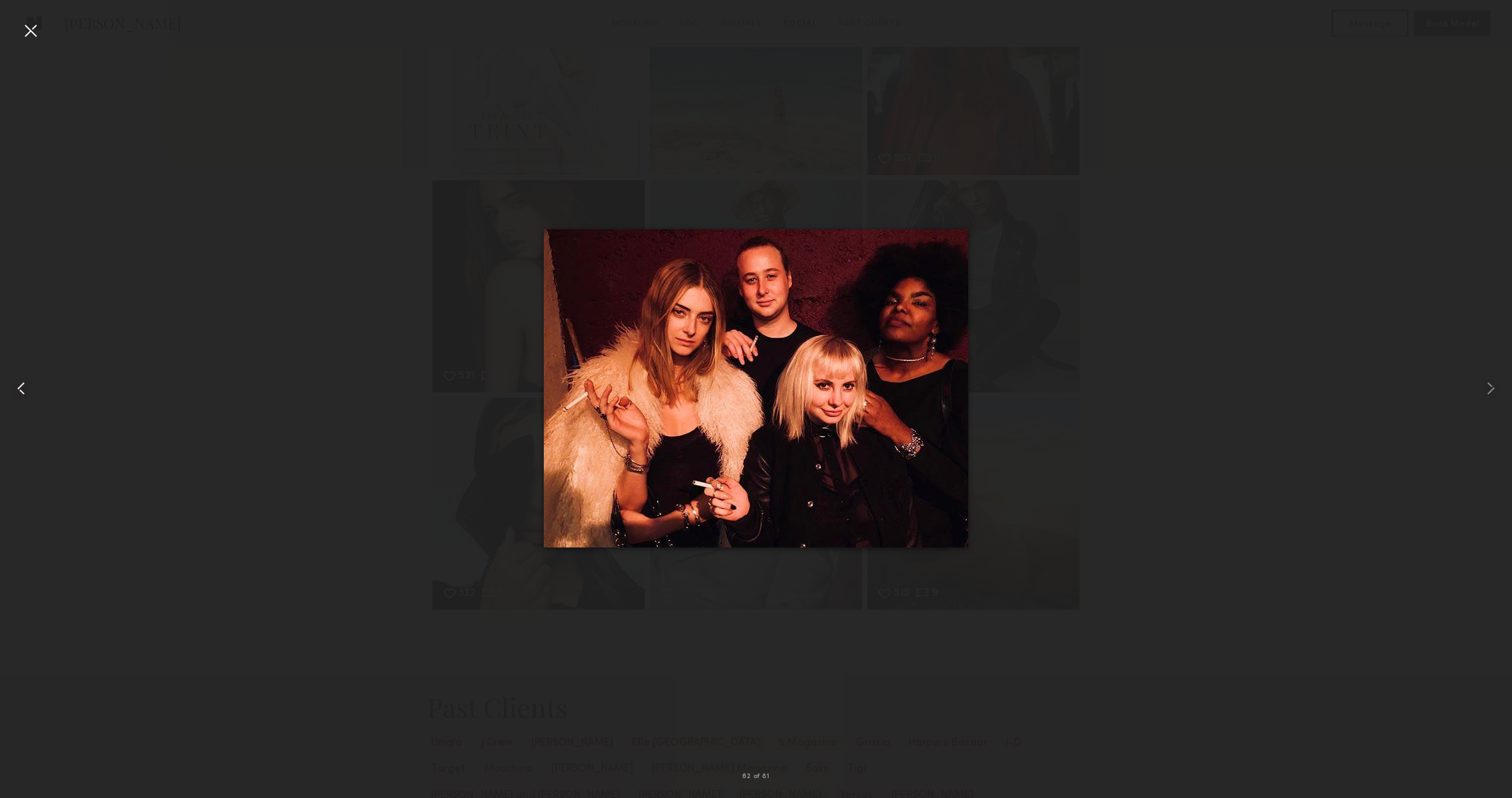
click at [28, 386] on common-icon at bounding box center [21, 389] width 21 height 21
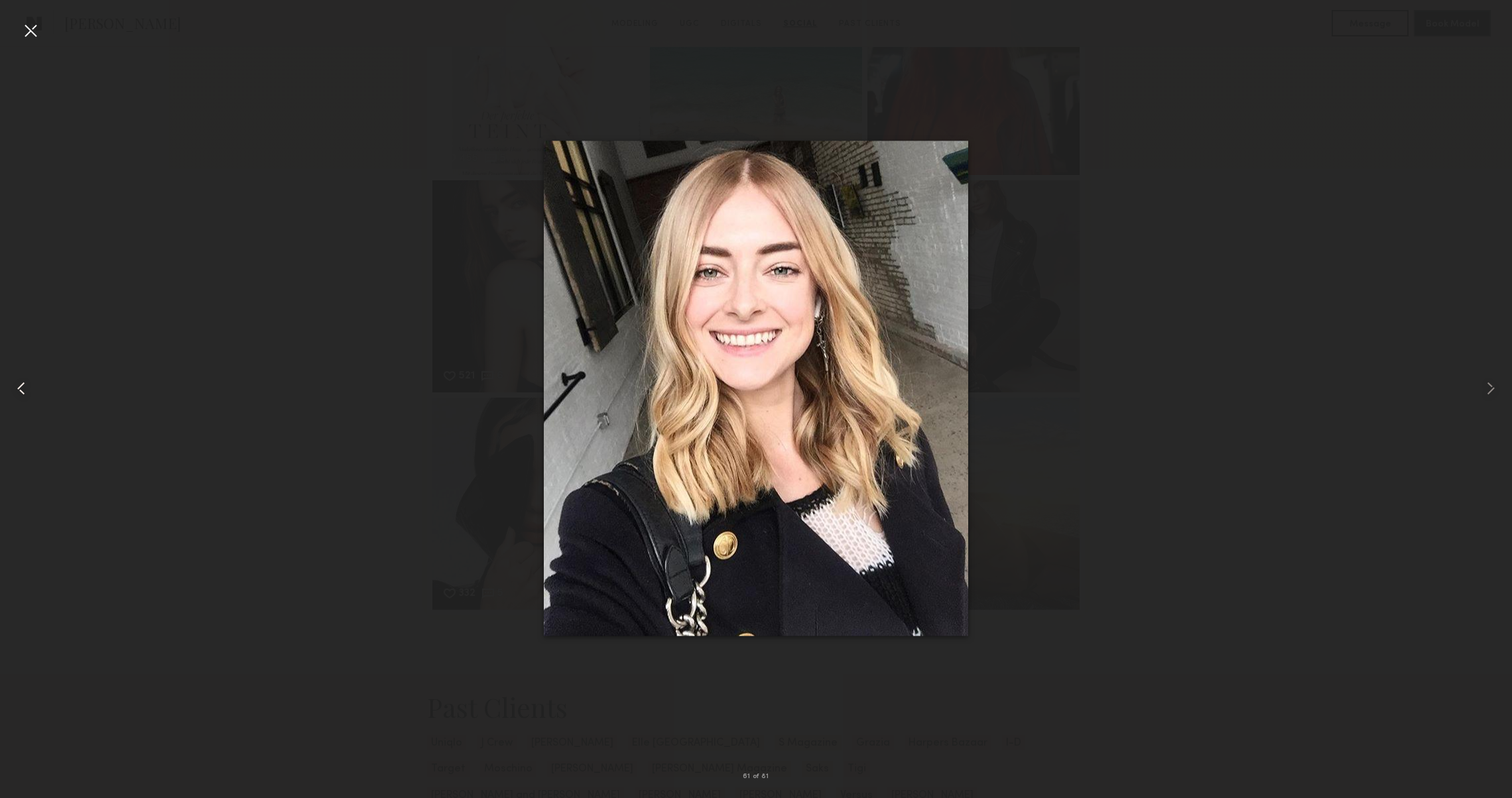
click at [28, 386] on common-icon at bounding box center [21, 389] width 21 height 21
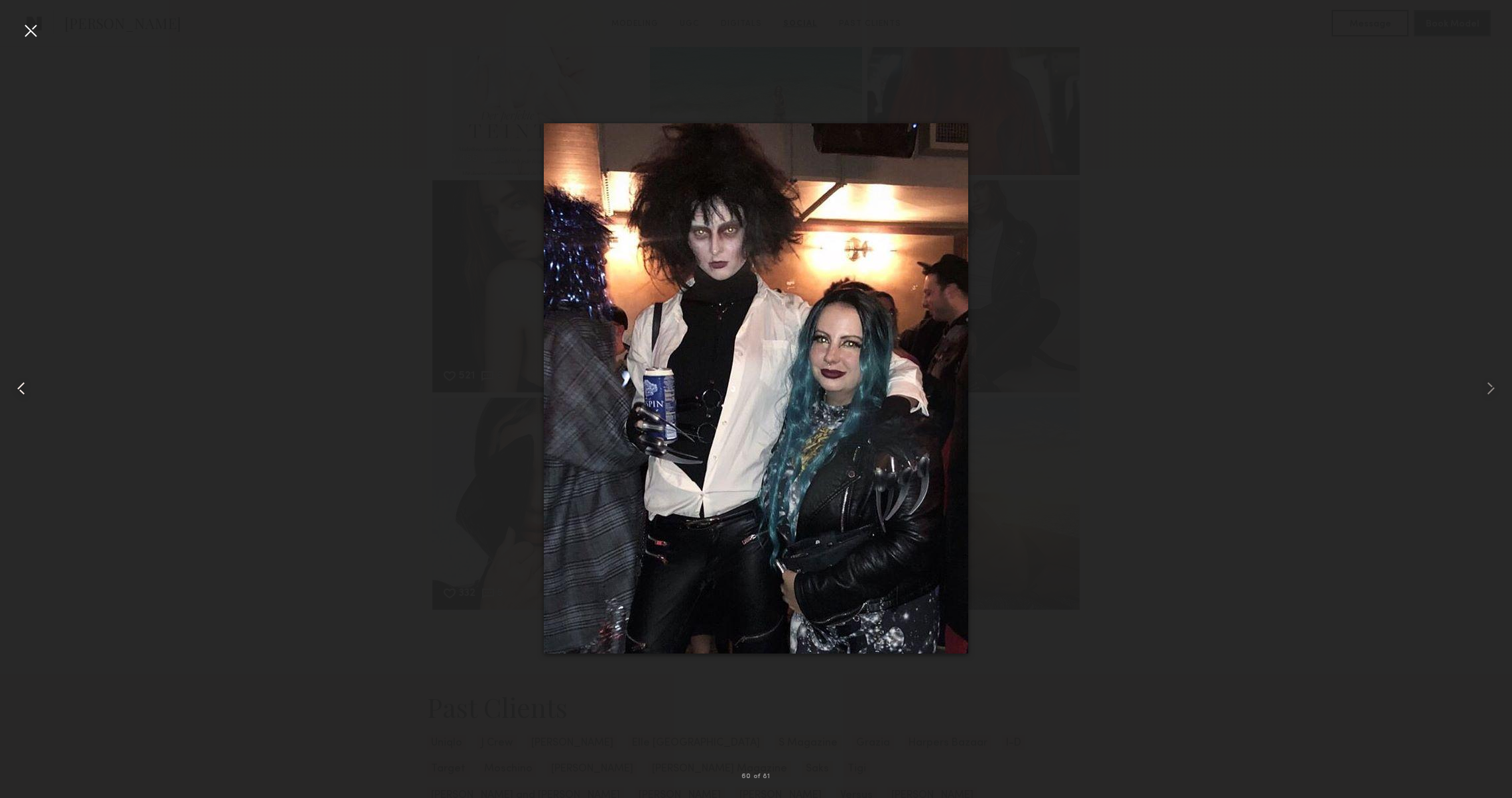
click at [28, 386] on common-icon at bounding box center [21, 389] width 21 height 21
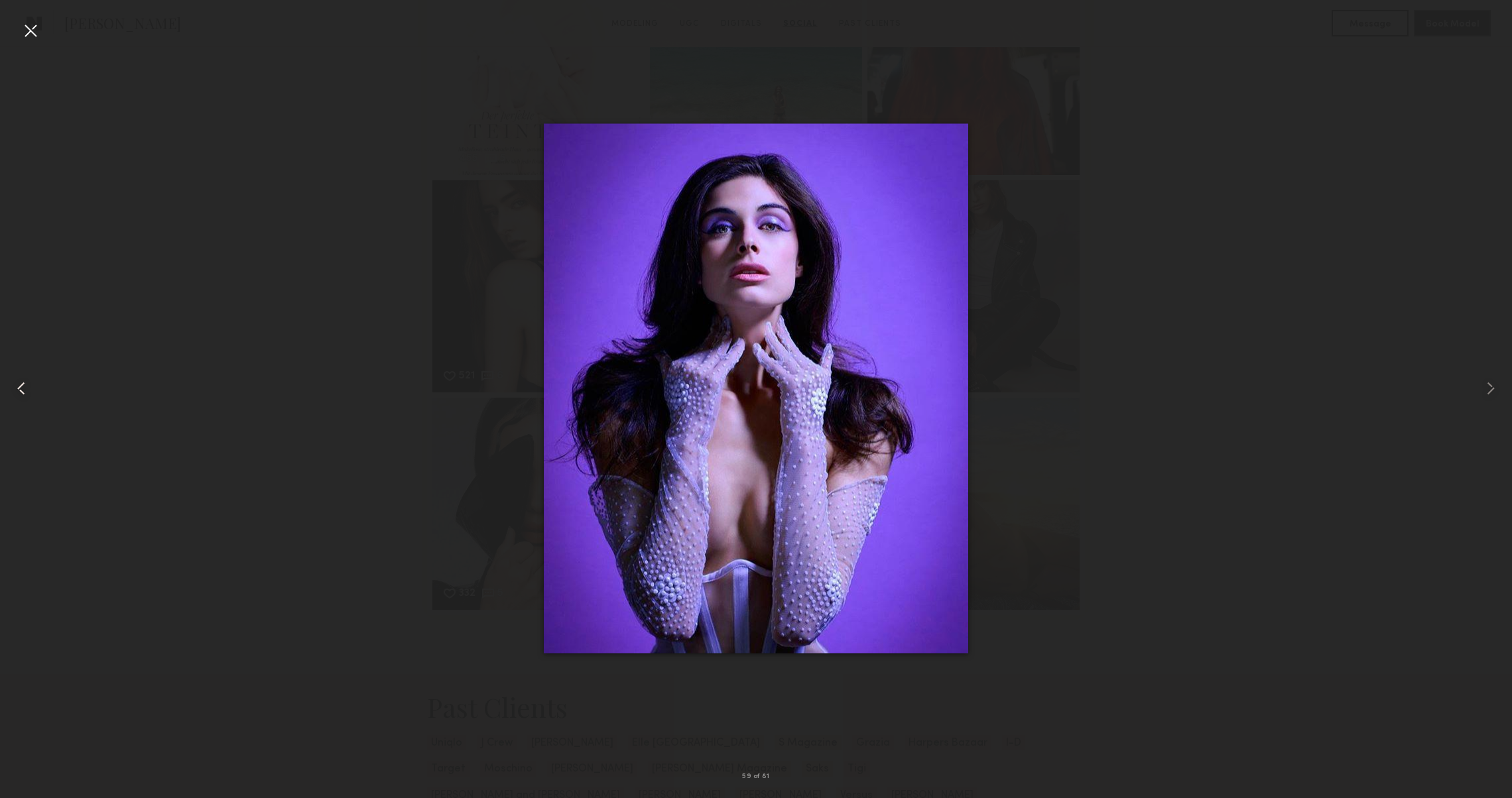
click at [28, 386] on common-icon at bounding box center [21, 389] width 21 height 21
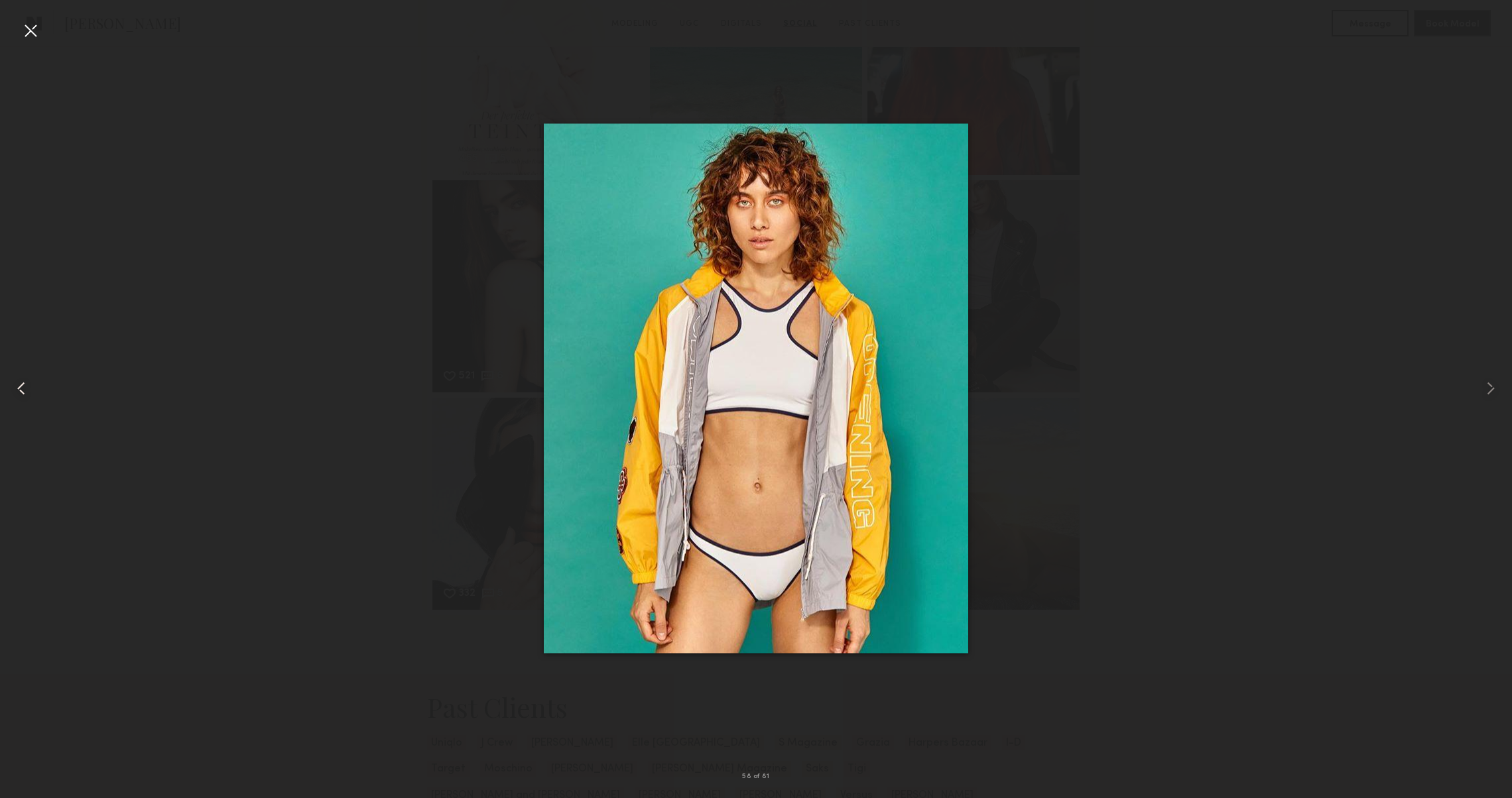
click at [28, 386] on common-icon at bounding box center [21, 389] width 21 height 21
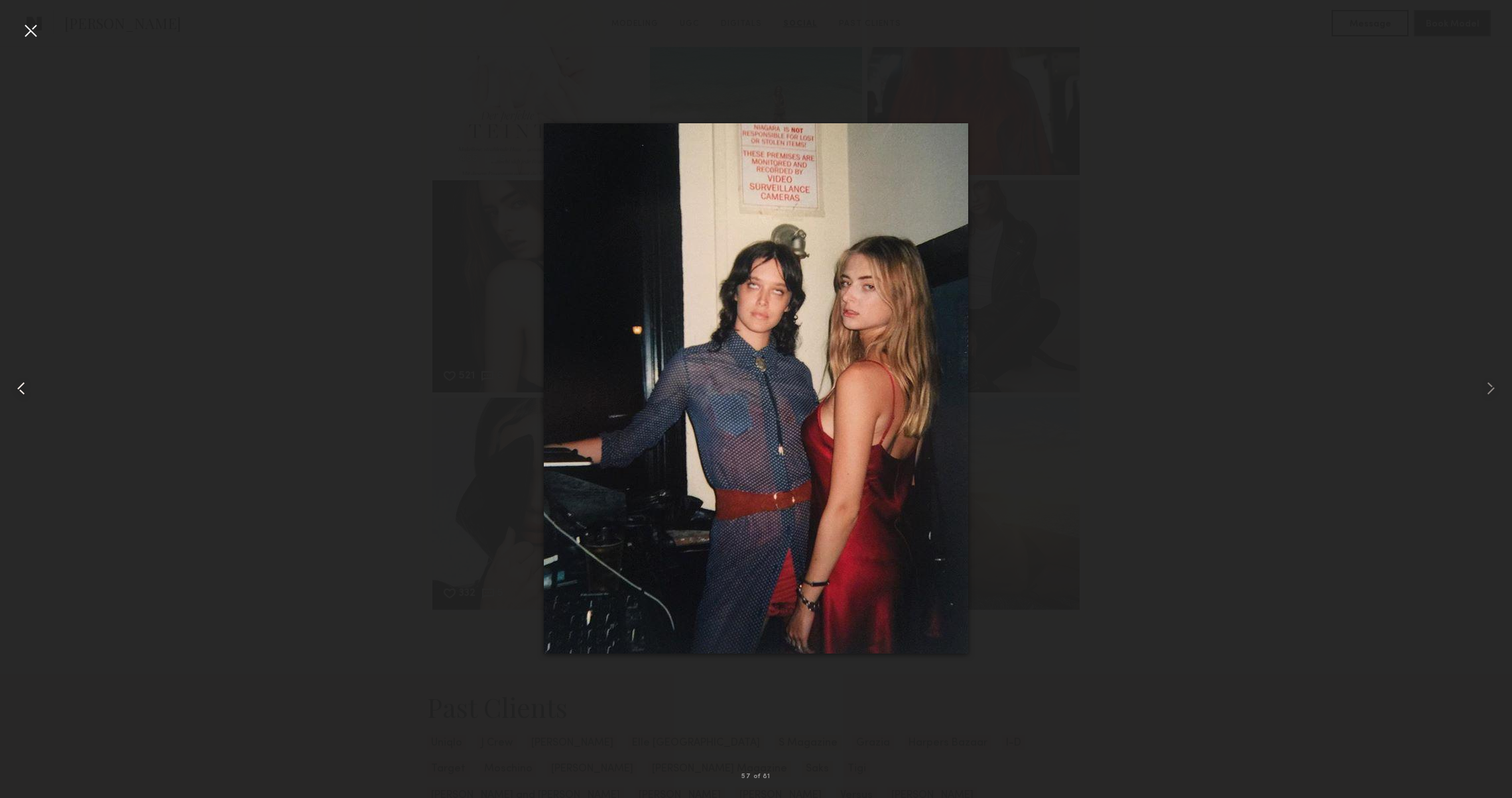
click at [28, 386] on common-icon at bounding box center [21, 389] width 21 height 21
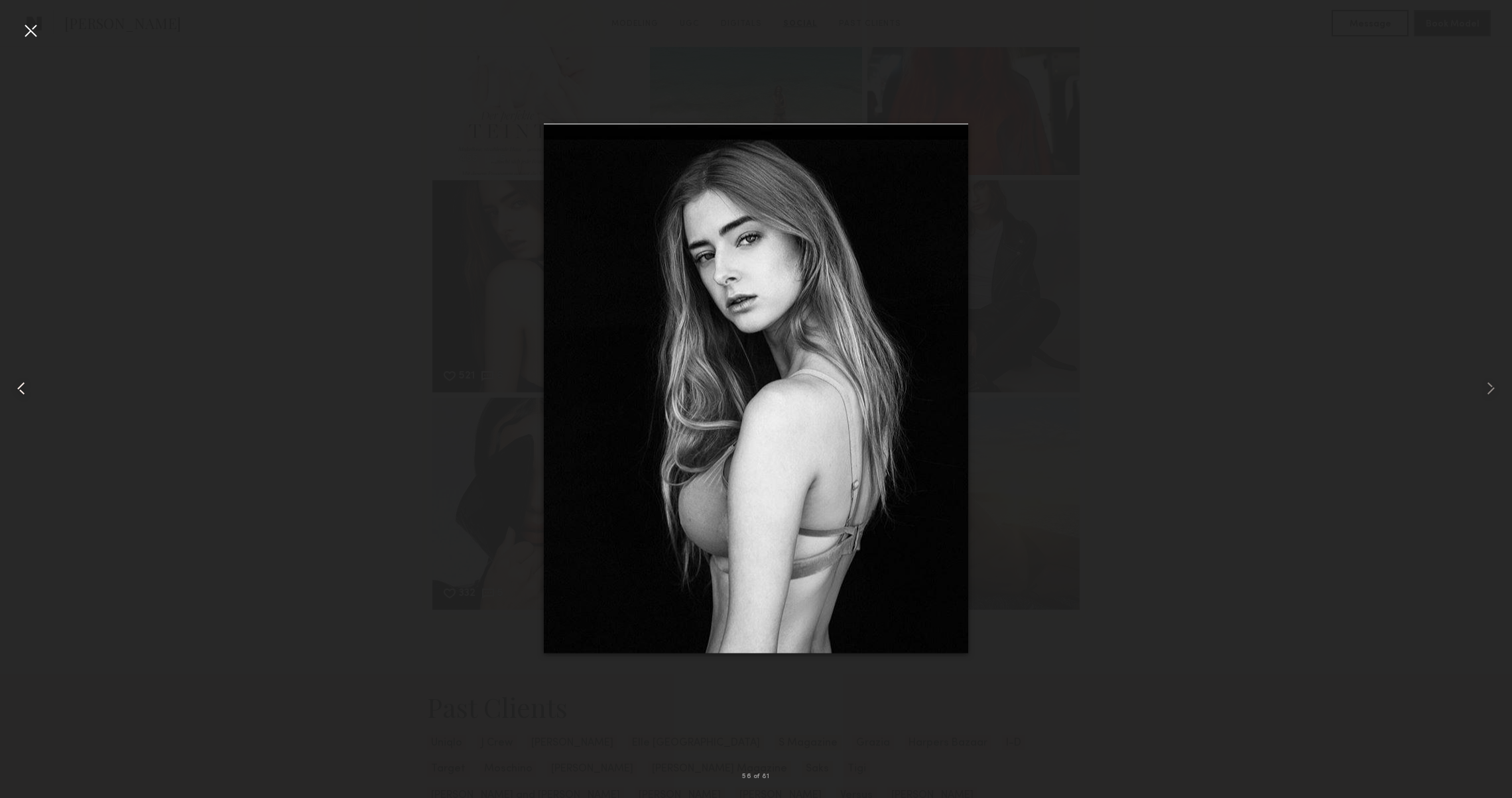
click at [28, 386] on common-icon at bounding box center [21, 389] width 21 height 21
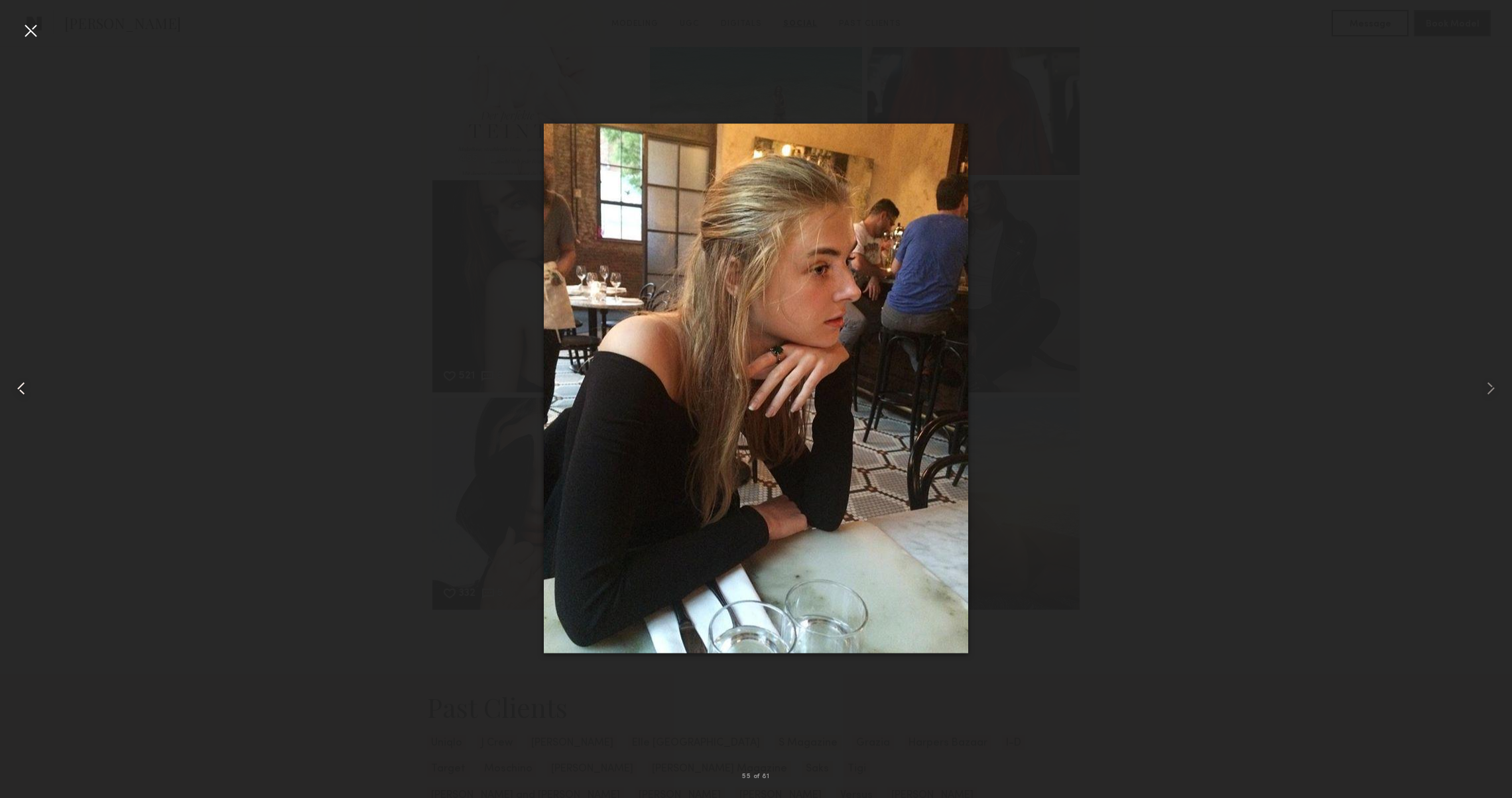
click at [28, 386] on common-icon at bounding box center [21, 389] width 21 height 21
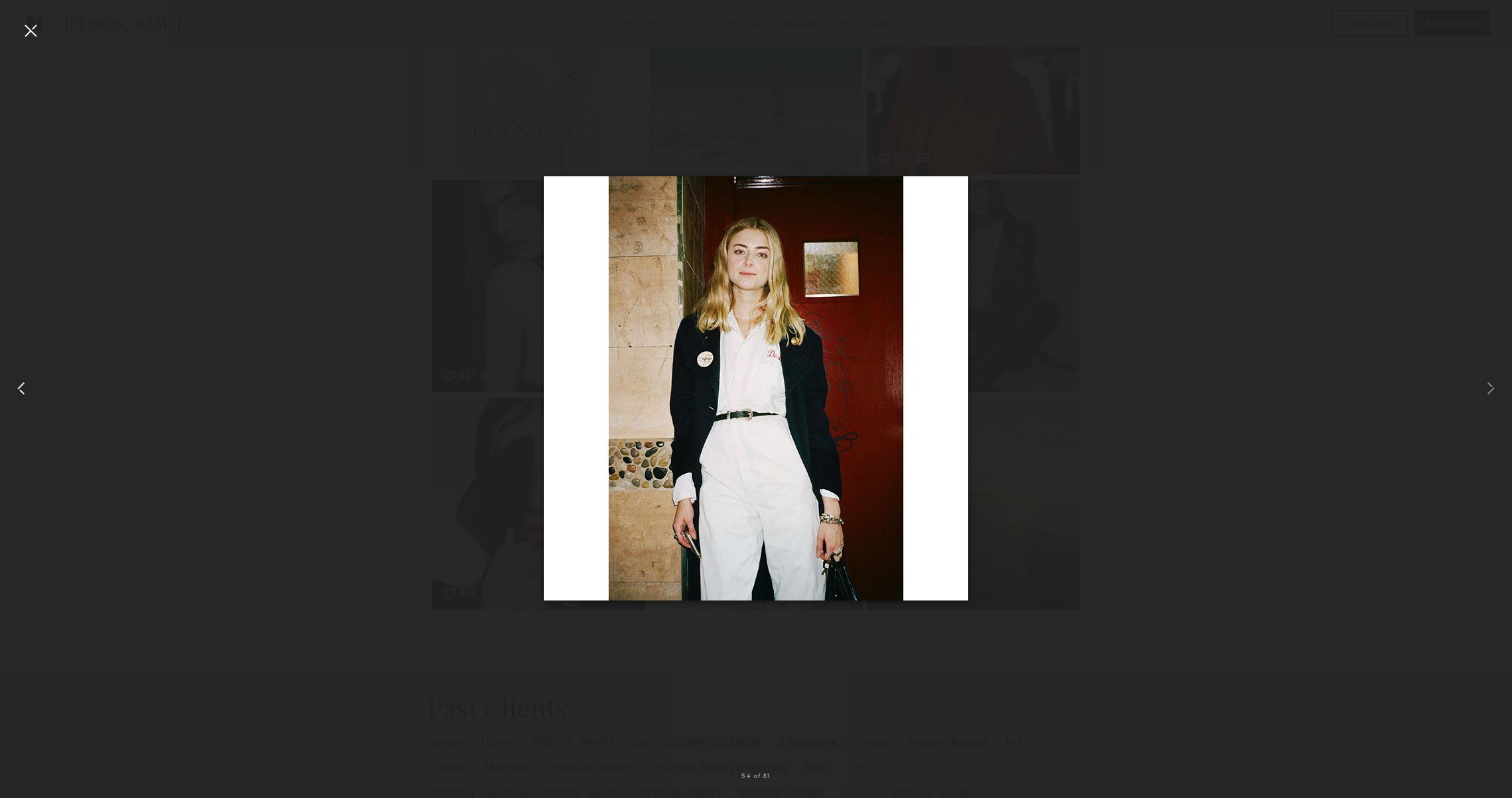
click at [28, 386] on common-icon at bounding box center [21, 389] width 21 height 21
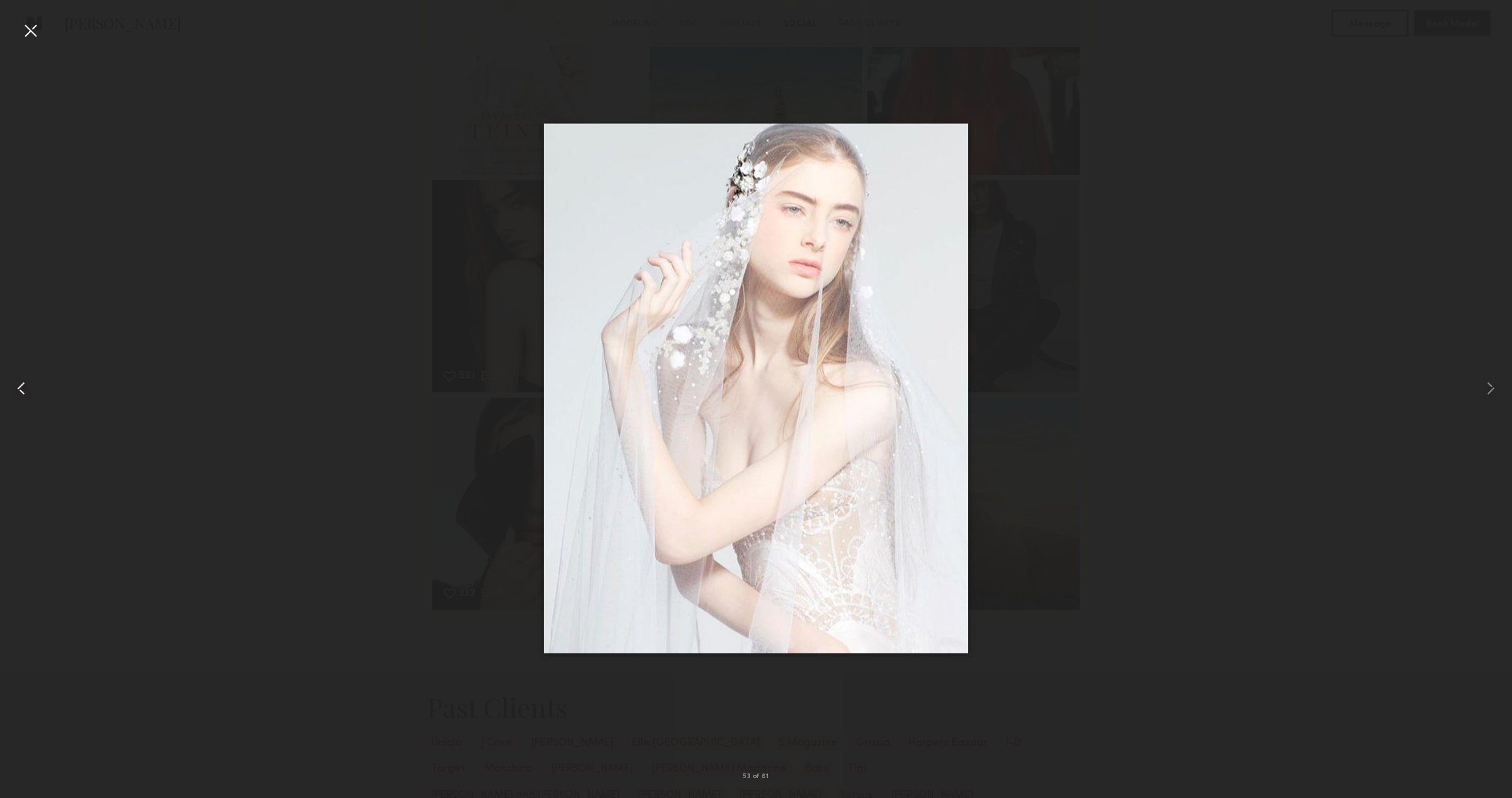
click at [28, 386] on common-icon at bounding box center [21, 389] width 21 height 21
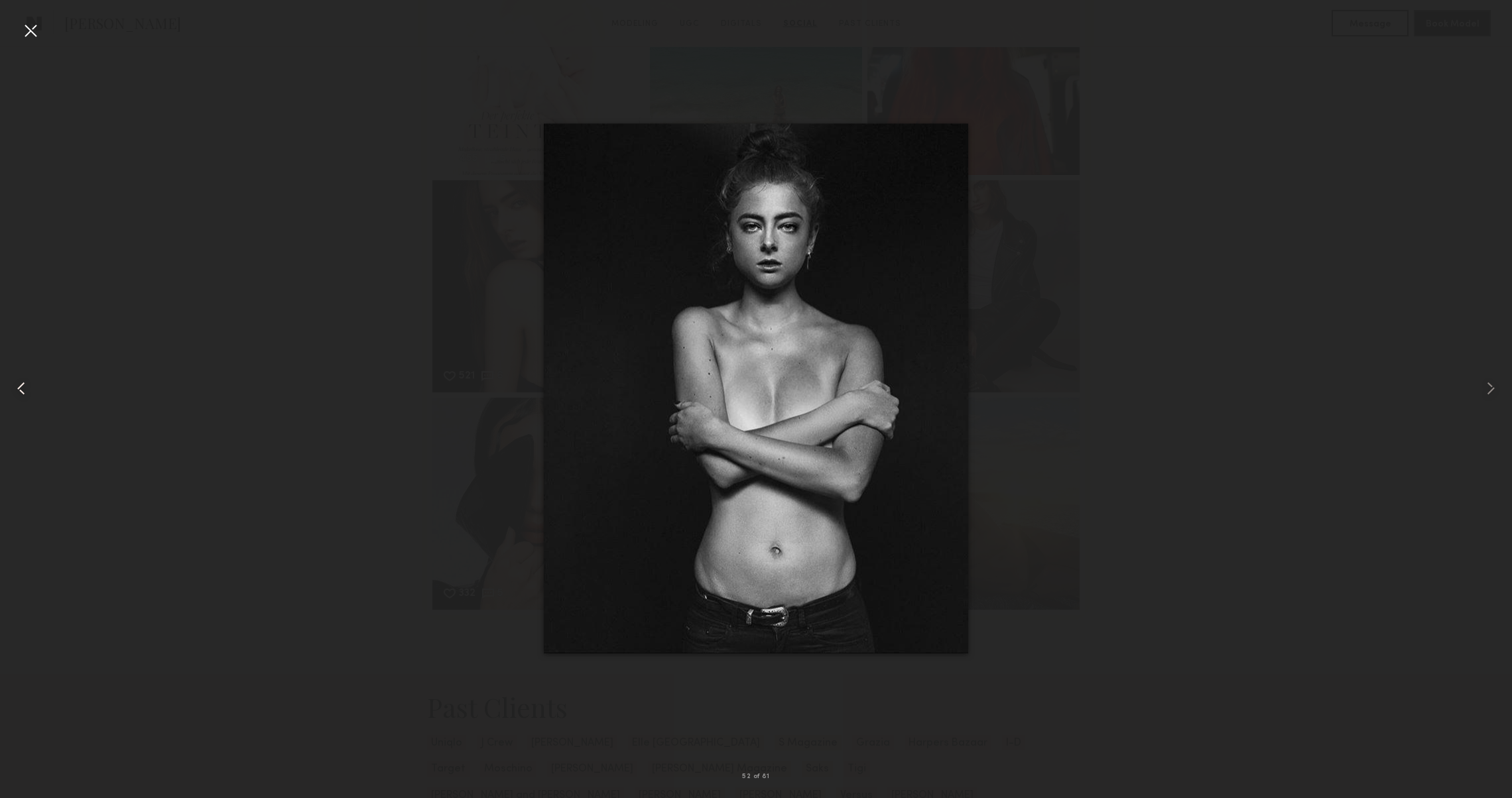
click at [28, 386] on common-icon at bounding box center [21, 389] width 21 height 21
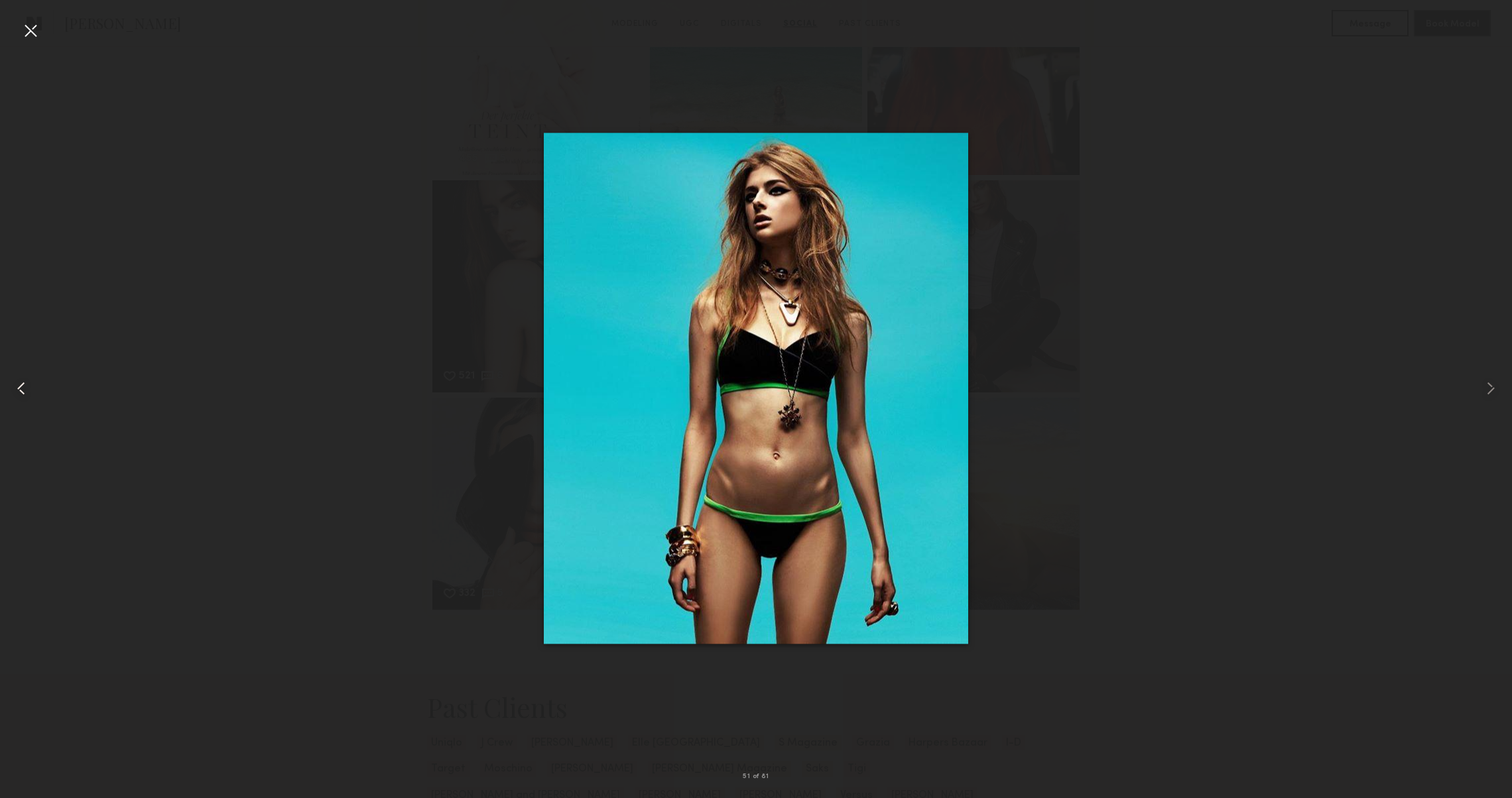
click at [28, 386] on common-icon at bounding box center [21, 389] width 21 height 21
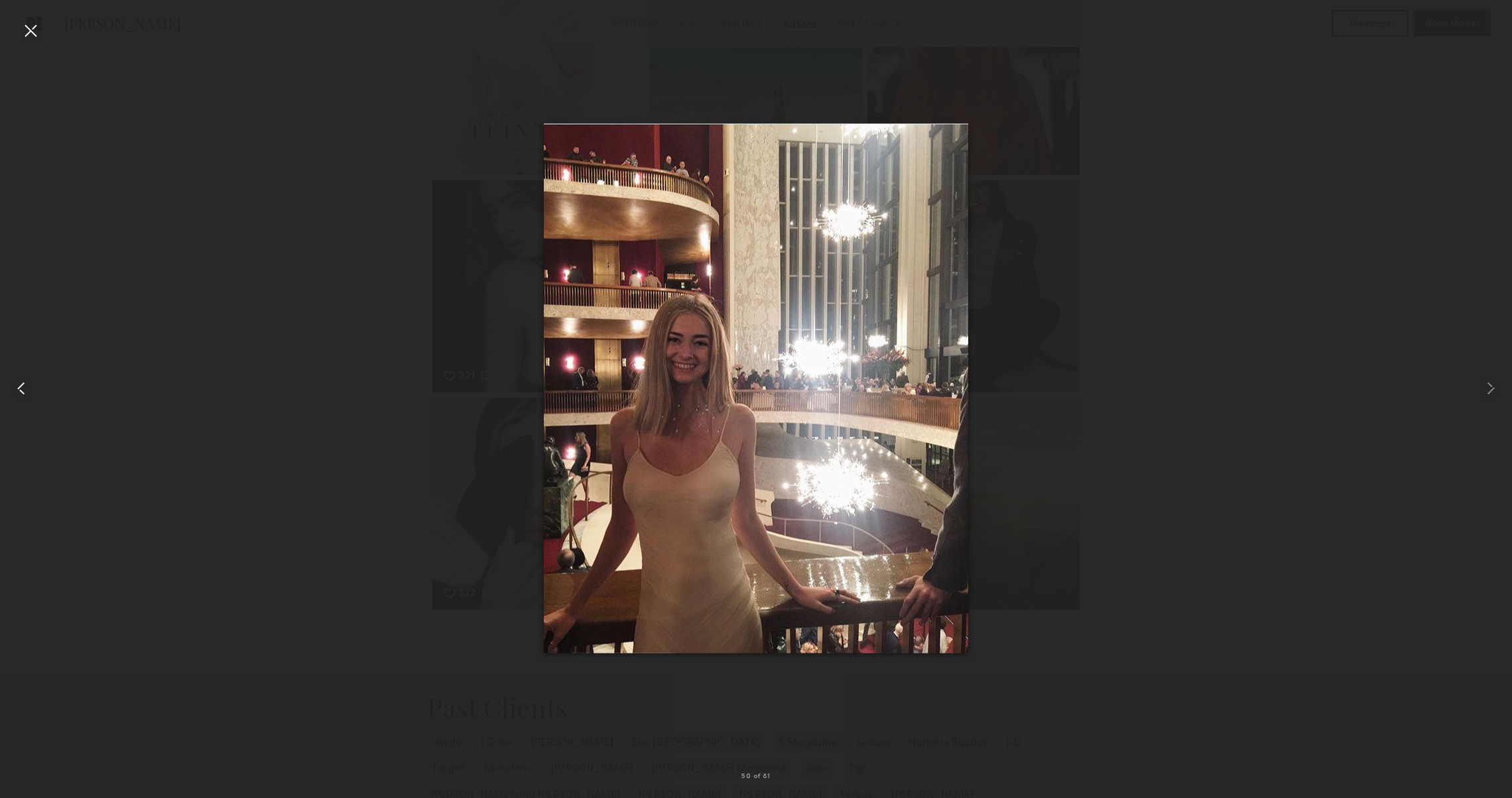
click at [28, 386] on common-icon at bounding box center [21, 389] width 21 height 21
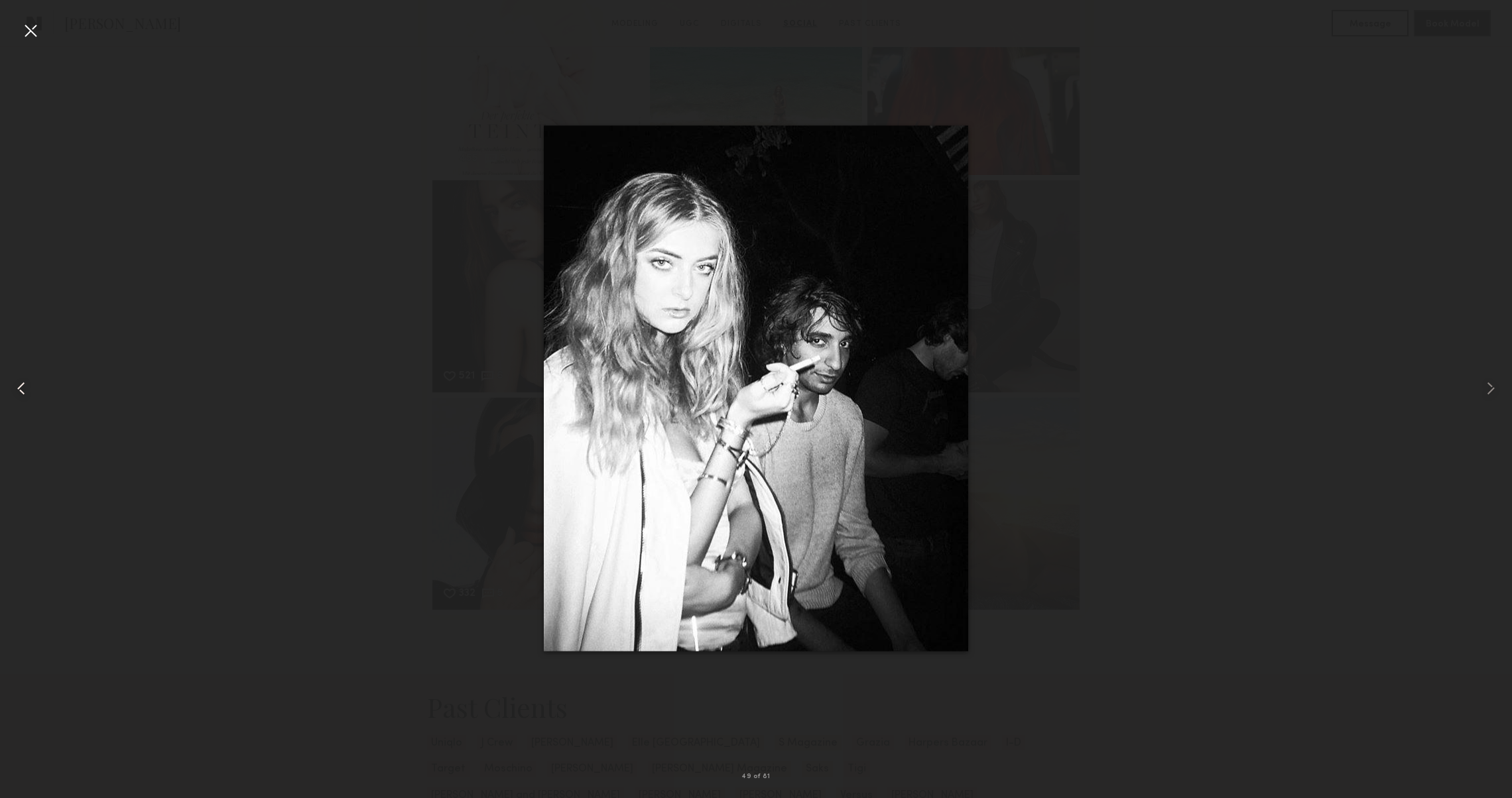
click at [28, 386] on common-icon at bounding box center [21, 389] width 21 height 21
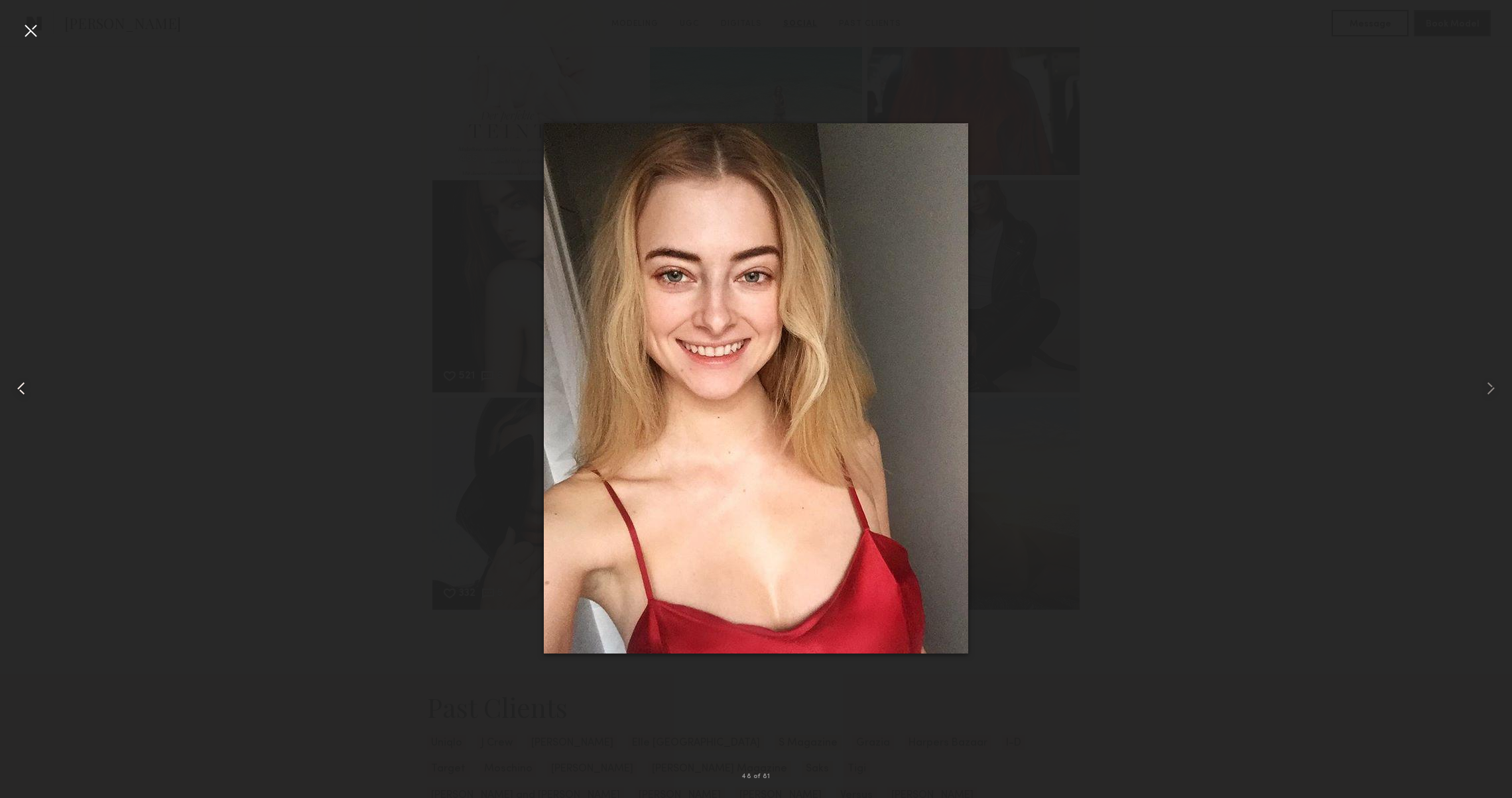
click at [28, 386] on common-icon at bounding box center [21, 389] width 21 height 21
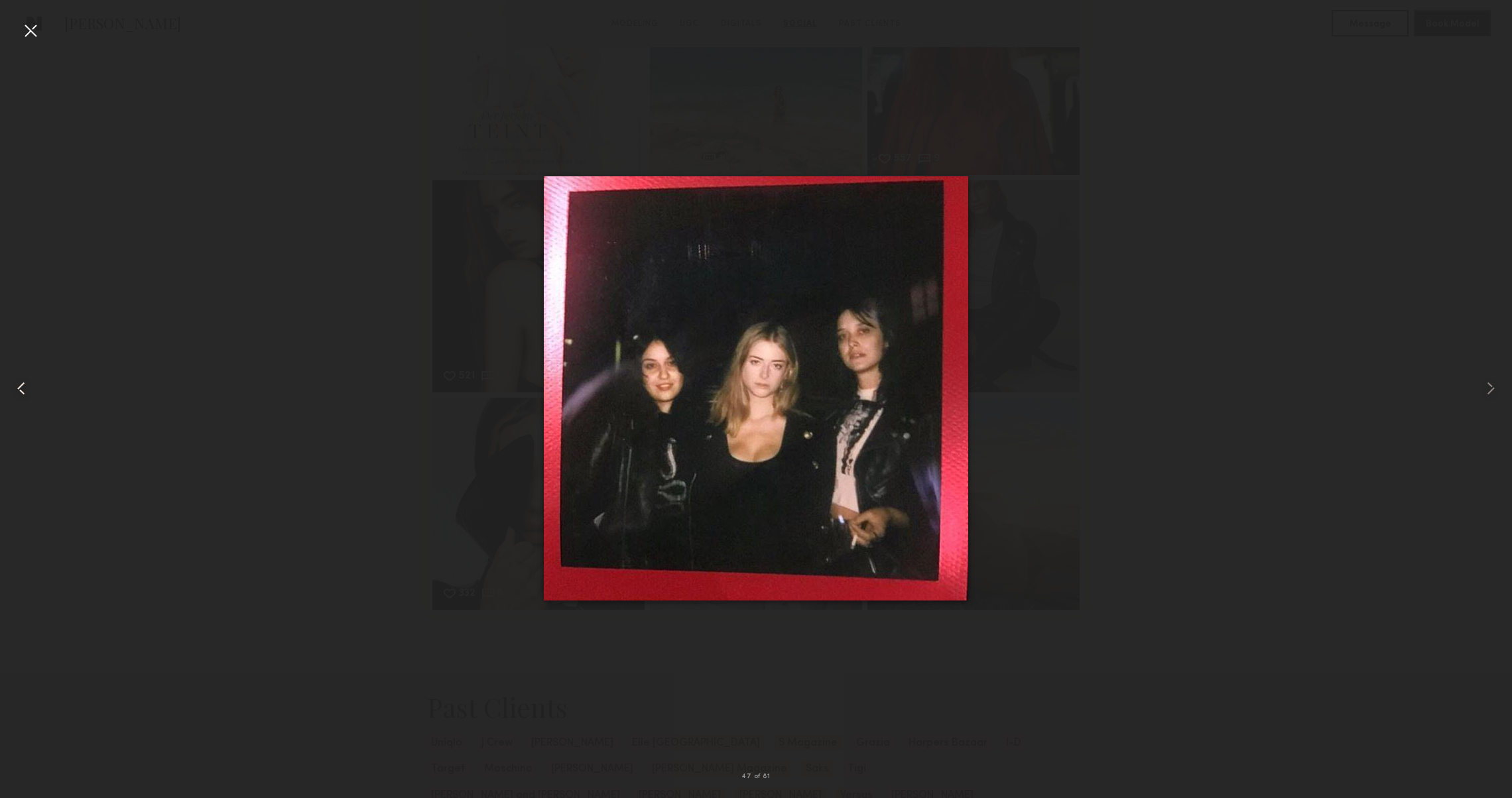
click at [28, 386] on common-icon at bounding box center [21, 389] width 21 height 21
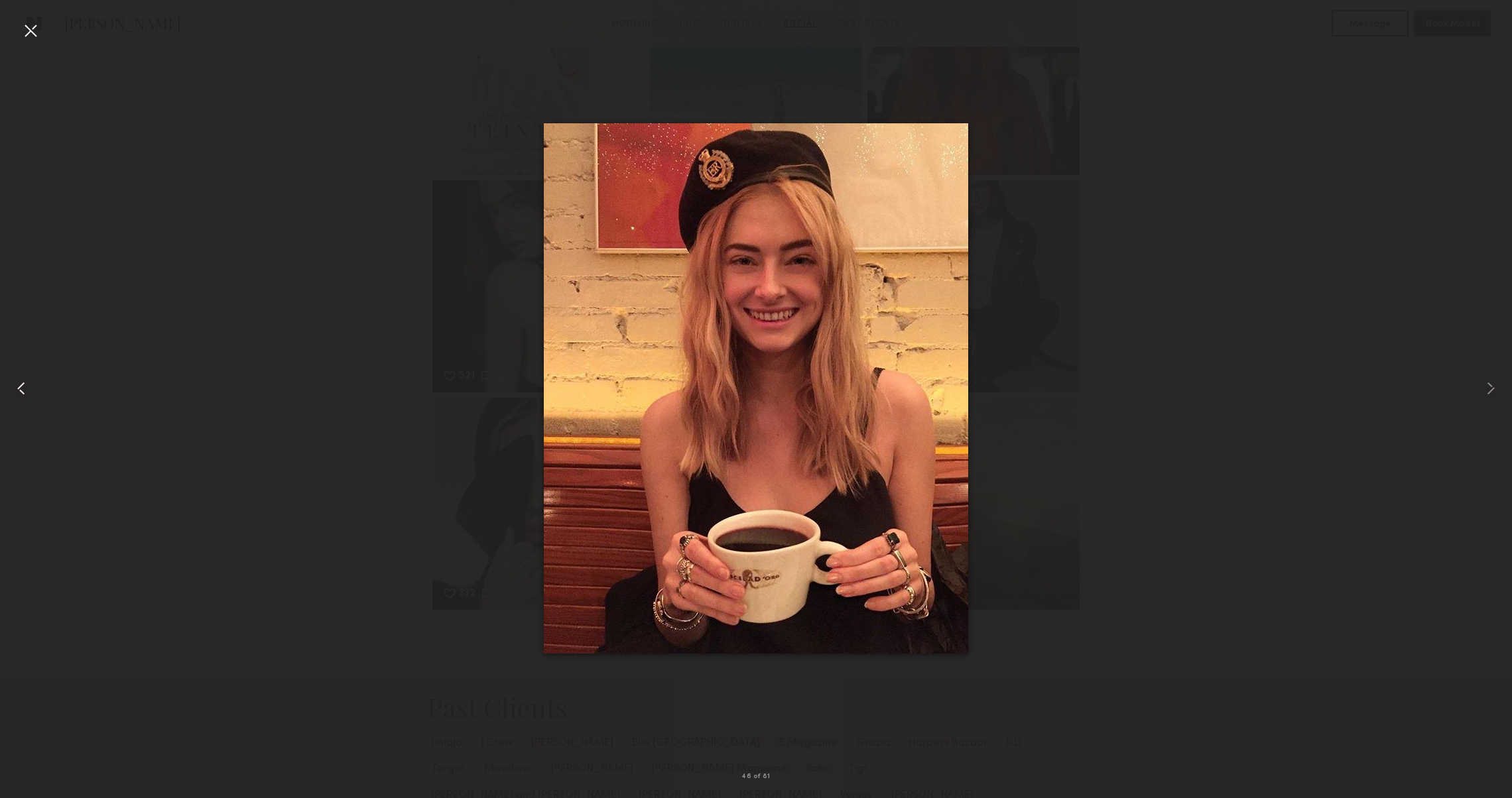
click at [28, 386] on common-icon at bounding box center [21, 389] width 21 height 21
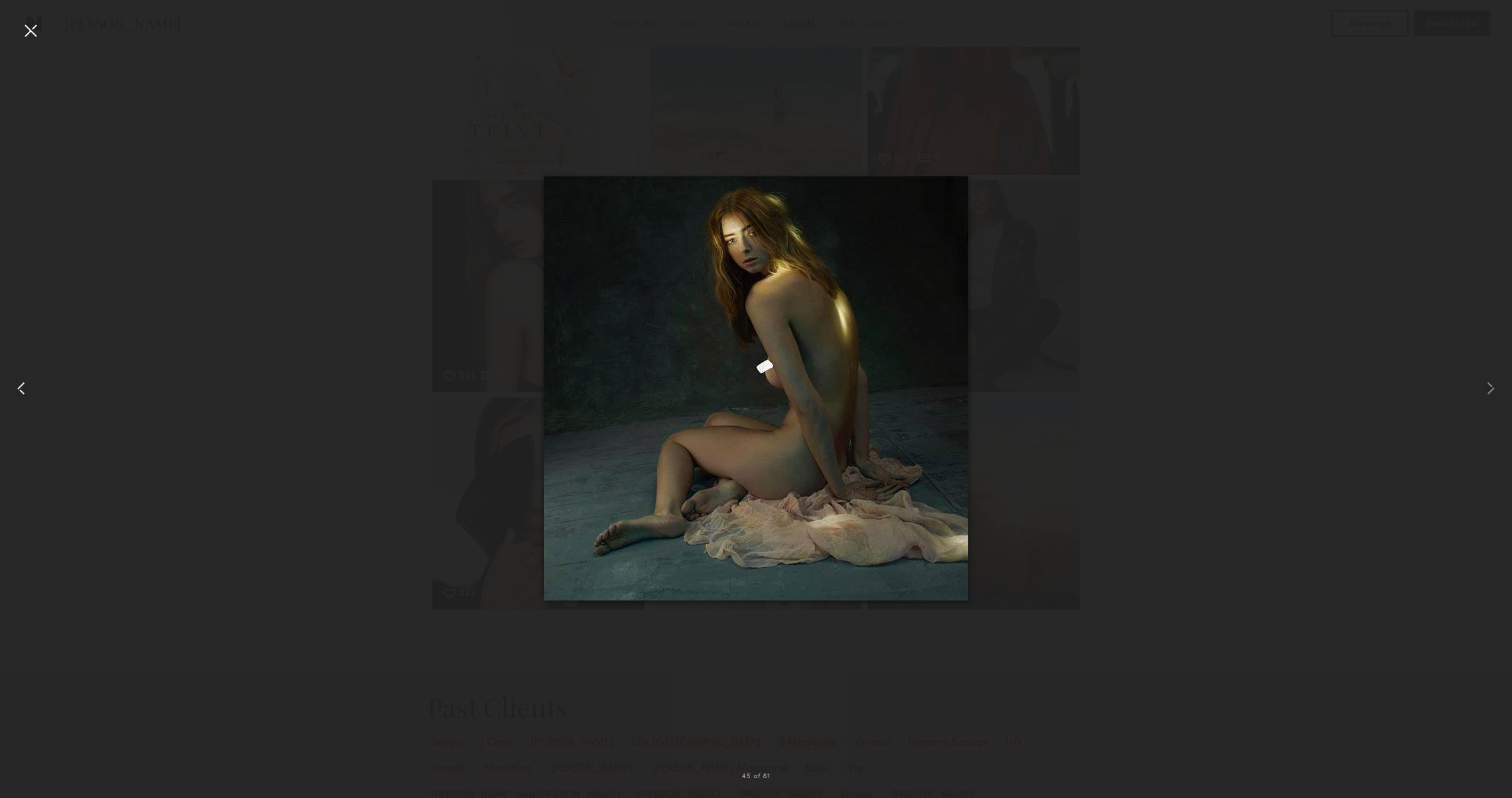
click at [28, 386] on common-icon at bounding box center [21, 389] width 21 height 21
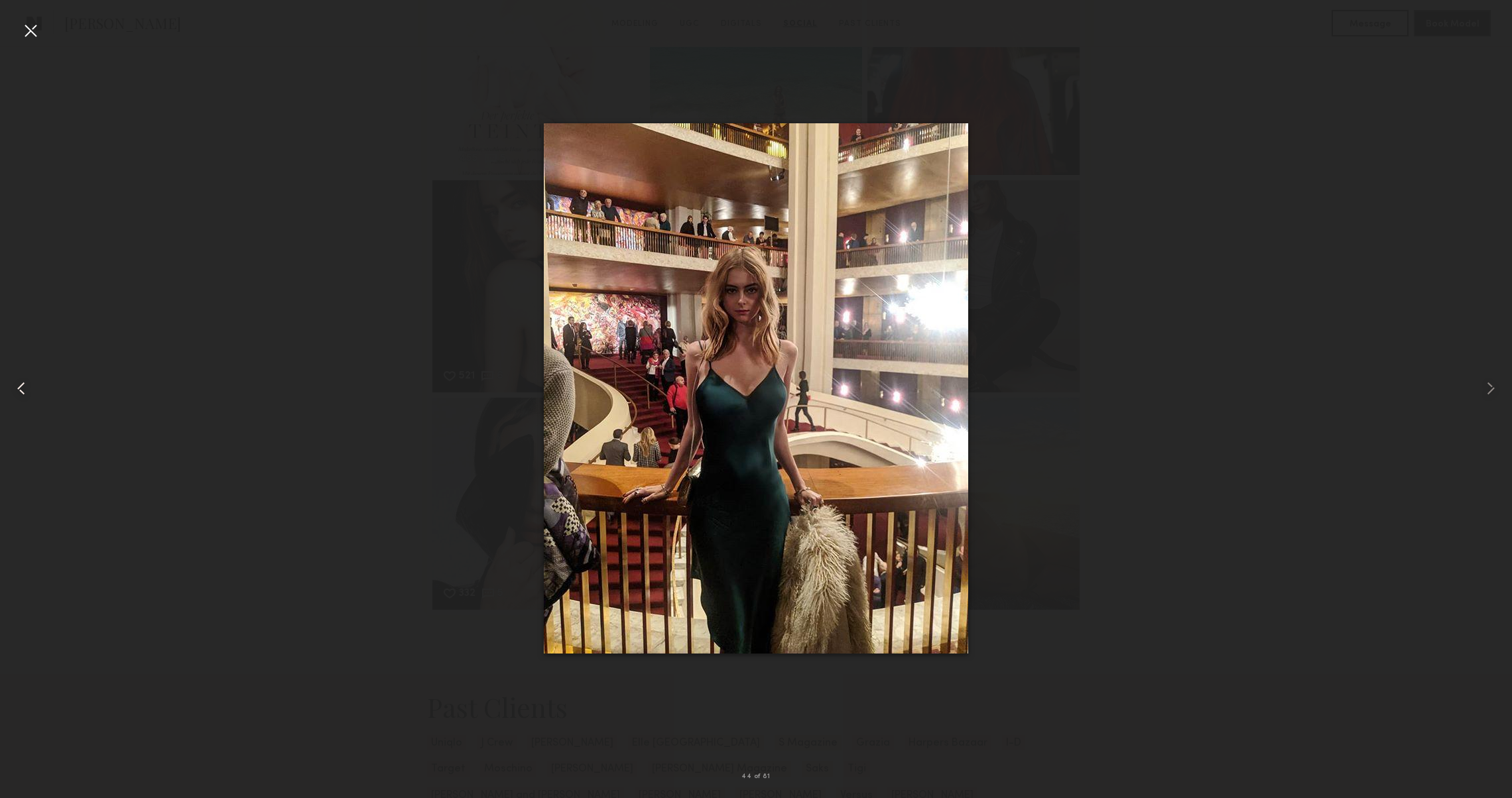
click at [22, 378] on common-icon at bounding box center [21, 389] width 21 height 21
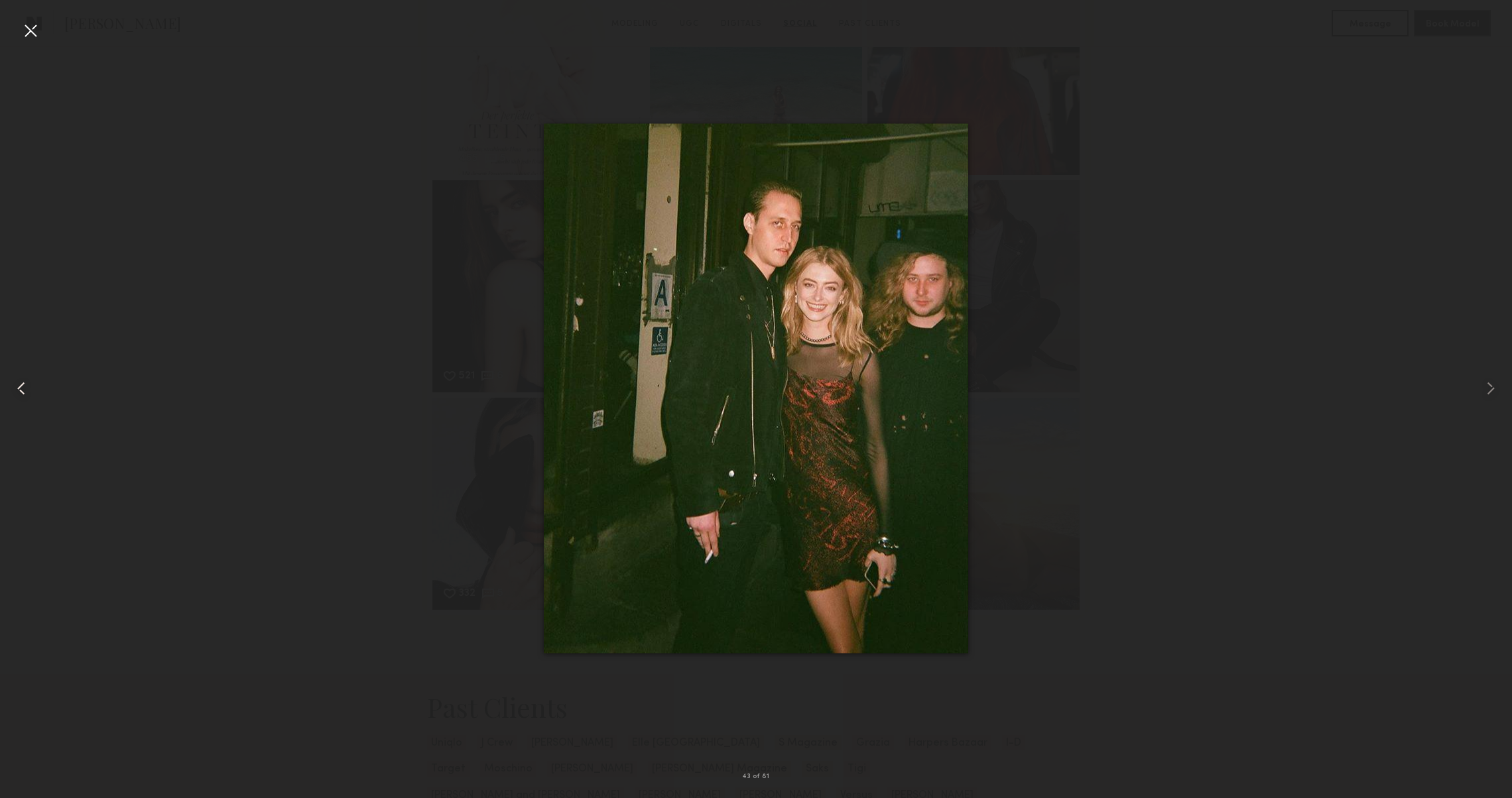
click at [22, 378] on common-icon at bounding box center [21, 389] width 21 height 21
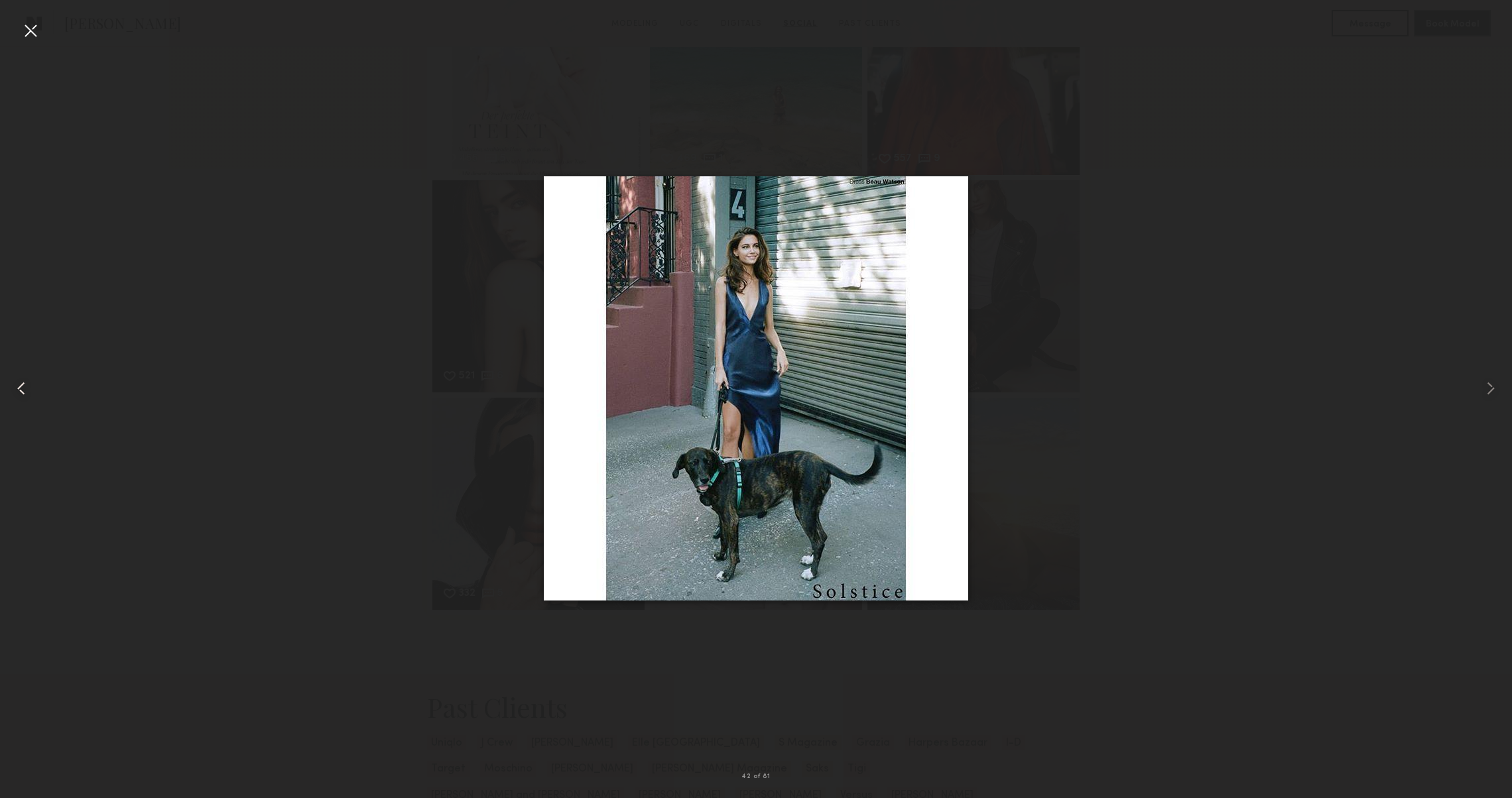
click at [22, 378] on common-icon at bounding box center [21, 389] width 21 height 21
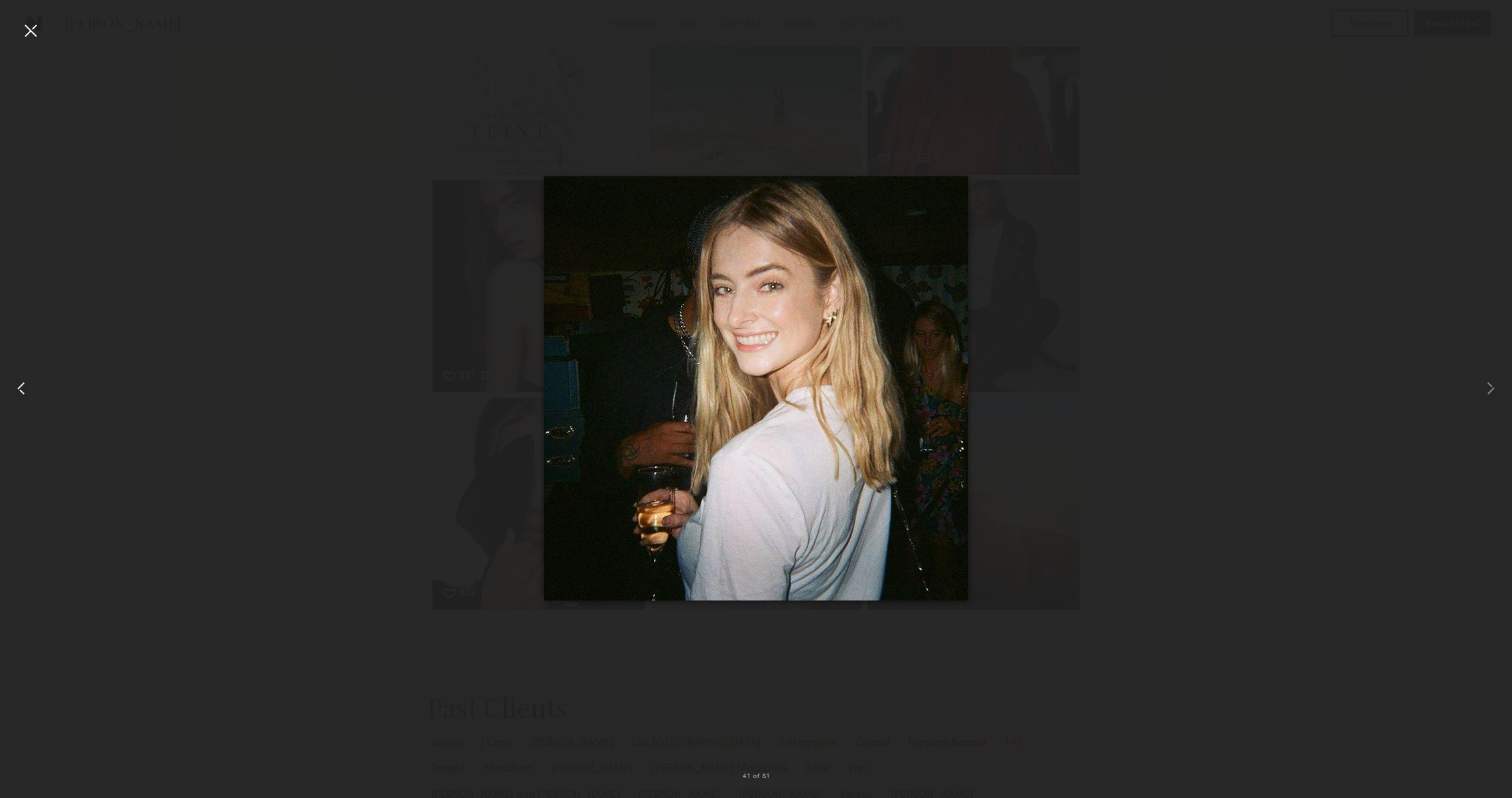
click at [22, 378] on common-icon at bounding box center [21, 389] width 21 height 21
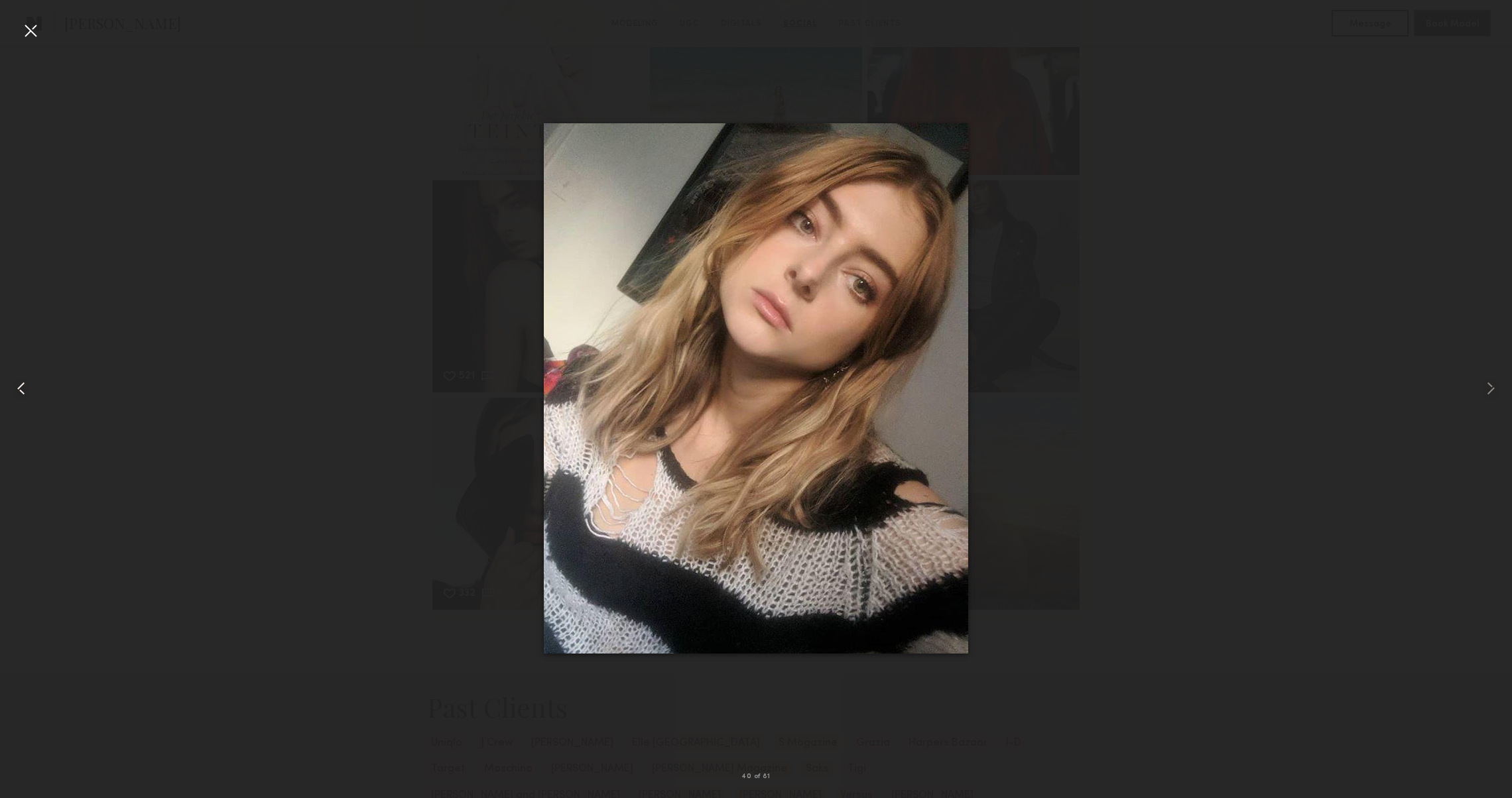
click at [22, 378] on common-icon at bounding box center [21, 389] width 21 height 21
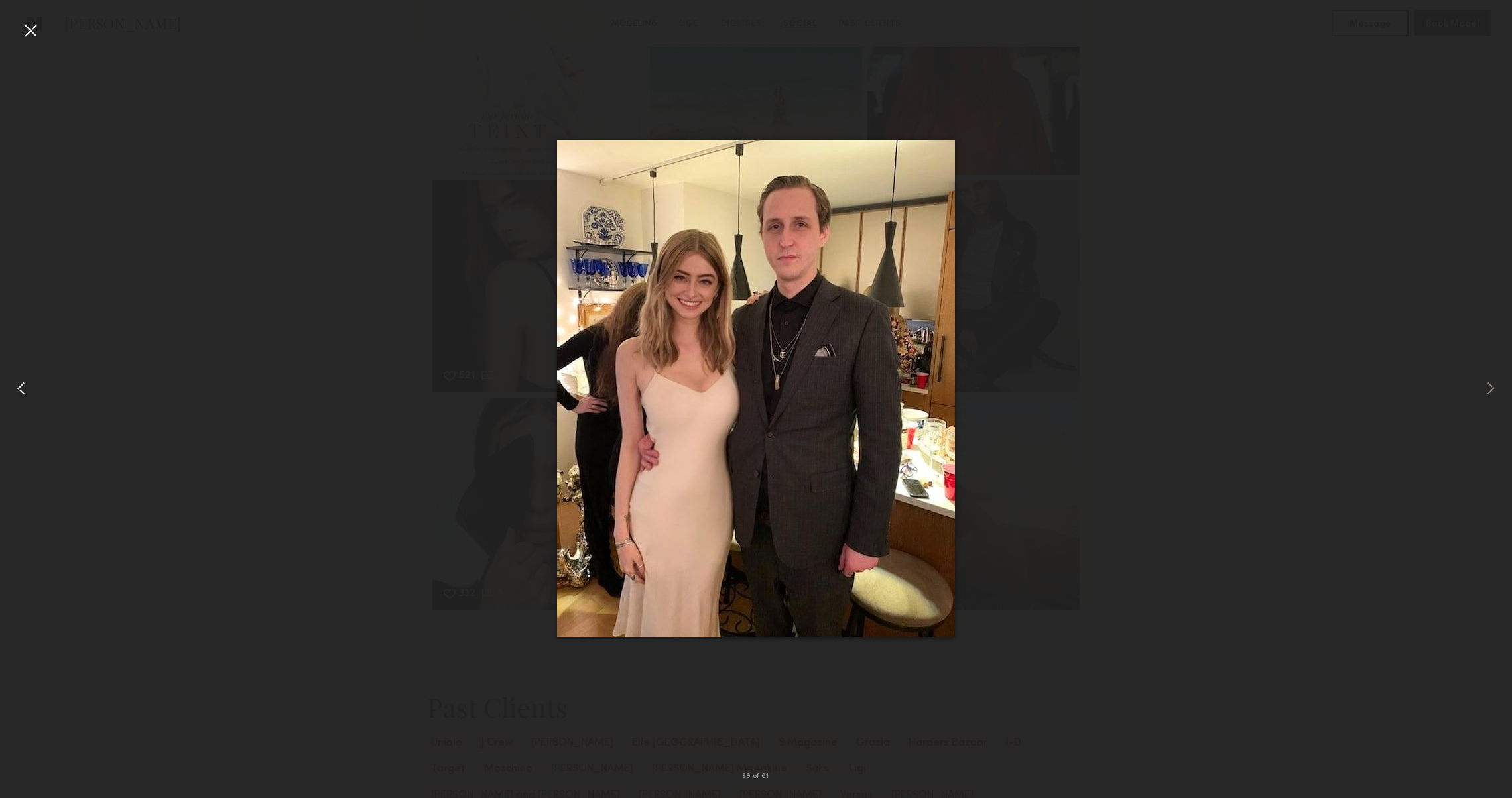
click at [22, 378] on common-icon at bounding box center [21, 389] width 21 height 21
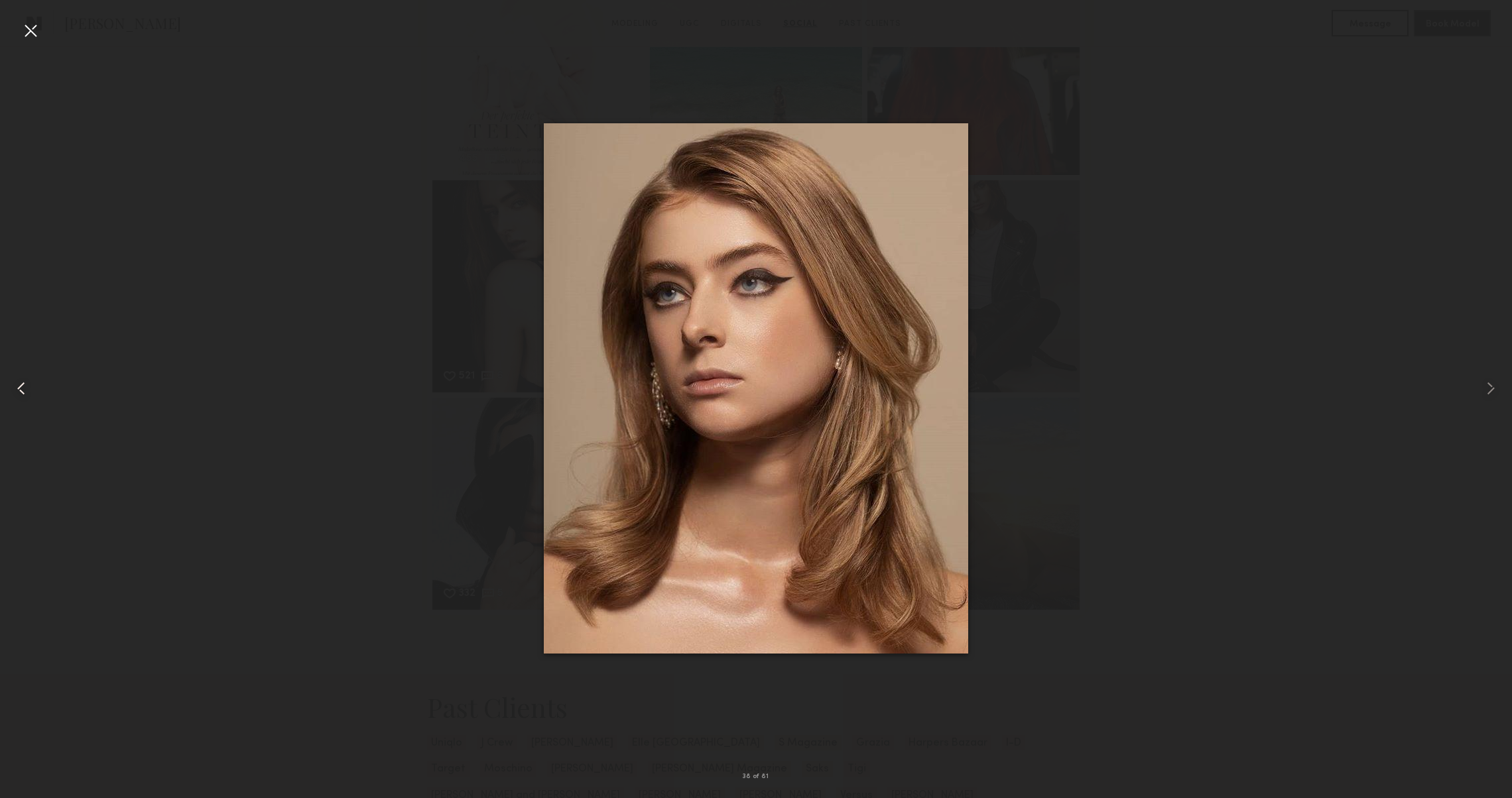
click at [22, 378] on common-icon at bounding box center [21, 389] width 21 height 21
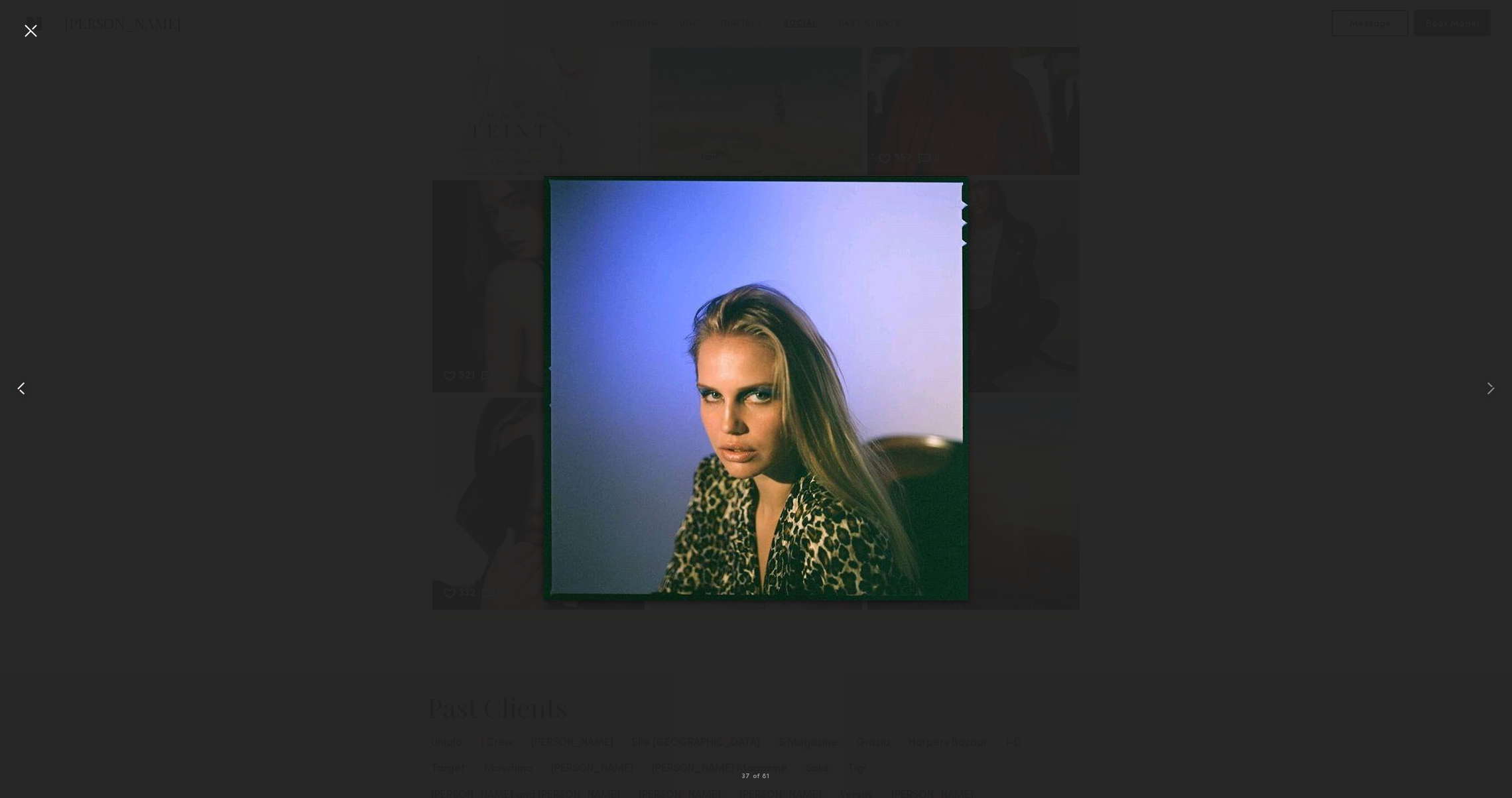
click at [22, 378] on common-icon at bounding box center [21, 389] width 21 height 21
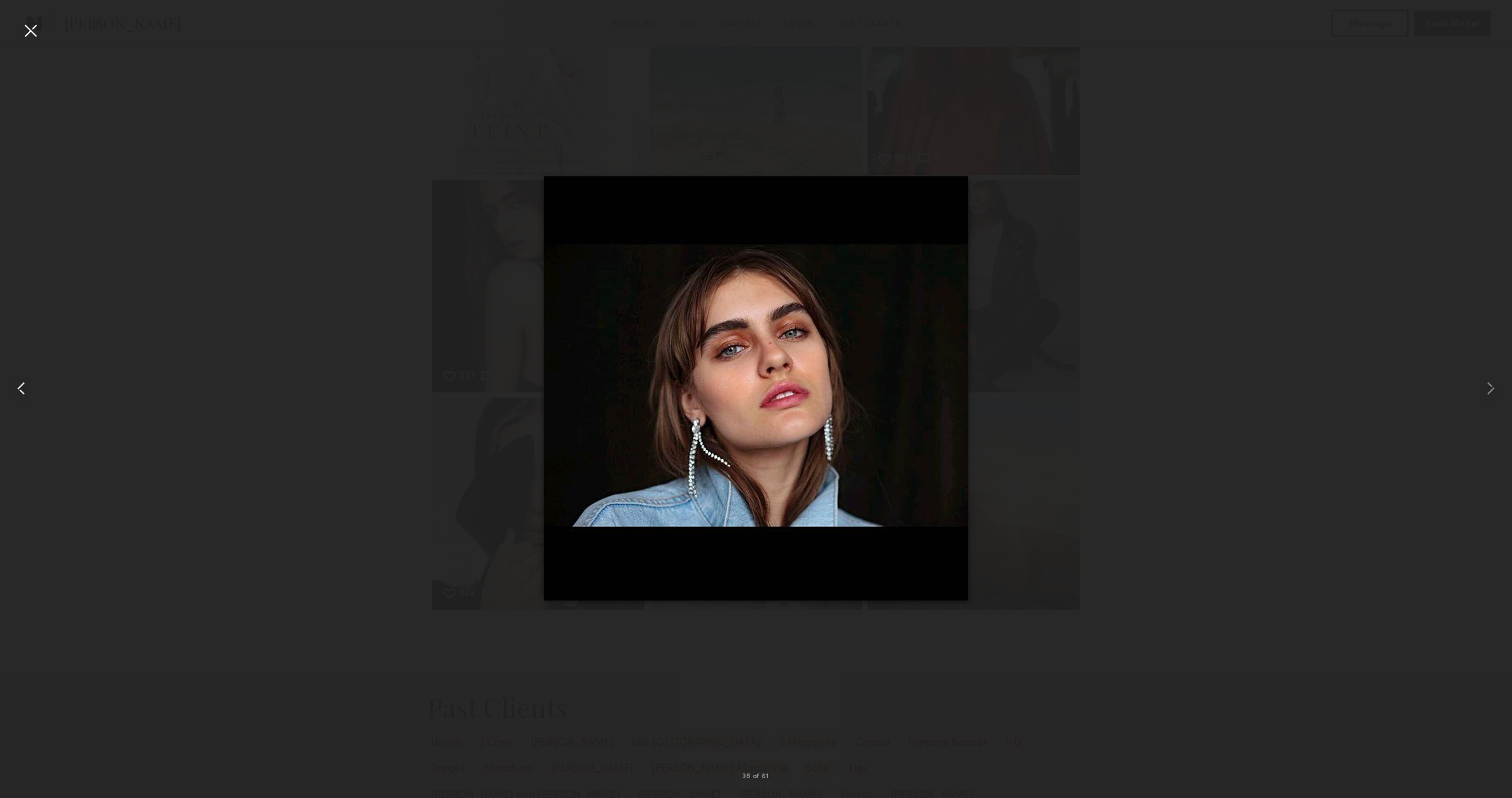
click at [22, 378] on common-icon at bounding box center [21, 389] width 21 height 21
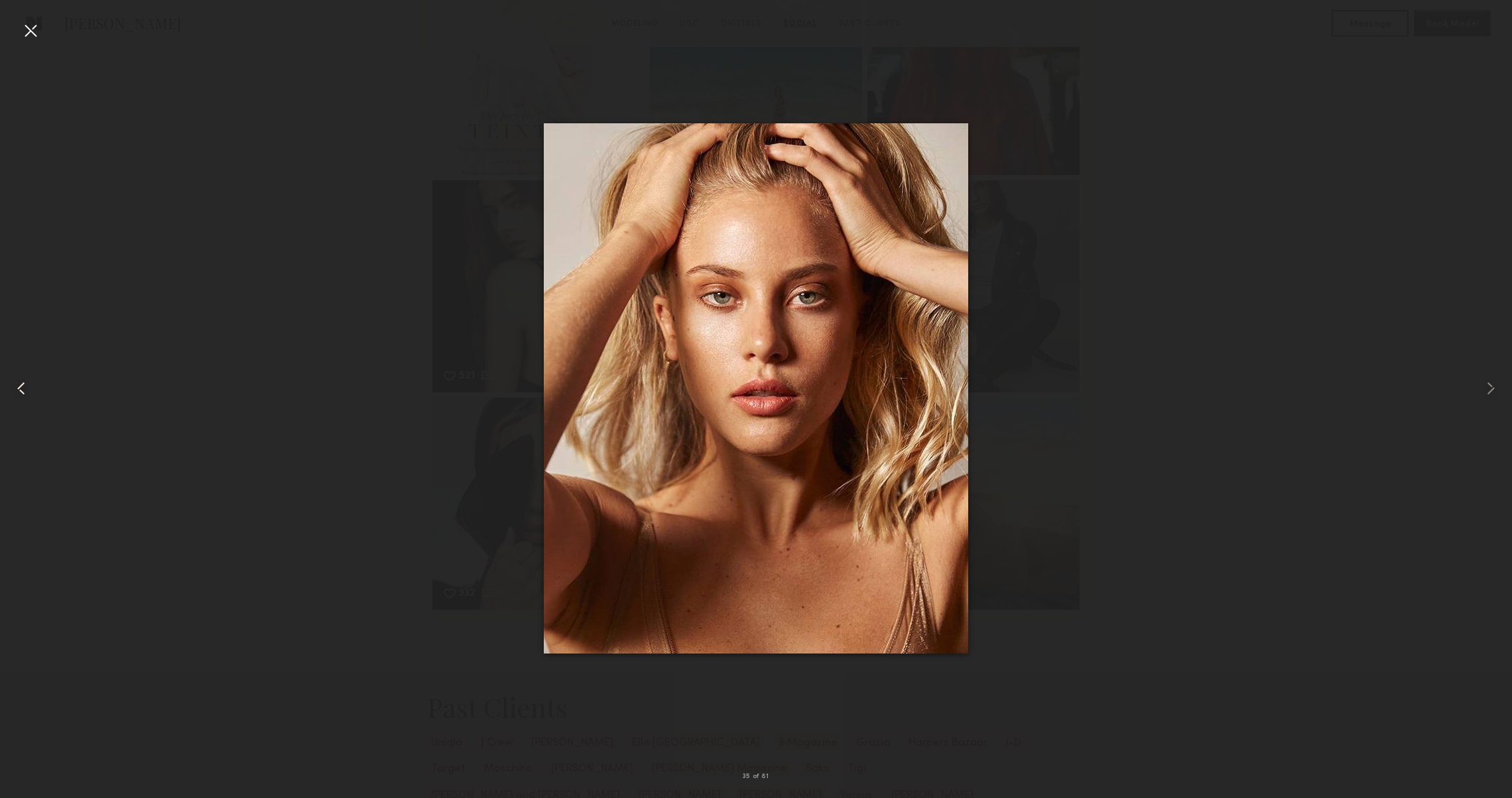
click at [22, 378] on common-icon at bounding box center [21, 389] width 21 height 21
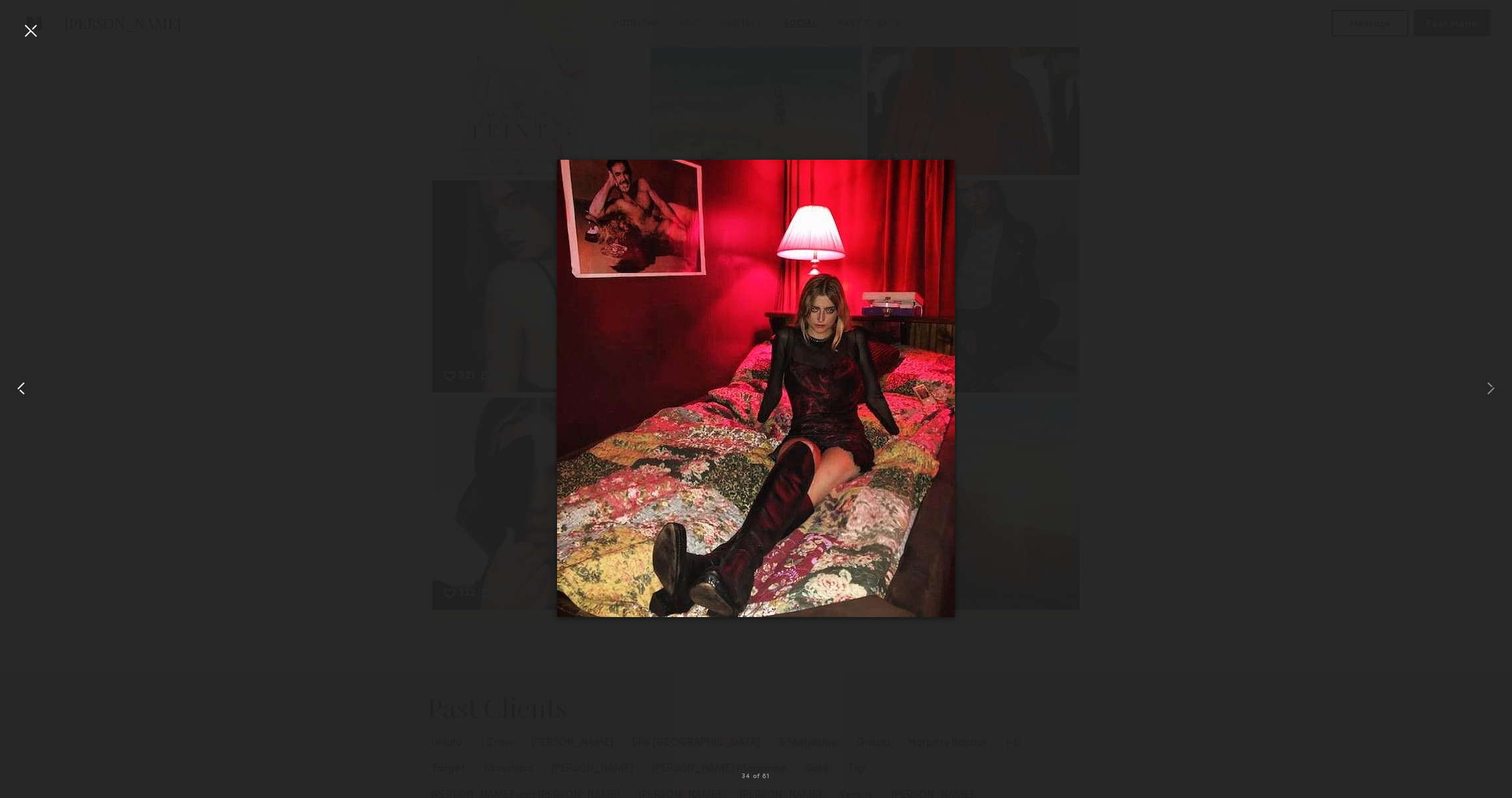
click at [22, 378] on common-icon at bounding box center [21, 389] width 21 height 21
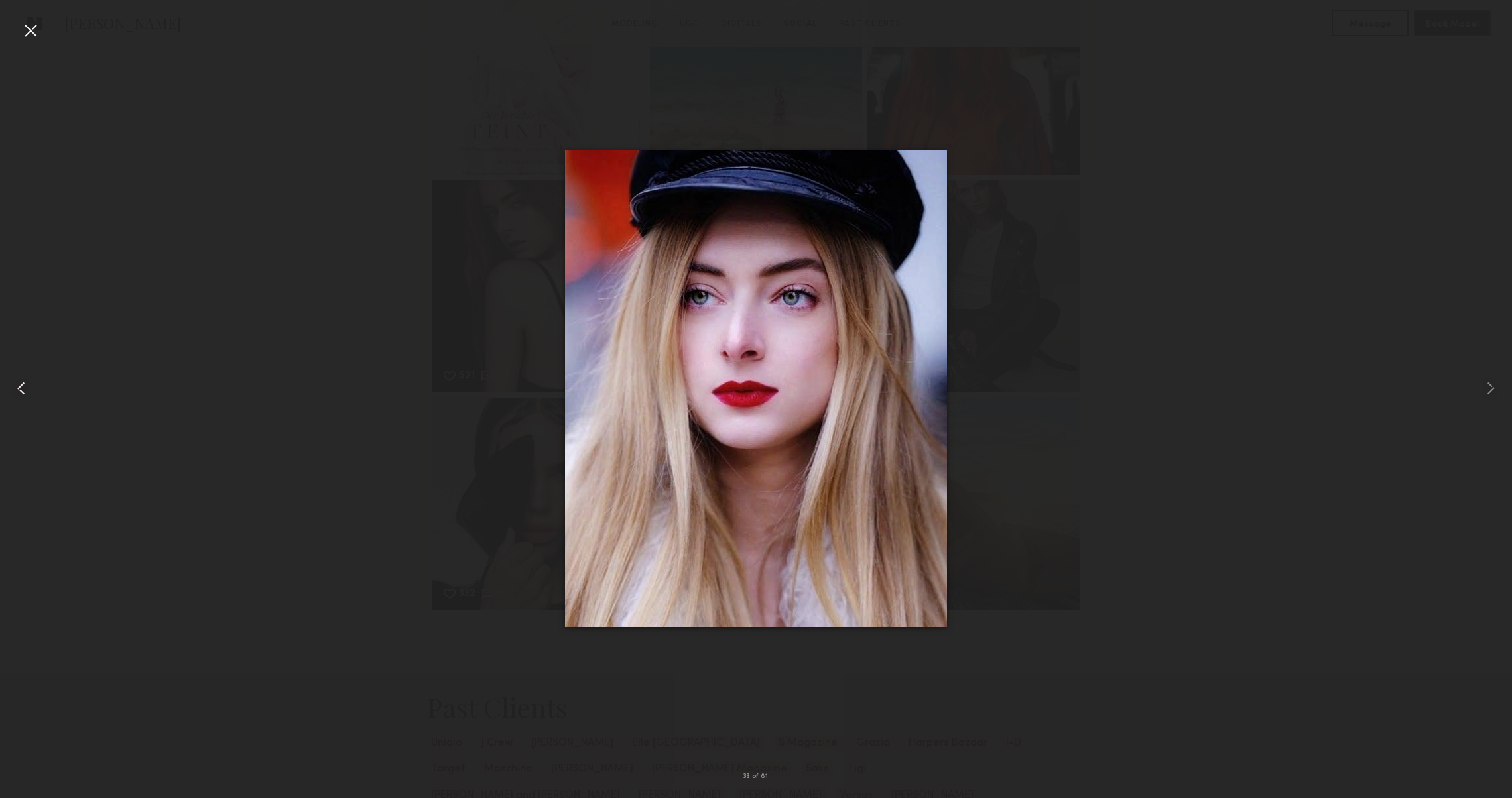
click at [22, 378] on common-icon at bounding box center [21, 389] width 21 height 21
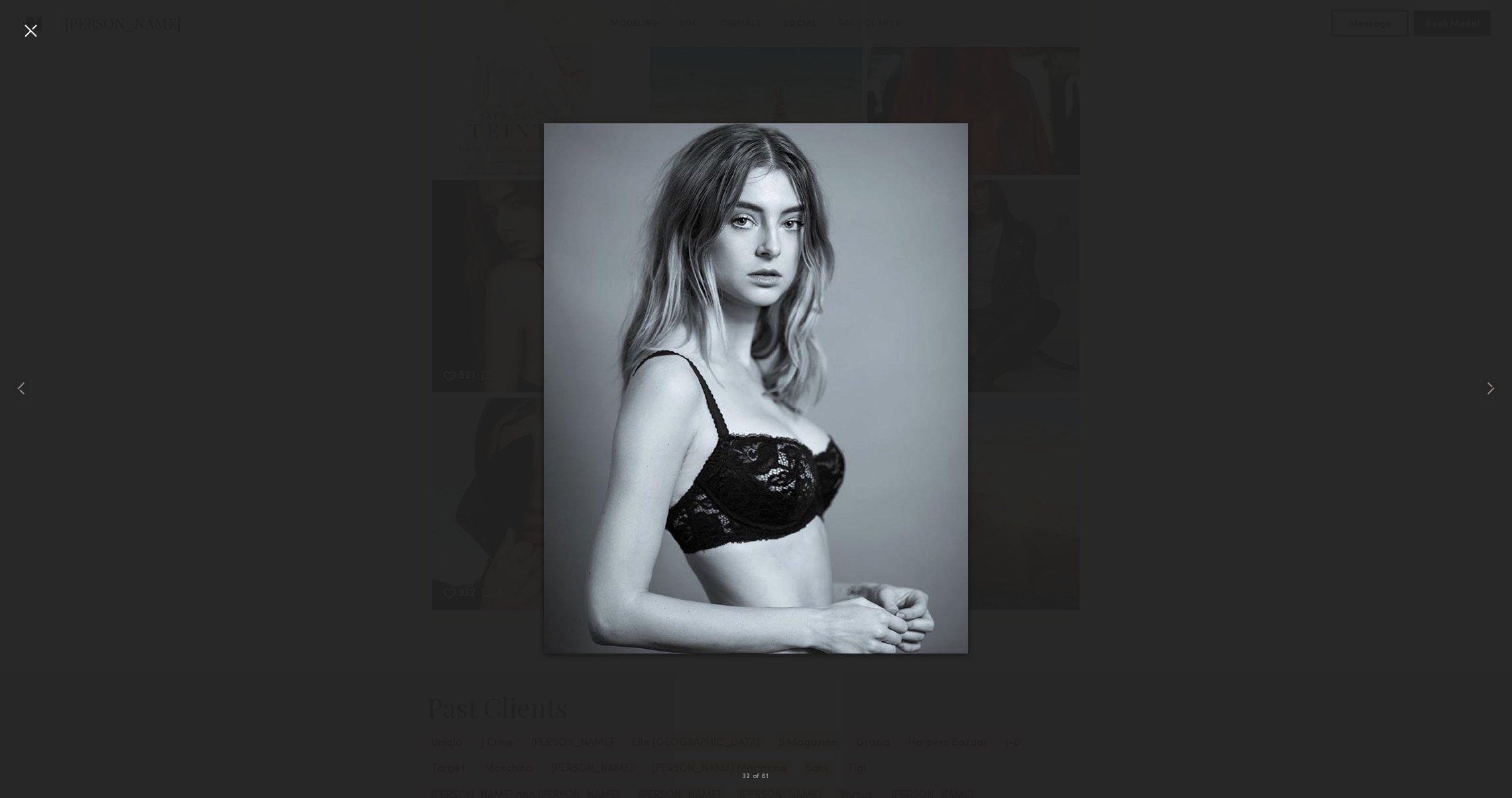
click at [25, 26] on div at bounding box center [30, 30] width 21 height 21
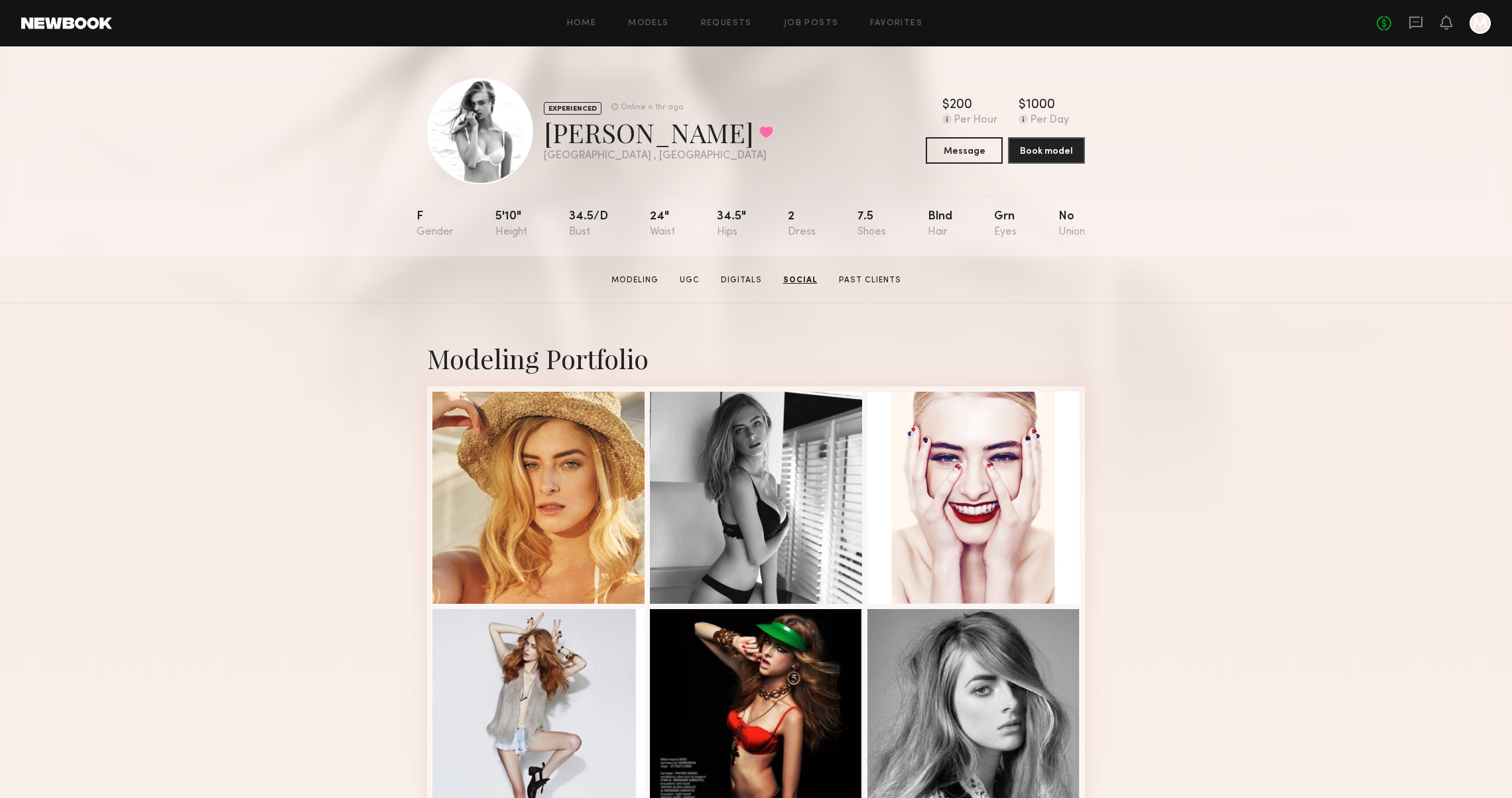
scroll to position [0, 0]
click at [834, 277] on link "Past Clients" at bounding box center [869, 280] width 73 height 12
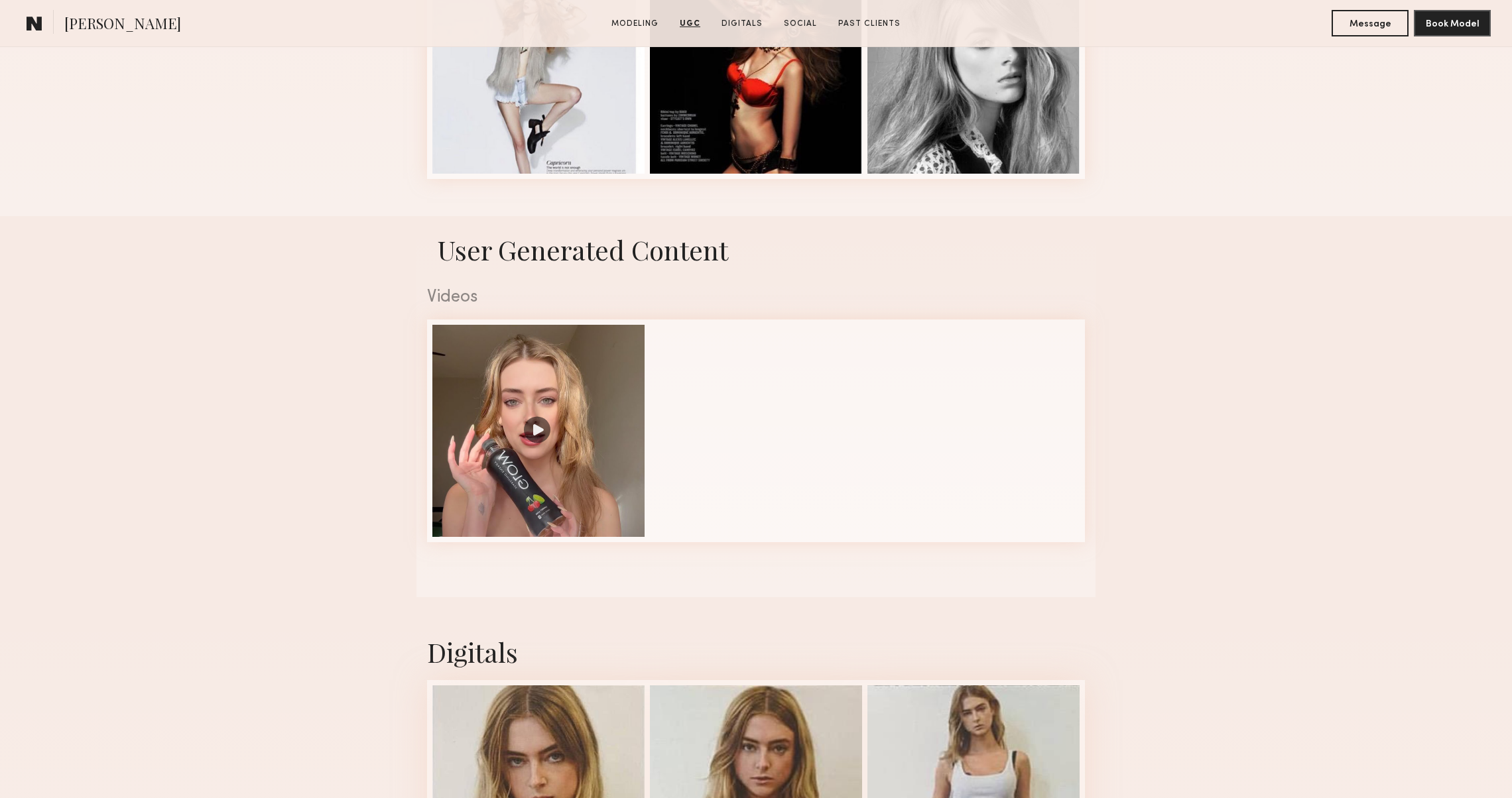
scroll to position [544, 0]
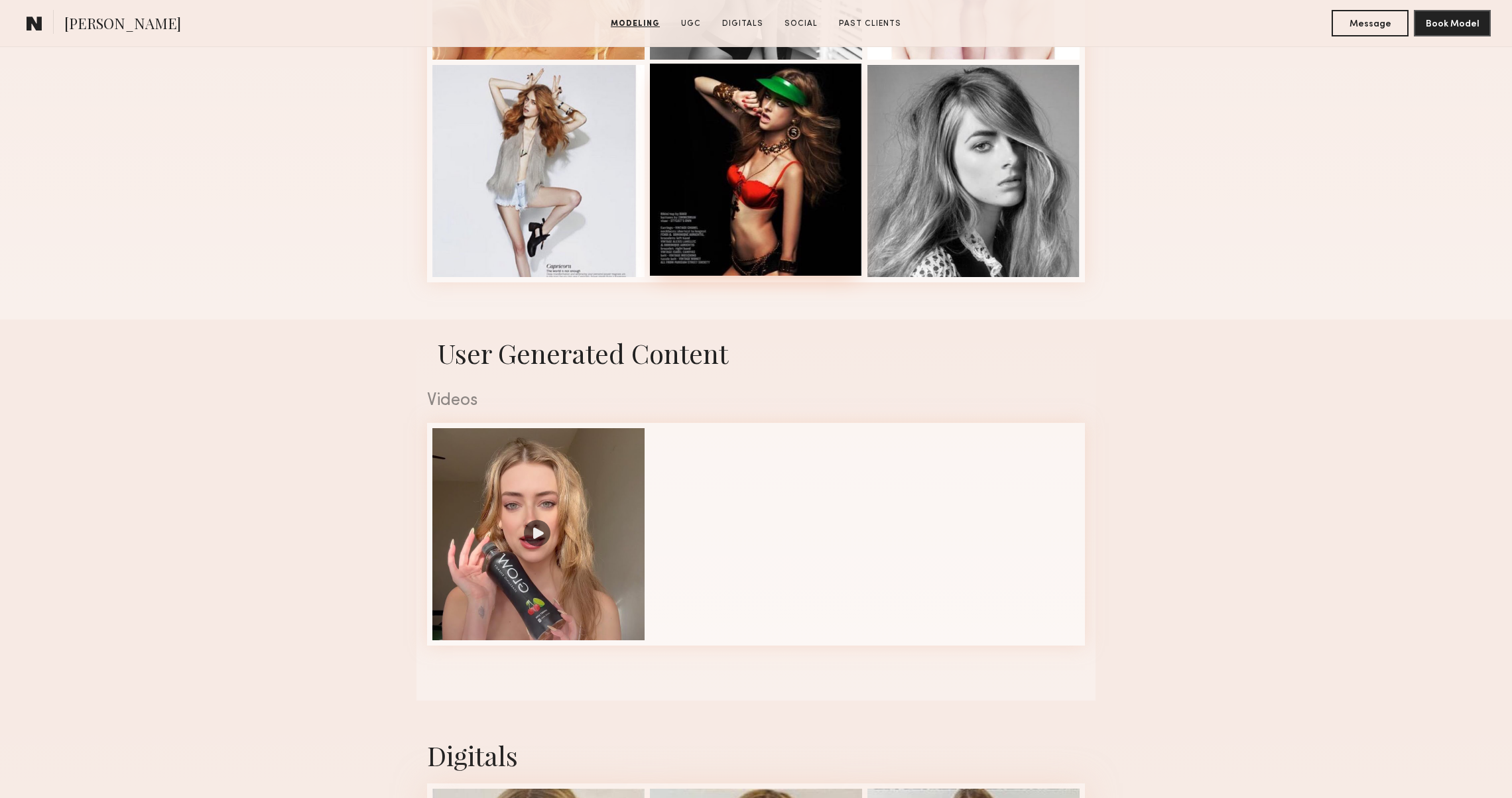
click at [760, 213] on div at bounding box center [756, 170] width 212 height 212
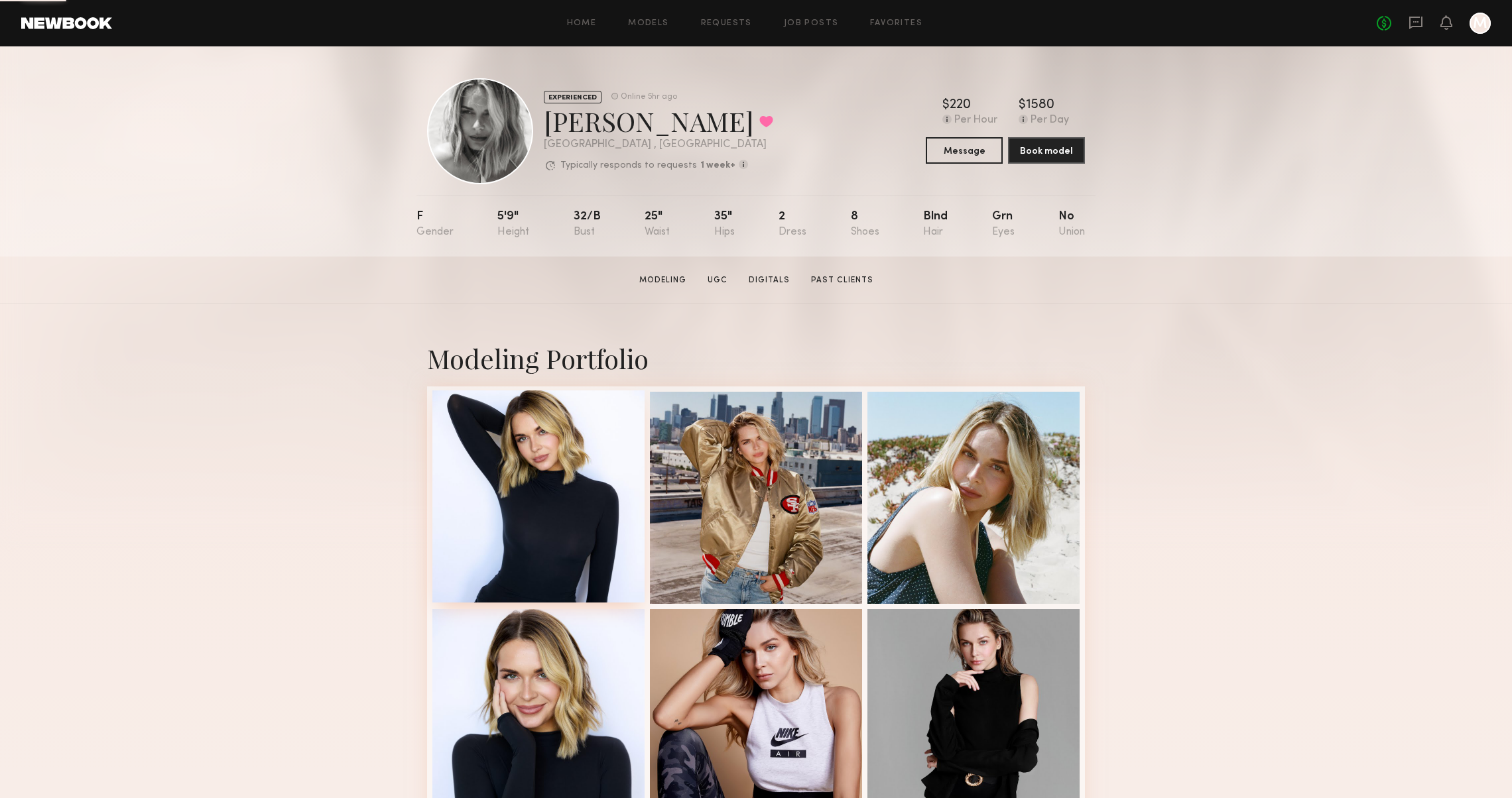
click at [585, 486] on div at bounding box center [539, 496] width 212 height 212
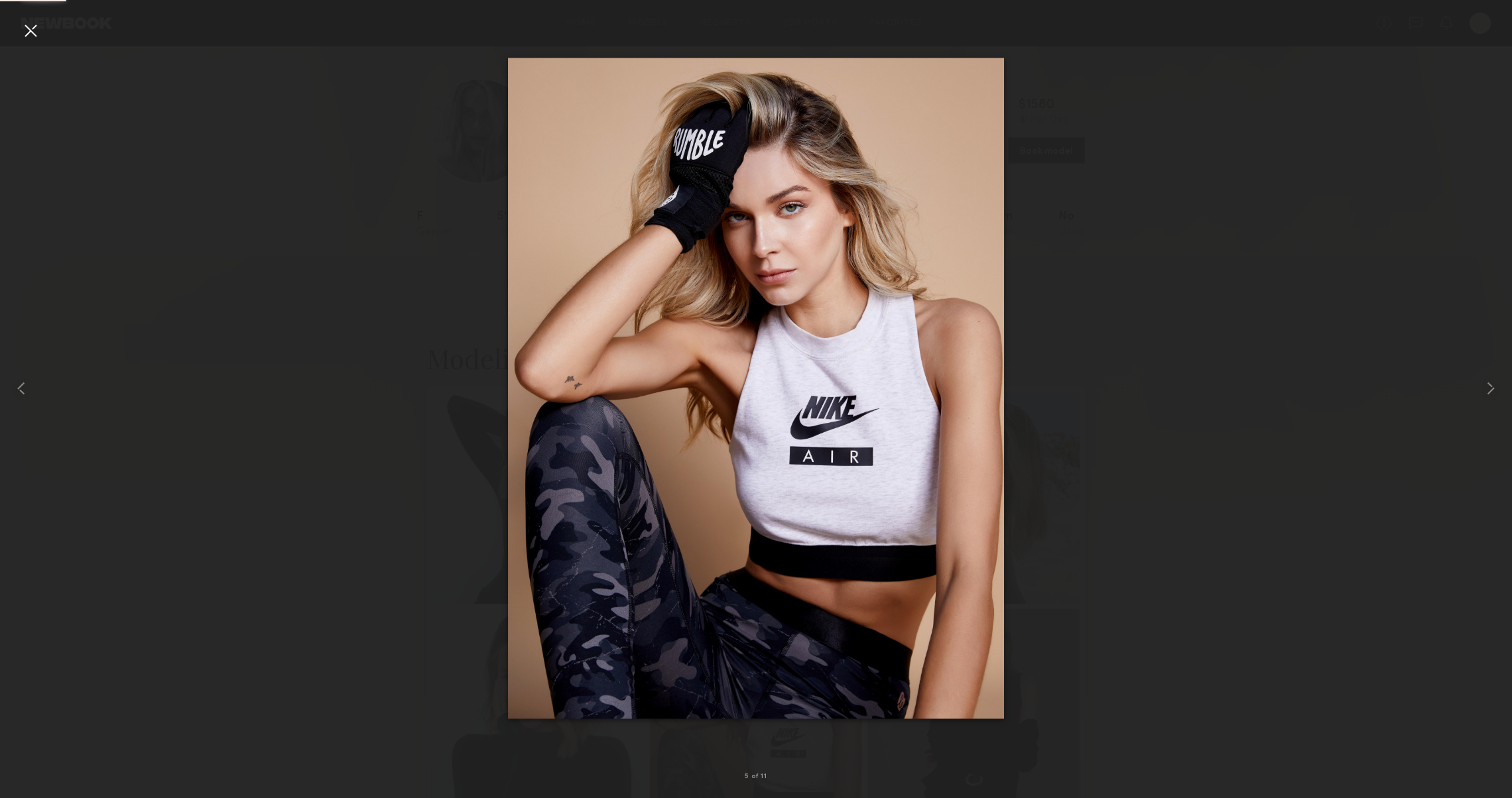
click at [28, 33] on div at bounding box center [30, 30] width 21 height 21
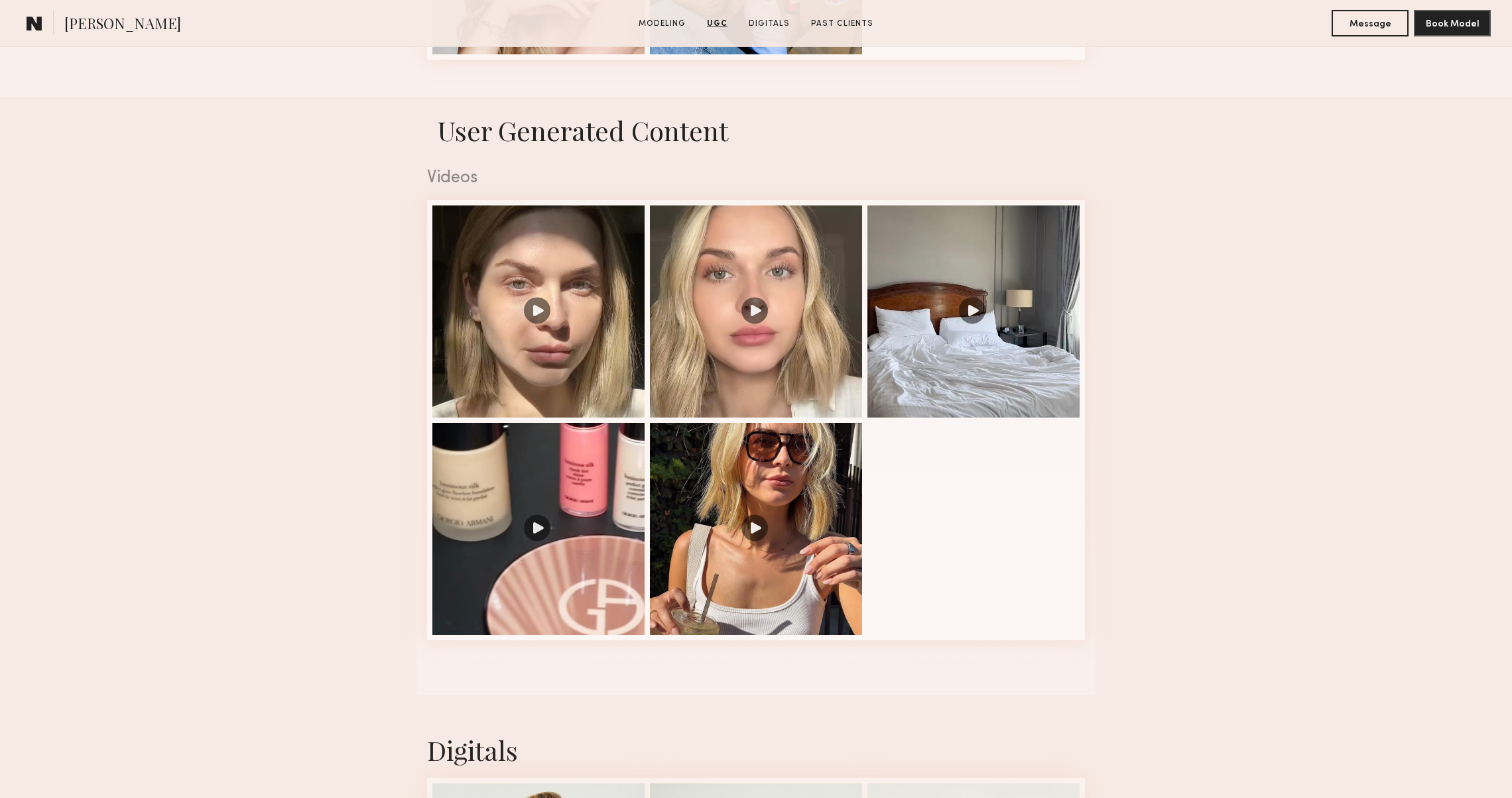
scroll to position [1202, 0]
click at [524, 302] on div at bounding box center [539, 310] width 212 height 212
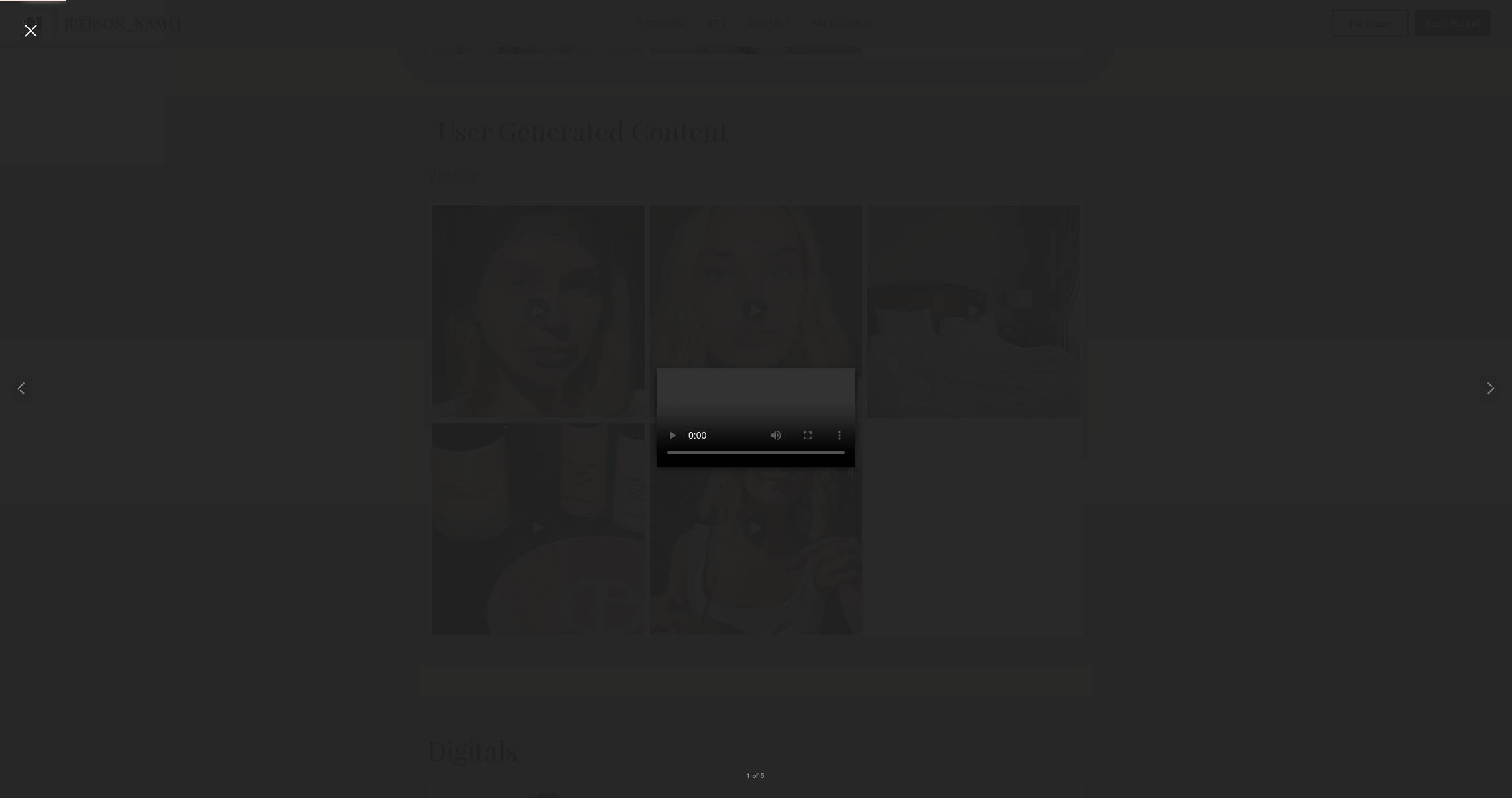
click at [657, 468] on video at bounding box center [756, 417] width 199 height 99
click at [1492, 383] on common-icon at bounding box center [1491, 389] width 21 height 21
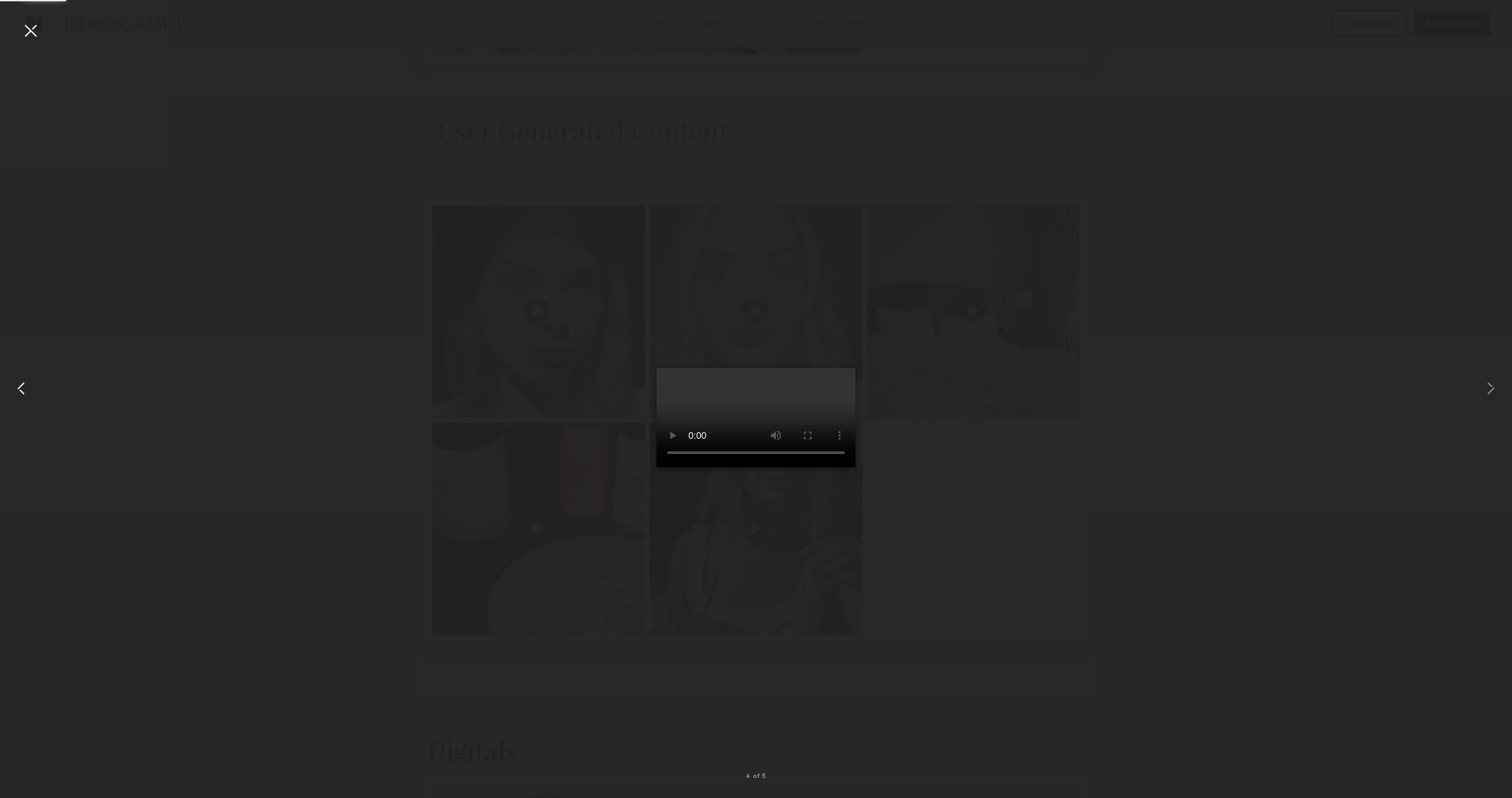
click at [41, 29] on div at bounding box center [30, 388] width 60 height 735
click at [23, 28] on div at bounding box center [30, 30] width 21 height 21
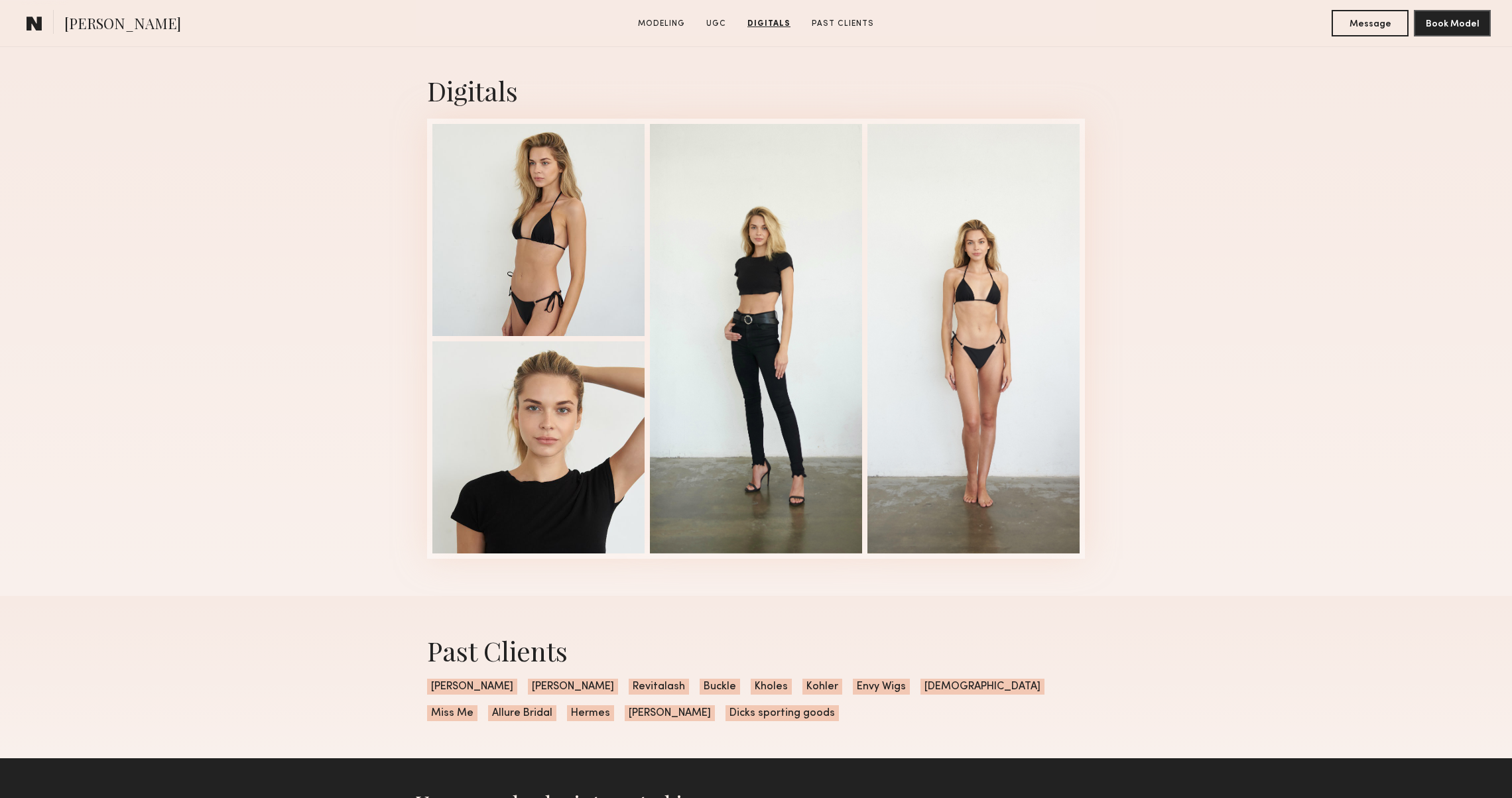
scroll to position [1860, 0]
